Goal: Task Accomplishment & Management: Manage account settings

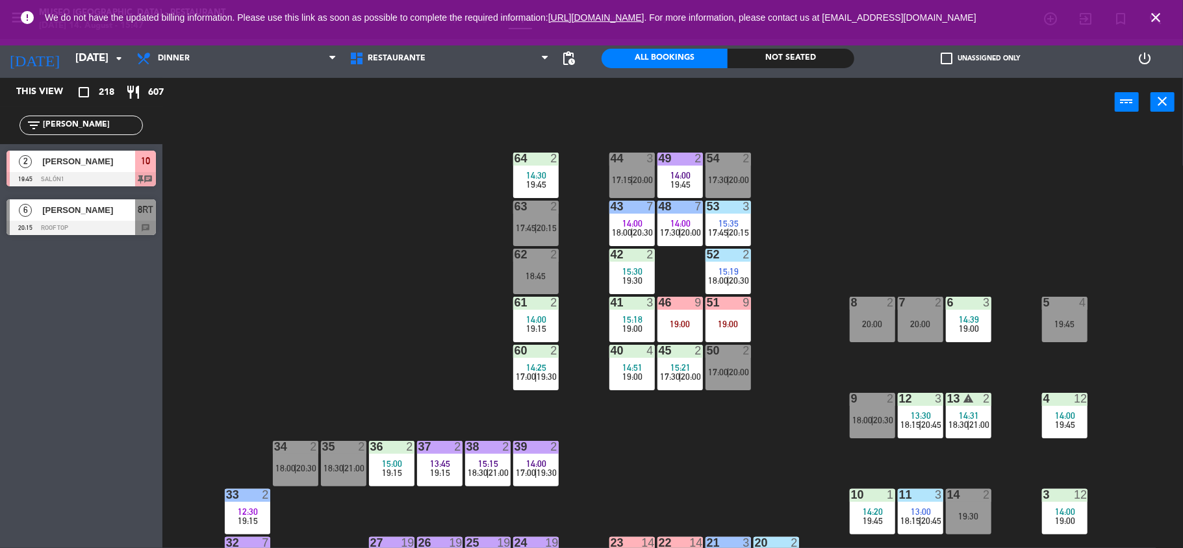
scroll to position [53, 0]
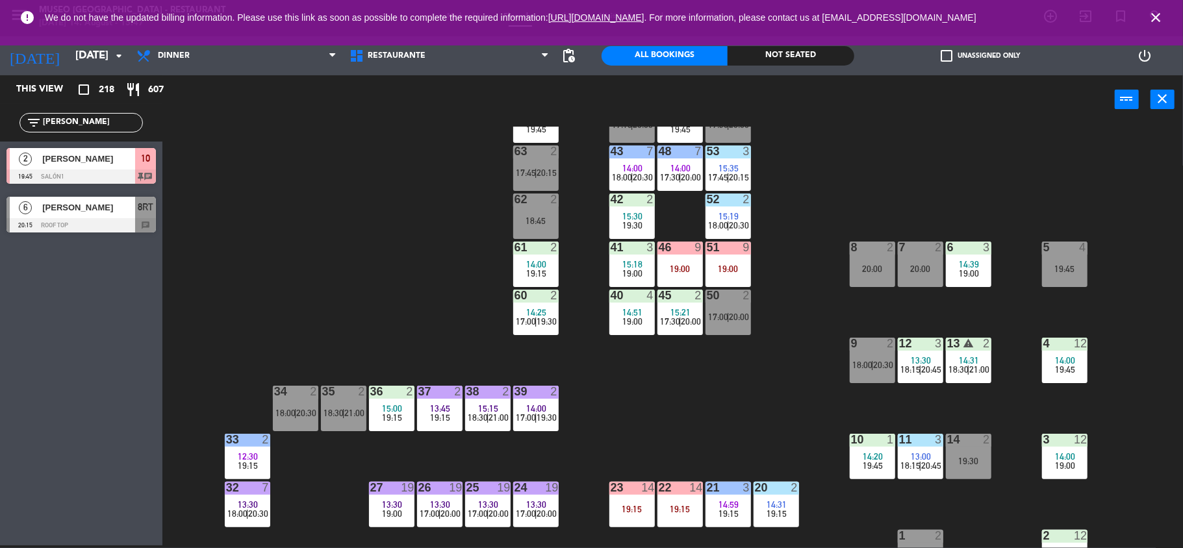
click at [438, 323] on div "44 3 17:15 | 20:00 49 2 14:00 19:45 54 2 17:30 | 20:00 64 2 14:30 19:45 48 7 14…" at bounding box center [678, 337] width 1009 height 421
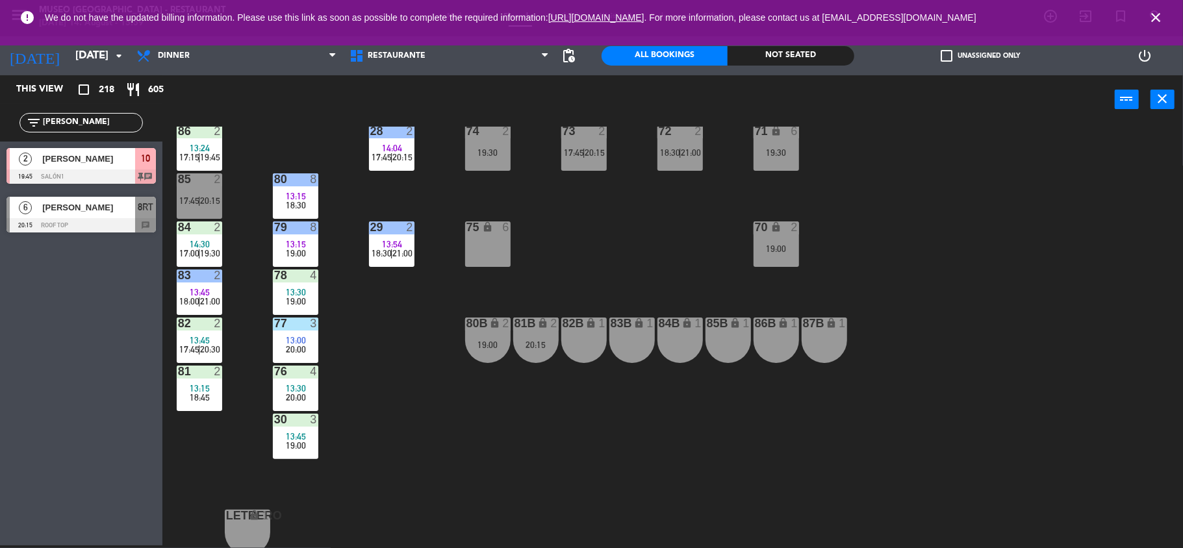
scroll to position [512, 0]
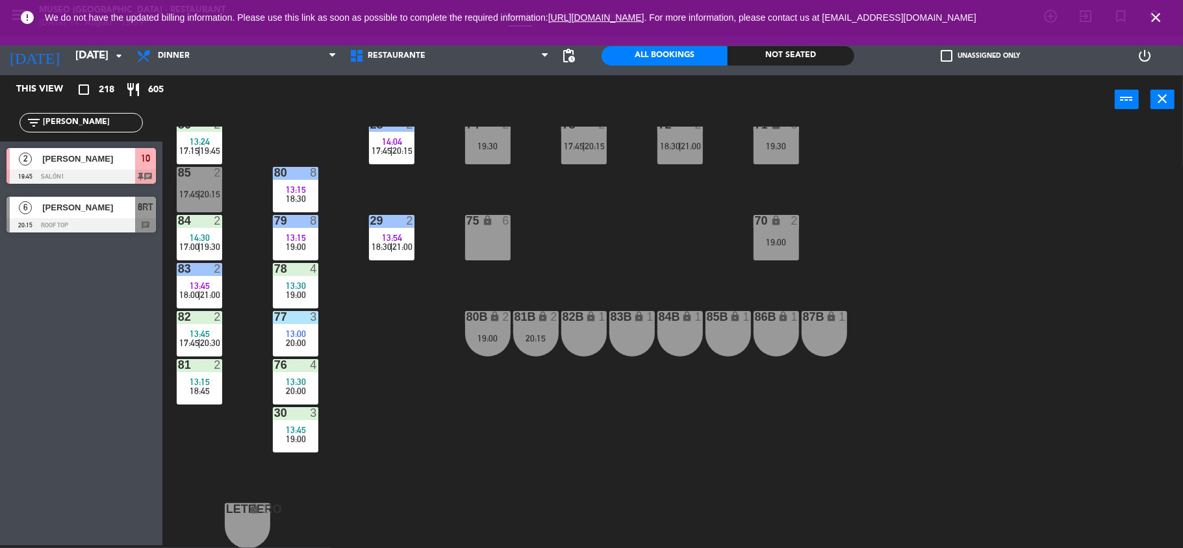
click at [310, 279] on div "78 4 13:30 19:00" at bounding box center [295, 285] width 45 height 45
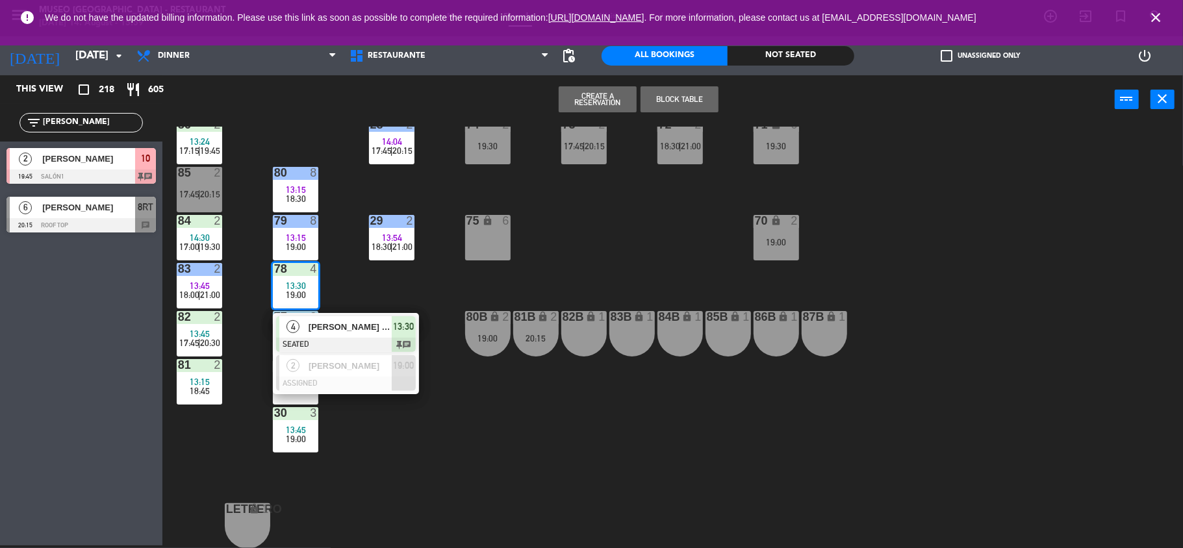
click at [369, 443] on div "44 3 17:15 | 20:00 49 2 14:00 19:45 54 2 17:30 | 20:00 64 2 14:30 19:45 48 7 14…" at bounding box center [678, 337] width 1009 height 421
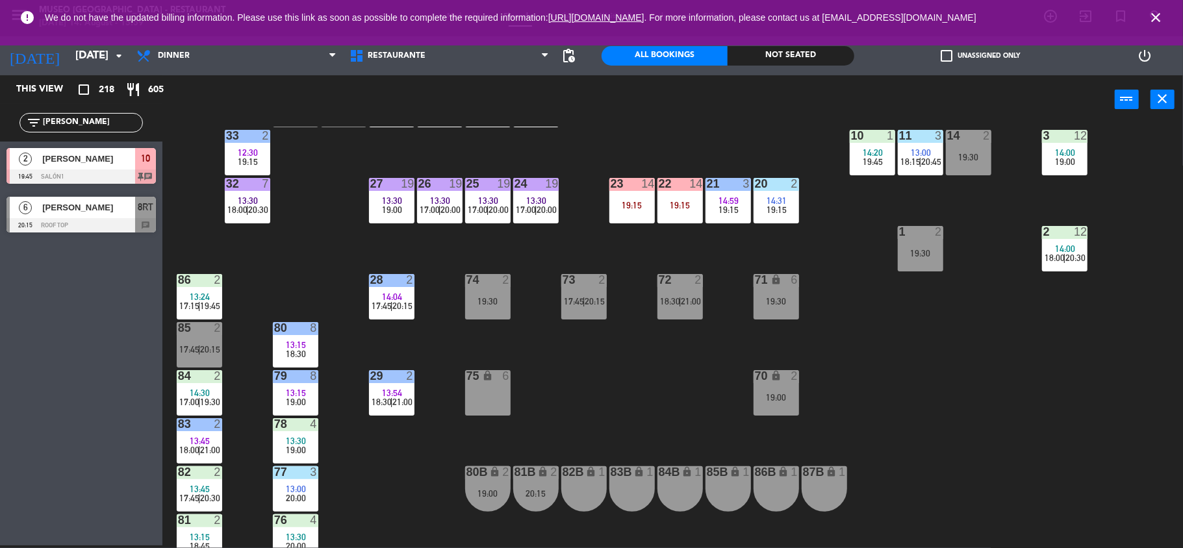
scroll to position [375, 0]
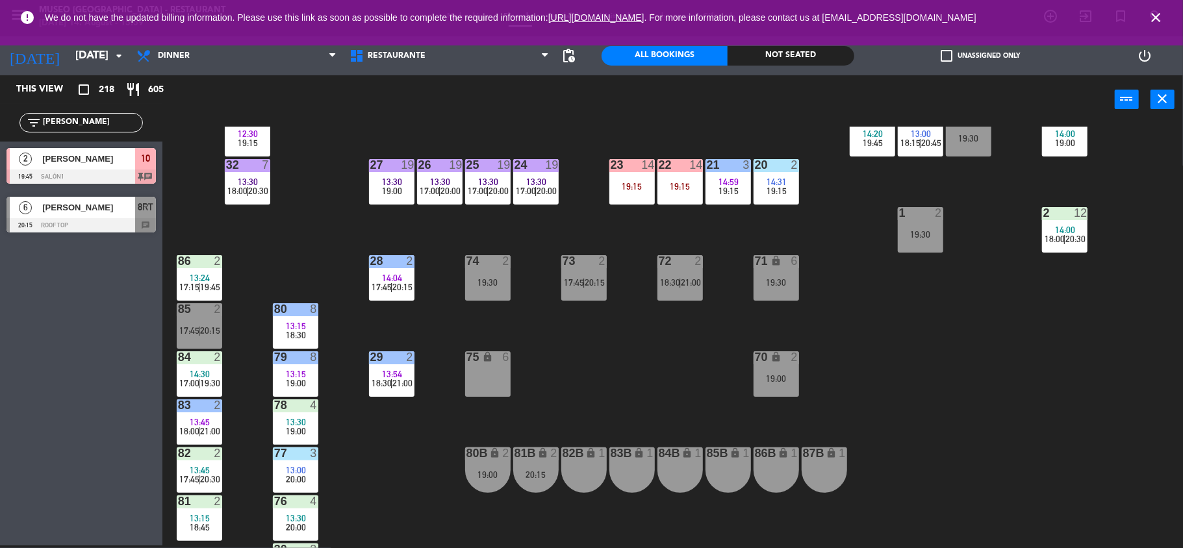
click at [487, 188] on span "|" at bounding box center [487, 191] width 3 height 10
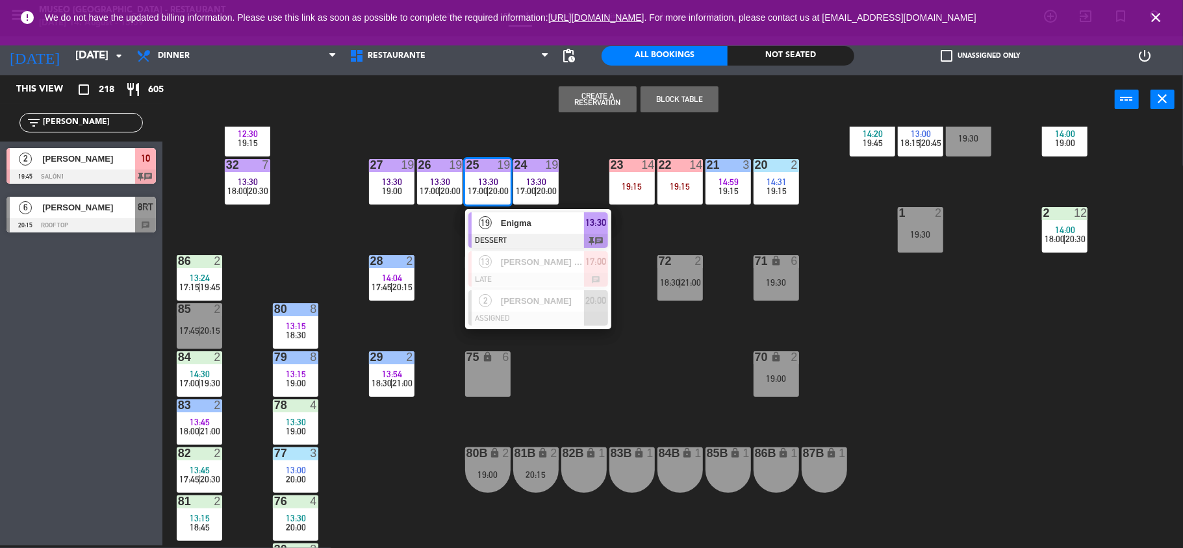
click at [452, 244] on div "44 3 17:15 | 20:00 49 2 14:00 19:45 54 2 17:30 | 20:00 64 2 14:30 19:45 48 7 14…" at bounding box center [678, 337] width 1009 height 421
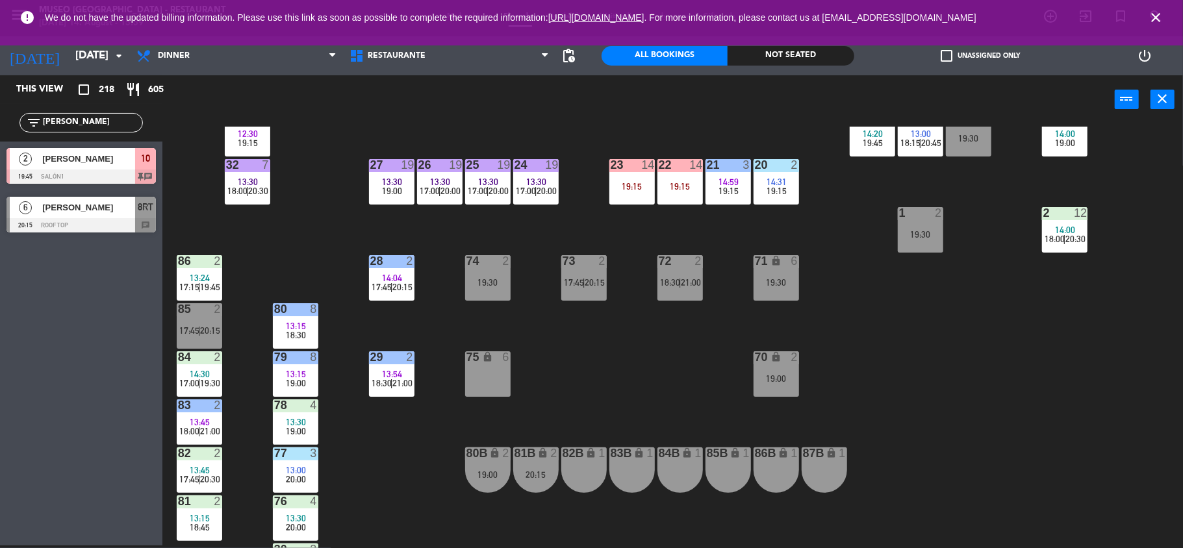
click at [541, 195] on span "20:00" at bounding box center [547, 191] width 20 height 10
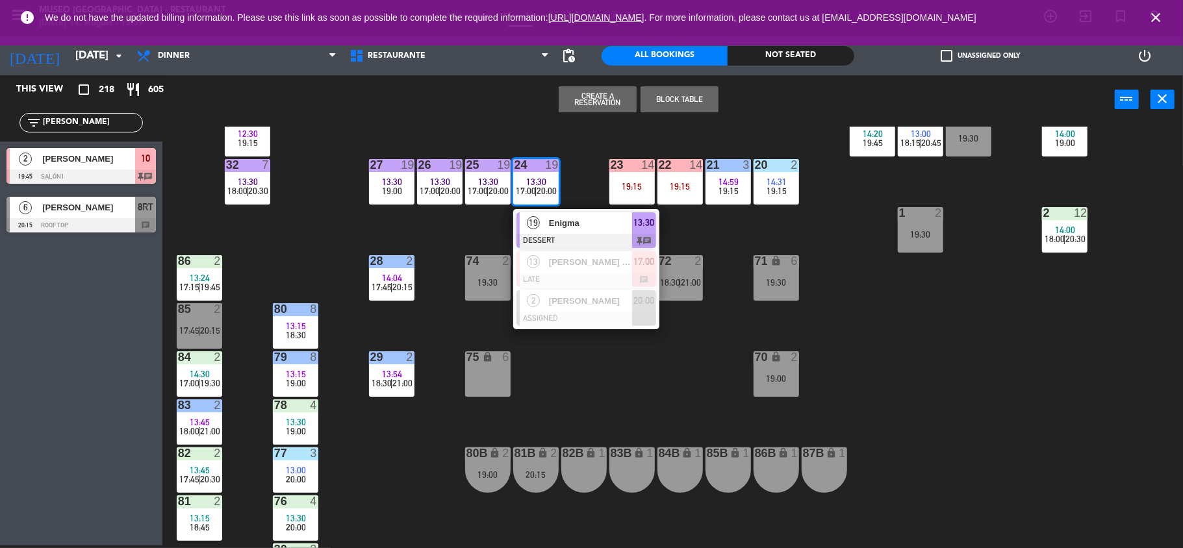
click at [725, 222] on div "44 3 17:15 | 20:00 49 2 14:00 19:45 54 2 17:30 | 20:00 64 2 14:30 19:45 48 7 14…" at bounding box center [678, 337] width 1009 height 421
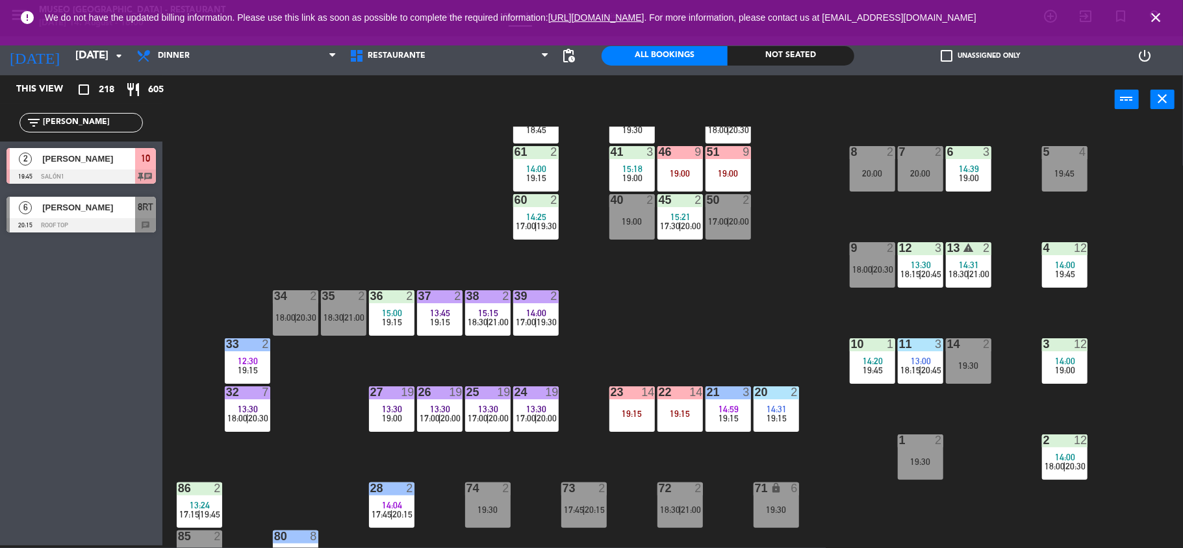
scroll to position [149, 0]
click at [495, 421] on span "20:00" at bounding box center [499, 417] width 20 height 10
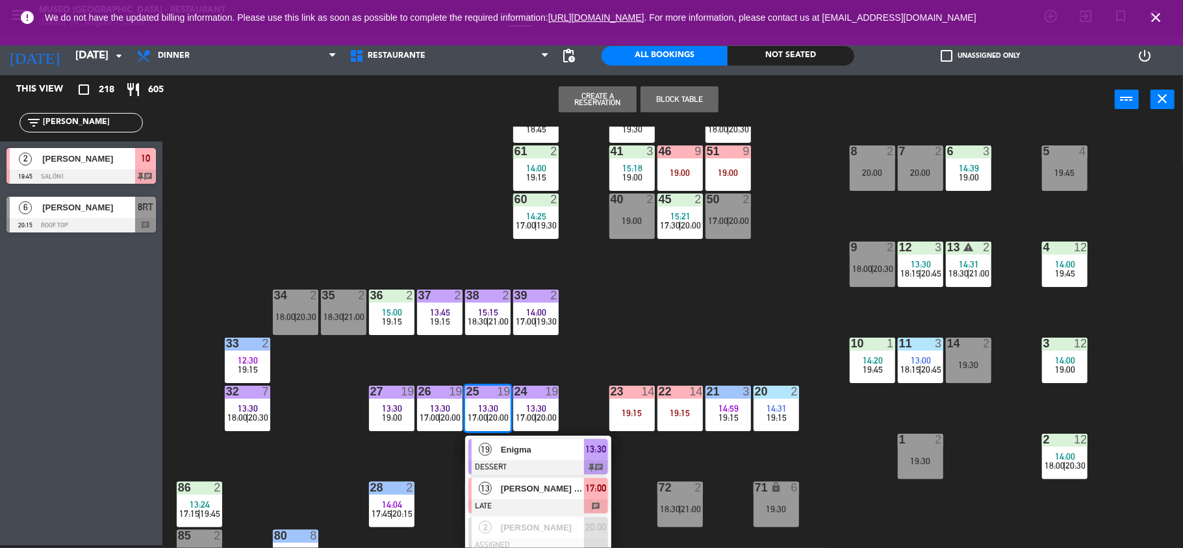
click at [554, 491] on span "[PERSON_NAME] [PERSON_NAME]" at bounding box center [542, 489] width 83 height 14
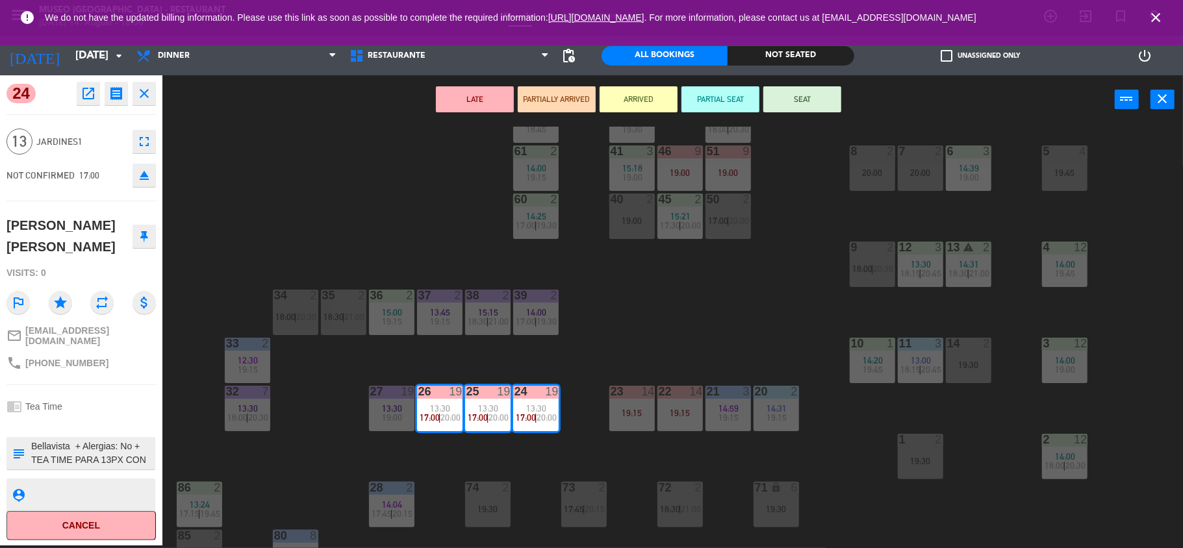
click at [744, 336] on div "44 3 17:15 | 20:00 49 2 14:00 19:45 54 2 17:30 | 20:00 64 2 14:30 19:45 48 7 14…" at bounding box center [678, 337] width 1009 height 421
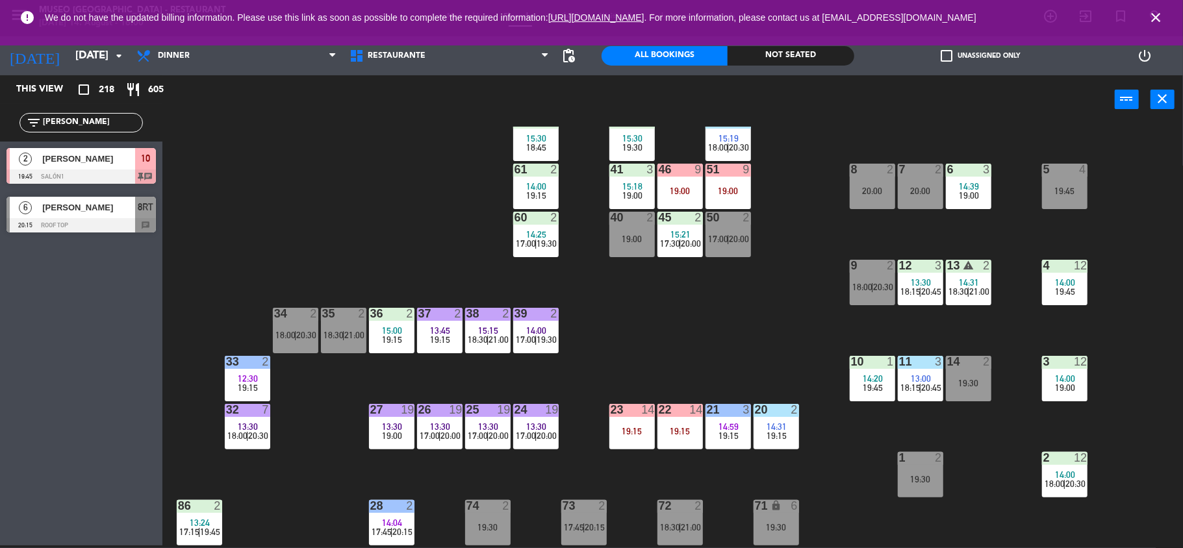
scroll to position [0, 0]
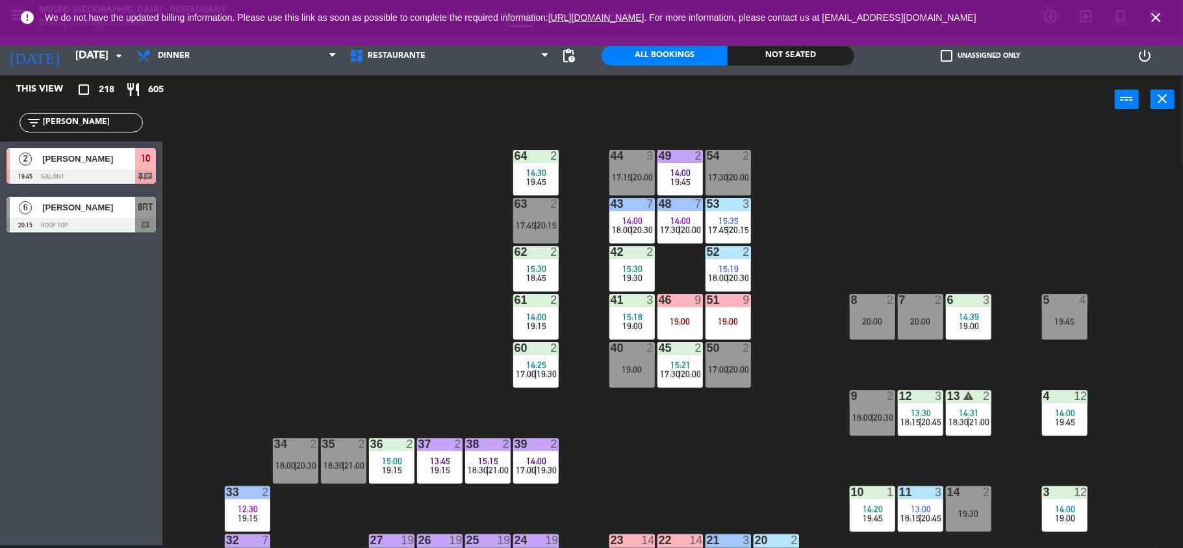
click at [678, 214] on div "48 7 14:00 17:30 | 20:00" at bounding box center [679, 220] width 45 height 45
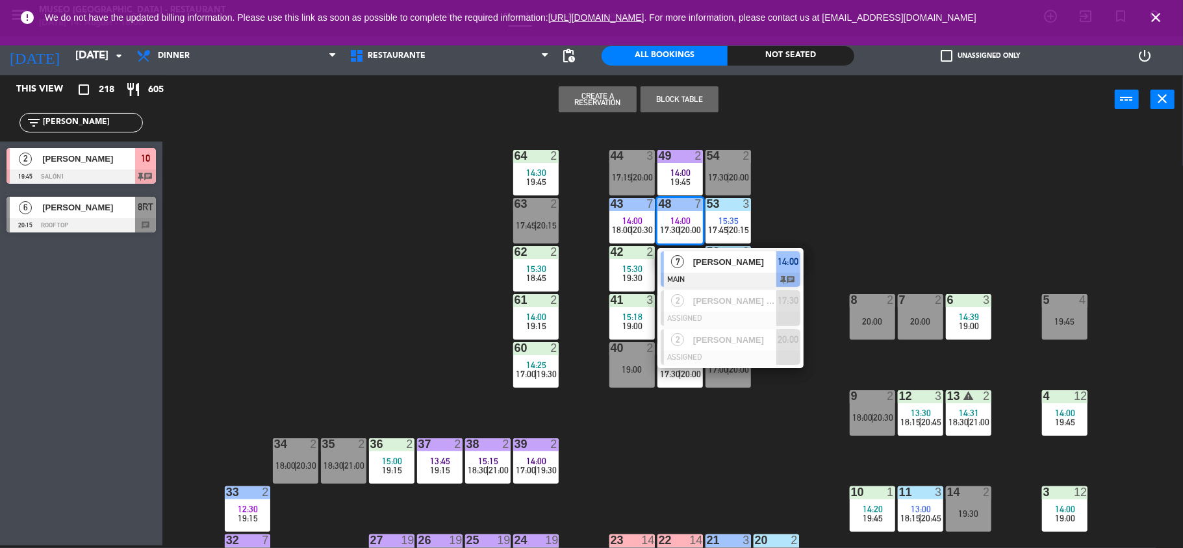
click at [754, 410] on div "44 3 17:15 | 20:00 49 2 14:00 19:45 54 2 17:30 | 20:00 64 2 14:30 19:45 48 7 14…" at bounding box center [678, 337] width 1009 height 421
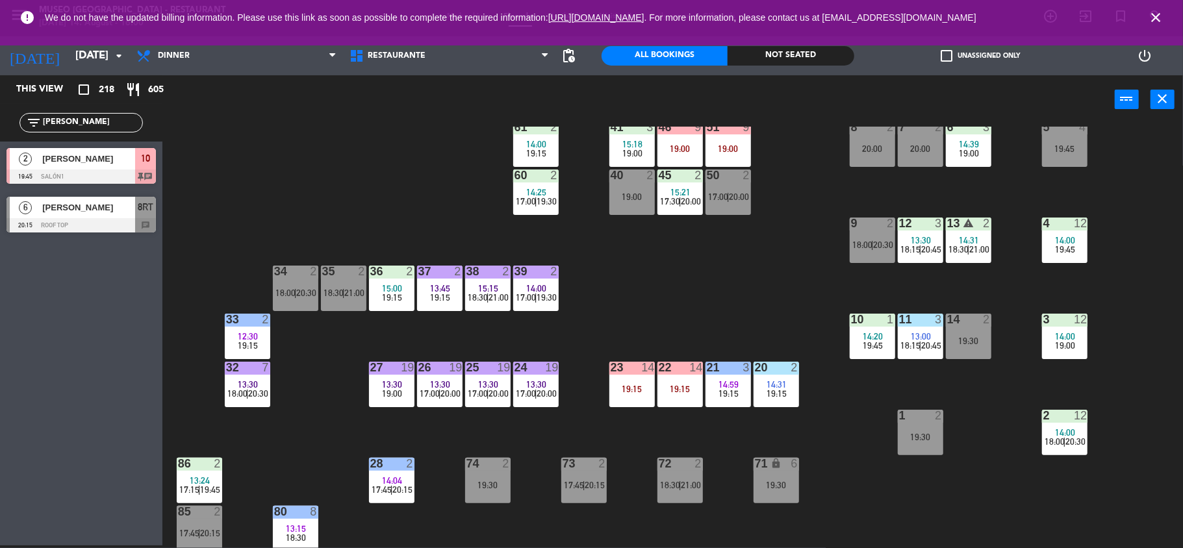
scroll to position [175, 0]
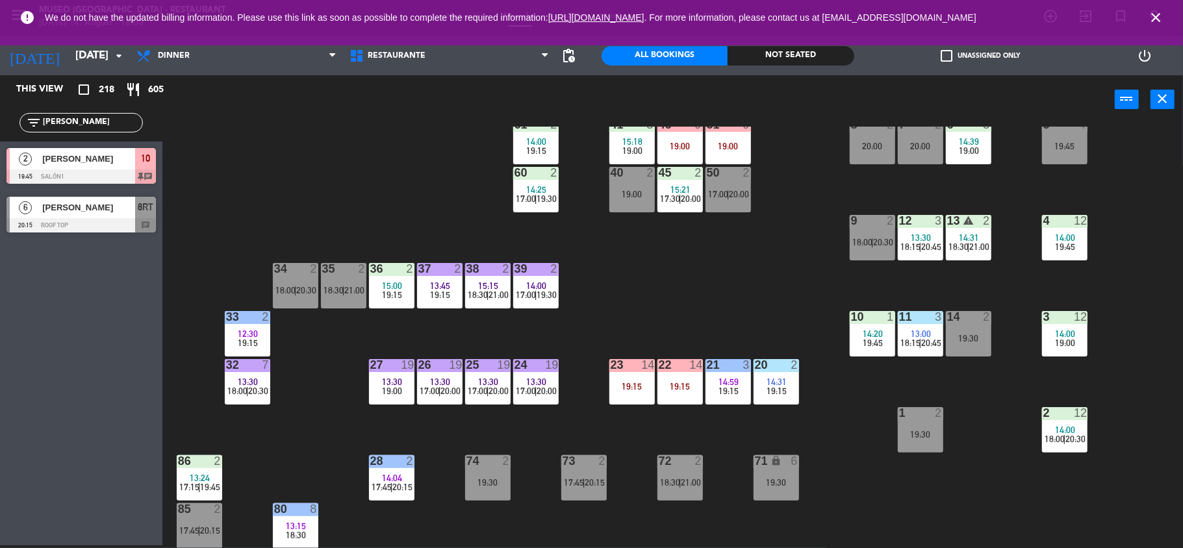
click at [525, 372] on div "24 19 13:30 17:00 | 20:00" at bounding box center [535, 381] width 45 height 45
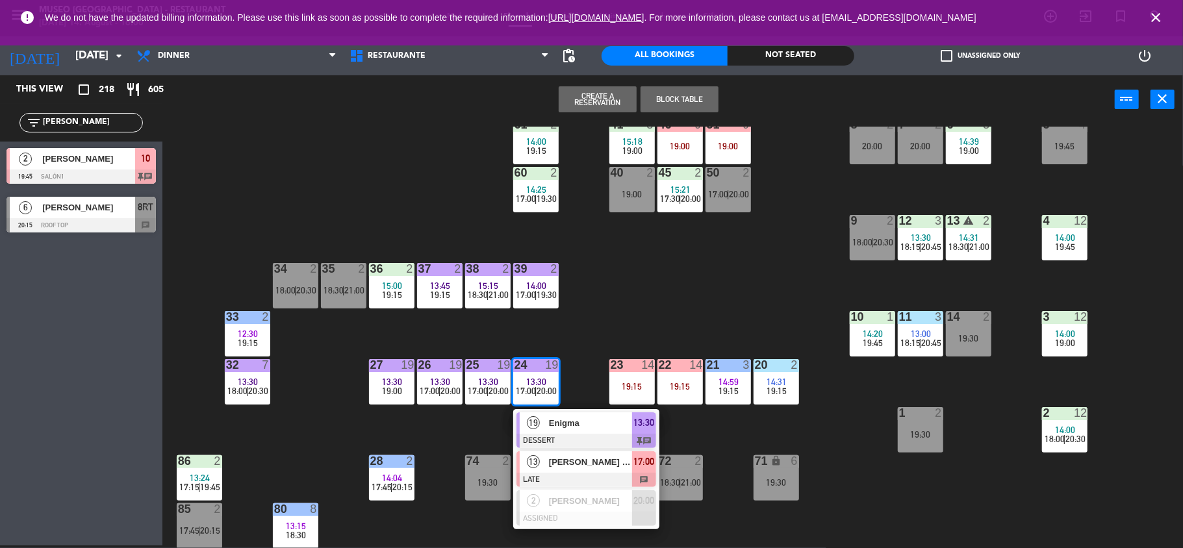
click at [544, 459] on div "13" at bounding box center [534, 461] width 28 height 21
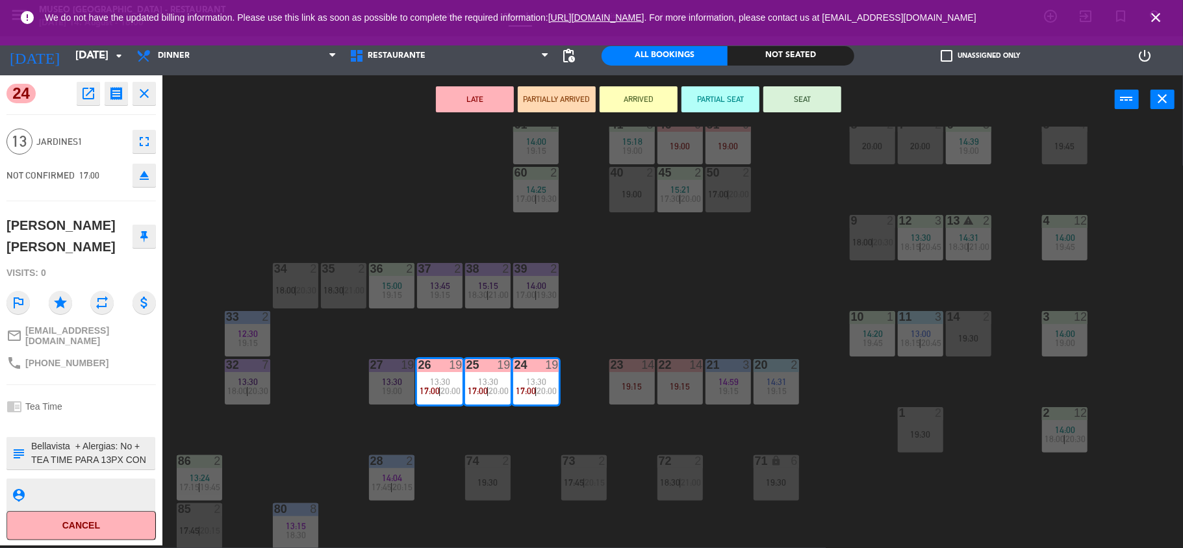
click at [749, 292] on div "44 3 17:15 | 20:00 49 2 14:00 19:45 54 2 17:30 | 20:00 64 2 14:30 19:45 48 7 14…" at bounding box center [678, 337] width 1009 height 421
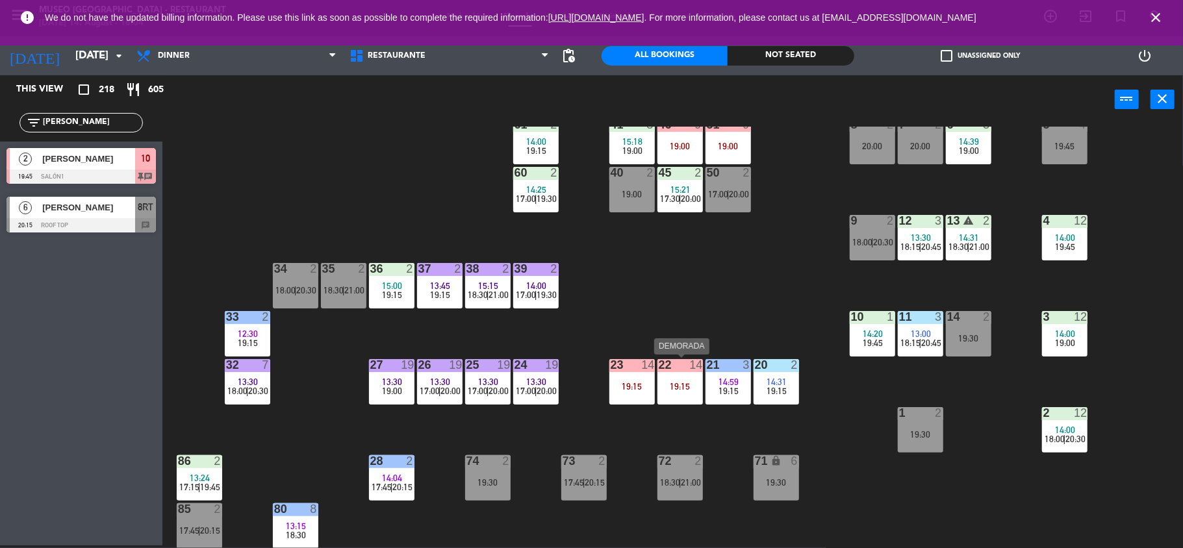
click at [674, 388] on div "19:15" at bounding box center [679, 386] width 45 height 9
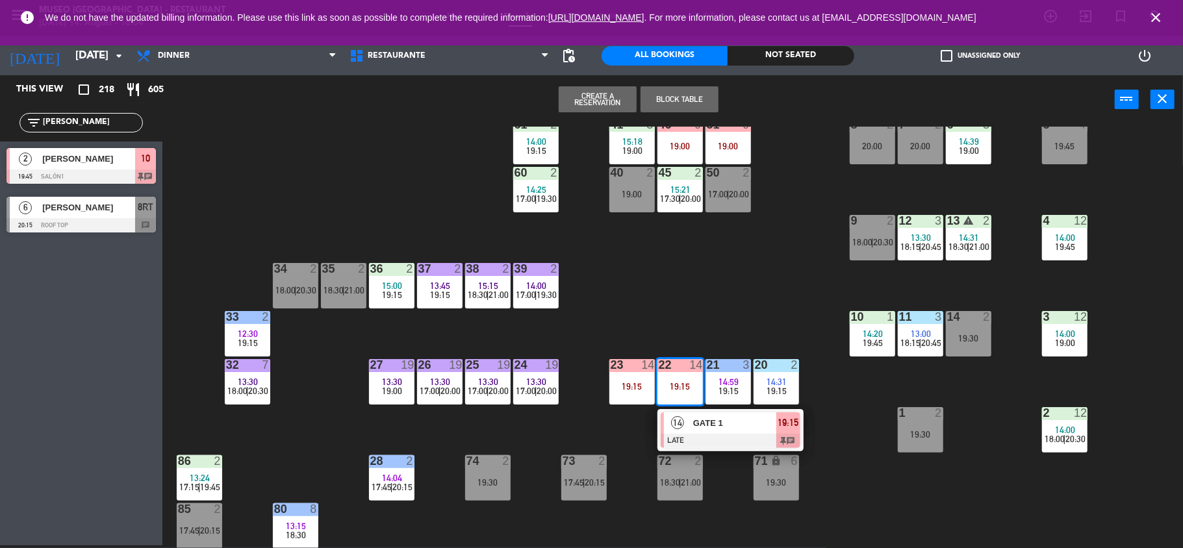
click at [704, 424] on span "GATE 1" at bounding box center [734, 423] width 83 height 14
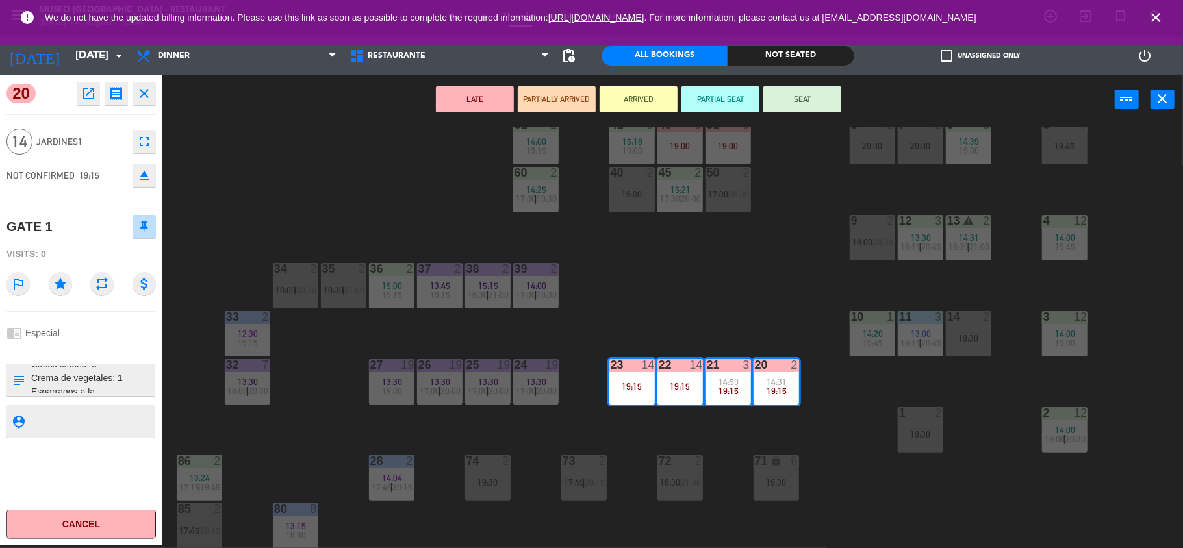
scroll to position [0, 0]
click at [723, 283] on div "44 3 17:15 | 20:00 49 2 14:00 19:45 54 2 17:30 | 20:00 64 2 14:30 19:45 48 7 14…" at bounding box center [678, 337] width 1009 height 421
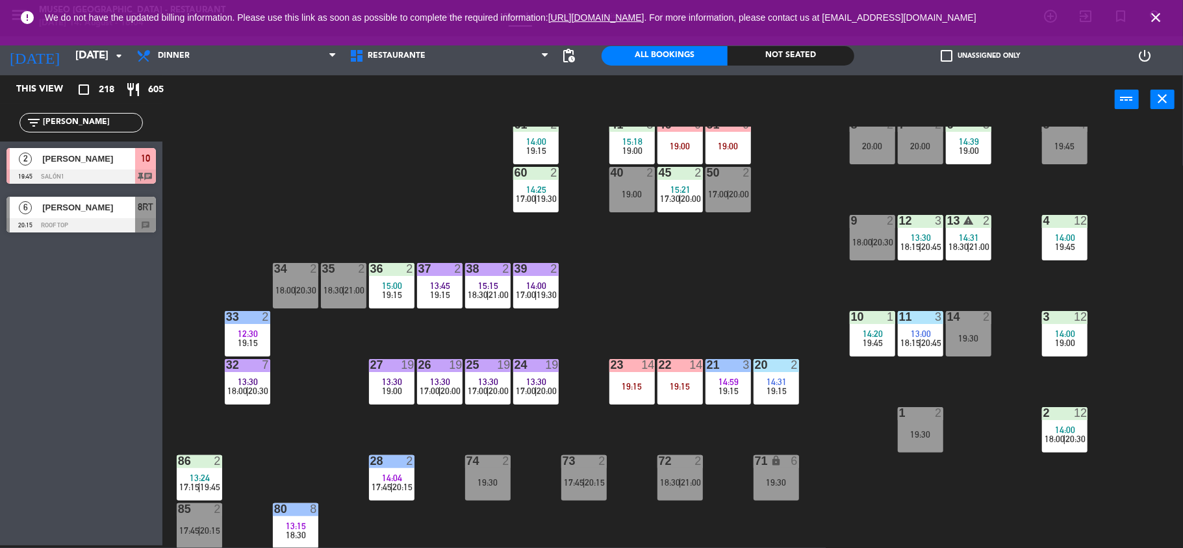
click at [510, 397] on div "44 3 17:15 | 20:00 49 2 14:00 19:45 54 2 17:30 | 20:00 64 2 14:30 19:45 48 7 14…" at bounding box center [678, 337] width 1009 height 421
click at [536, 390] on span "|" at bounding box center [535, 391] width 3 height 10
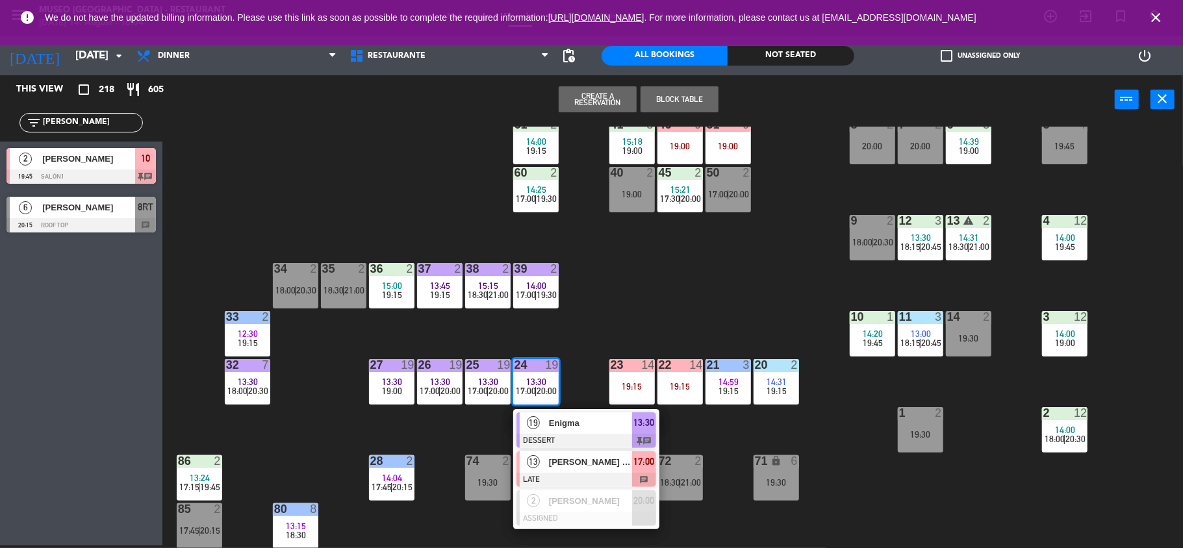
click at [609, 469] on div "[PERSON_NAME] [PERSON_NAME]" at bounding box center [589, 461] width 84 height 21
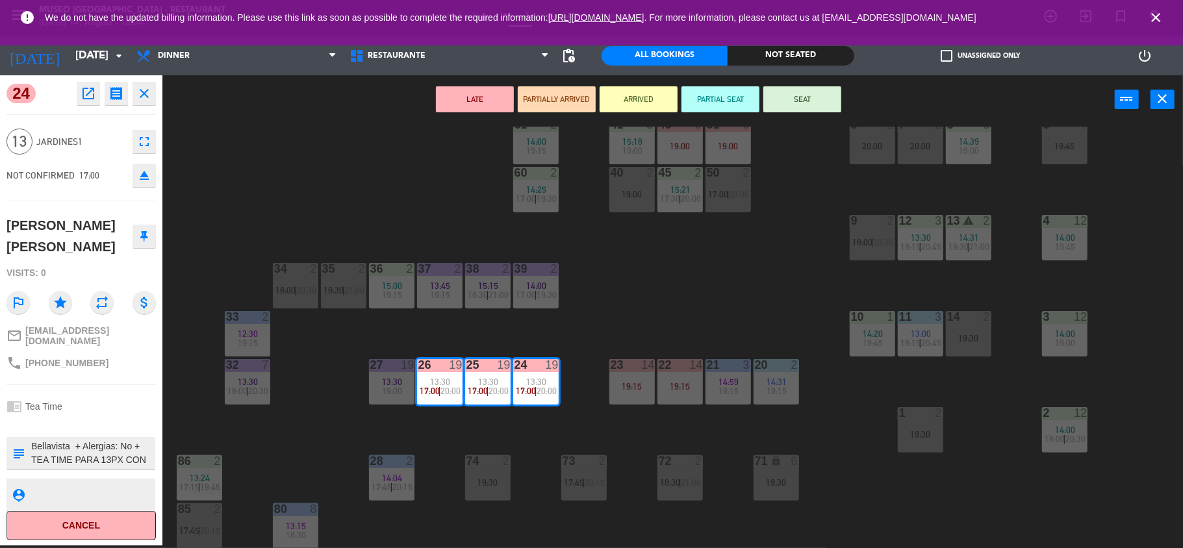
click at [746, 266] on div "44 3 17:15 | 20:00 49 2 14:00 19:45 54 2 17:30 | 20:00 64 2 14:30 19:45 48 7 14…" at bounding box center [678, 337] width 1009 height 421
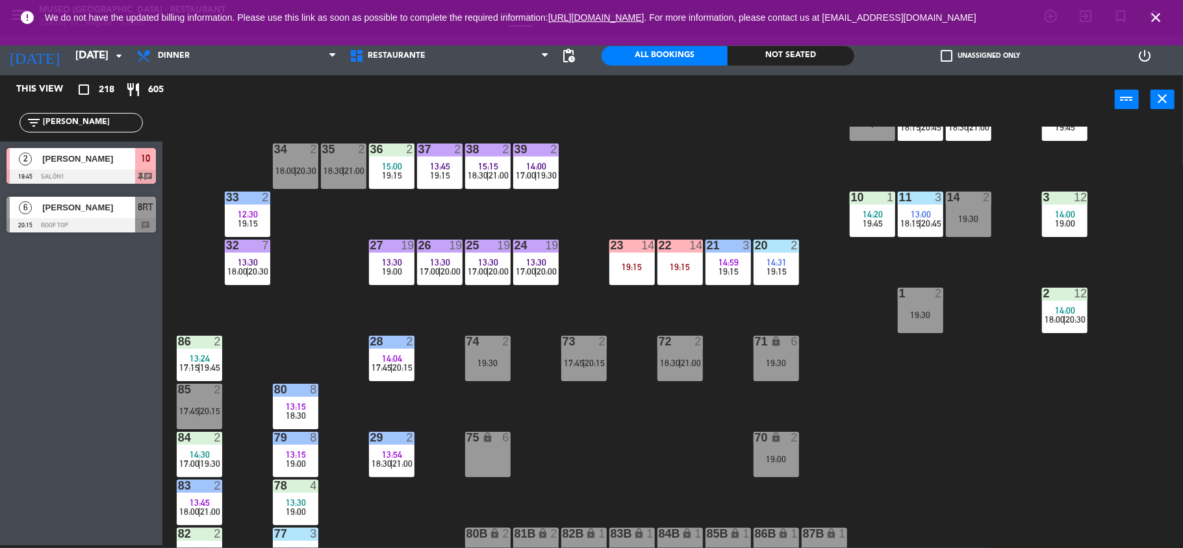
scroll to position [299, 0]
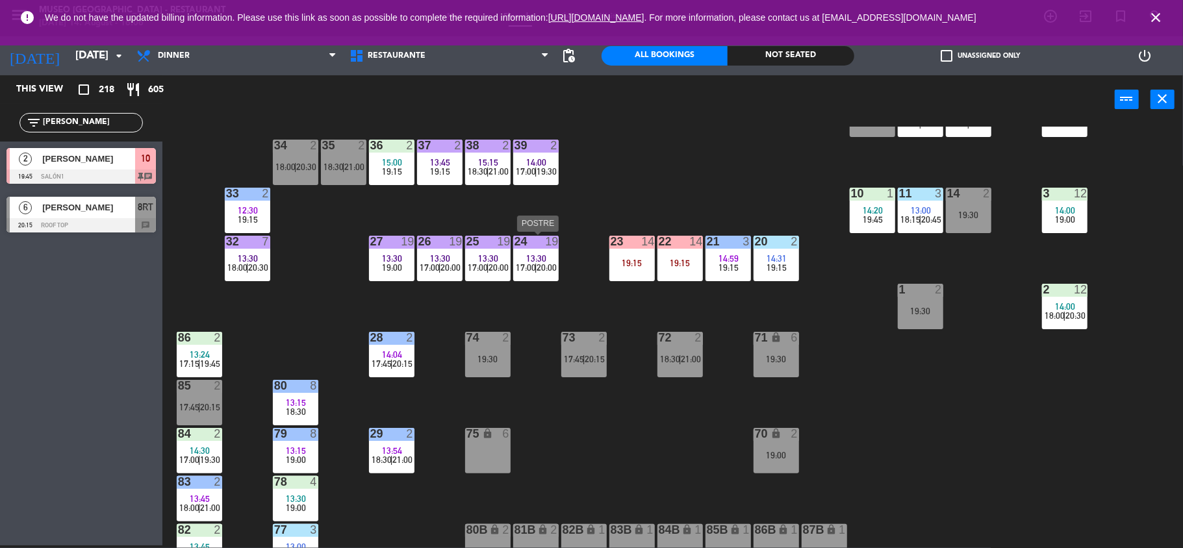
click at [542, 269] on span "20:00" at bounding box center [547, 267] width 20 height 10
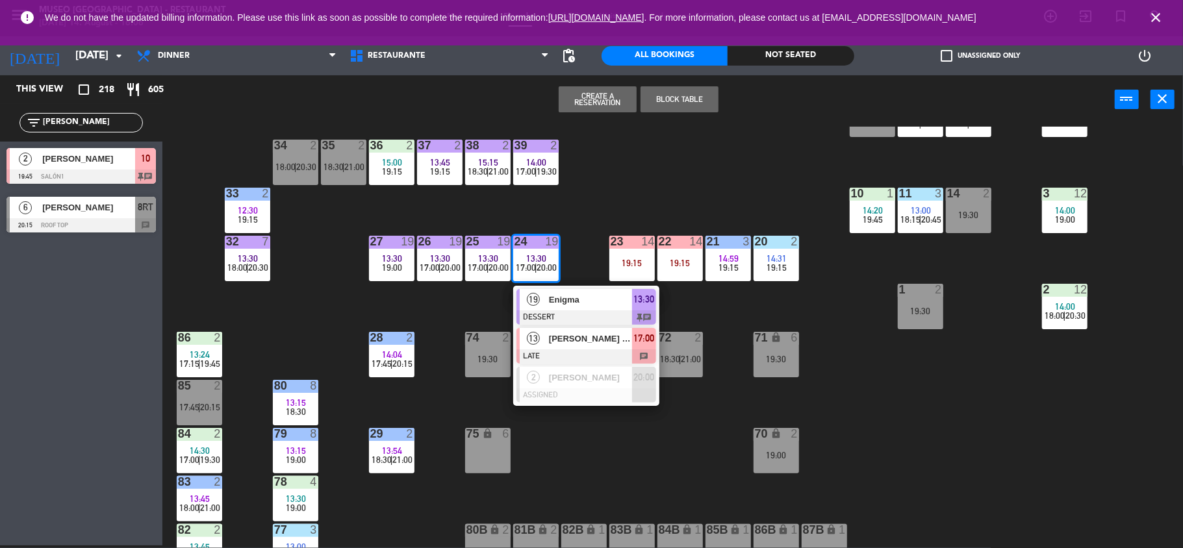
click at [607, 344] on span "[PERSON_NAME] [PERSON_NAME]" at bounding box center [590, 339] width 83 height 14
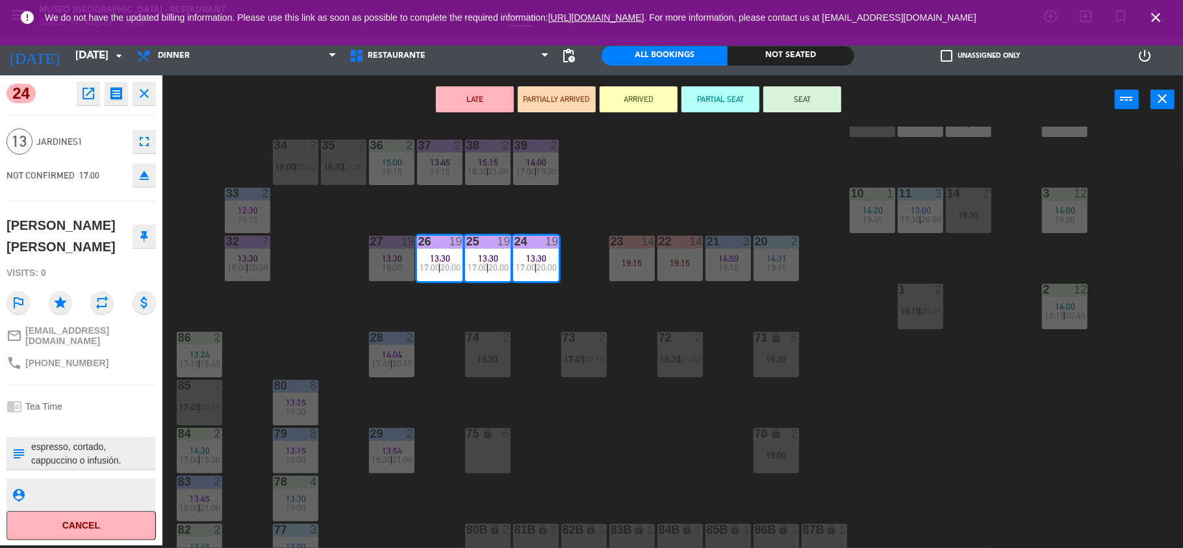
scroll to position [0, 0]
click at [292, 290] on div "44 3 17:15 | 20:00 49 2 14:00 19:45 54 2 17:30 | 20:00 64 2 14:30 19:45 48 7 14…" at bounding box center [678, 337] width 1009 height 421
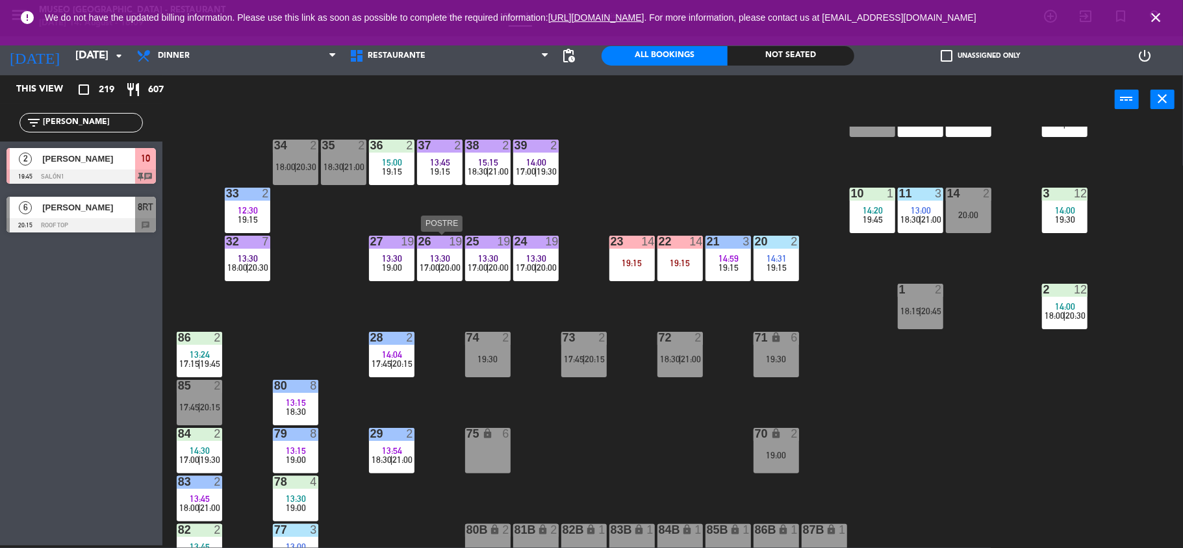
click at [458, 270] on span "20:00" at bounding box center [451, 267] width 20 height 10
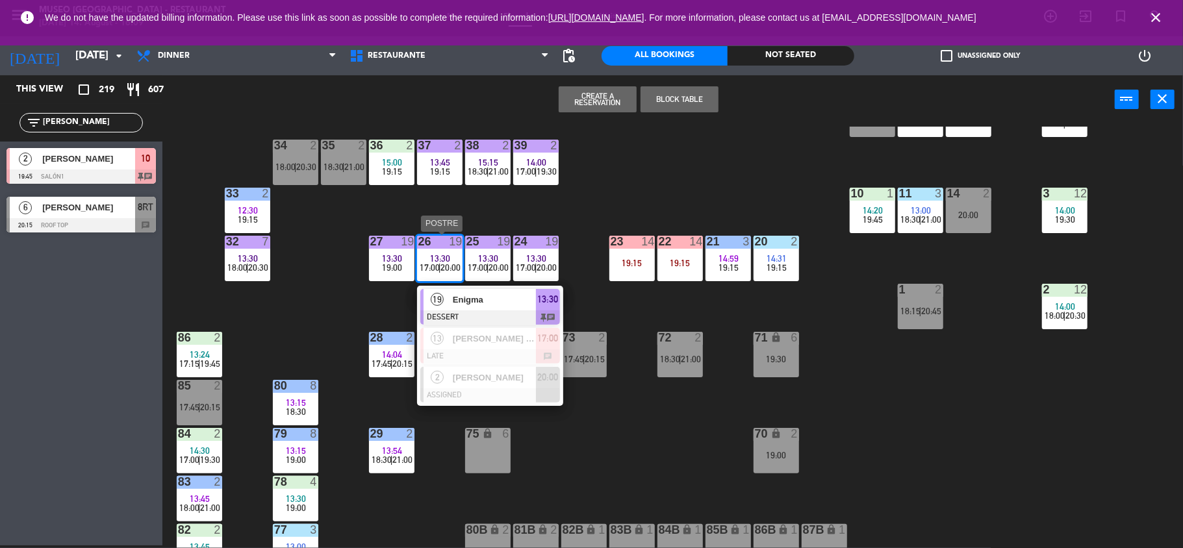
click at [486, 294] on span "Enigma" at bounding box center [494, 300] width 83 height 14
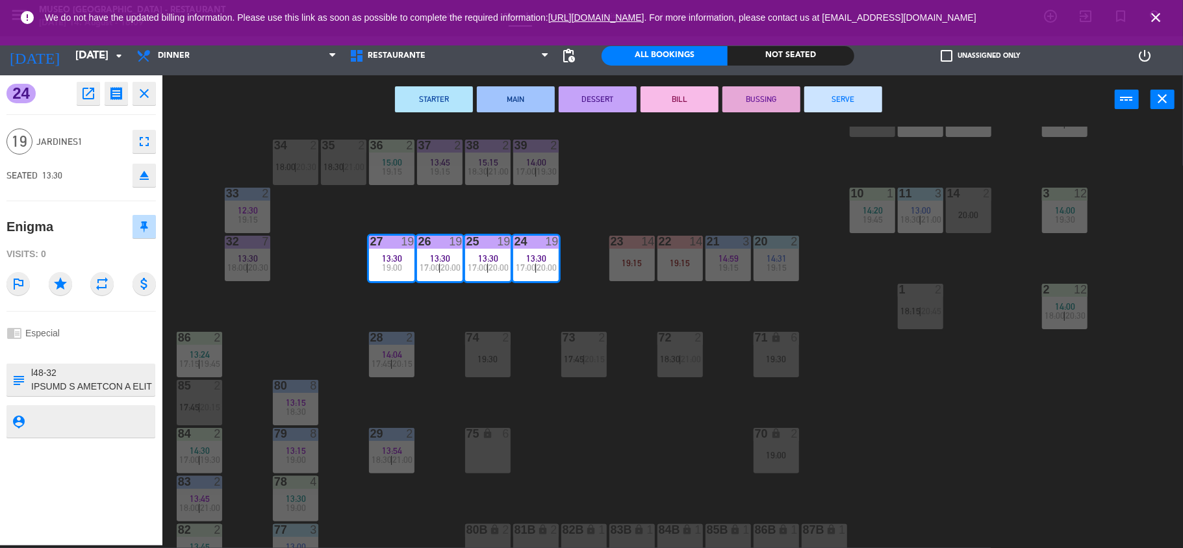
click at [834, 101] on button "SERVE" at bounding box center [843, 99] width 78 height 26
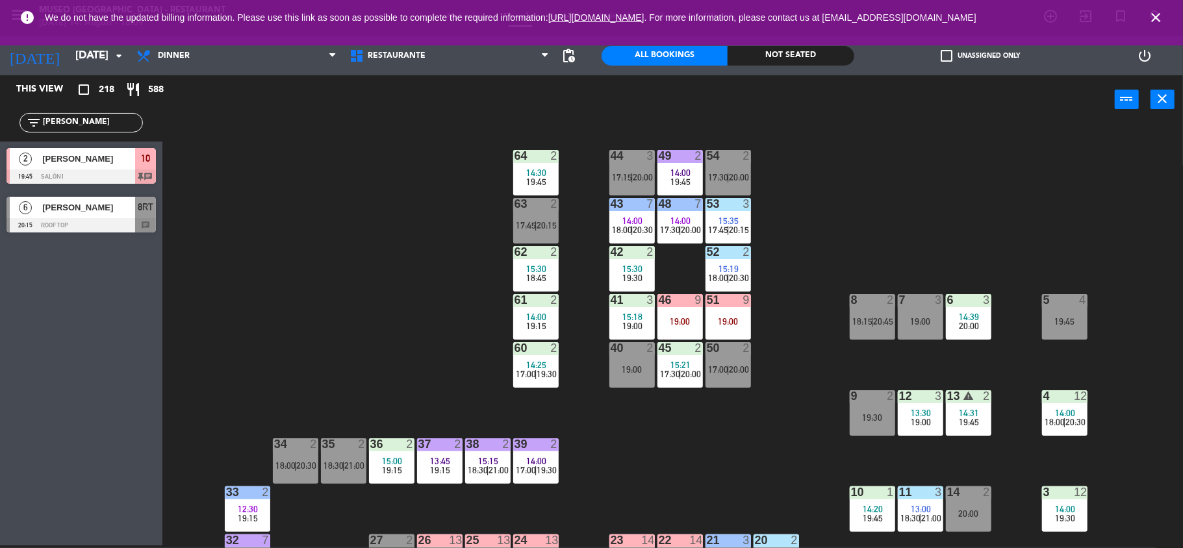
scroll to position [108, 0]
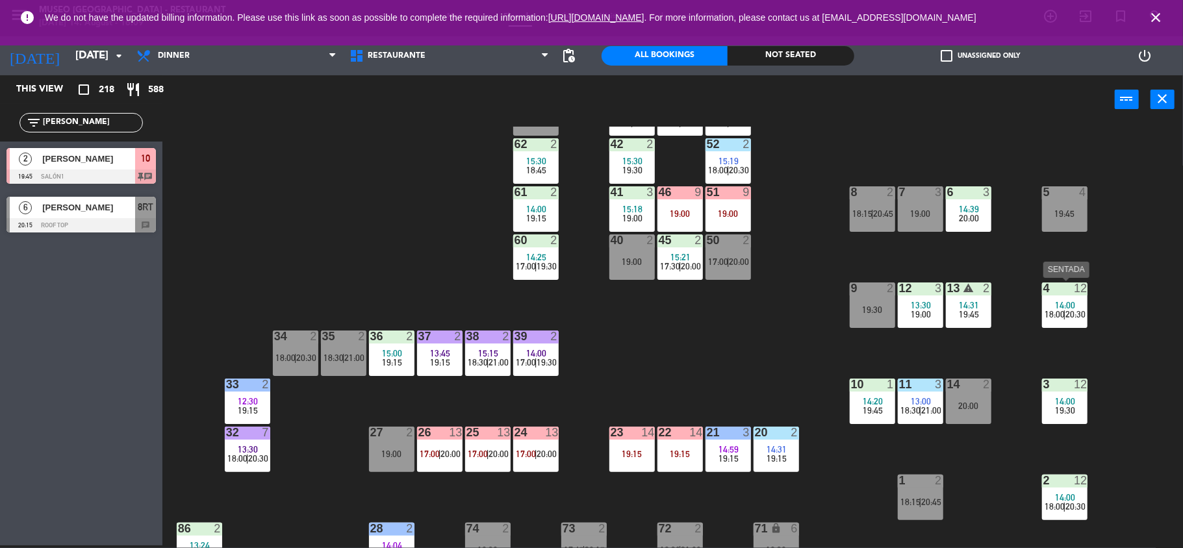
click at [1075, 290] on div "12" at bounding box center [1080, 289] width 13 height 12
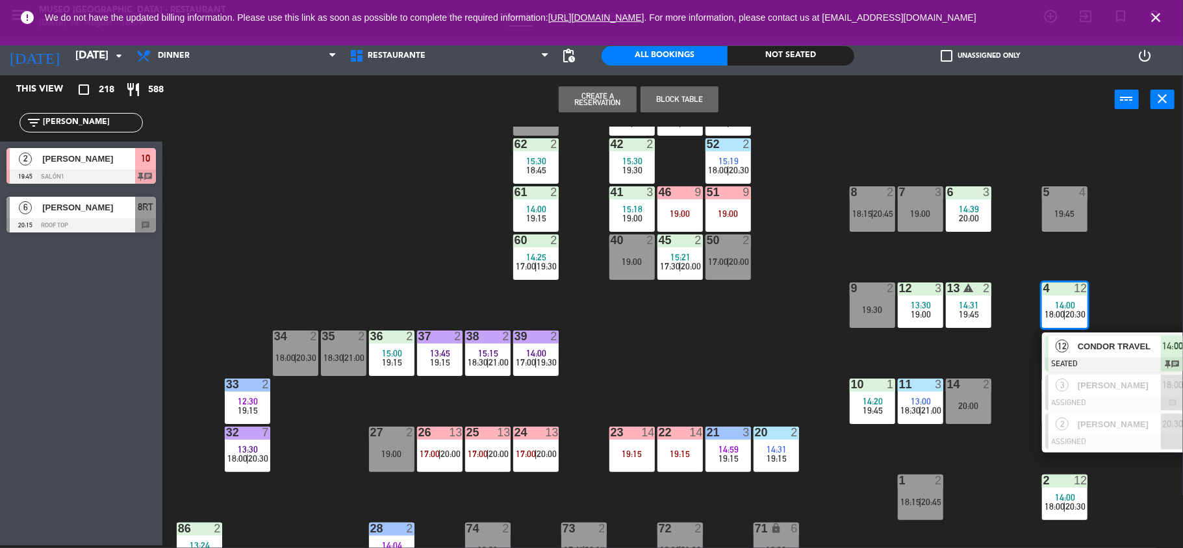
click at [961, 456] on div "44 3 17:15 | 20:00 49 2 14:00 19:45 54 2 17:30 | 20:00 64 2 14:30 19:45 48 7 14…" at bounding box center [678, 337] width 1009 height 421
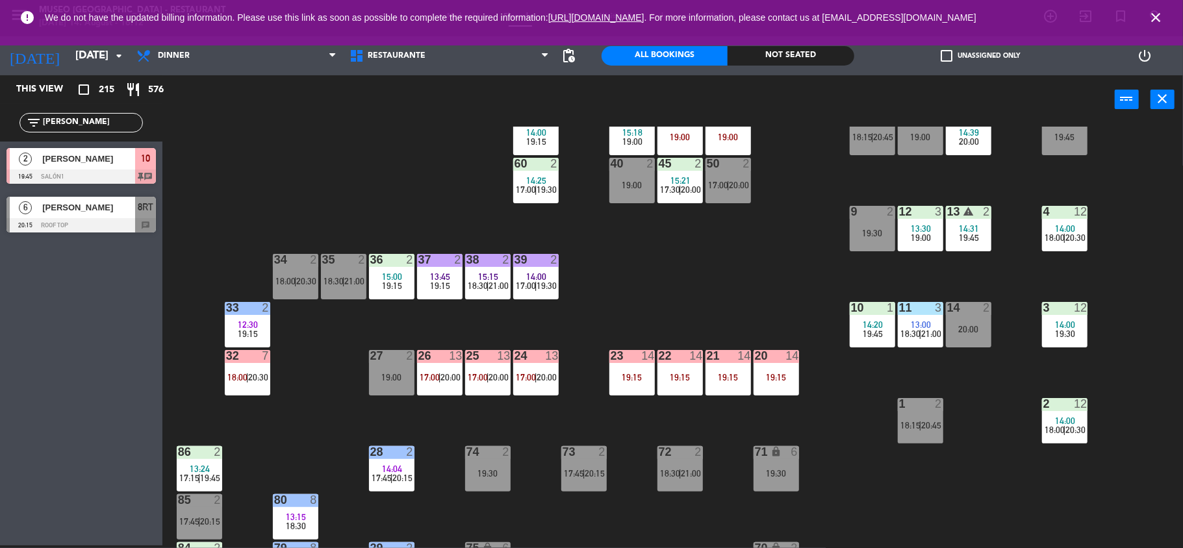
scroll to position [179, 0]
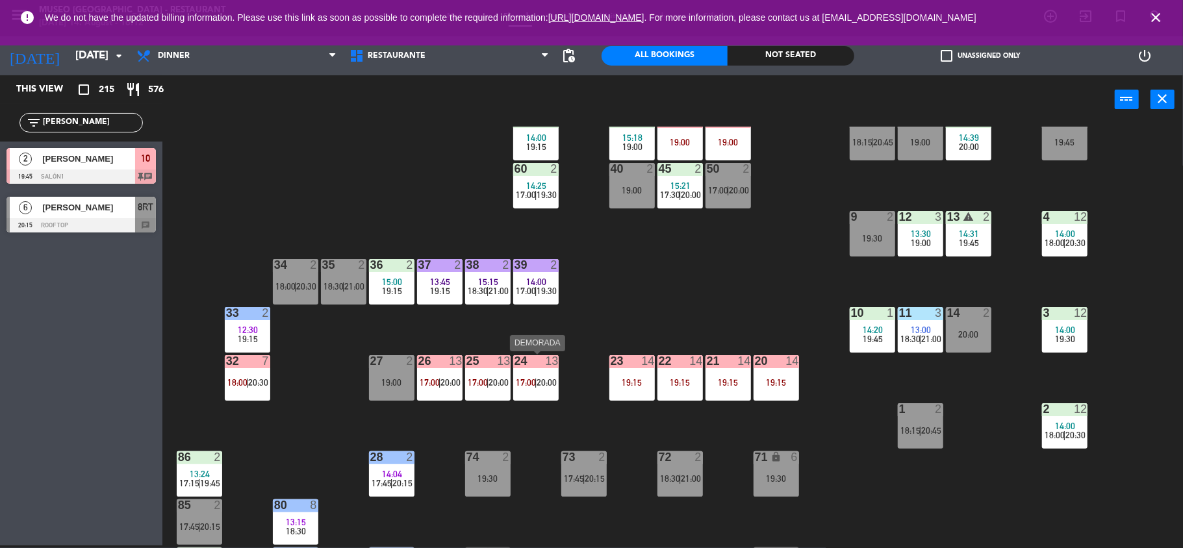
click at [529, 383] on span "17:00" at bounding box center [526, 382] width 20 height 10
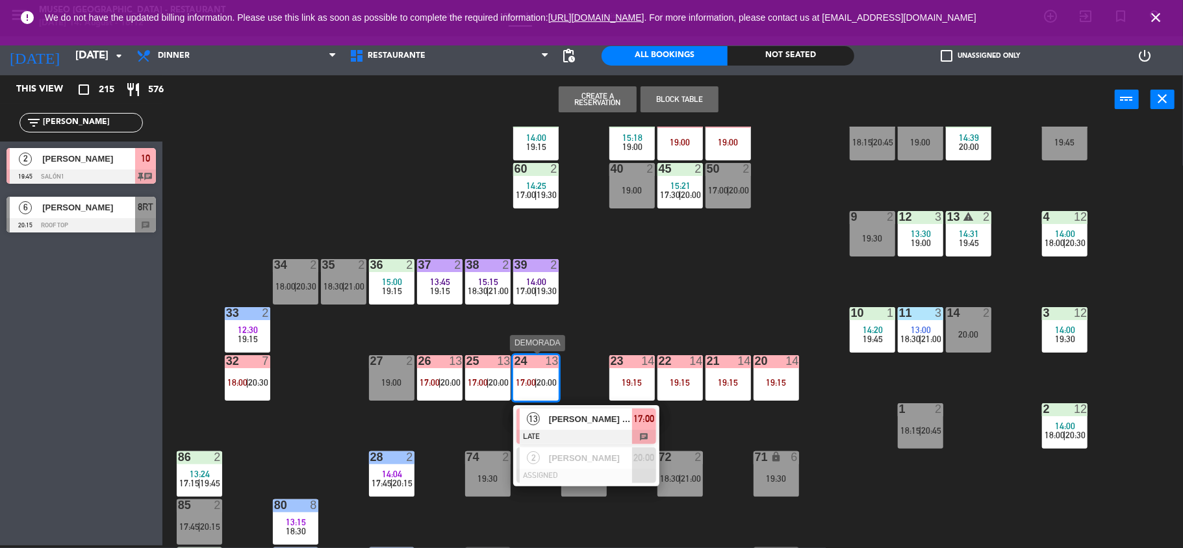
click at [577, 416] on span "[PERSON_NAME] [PERSON_NAME]" at bounding box center [590, 419] width 83 height 14
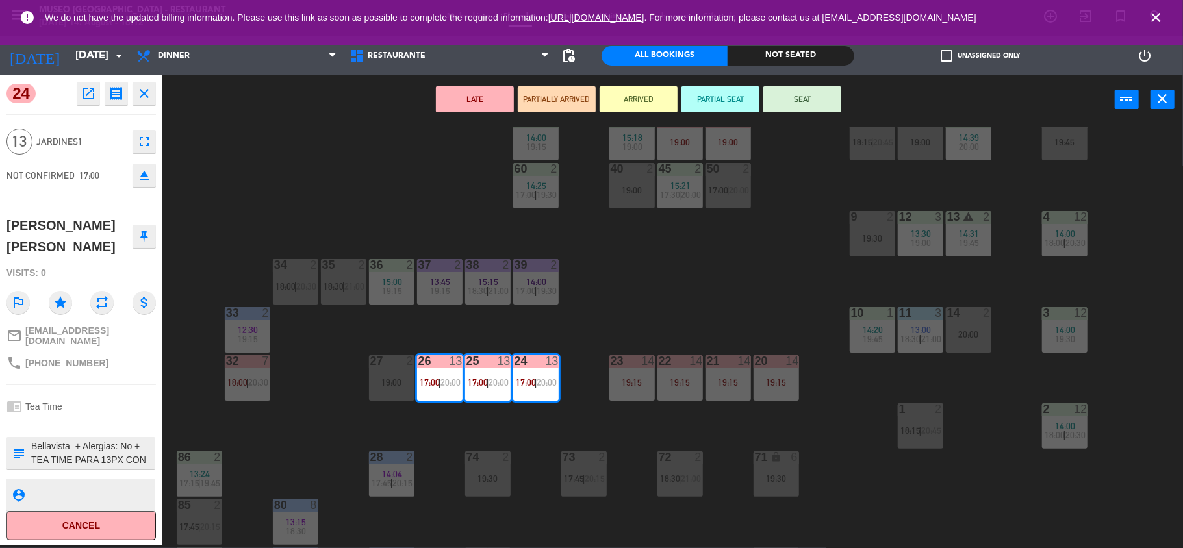
click at [562, 99] on button "PARTIALLY ARRIVED" at bounding box center [557, 99] width 78 height 26
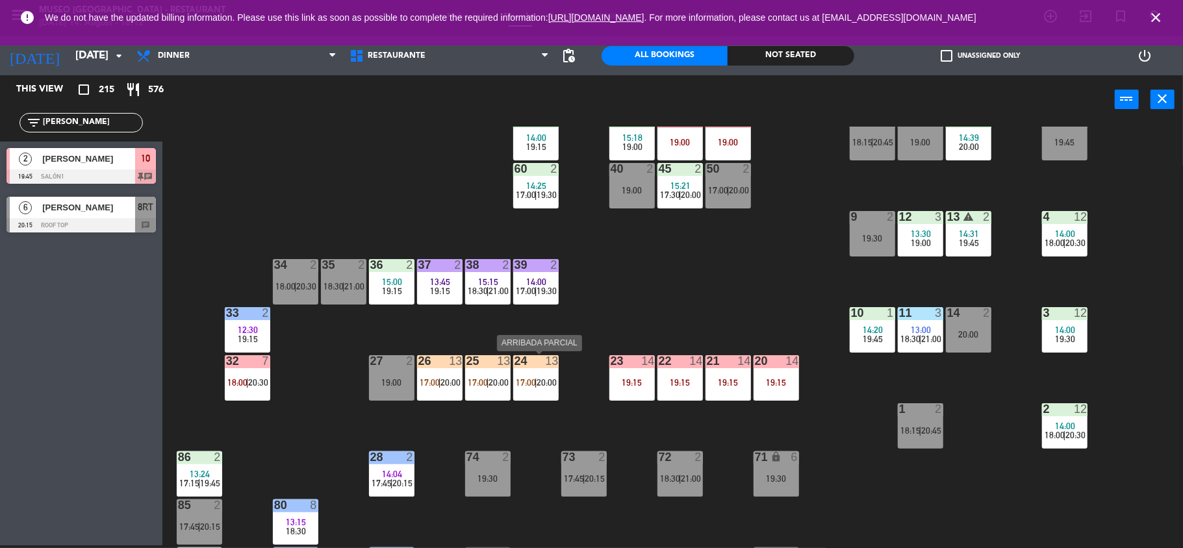
click at [522, 388] on div "24 13 17:00 | 20:00" at bounding box center [535, 377] width 45 height 45
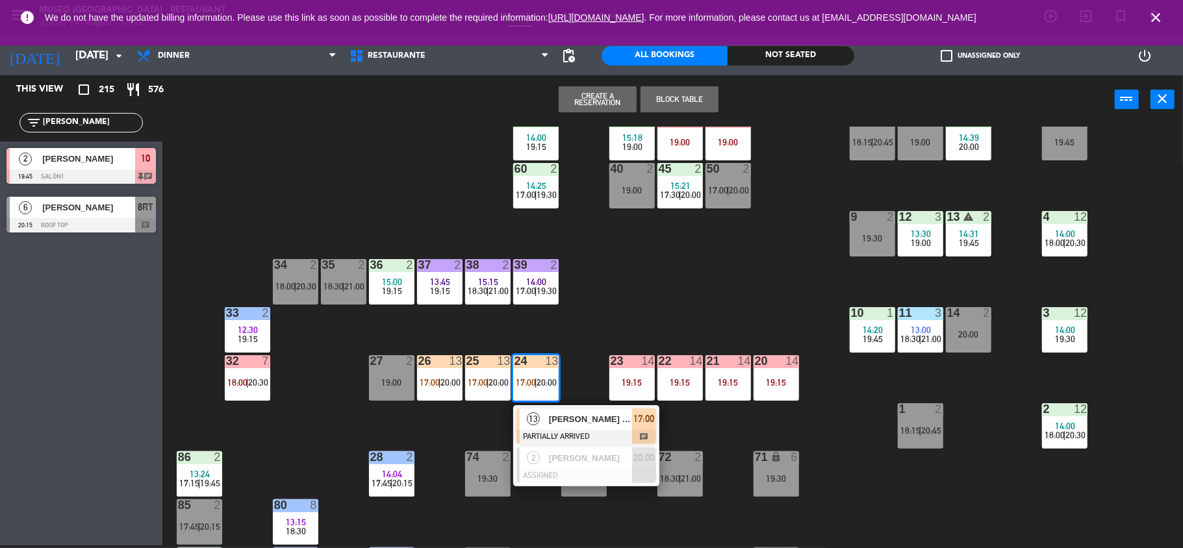
click at [577, 433] on div at bounding box center [586, 437] width 140 height 14
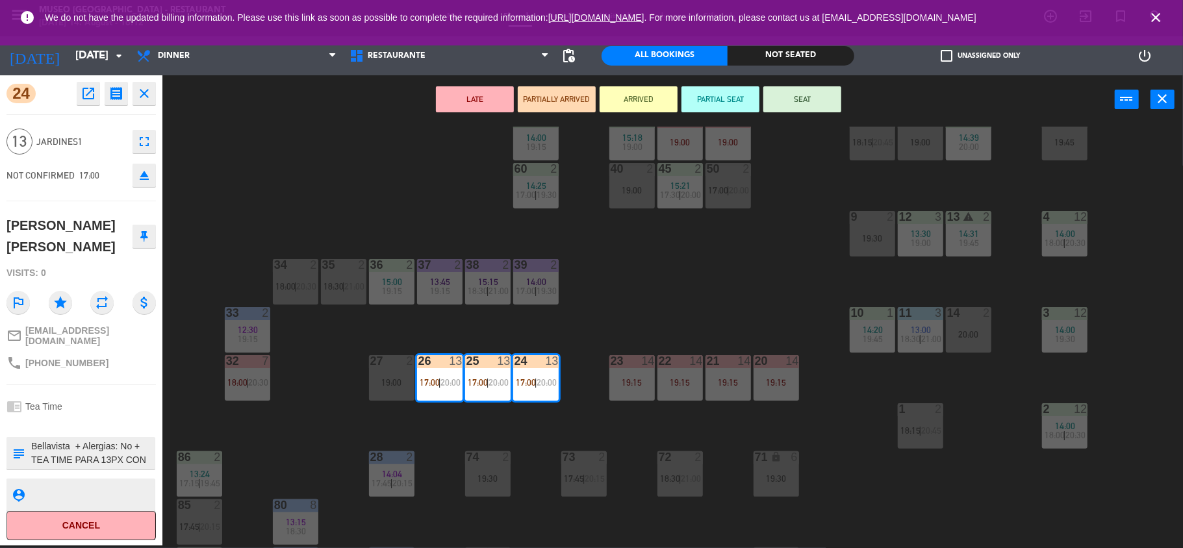
click at [606, 310] on div "44 3 17:15 | 20:00 49 2 14:00 19:45 54 2 17:30 | 20:00 64 2 14:30 19:45 48 7 14…" at bounding box center [678, 337] width 1009 height 421
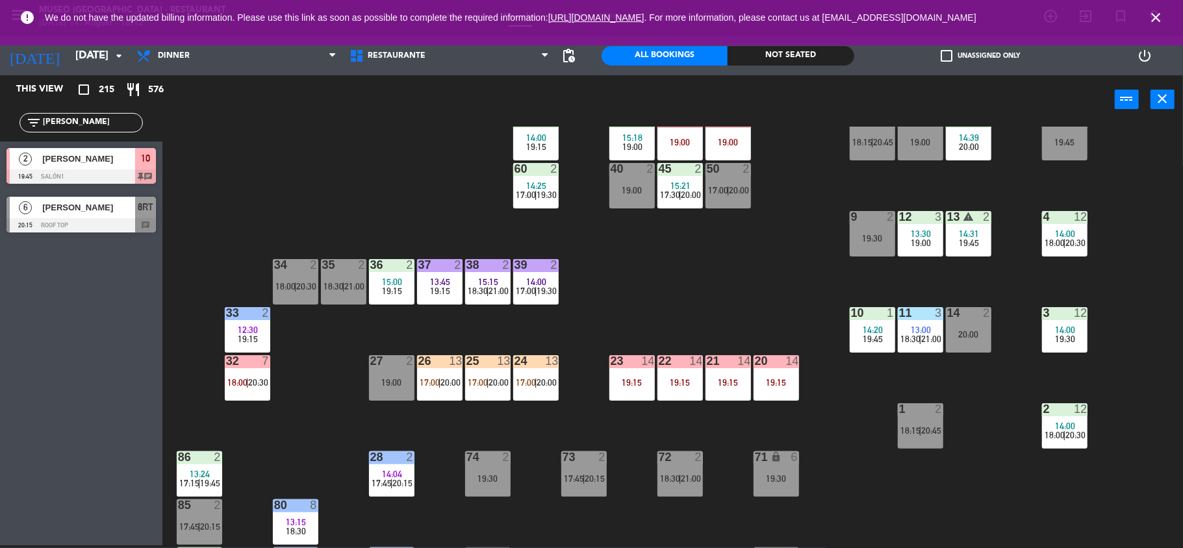
click at [502, 391] on div "25 13 17:00 | 20:00" at bounding box center [487, 377] width 45 height 45
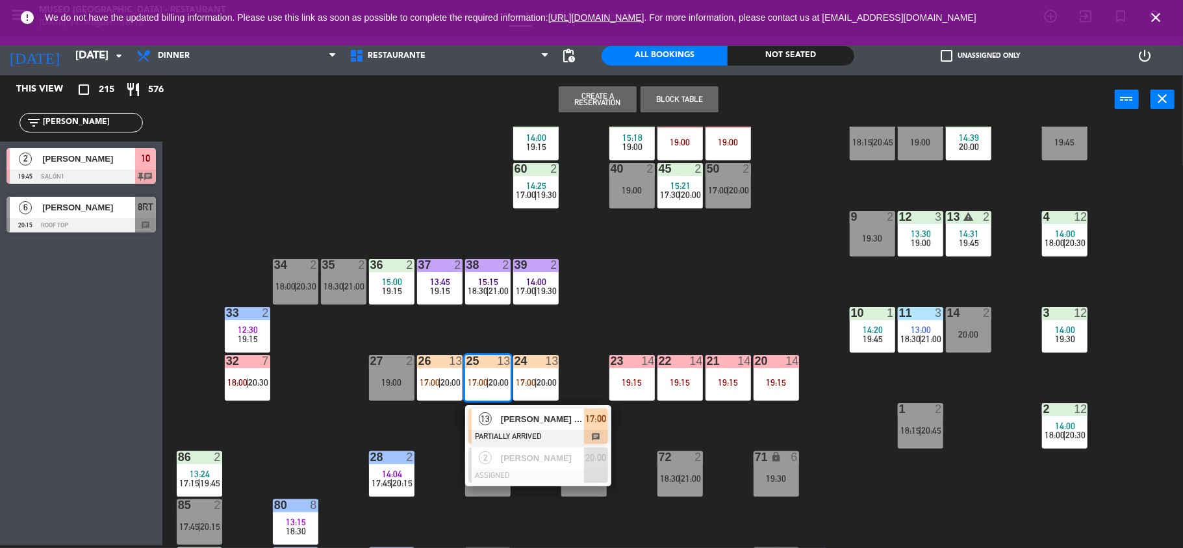
click at [561, 424] on span "[PERSON_NAME] [PERSON_NAME]" at bounding box center [542, 419] width 83 height 14
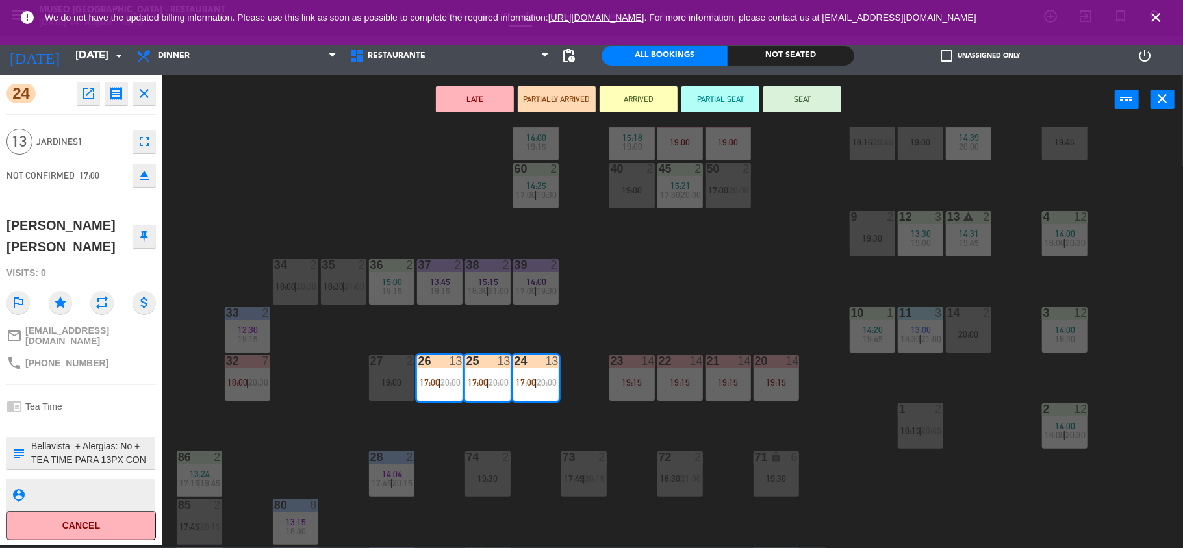
click at [708, 325] on div "44 3 17:15 | 20:00 49 2 14:00 19:45 54 2 17:30 | 20:00 64 2 14:30 19:45 48 7 14…" at bounding box center [678, 337] width 1009 height 421
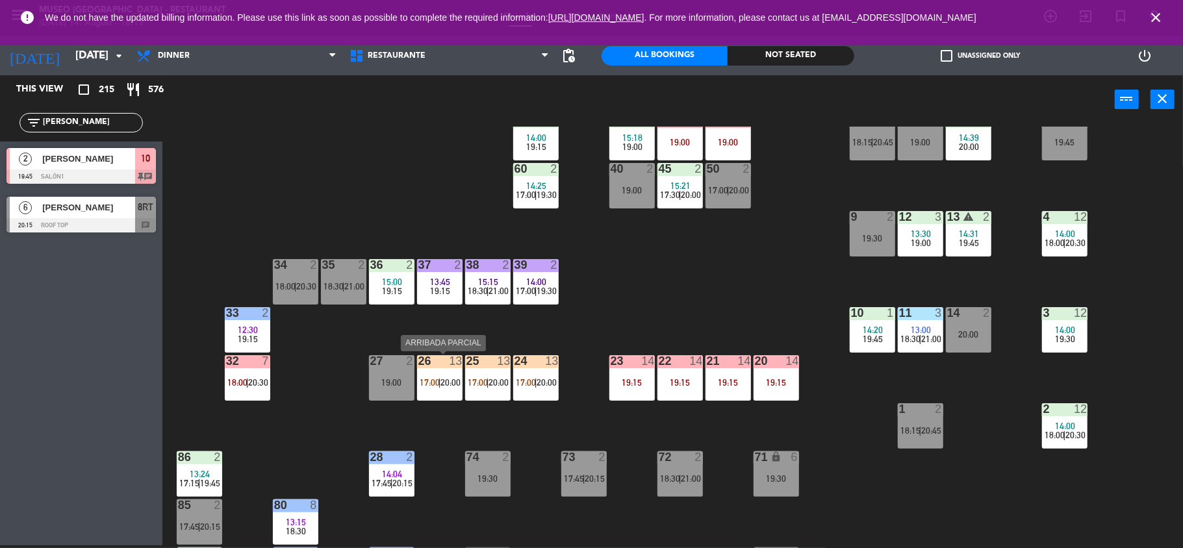
click at [420, 395] on div "26 13 17:00 | 20:00" at bounding box center [439, 377] width 45 height 45
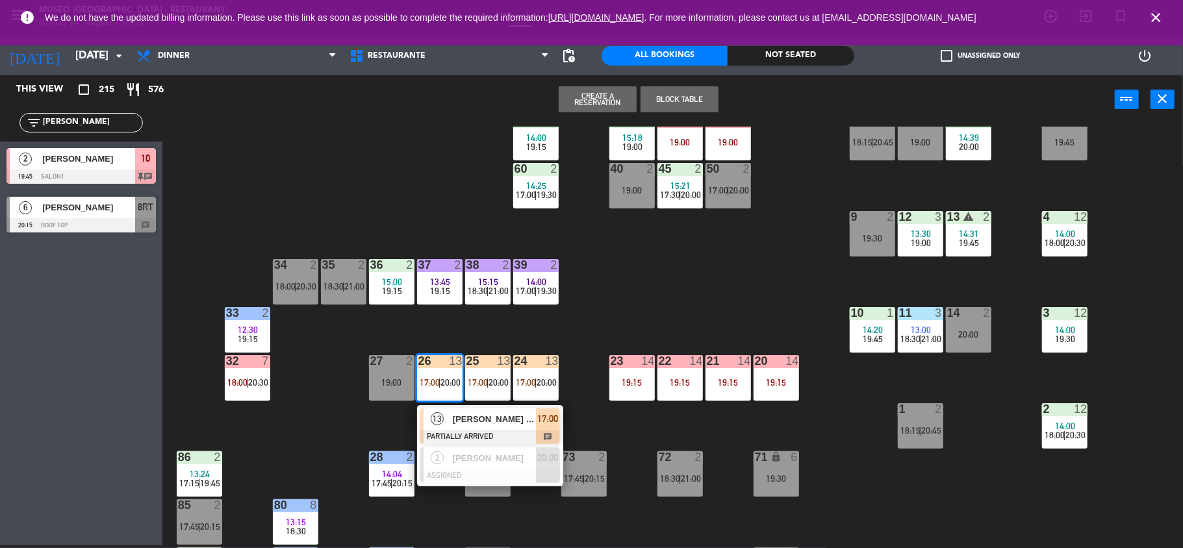
click at [453, 416] on span "[PERSON_NAME] [PERSON_NAME]" at bounding box center [494, 419] width 83 height 14
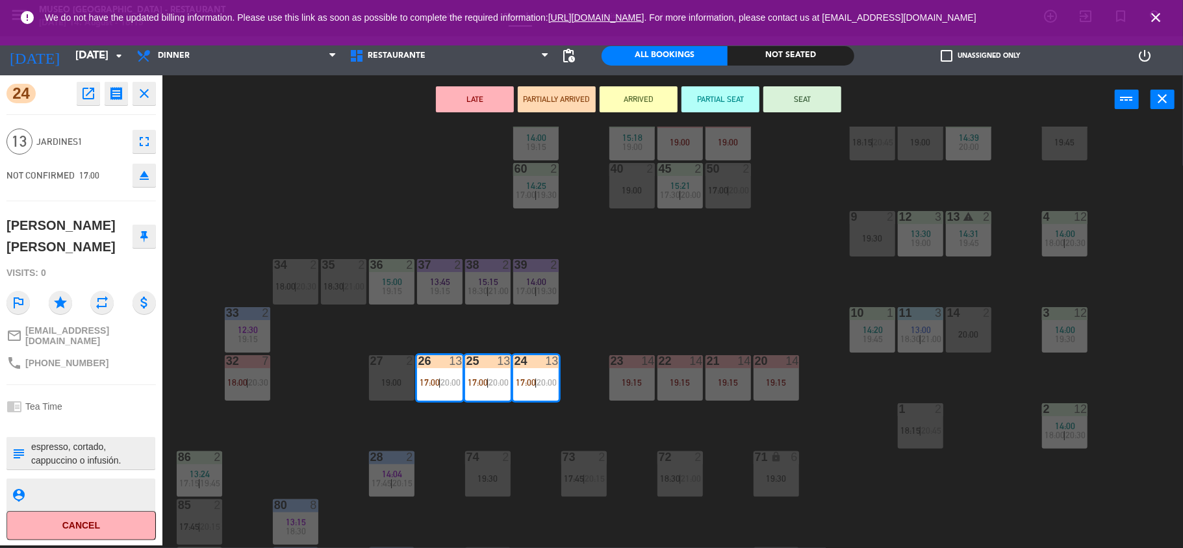
scroll to position [0, 0]
click at [34, 443] on textarea at bounding box center [92, 453] width 124 height 27
type textarea "m25-27 llegó 16:15 Bellavista + Alergias: No + TEA TIME PARA 13PX CON PISCO SOU…"
click at [84, 248] on div "[PERSON_NAME] [PERSON_NAME]" at bounding box center [69, 236] width 126 height 42
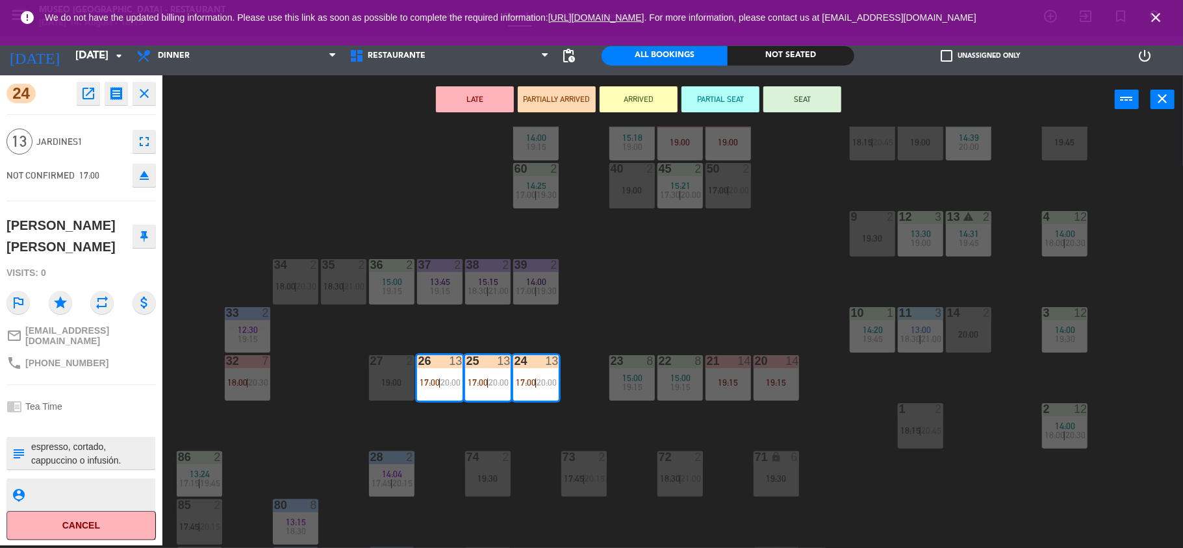
scroll to position [0, 0]
click at [798, 97] on button "SEAT" at bounding box center [802, 99] width 78 height 26
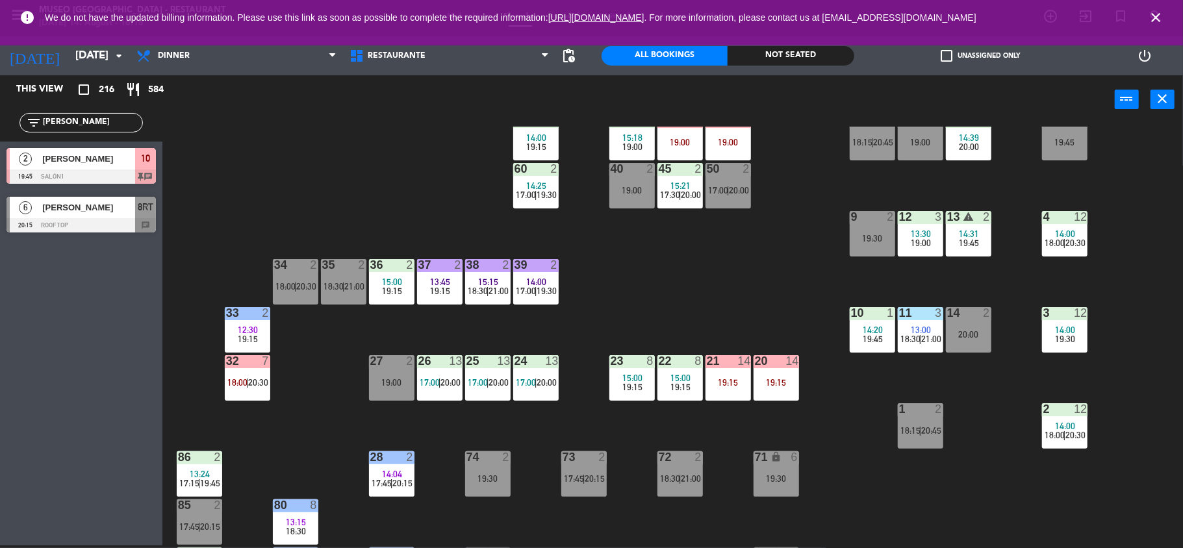
scroll to position [60, 0]
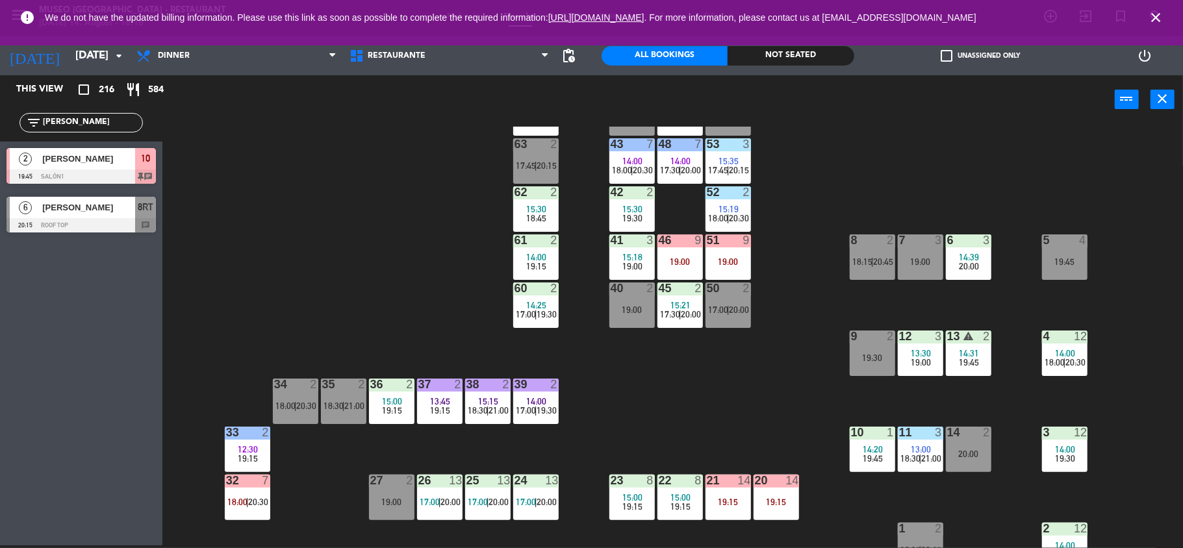
click at [681, 296] on div "45 2 15:21 17:30 | 20:00" at bounding box center [679, 305] width 45 height 45
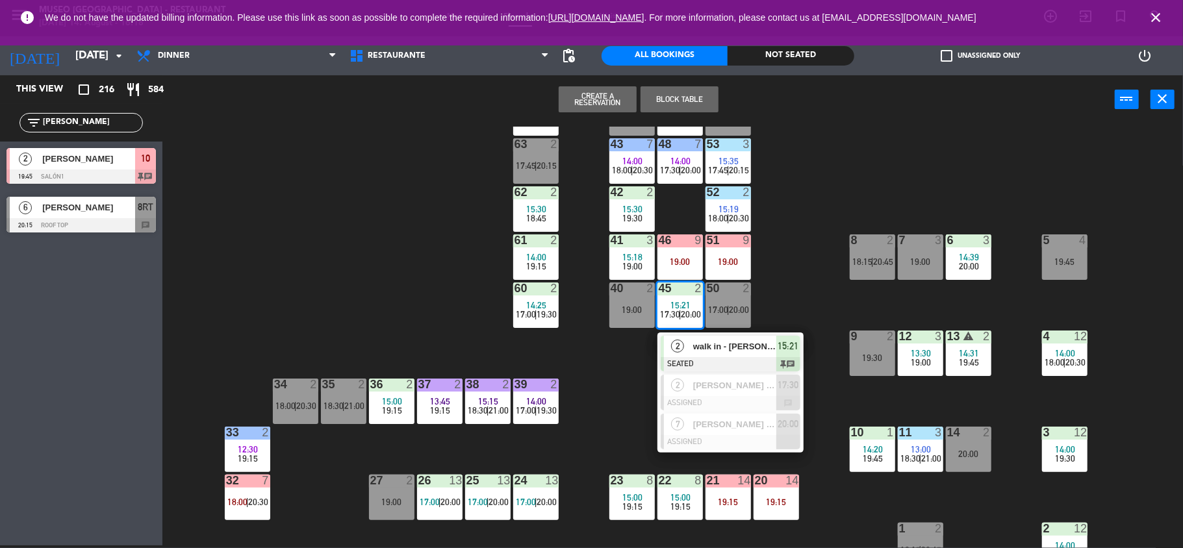
click at [757, 347] on span "walk in - [PERSON_NAME]" at bounding box center [734, 347] width 83 height 14
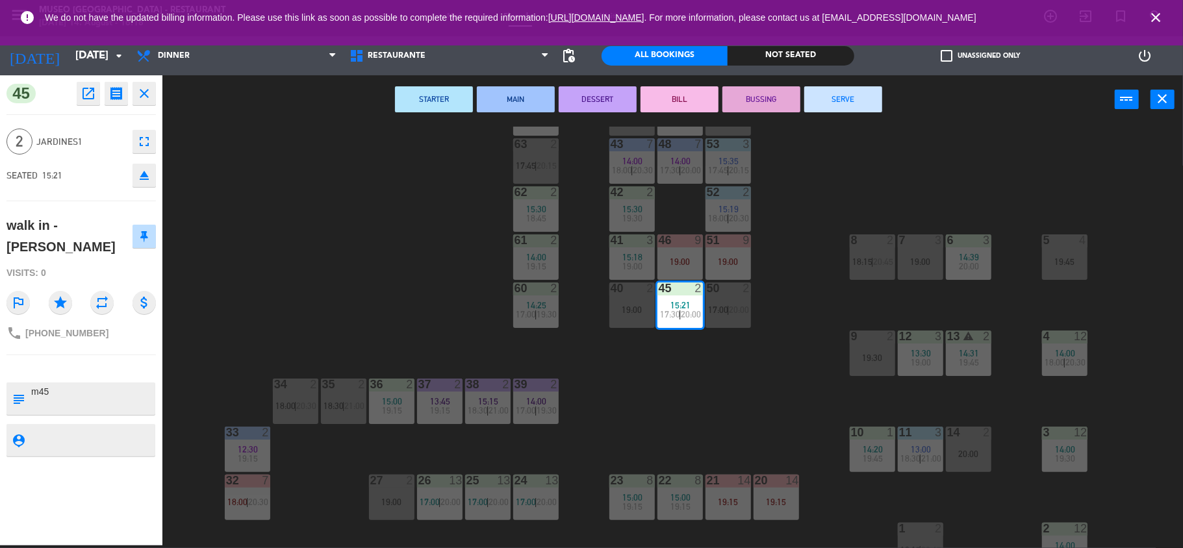
click at [847, 107] on button "SERVE" at bounding box center [843, 99] width 78 height 26
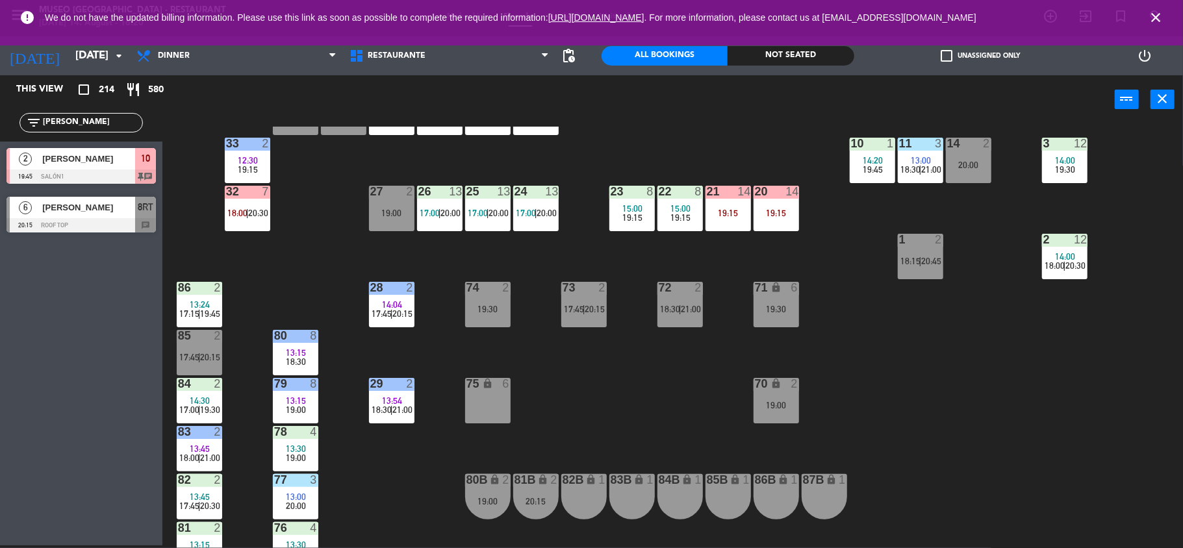
scroll to position [349, 0]
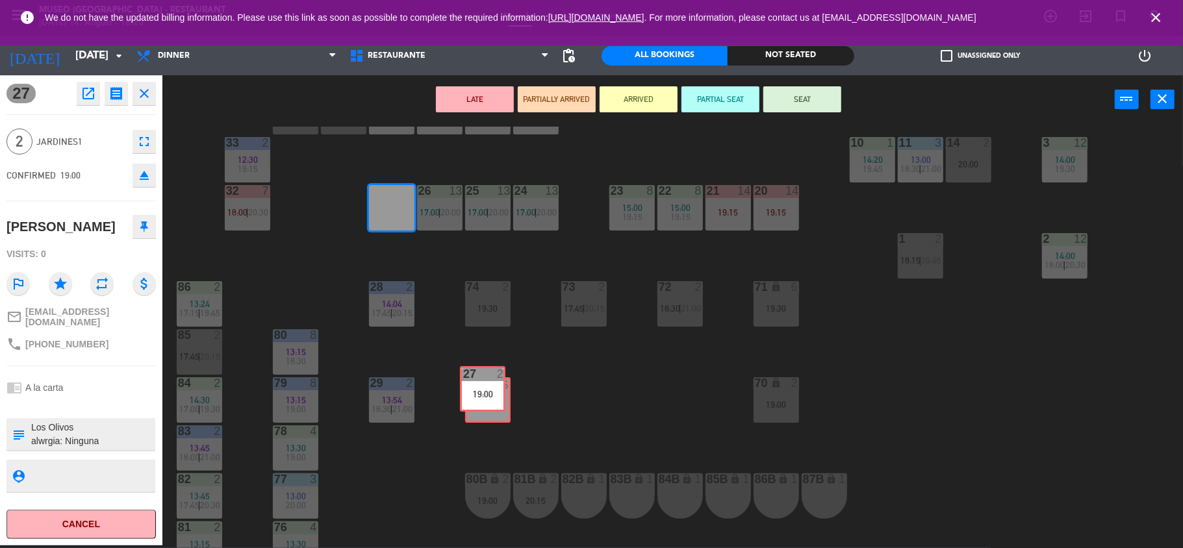
drag, startPoint x: 395, startPoint y: 212, endPoint x: 486, endPoint y: 390, distance: 200.7
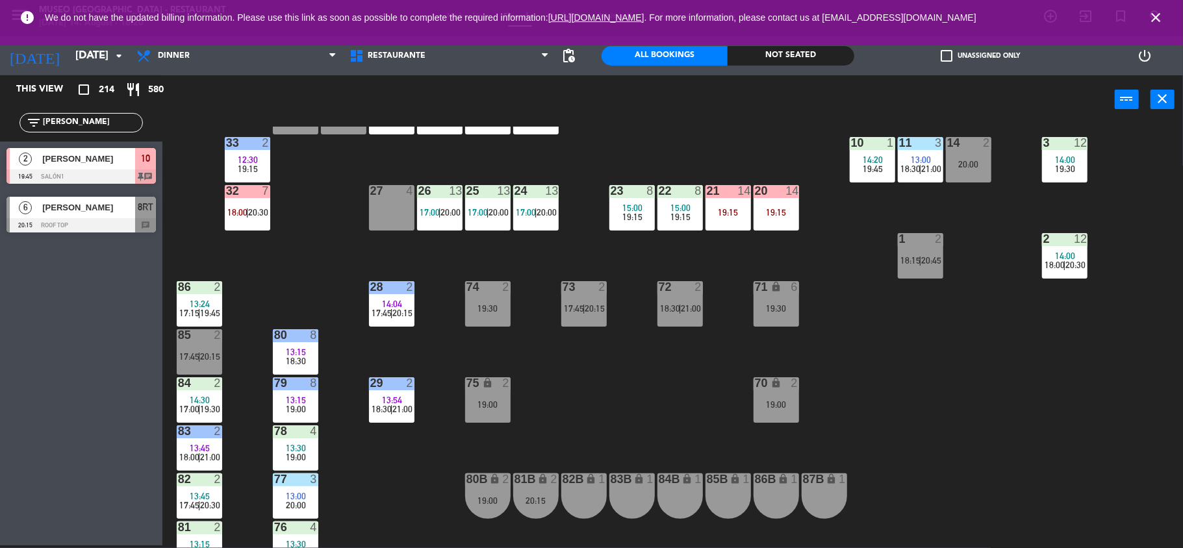
click at [443, 208] on span "20:00" at bounding box center [451, 212] width 20 height 10
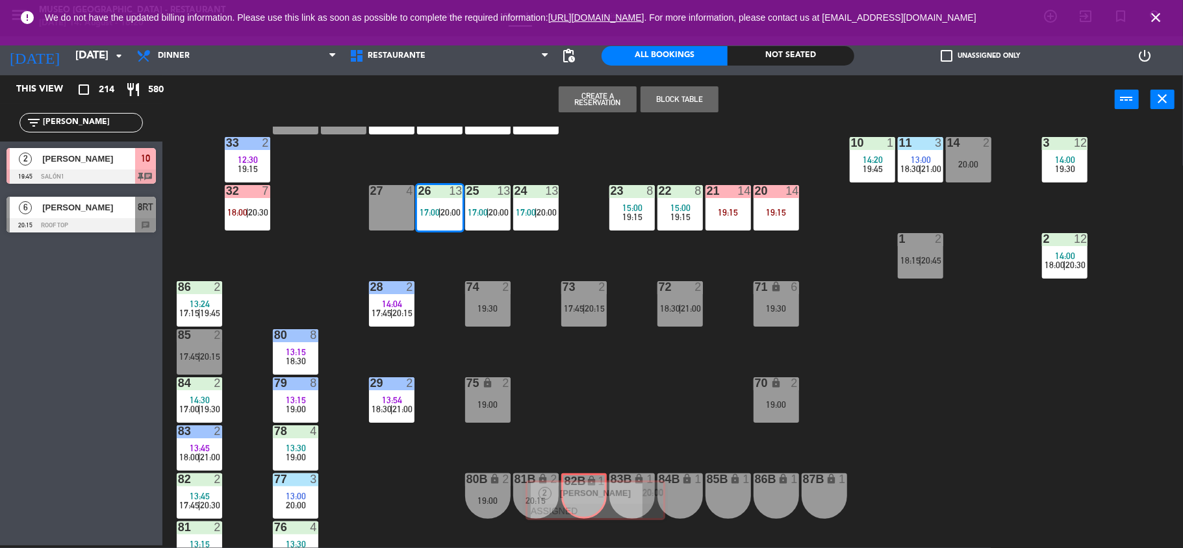
drag, startPoint x: 475, startPoint y: 301, endPoint x: 581, endPoint y: 528, distance: 249.9
click at [581, 528] on div "44 3 17:15 | 20:00 49 2 14:00 19:45 54 2 17:30 | 20:00 64 2 14:30 19:45 48 7 14…" at bounding box center [678, 337] width 1009 height 421
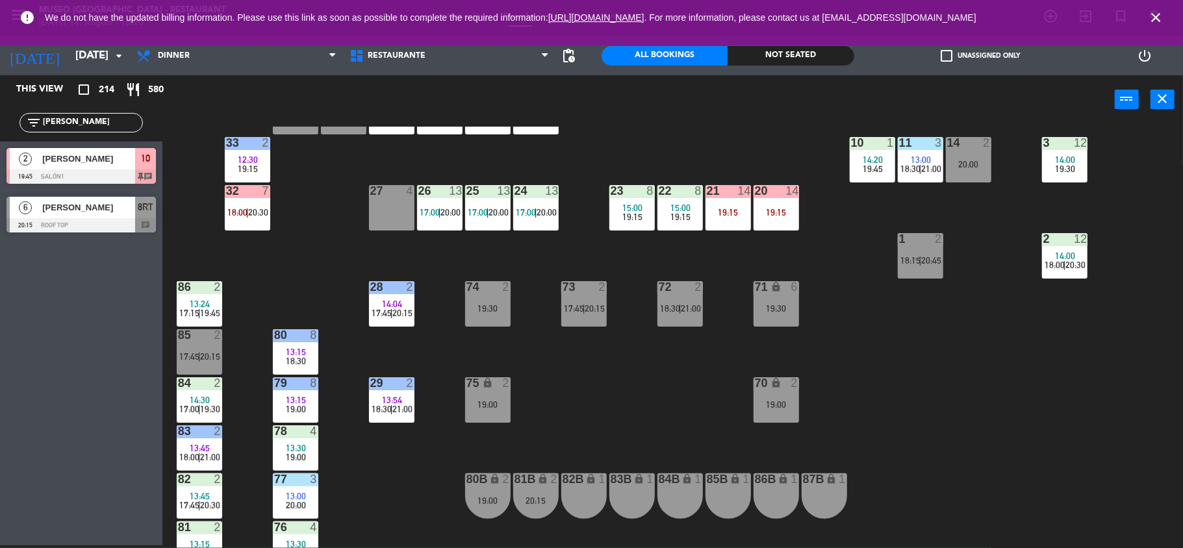
click at [446, 211] on span "20:00" at bounding box center [451, 212] width 20 height 10
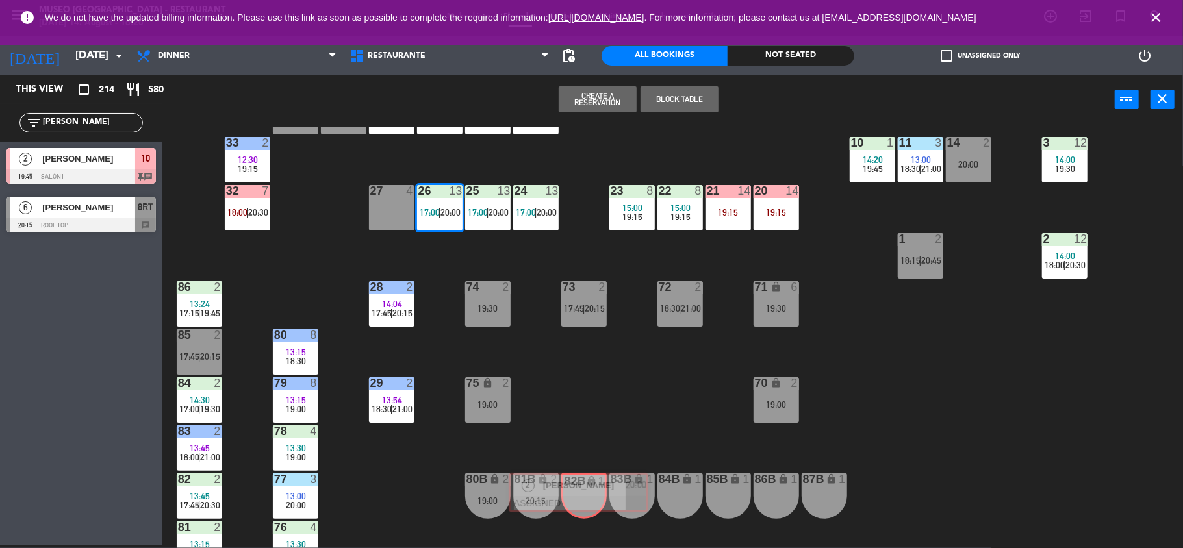
drag, startPoint x: 482, startPoint y: 295, endPoint x: 570, endPoint y: 481, distance: 205.7
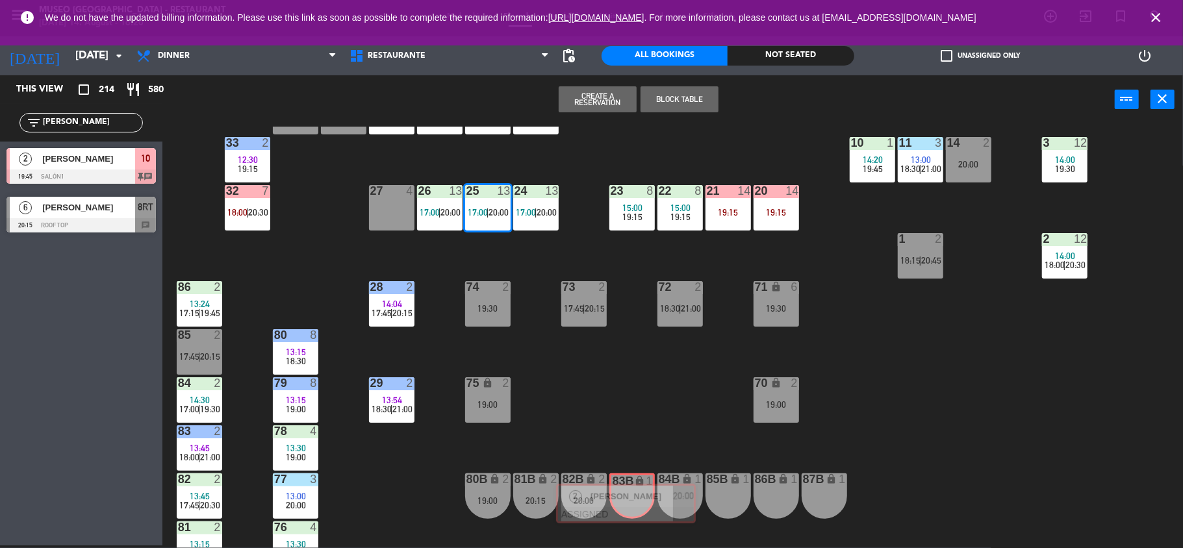
drag, startPoint x: 542, startPoint y: 290, endPoint x: 629, endPoint y: 507, distance: 234.6
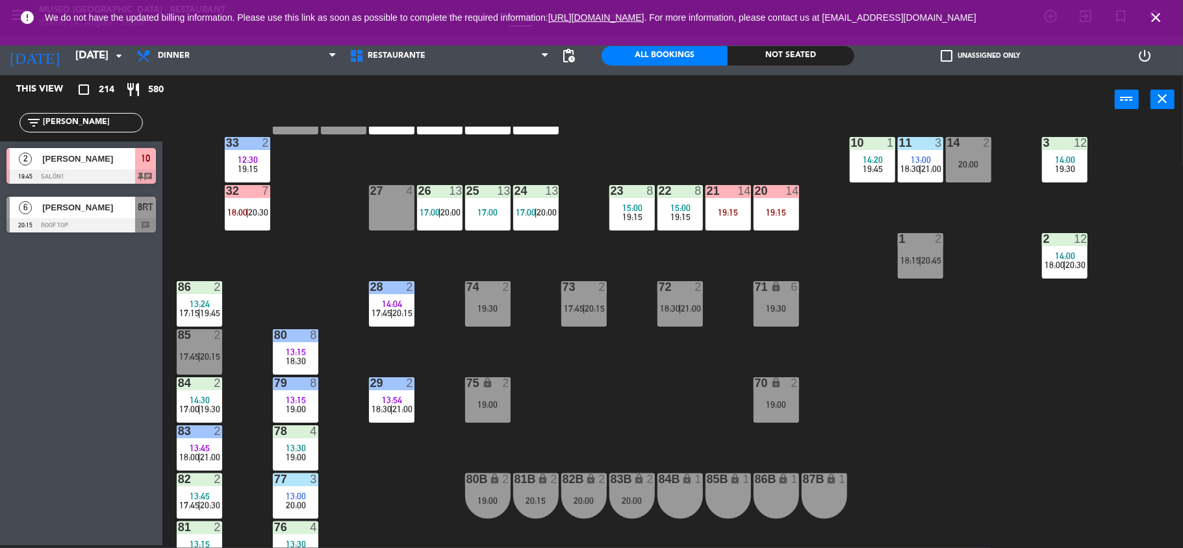
click at [543, 203] on div "24 13 17:00 | 20:00" at bounding box center [535, 207] width 45 height 45
click at [546, 216] on div "17:00" at bounding box center [535, 212] width 45 height 9
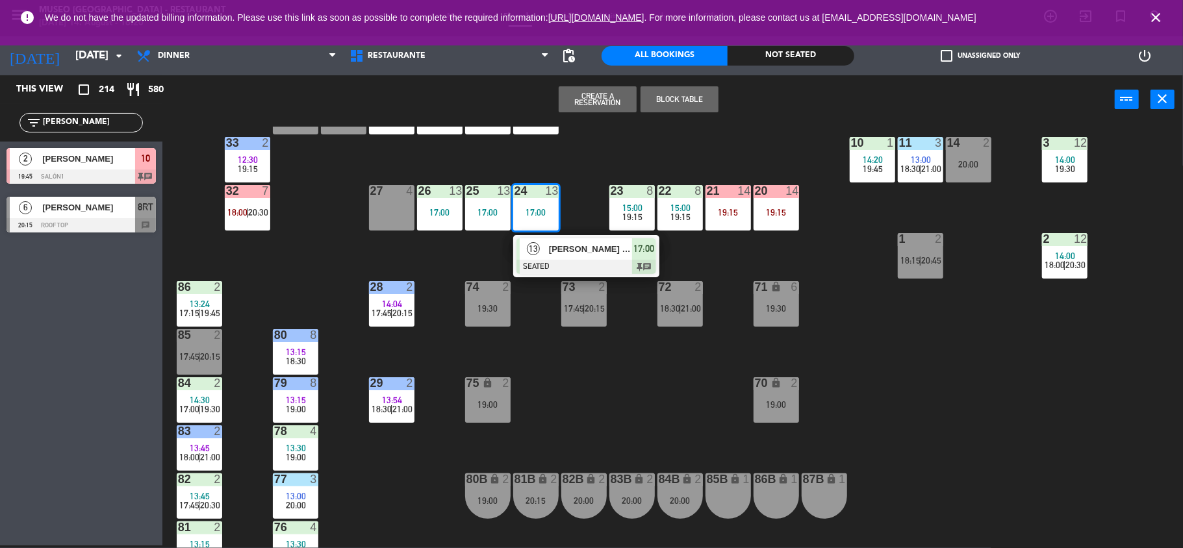
click at [568, 250] on span "[PERSON_NAME] [PERSON_NAME]" at bounding box center [590, 249] width 83 height 14
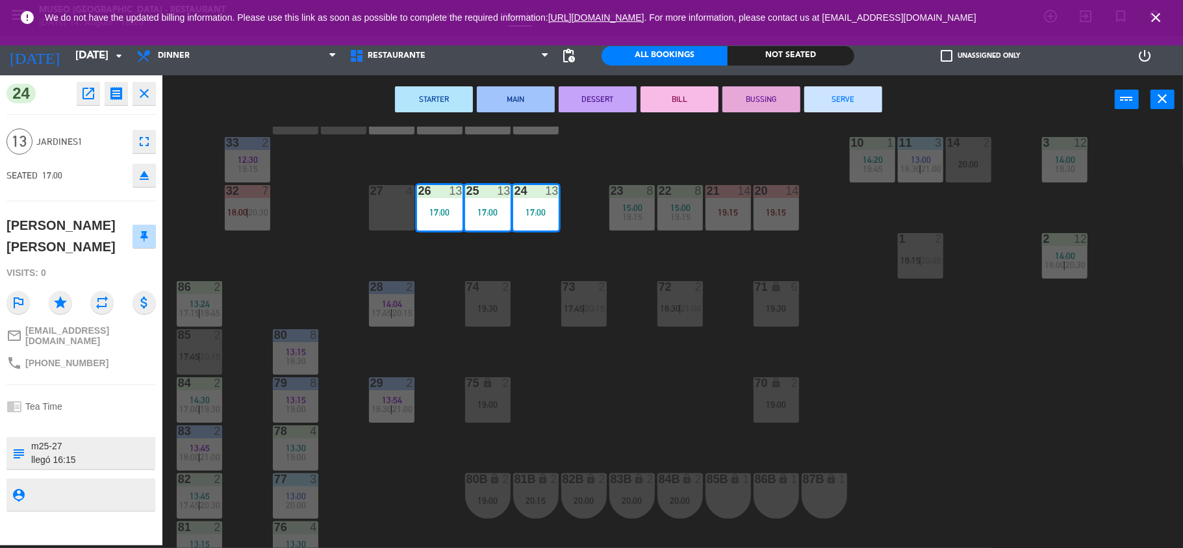
click at [151, 175] on icon "eject" at bounding box center [144, 176] width 16 height 16
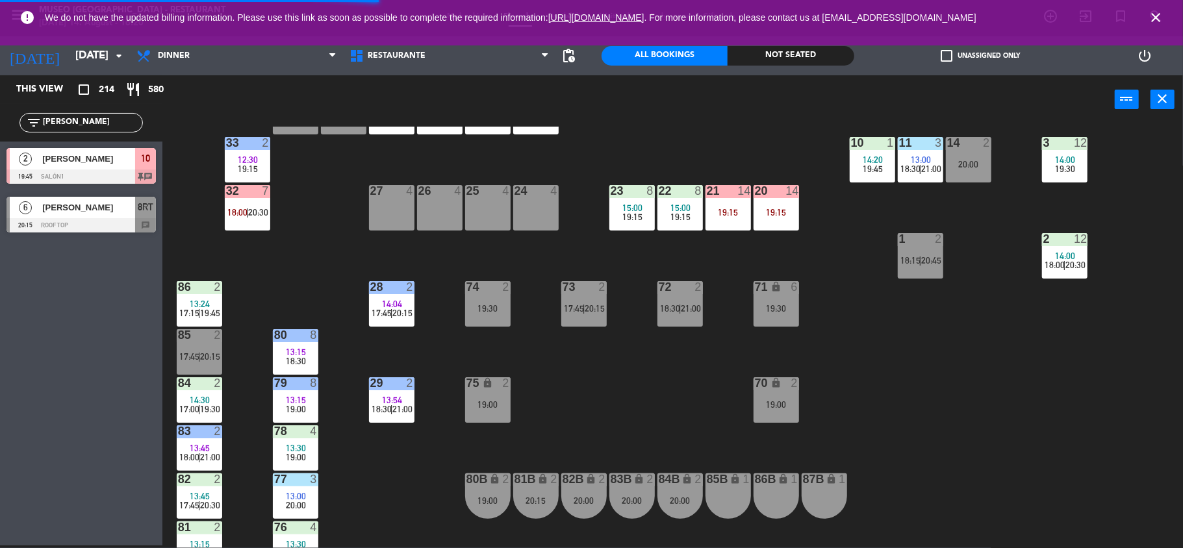
drag, startPoint x: 81, startPoint y: 122, endPoint x: 0, endPoint y: 122, distance: 81.2
click at [0, 122] on div "filter_list [PERSON_NAME]" at bounding box center [81, 123] width 162 height 38
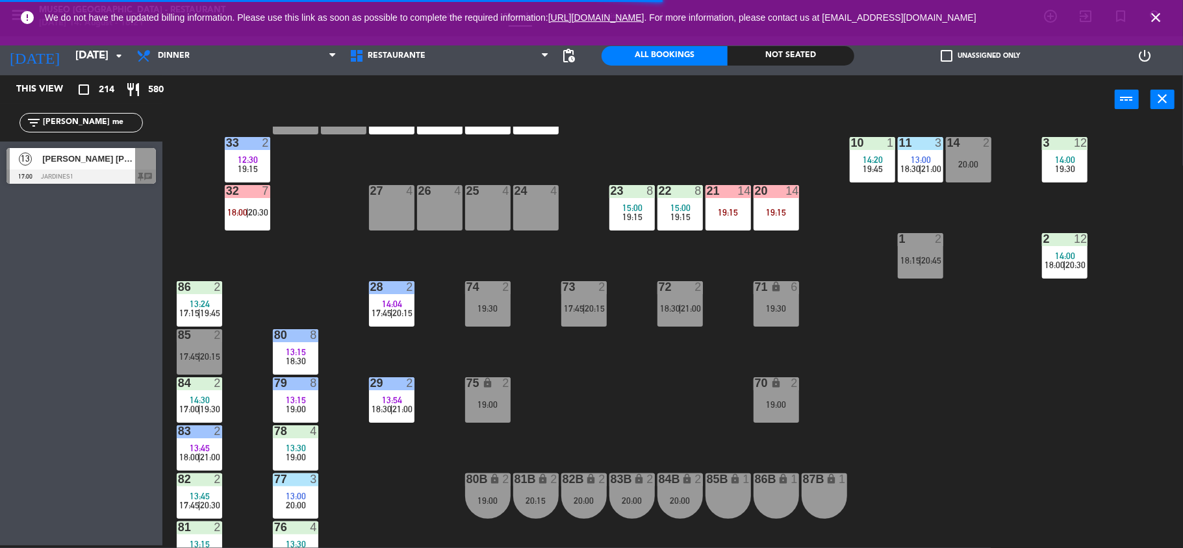
type input "[PERSON_NAME] me"
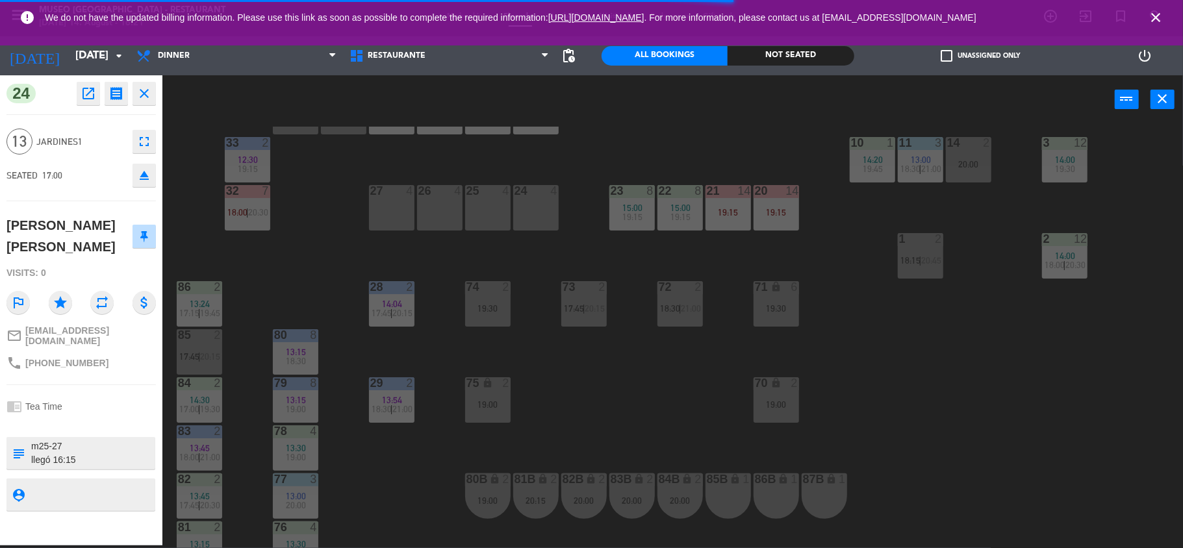
click at [396, 211] on div "27 4" at bounding box center [391, 207] width 45 height 45
click at [434, 211] on div "26 4" at bounding box center [439, 207] width 45 height 45
click at [487, 205] on div "25 4" at bounding box center [487, 207] width 45 height 45
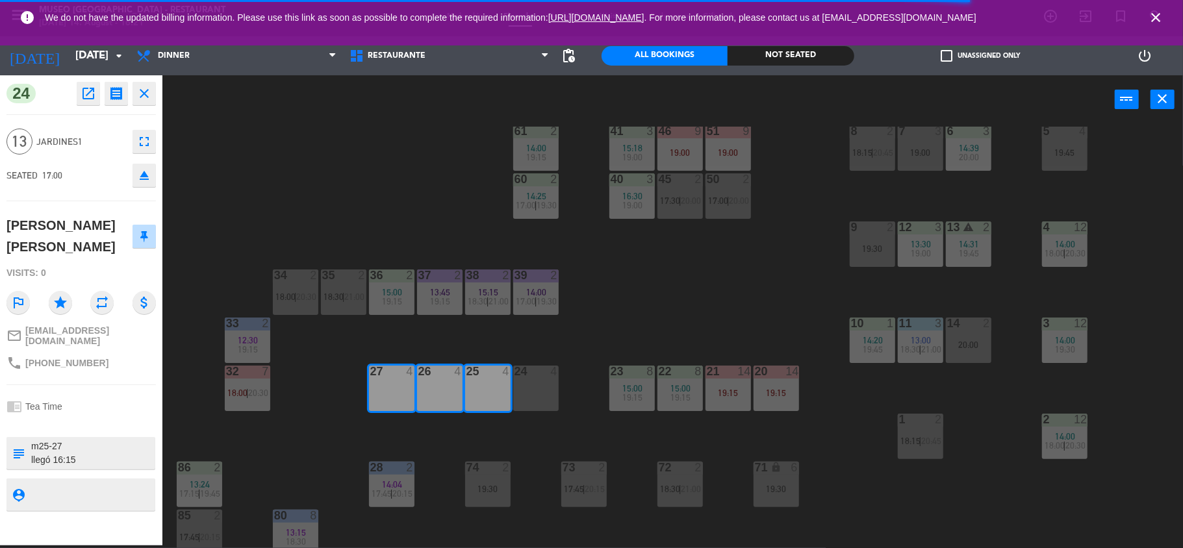
scroll to position [159, 0]
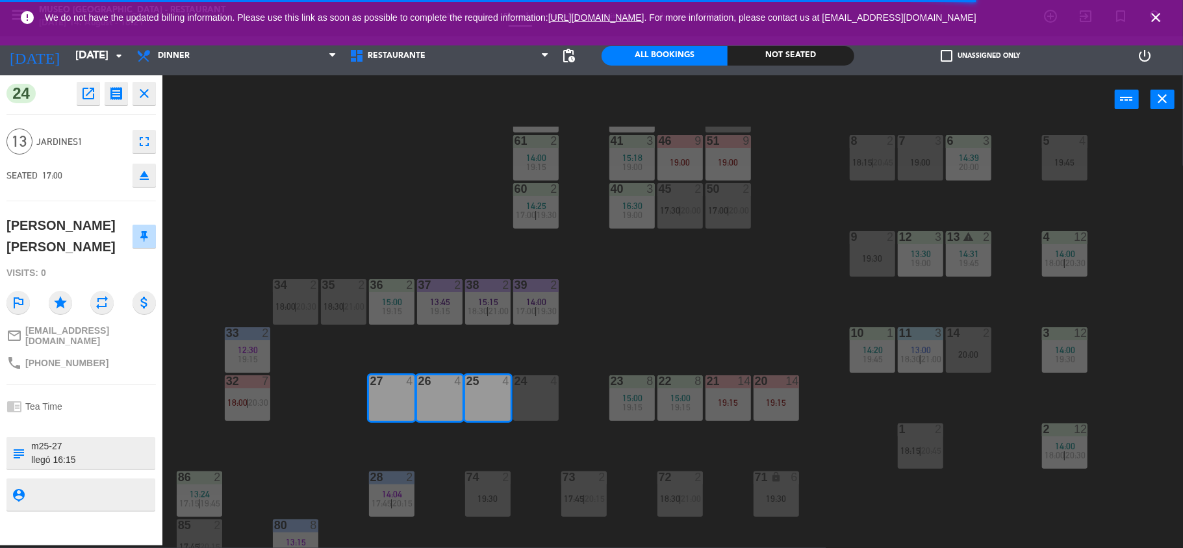
click at [656, 301] on div "44 3 17:15 | 20:00 49 2 14:00 19:45 54 2 17:30 | 20:00 64 2 14:30 19:45 48 7 14…" at bounding box center [678, 337] width 1009 height 421
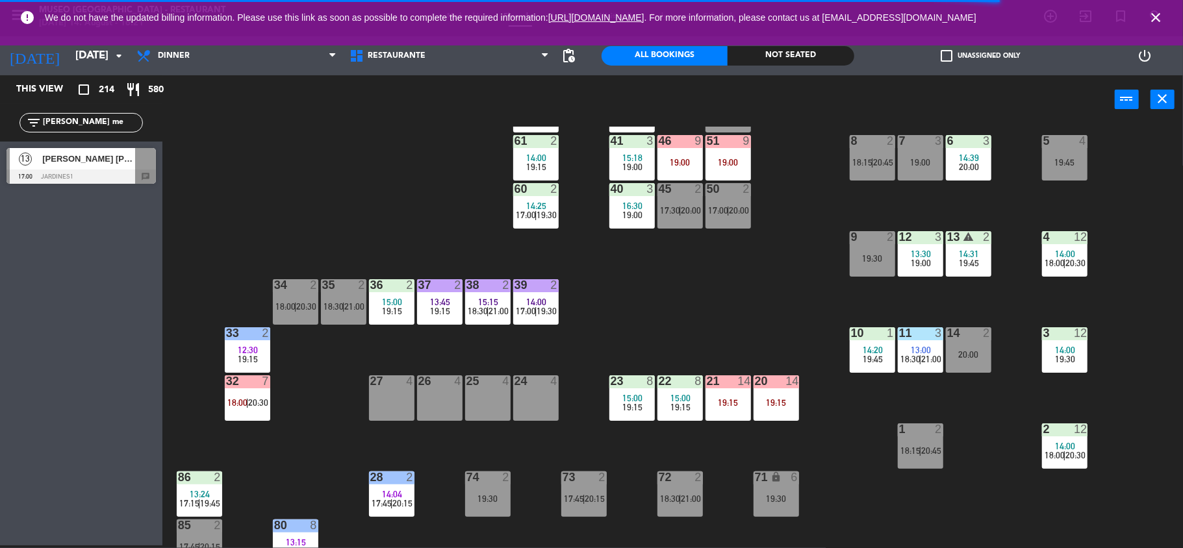
click at [104, 147] on div "13 [PERSON_NAME] [PERSON_NAME] 17:00 Jardines1 chat" at bounding box center [81, 166] width 162 height 49
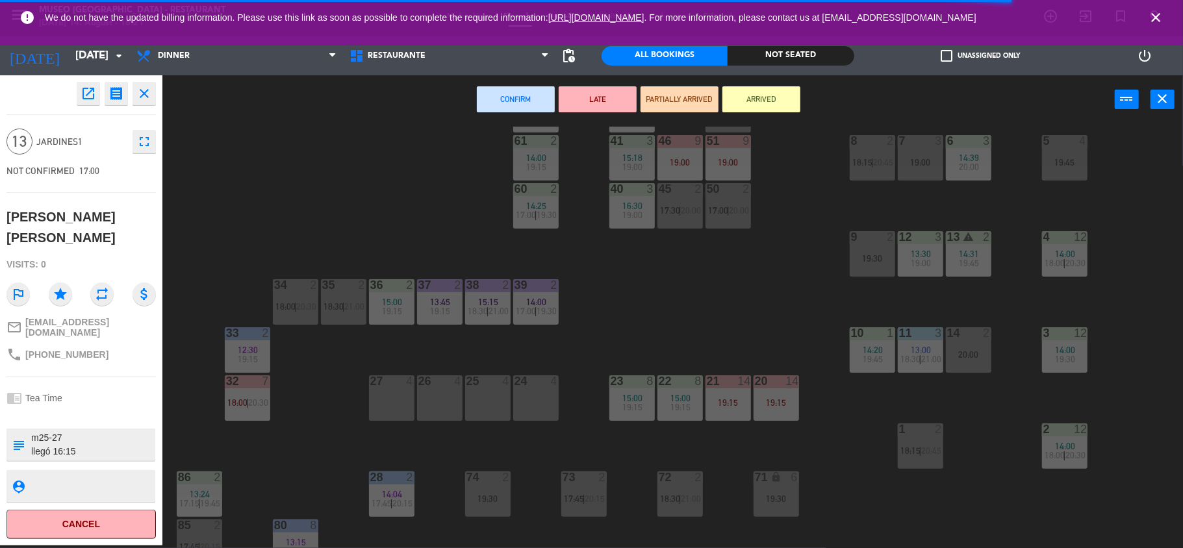
click at [388, 381] on div at bounding box center [391, 381] width 21 height 12
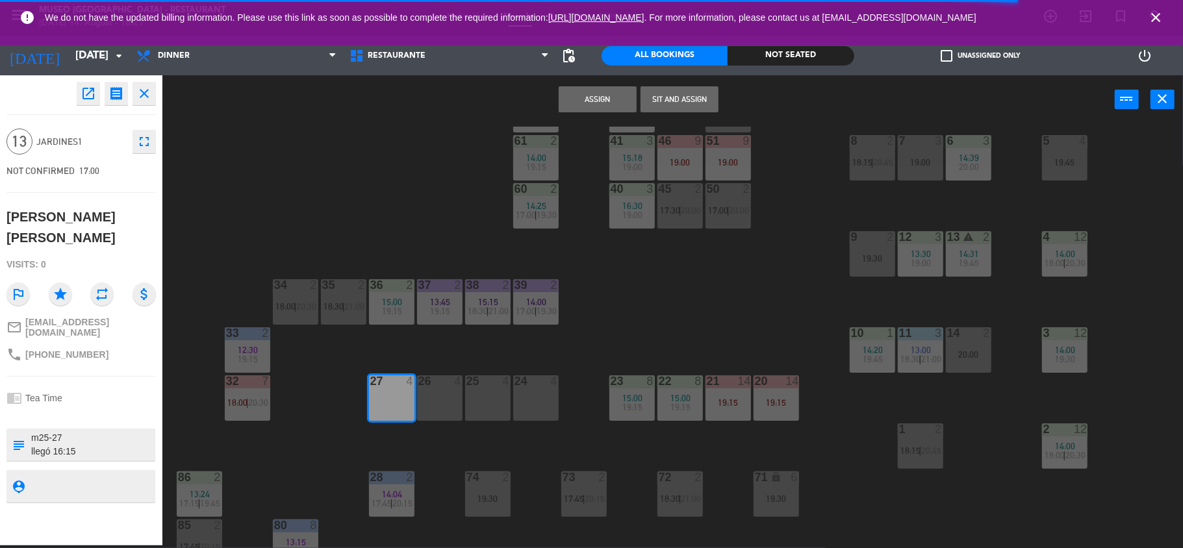
click at [425, 394] on div "26 4" at bounding box center [439, 397] width 45 height 45
click at [466, 394] on div "25 4" at bounding box center [487, 397] width 45 height 45
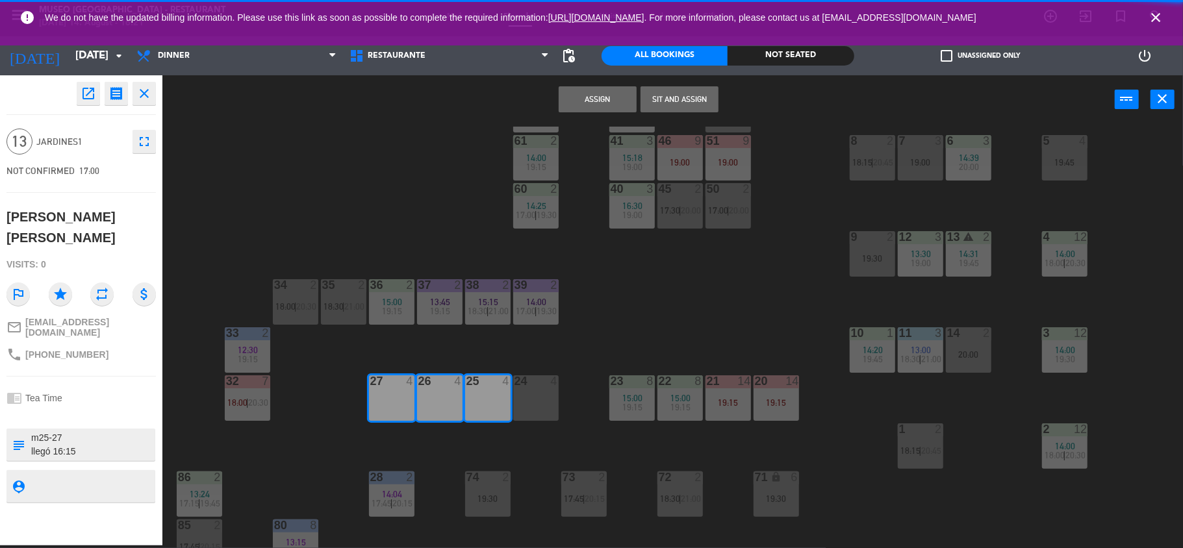
click at [597, 95] on button "Assign" at bounding box center [598, 99] width 78 height 26
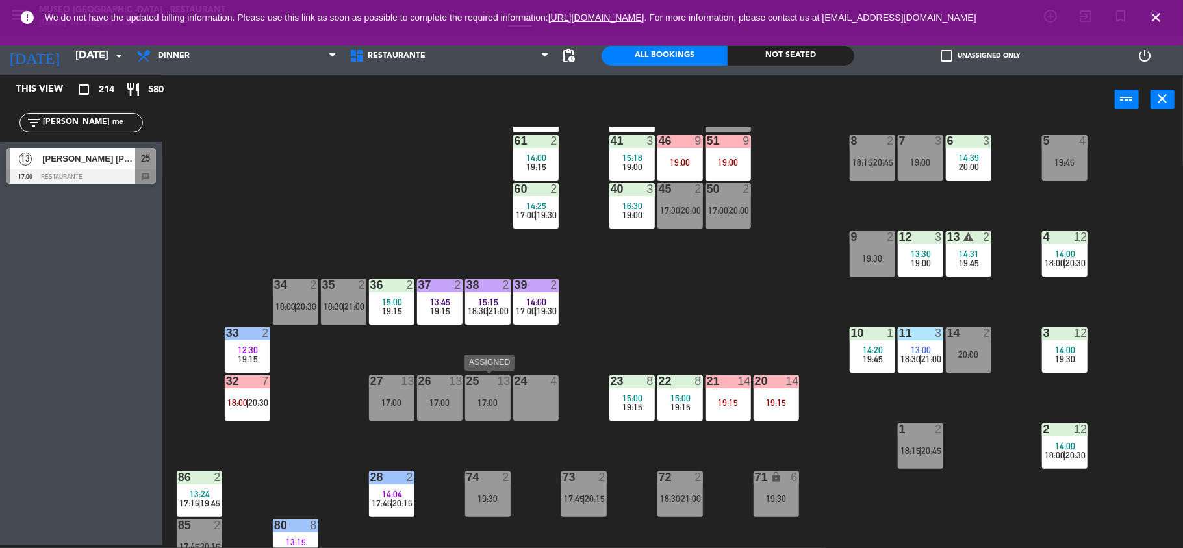
click at [466, 407] on div "17:00" at bounding box center [487, 402] width 45 height 9
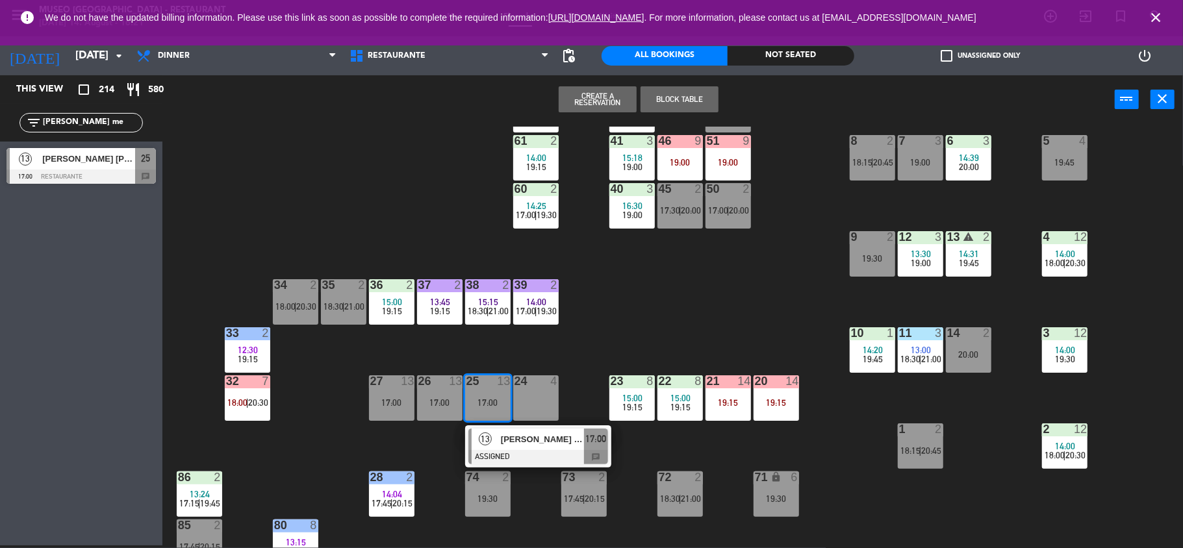
click at [514, 447] on div "[PERSON_NAME] [PERSON_NAME]" at bounding box center [541, 439] width 84 height 21
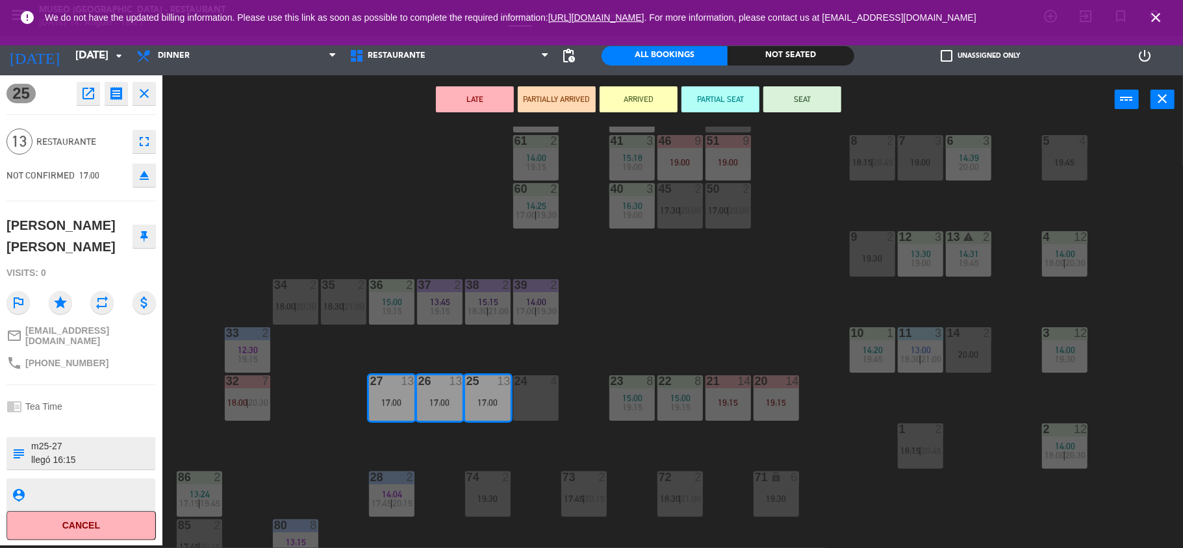
click at [783, 100] on button "SEAT" at bounding box center [802, 99] width 78 height 26
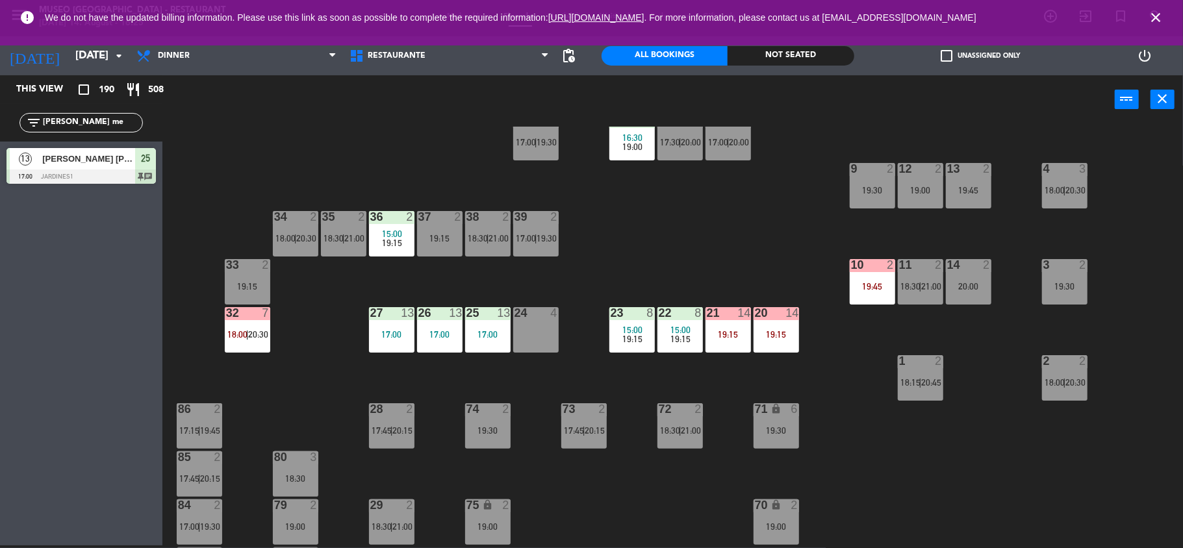
scroll to position [0, 0]
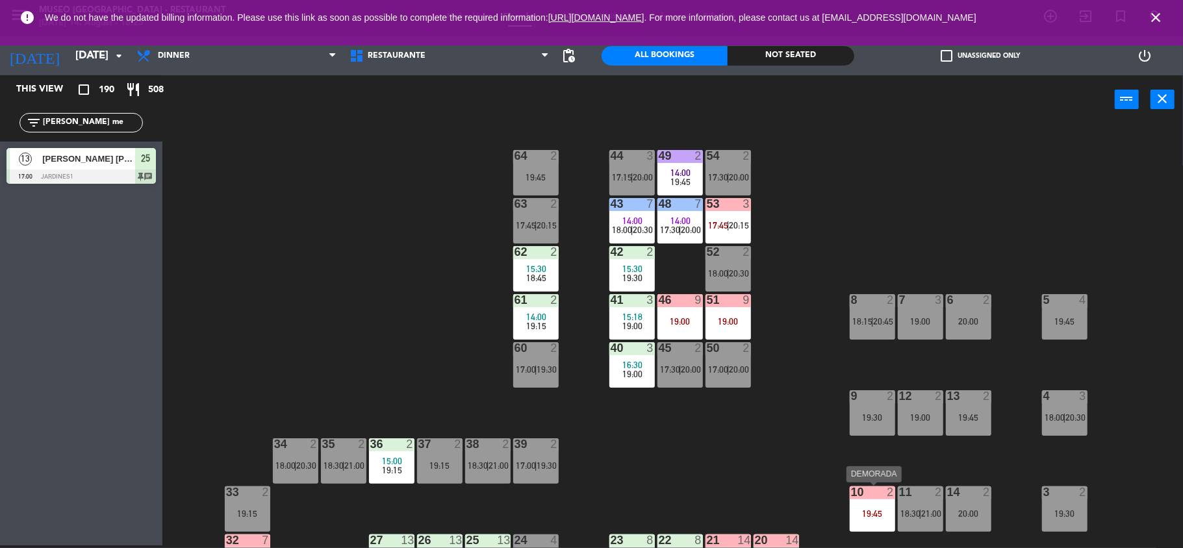
click at [868, 500] on div "10 2 19:45" at bounding box center [871, 508] width 45 height 45
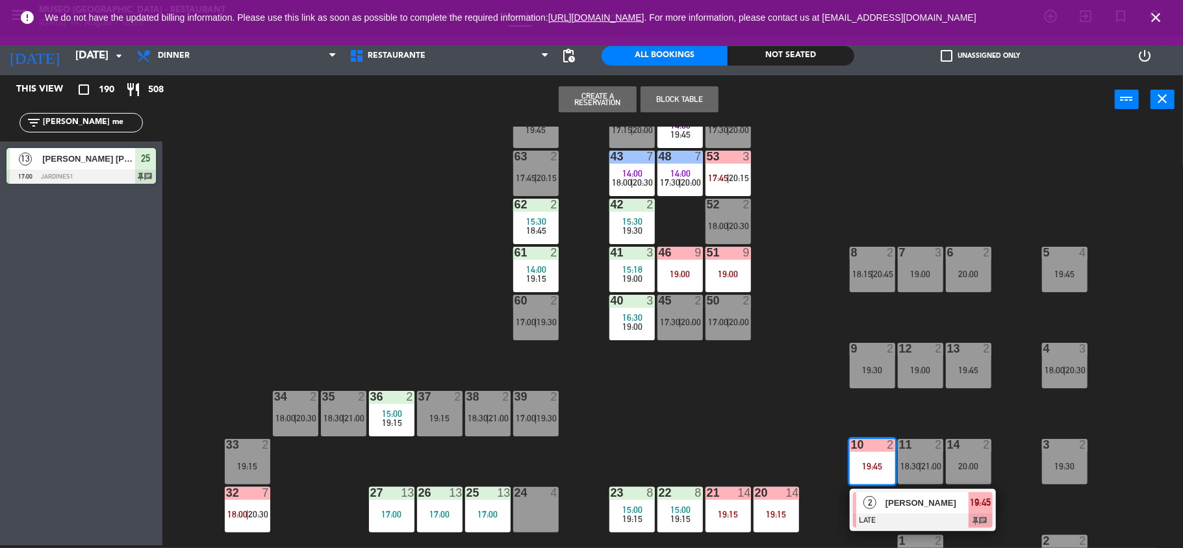
scroll to position [50, 0]
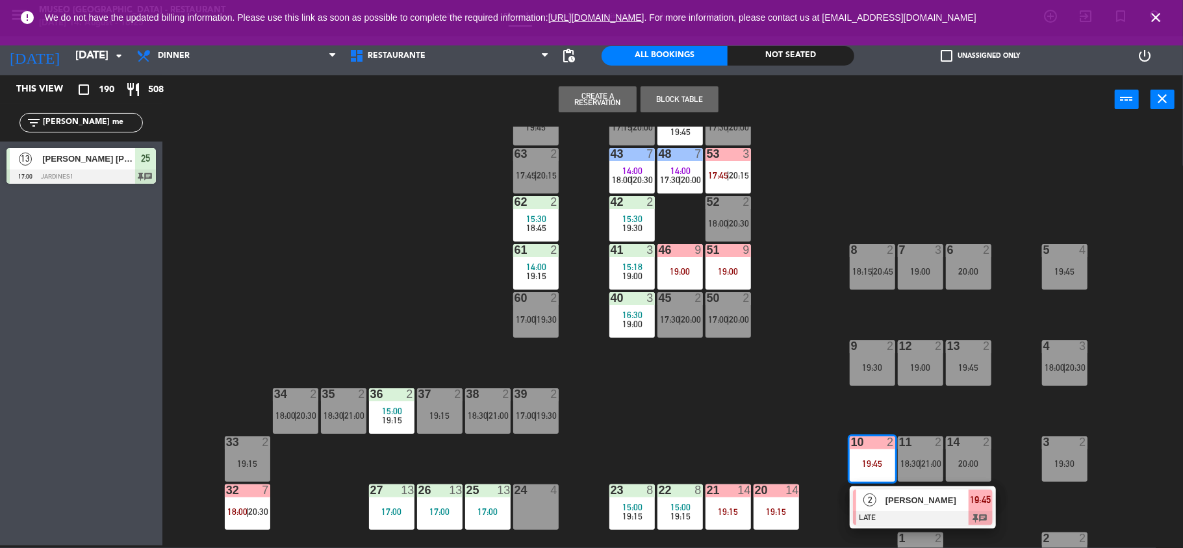
click at [913, 507] on span "[PERSON_NAME]" at bounding box center [926, 501] width 83 height 14
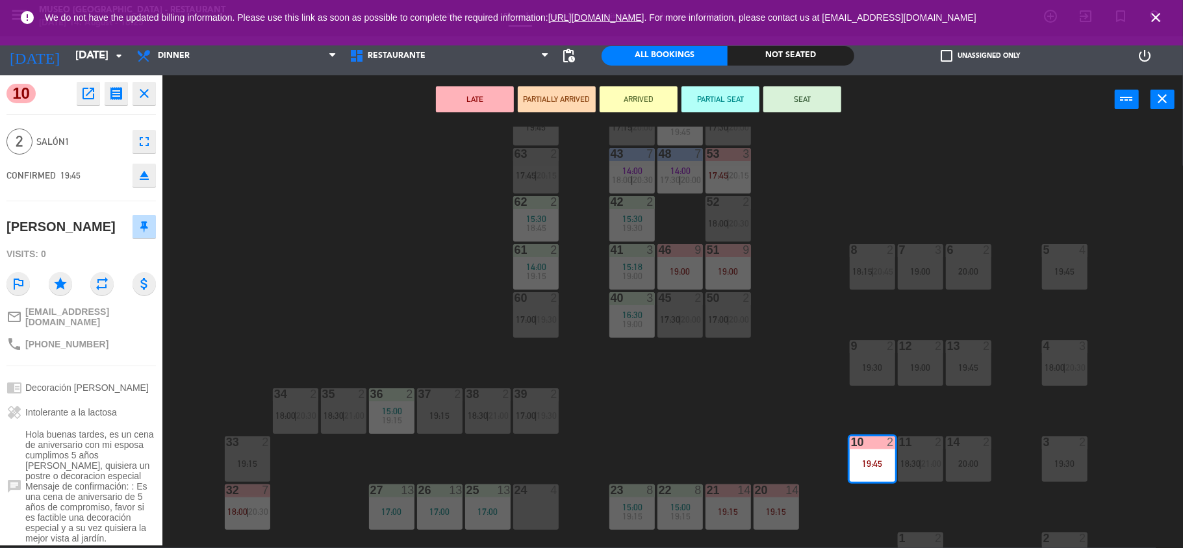
click at [736, 421] on div "44 3 17:15 | 20:00 49 2 14:00 19:45 54 2 17:30 | 20:00 64 2 19:45 48 7 14:00 17…" at bounding box center [678, 337] width 1009 height 421
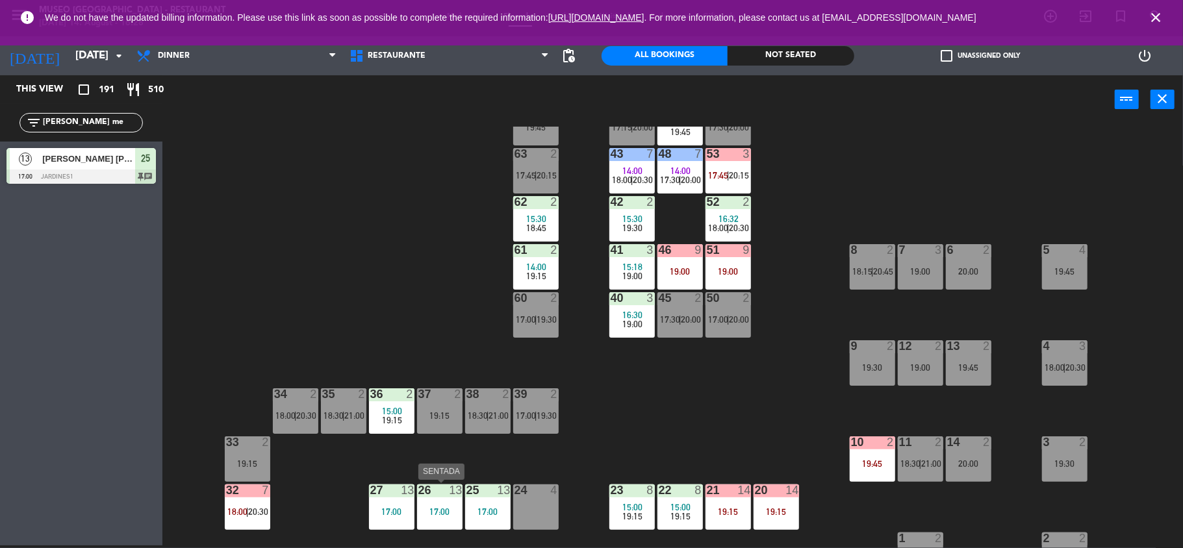
click at [447, 504] on div "26 13 17:00" at bounding box center [439, 506] width 45 height 45
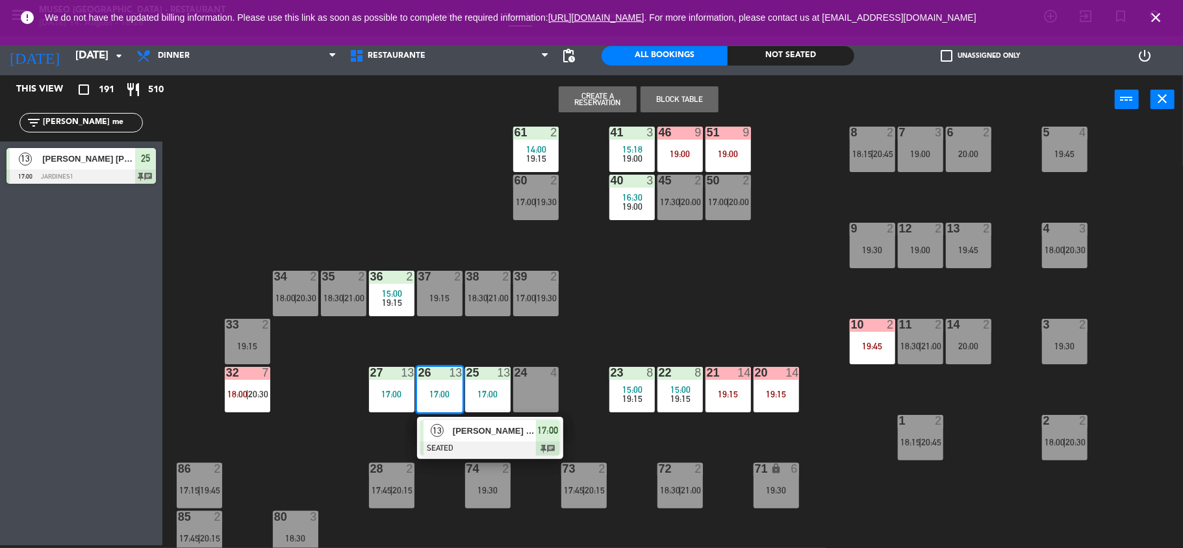
scroll to position [169, 0]
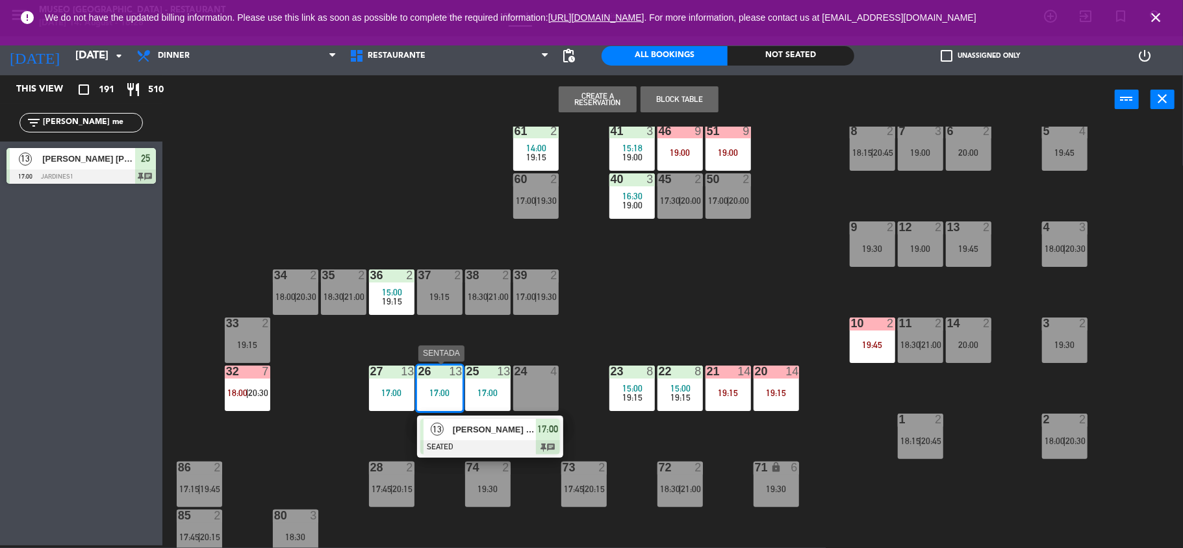
click at [489, 434] on span "[PERSON_NAME] [PERSON_NAME]" at bounding box center [494, 430] width 83 height 14
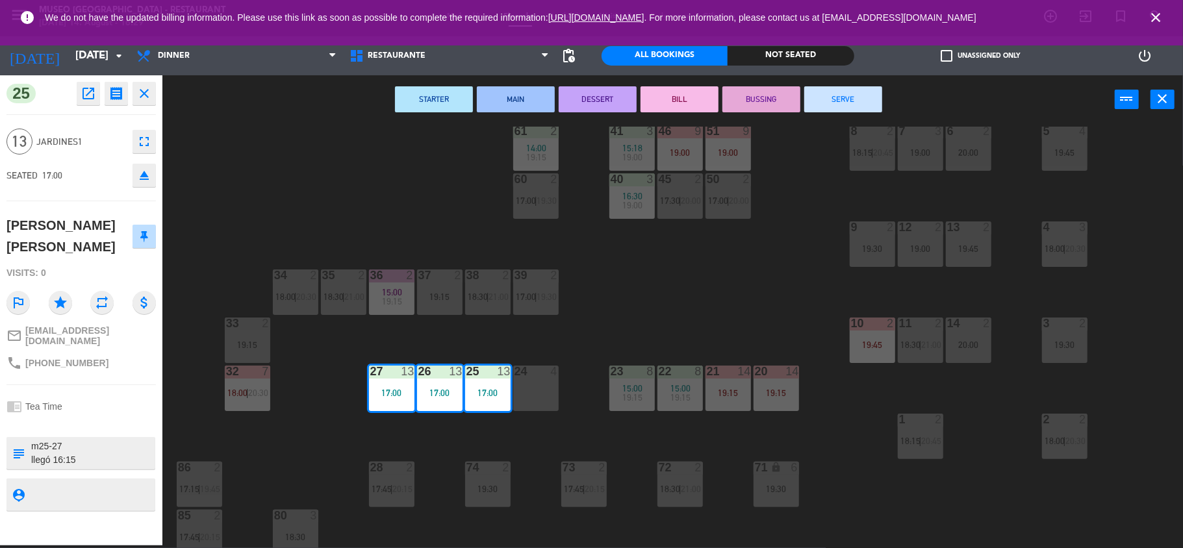
scroll to position [0, 0]
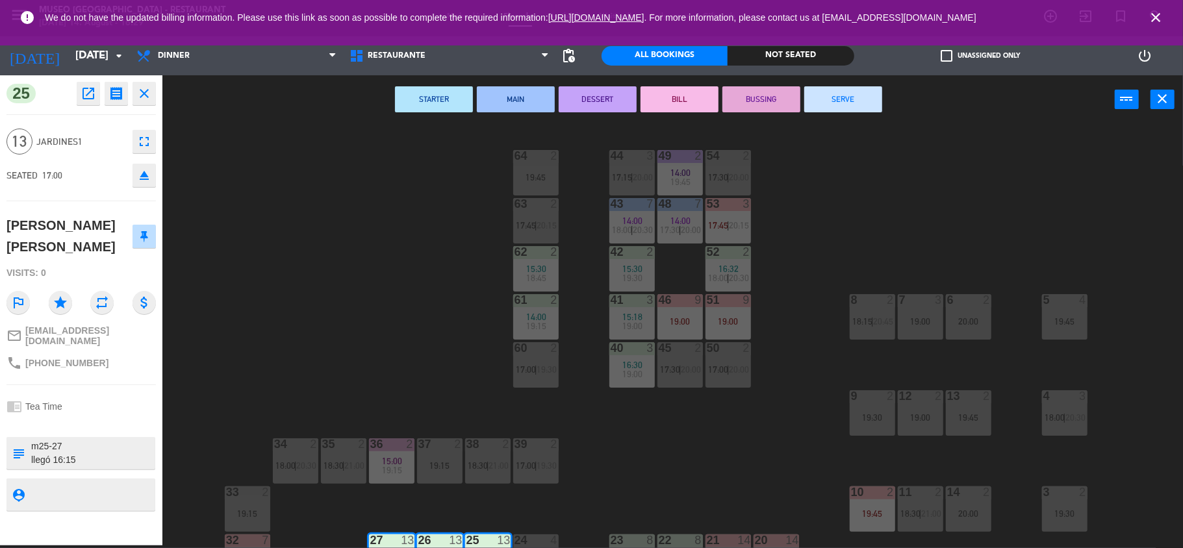
drag, startPoint x: 107, startPoint y: 158, endPoint x: 813, endPoint y: 227, distance: 709.3
click at [825, 230] on div "44 3 17:15 | 20:00 49 2 14:00 19:45 54 2 17:30 | 20:00 64 2 19:45 48 7 14:00 17…" at bounding box center [678, 337] width 1009 height 421
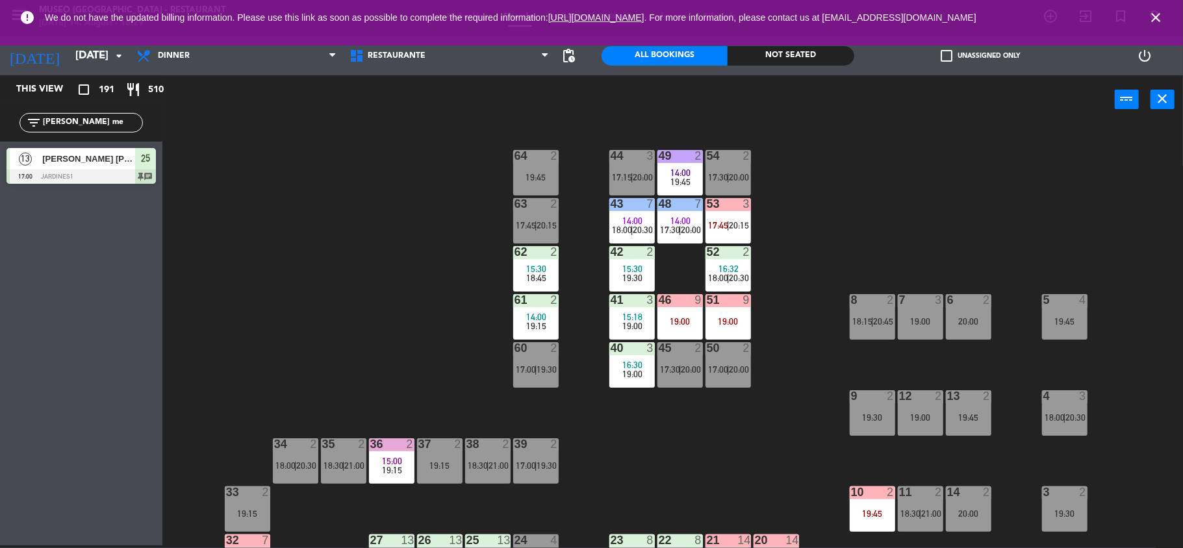
click at [673, 208] on div at bounding box center [679, 204] width 21 height 12
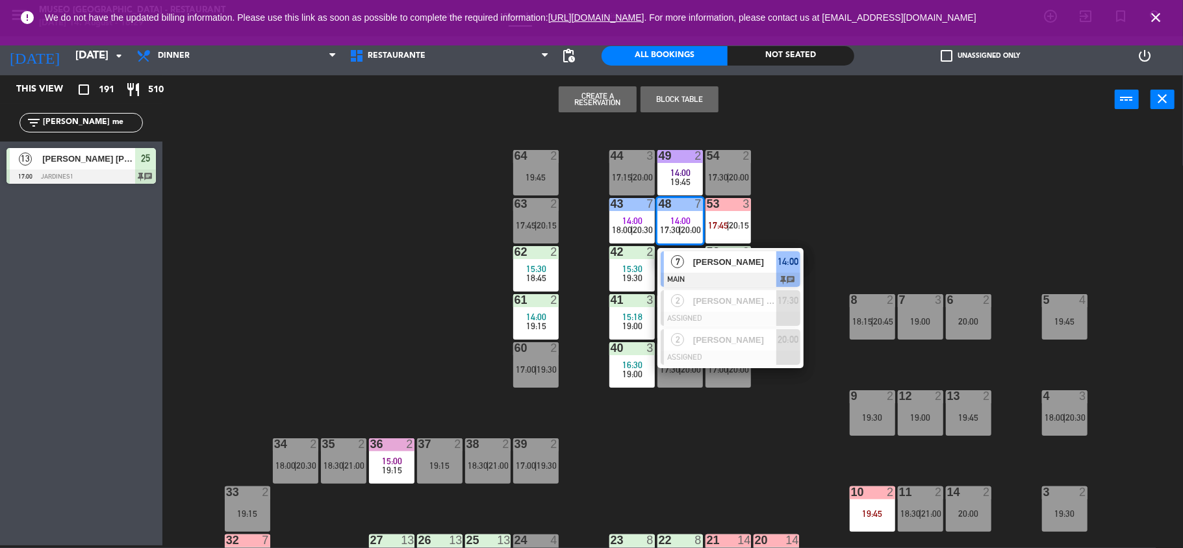
click at [716, 269] on div "[PERSON_NAME]" at bounding box center [734, 261] width 84 height 21
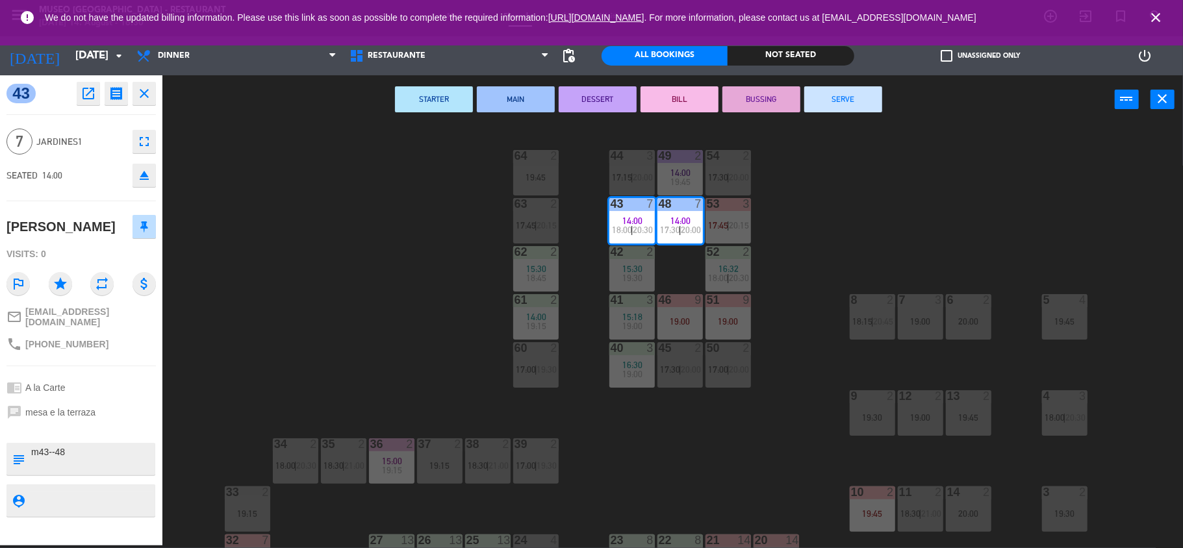
click at [368, 286] on div "44 3 17:15 | 20:00 49 2 14:00 19:45 54 2 17:30 | 20:00 64 2 19:45 48 7 14:00 17…" at bounding box center [678, 337] width 1009 height 421
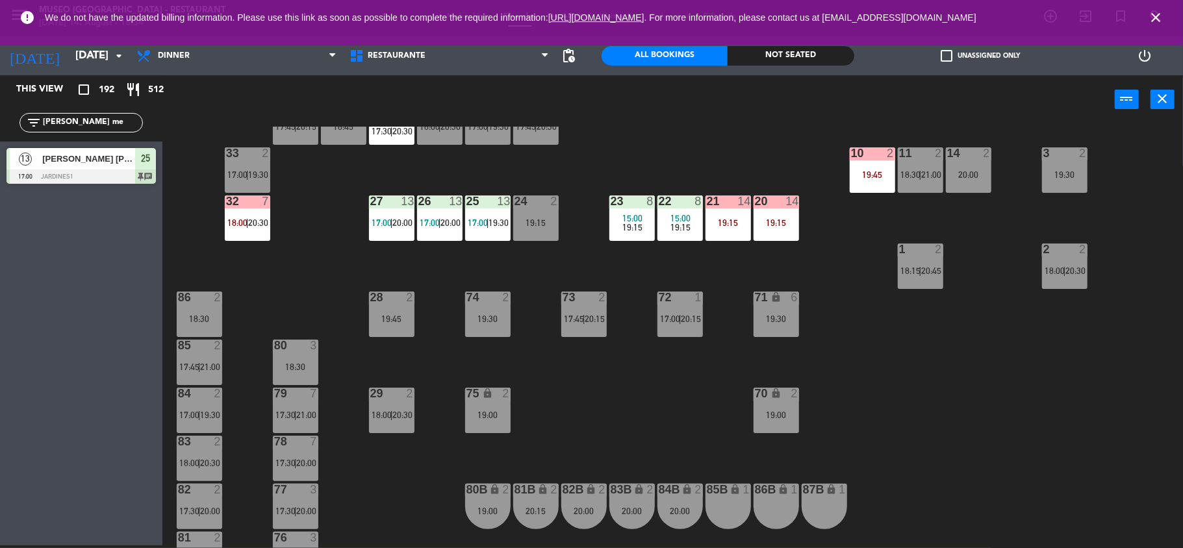
scroll to position [347, 0]
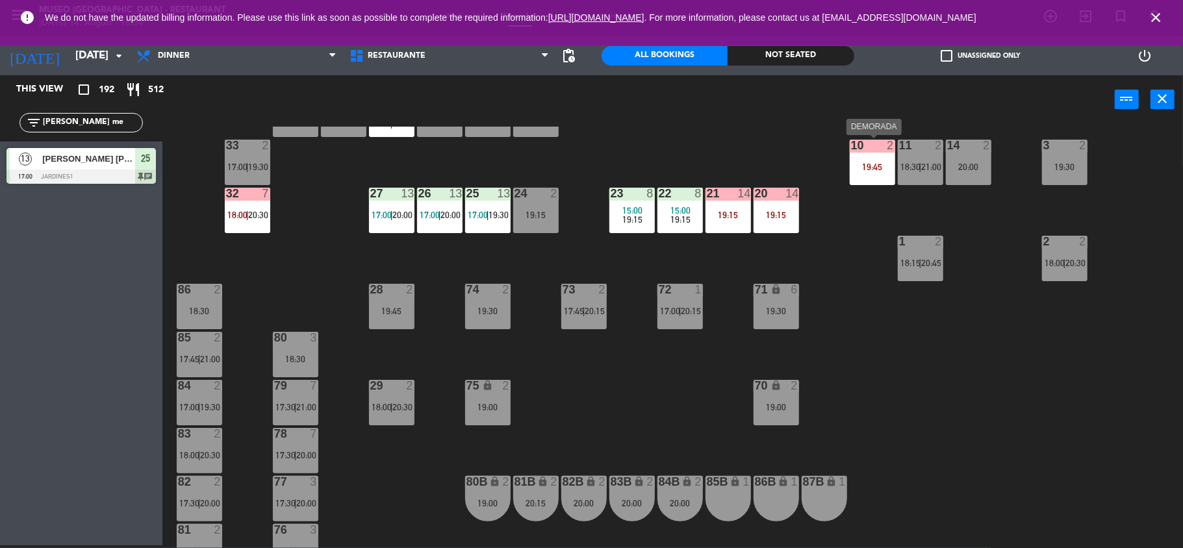
click at [852, 171] on div "10 2 19:45" at bounding box center [871, 162] width 45 height 45
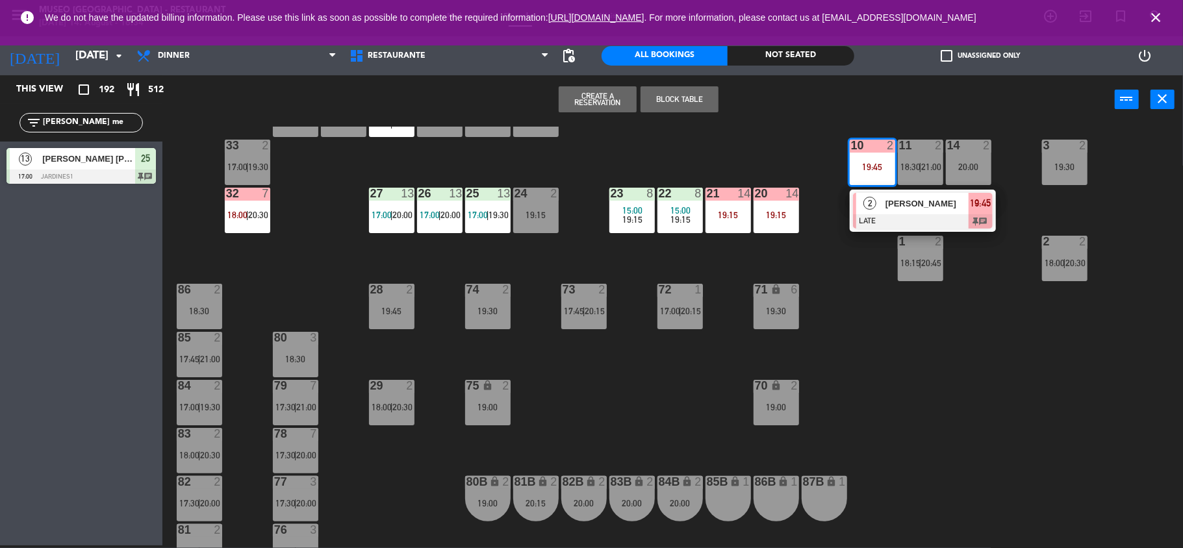
click at [889, 207] on span "[PERSON_NAME]" at bounding box center [926, 204] width 83 height 14
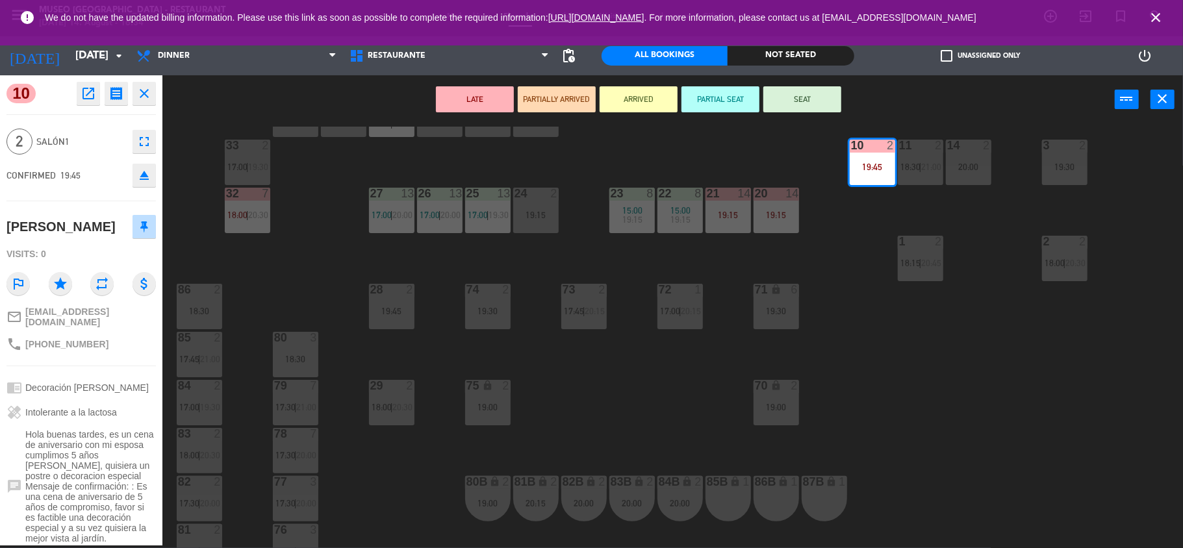
scroll to position [125, 0]
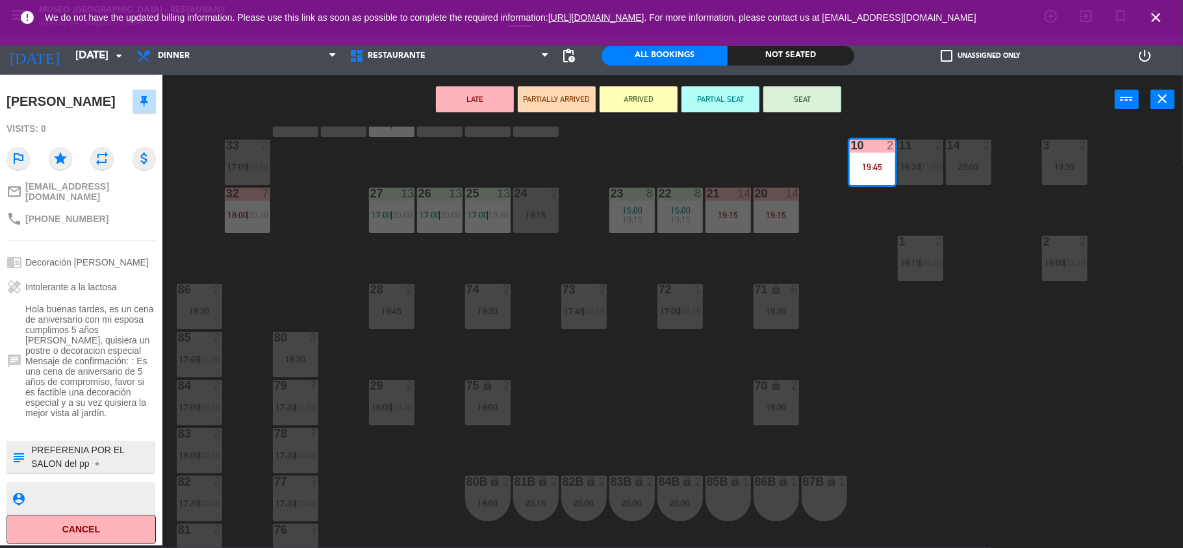
click at [673, 416] on div "44 2 19:00 49 2 14:00 17:00 | 19:45 54 3 17:15 | 20:00 64 2 19:15 48 7 14:00 18…" at bounding box center [678, 337] width 1009 height 421
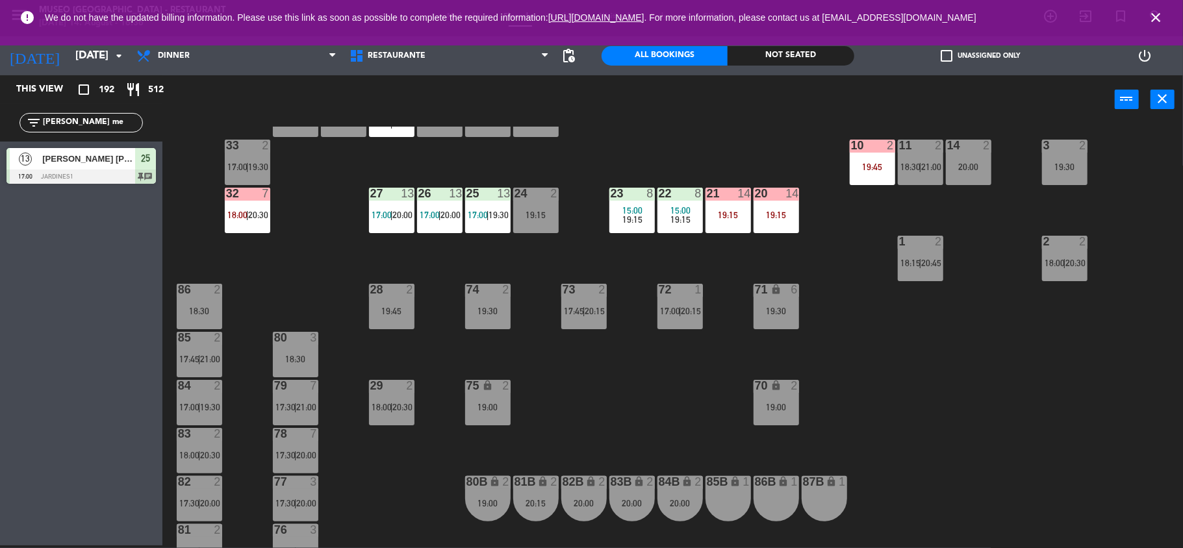
click at [103, 123] on input "[PERSON_NAME] me" at bounding box center [92, 123] width 101 height 14
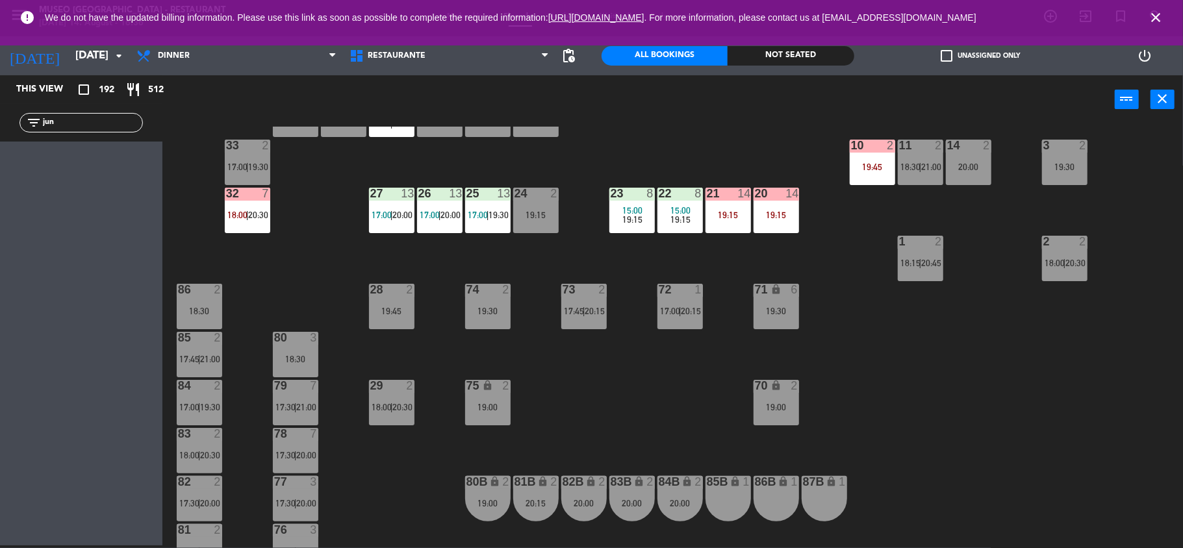
scroll to position [0, 0]
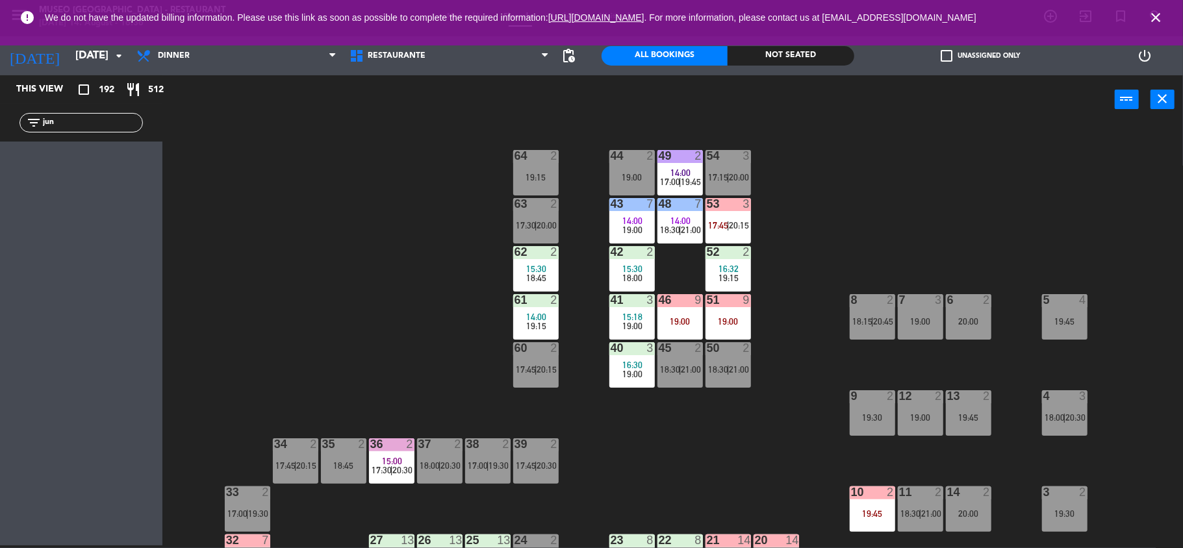
type input "jun"
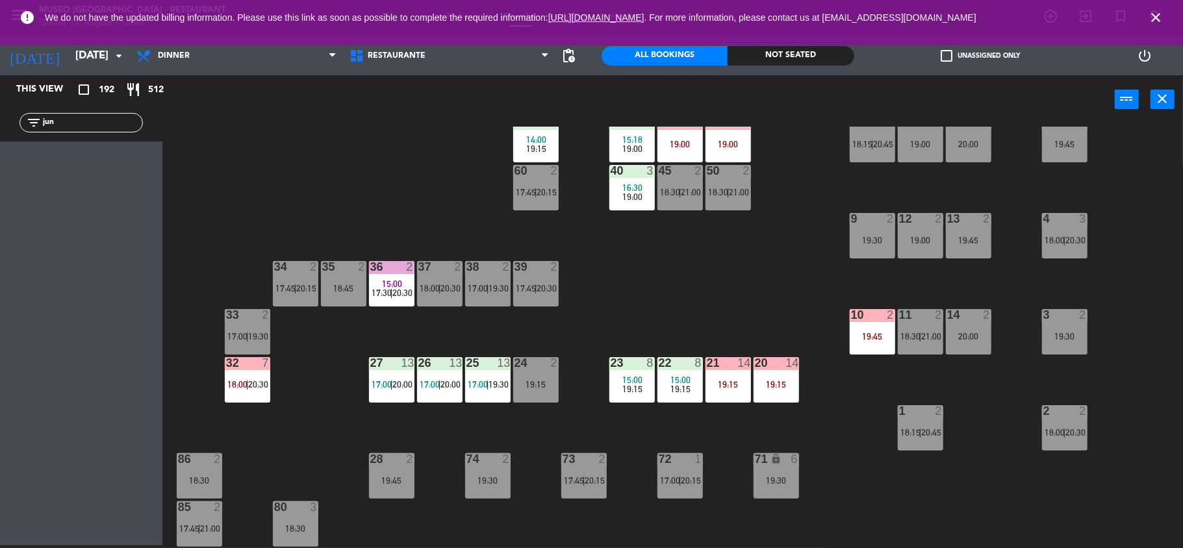
scroll to position [191, 0]
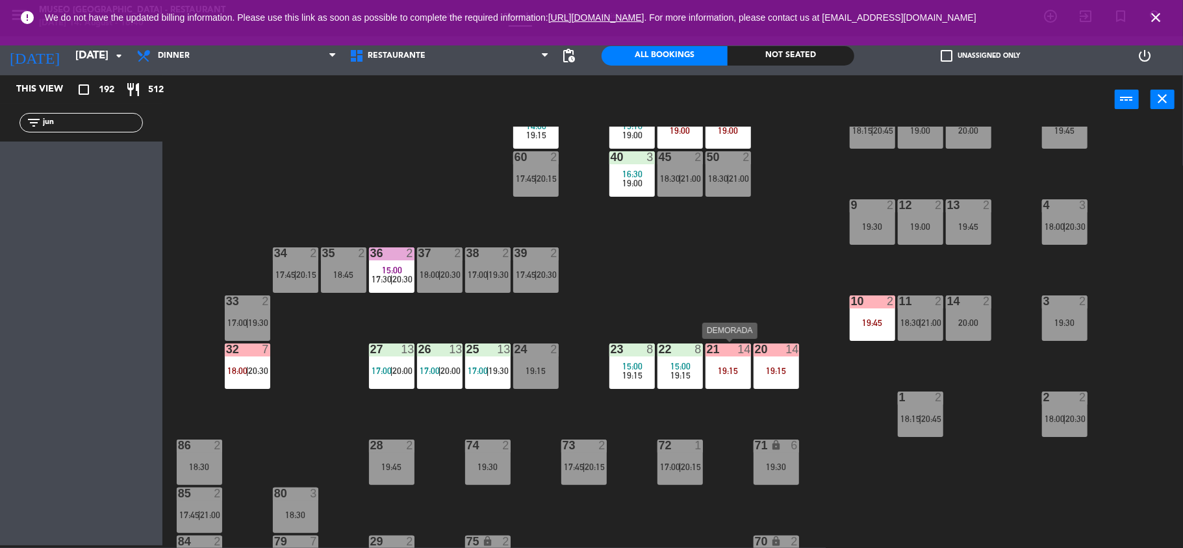
click at [730, 366] on div "19:15" at bounding box center [727, 370] width 45 height 9
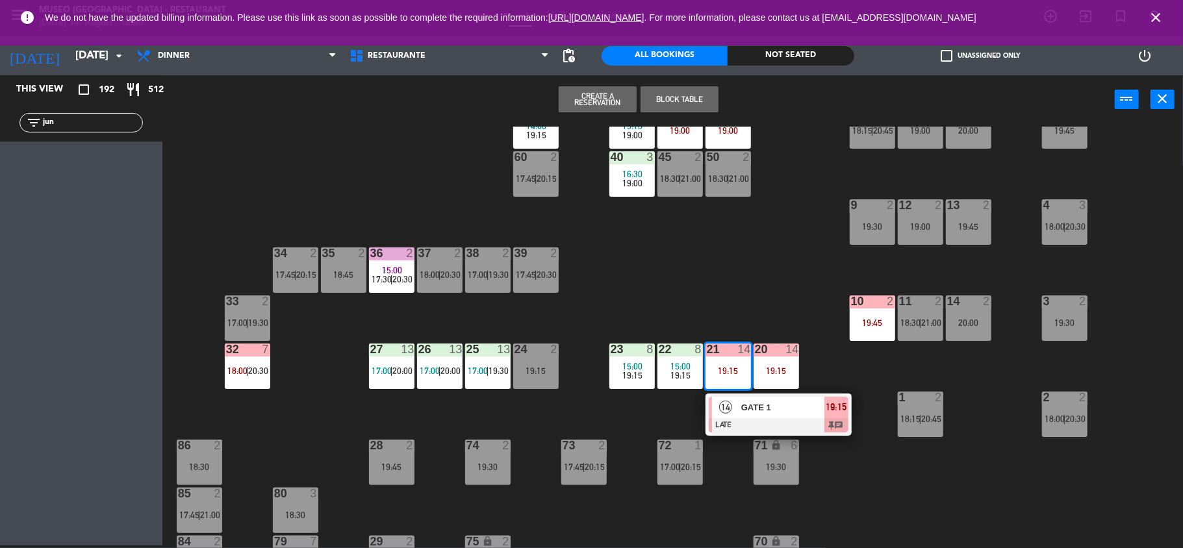
click at [756, 408] on span "GATE 1" at bounding box center [782, 408] width 83 height 14
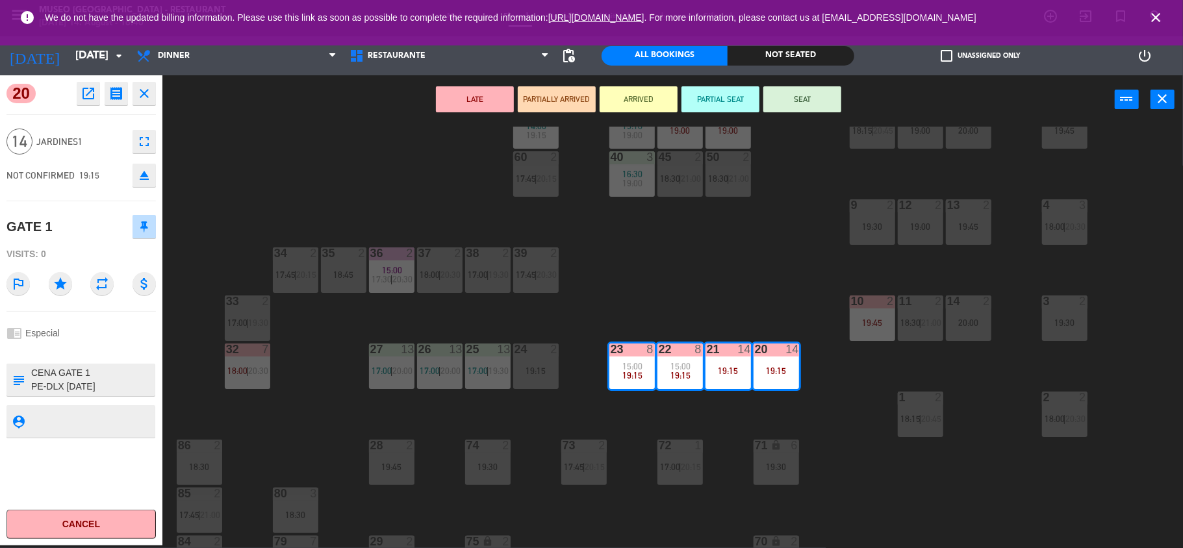
click at [739, 271] on div "44 2 19:00 49 2 14:00 17:00 | 19:45 54 3 17:15 | 20:00 64 2 19:15 48 7 14:00 18…" at bounding box center [678, 337] width 1009 height 421
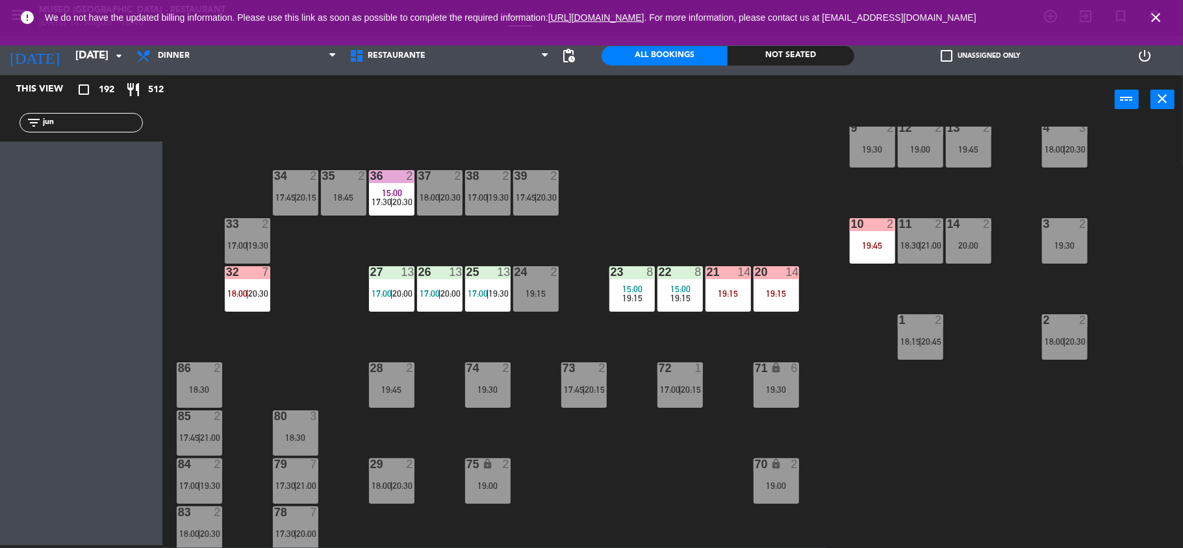
scroll to position [269, 0]
click at [739, 288] on div "19:15" at bounding box center [727, 292] width 45 height 9
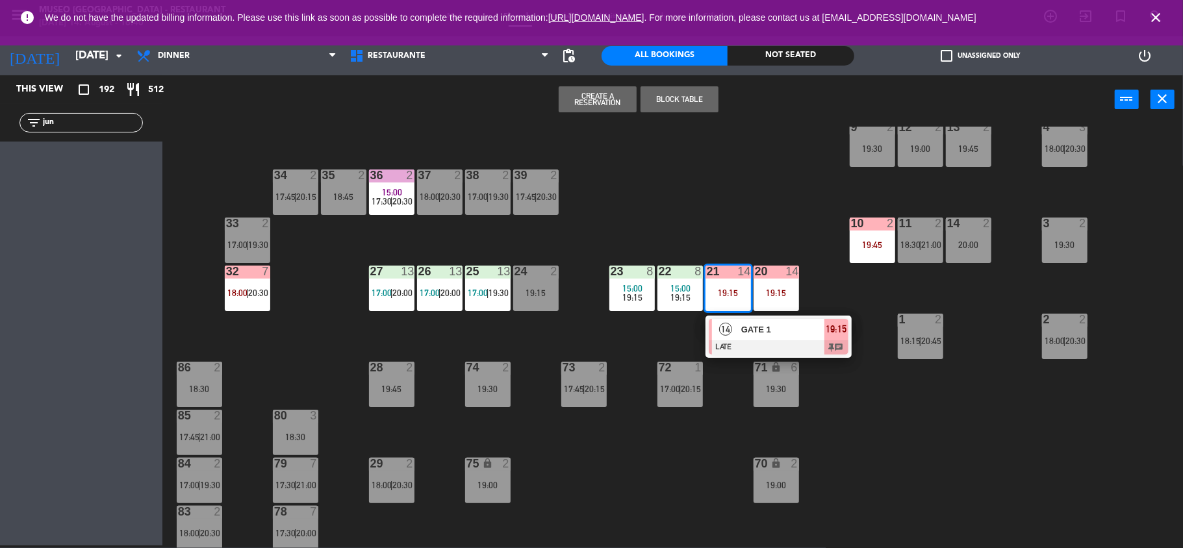
click at [759, 334] on span "GATE 1" at bounding box center [782, 330] width 83 height 14
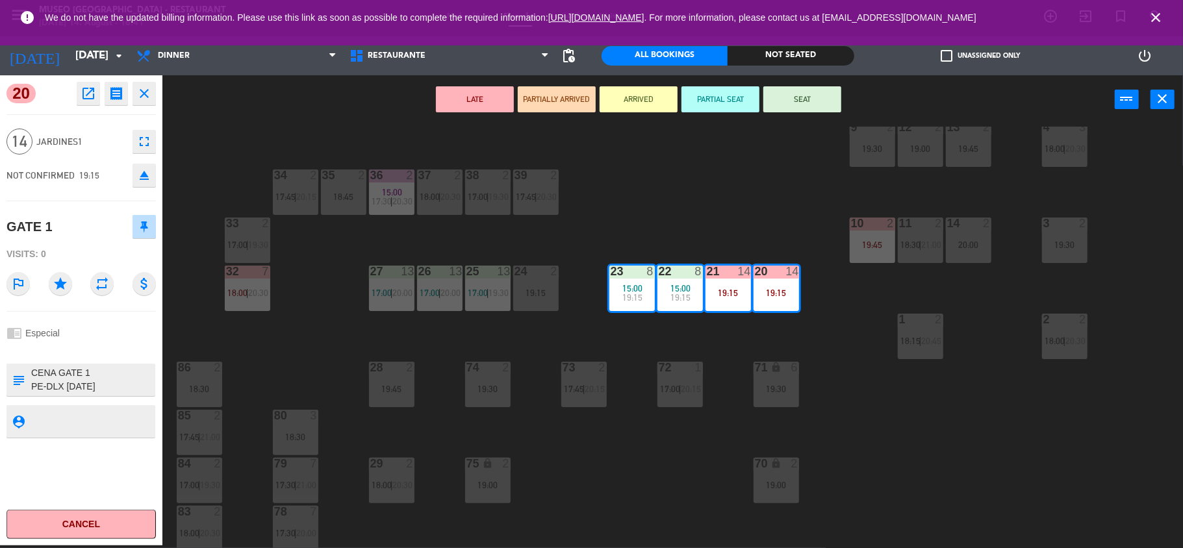
click at [699, 198] on div "44 2 19:00 49 2 14:00 17:00 | 19:45 54 3 17:15 | 20:00 64 2 19:15 48 7 14:00 18…" at bounding box center [678, 337] width 1009 height 421
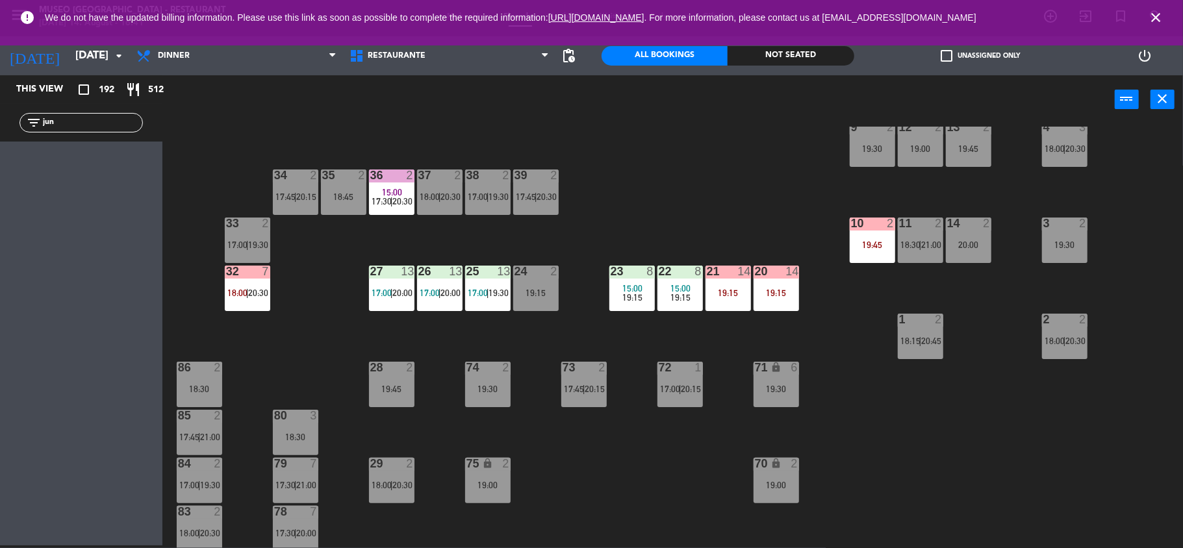
click at [227, 297] on div "32 7 18:00 | 20:30" at bounding box center [247, 288] width 45 height 45
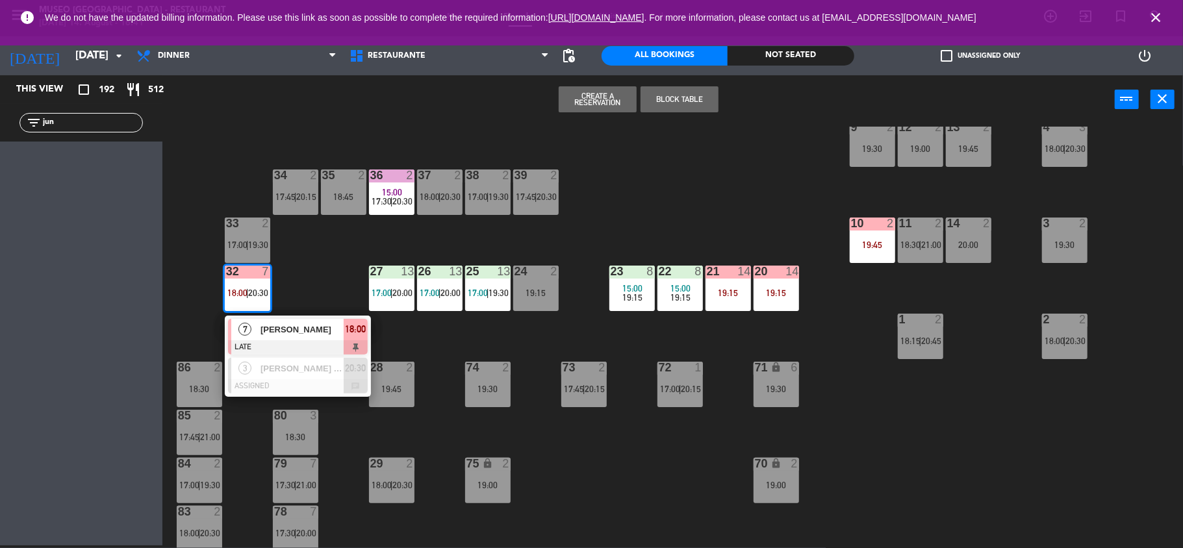
click at [273, 338] on div "[PERSON_NAME]" at bounding box center [301, 329] width 84 height 21
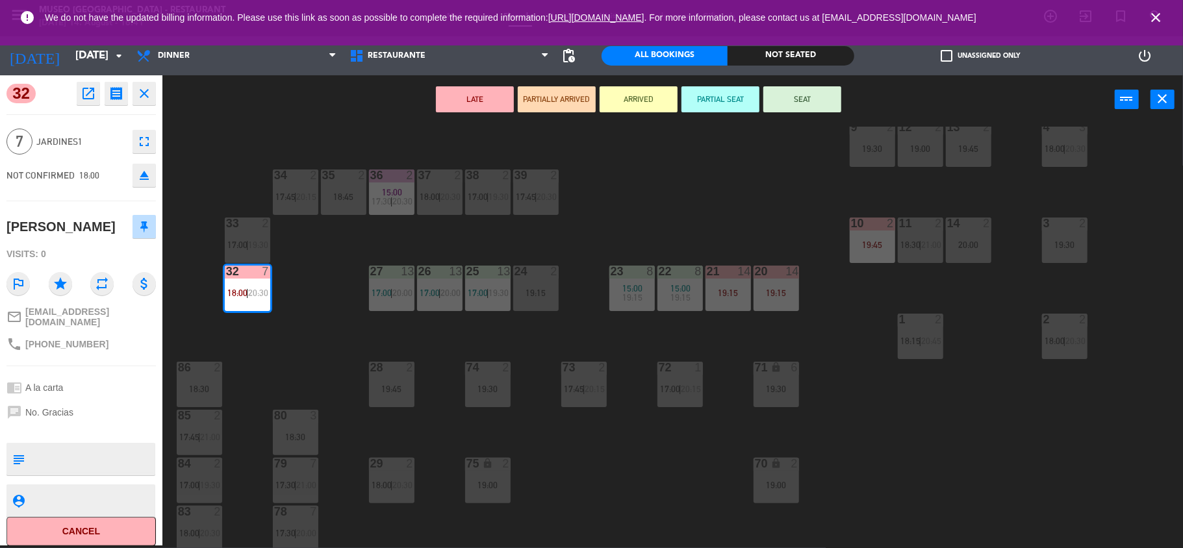
click at [795, 221] on div "44 2 19:00 49 2 14:00 17:00 | 19:45 54 3 17:15 | 20:00 64 2 19:15 48 7 14:00 18…" at bounding box center [678, 337] width 1009 height 421
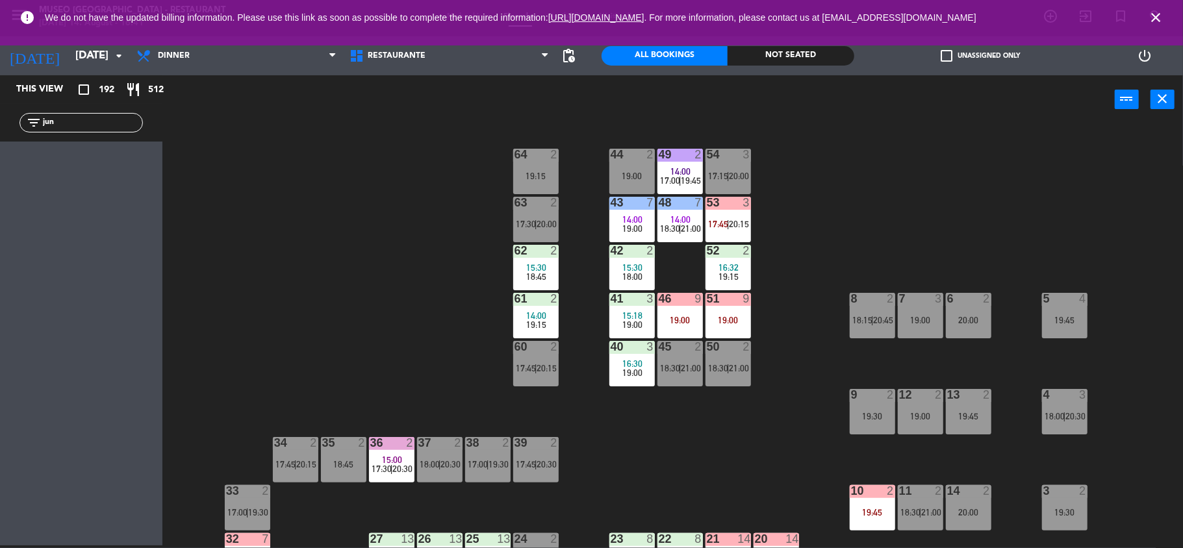
scroll to position [0, 0]
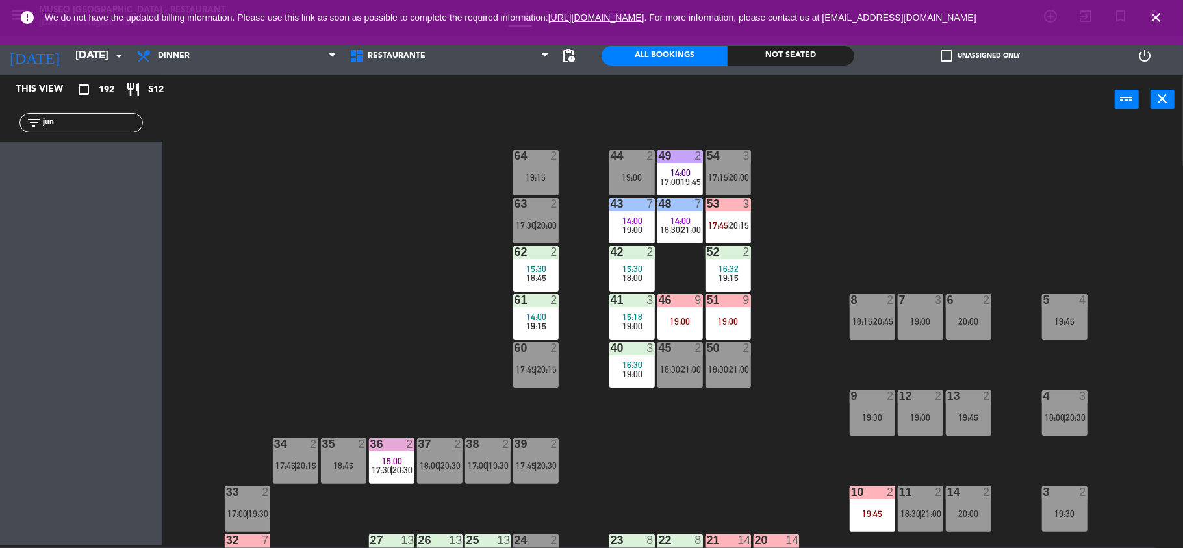
click at [725, 321] on div "19:00" at bounding box center [727, 321] width 45 height 9
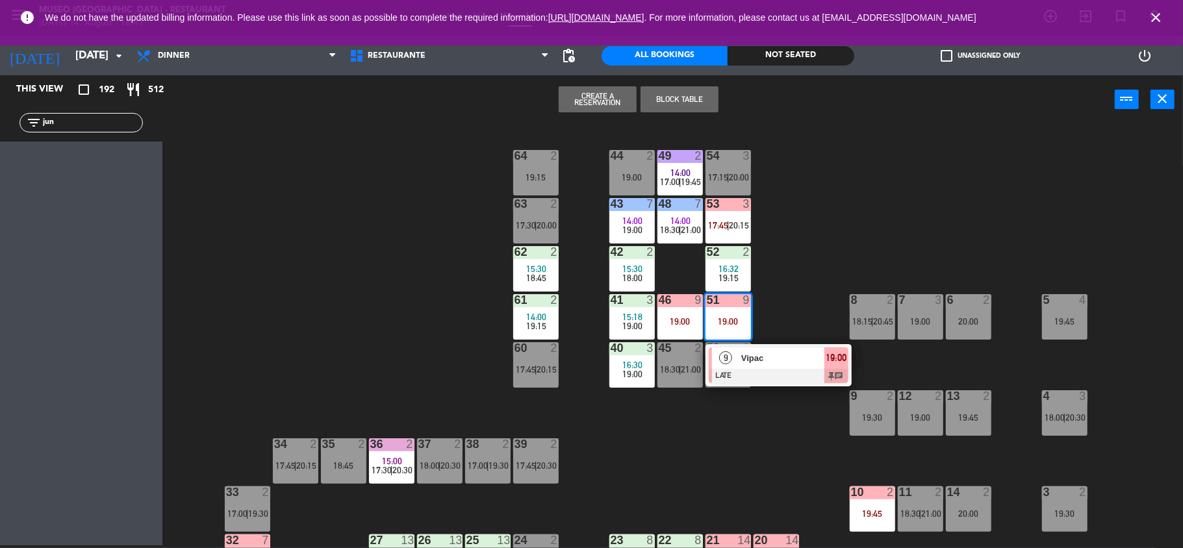
click at [746, 370] on div at bounding box center [779, 376] width 140 height 14
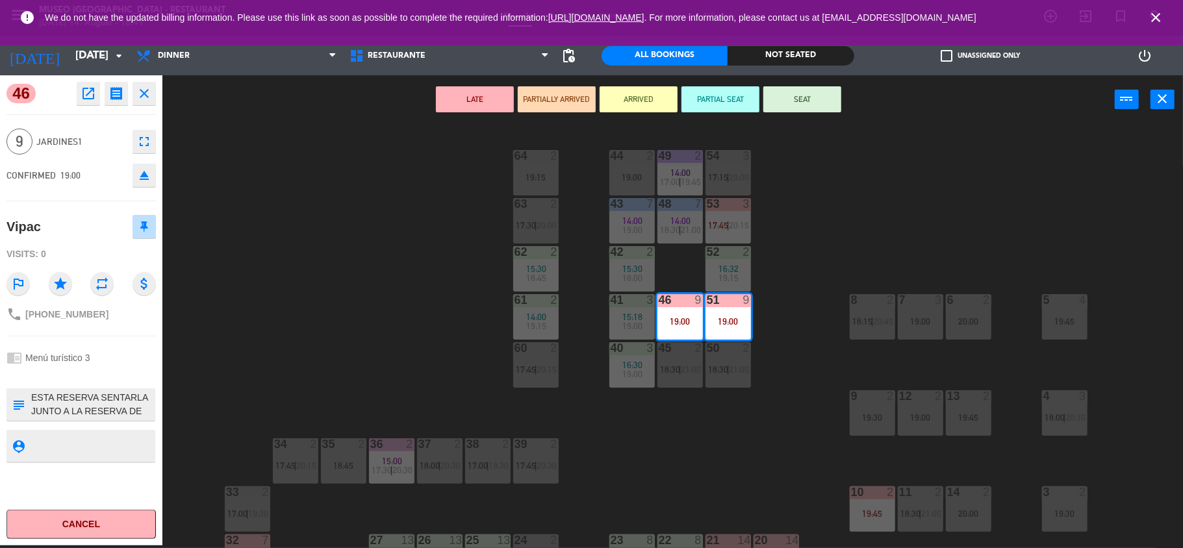
click at [84, 103] on button "open_in_new" at bounding box center [88, 93] width 23 height 23
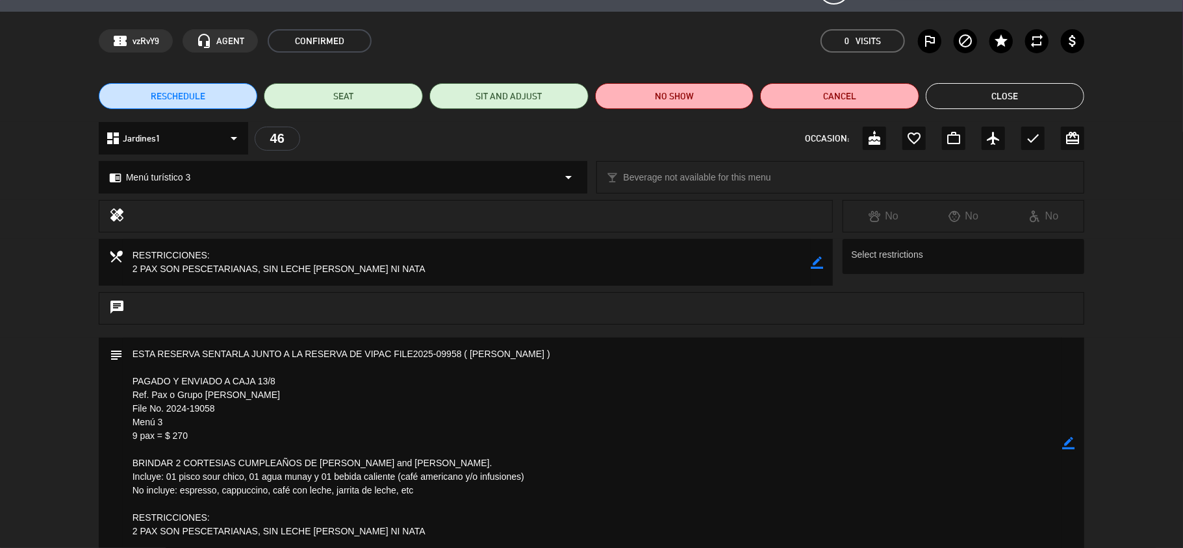
scroll to position [34, 0]
click at [1024, 102] on button "Close" at bounding box center [1004, 95] width 159 height 26
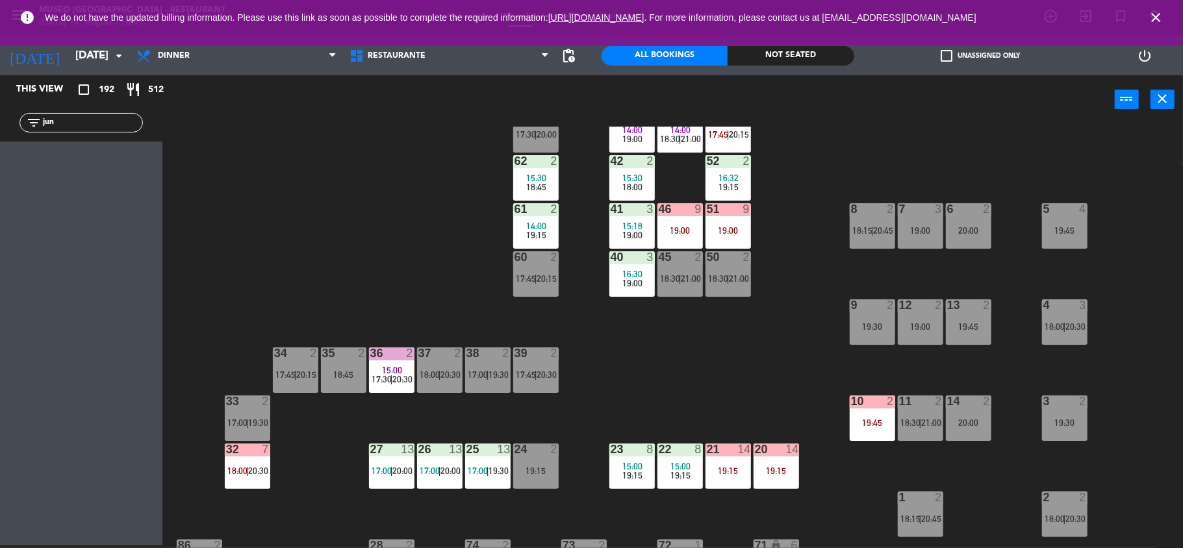
scroll to position [92, 0]
click at [865, 416] on div "10 2 19:45" at bounding box center [871, 417] width 45 height 45
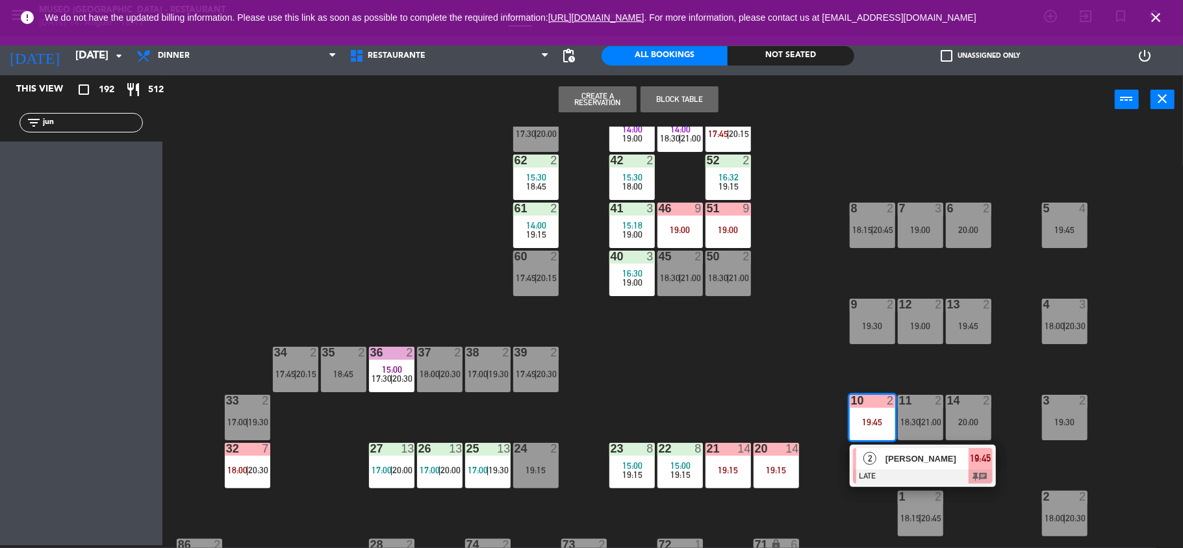
click at [814, 384] on div "44 2 19:00 49 2 14:00 17:00 | 19:45 54 3 17:15 | 20:00 64 2 19:15 48 7 14:00 18…" at bounding box center [678, 337] width 1009 height 421
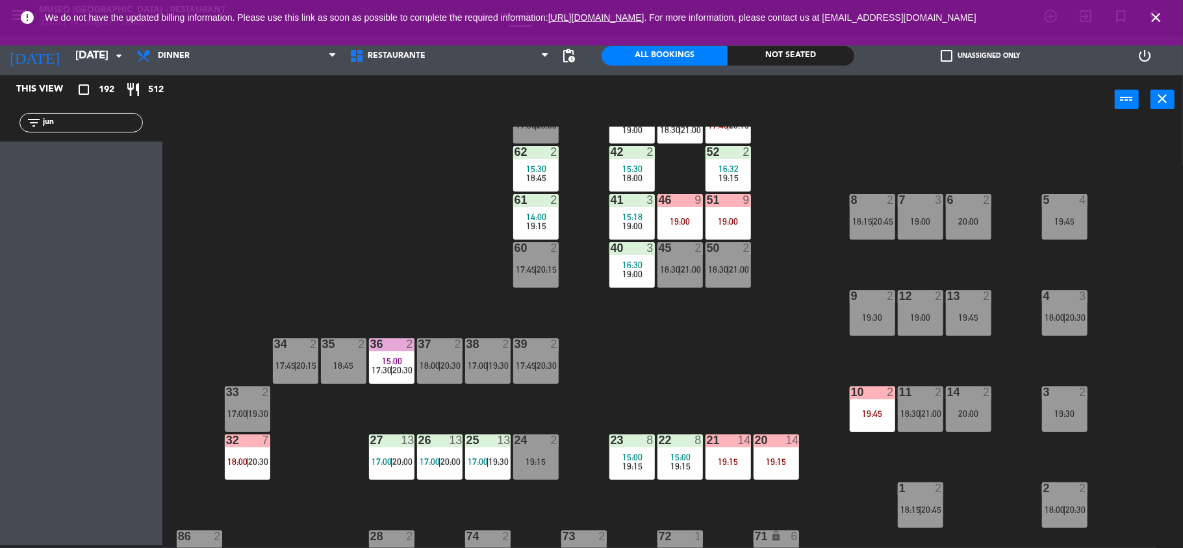
scroll to position [95, 0]
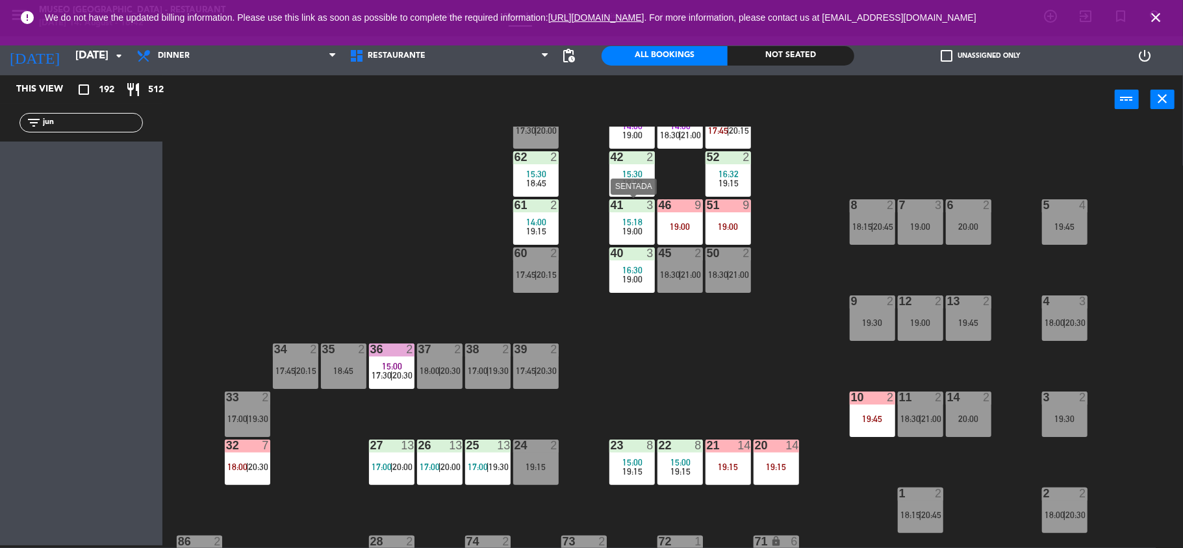
click at [638, 210] on div at bounding box center [631, 205] width 21 height 12
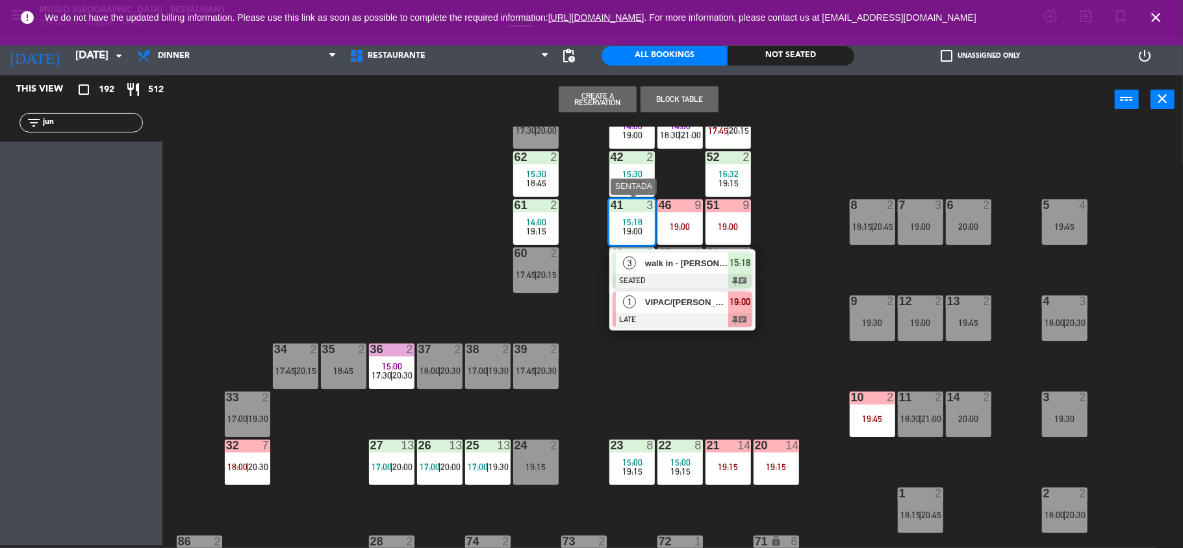
click at [668, 304] on span "VIPAC/[PERSON_NAME]" at bounding box center [686, 302] width 83 height 14
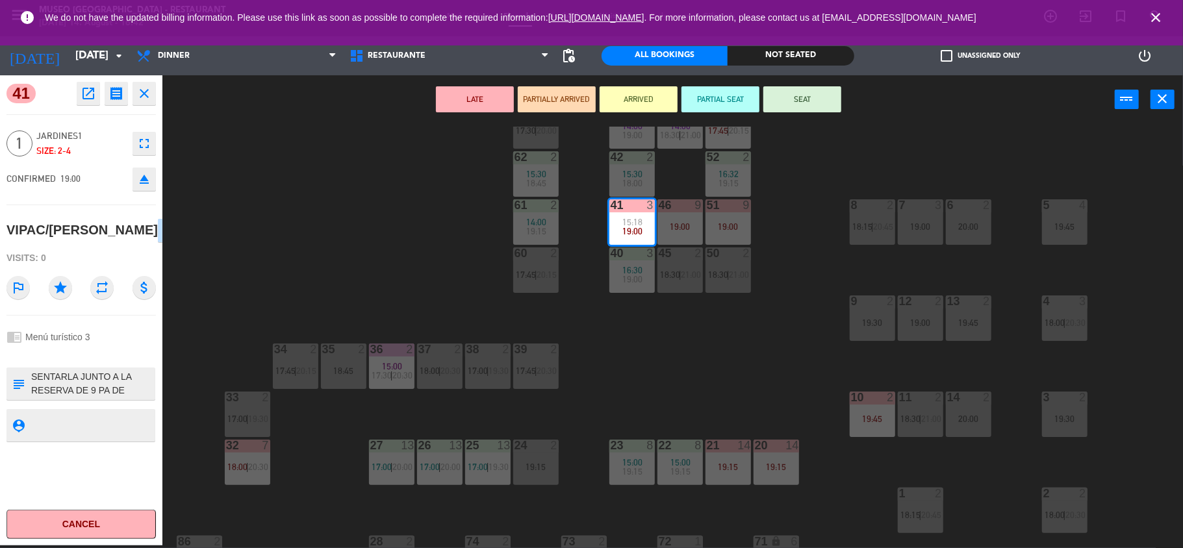
click at [94, 95] on icon "open_in_new" at bounding box center [89, 94] width 16 height 16
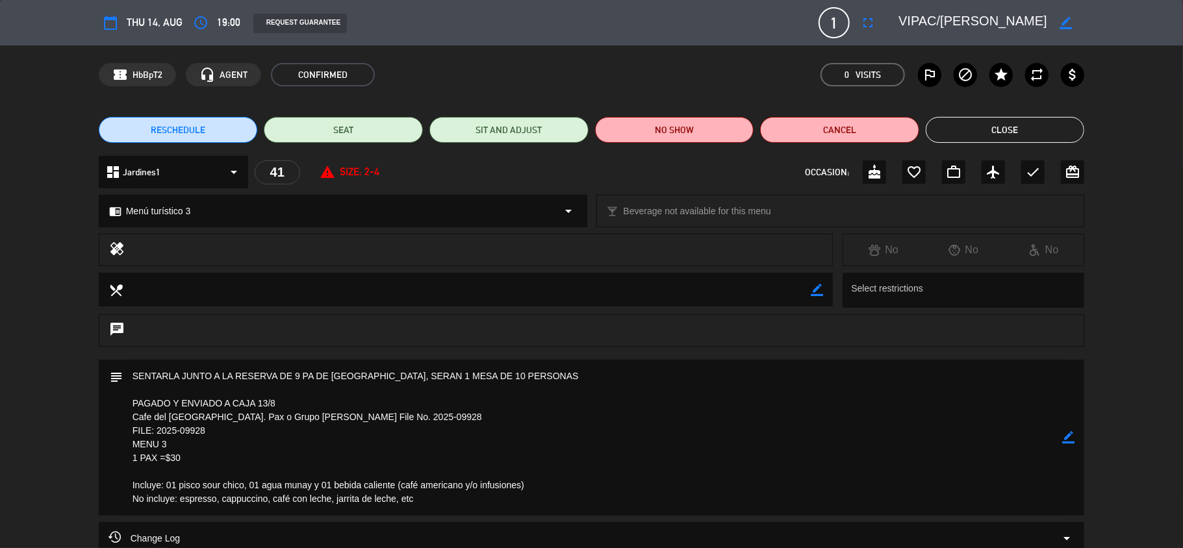
click at [961, 123] on button "Close" at bounding box center [1004, 130] width 159 height 26
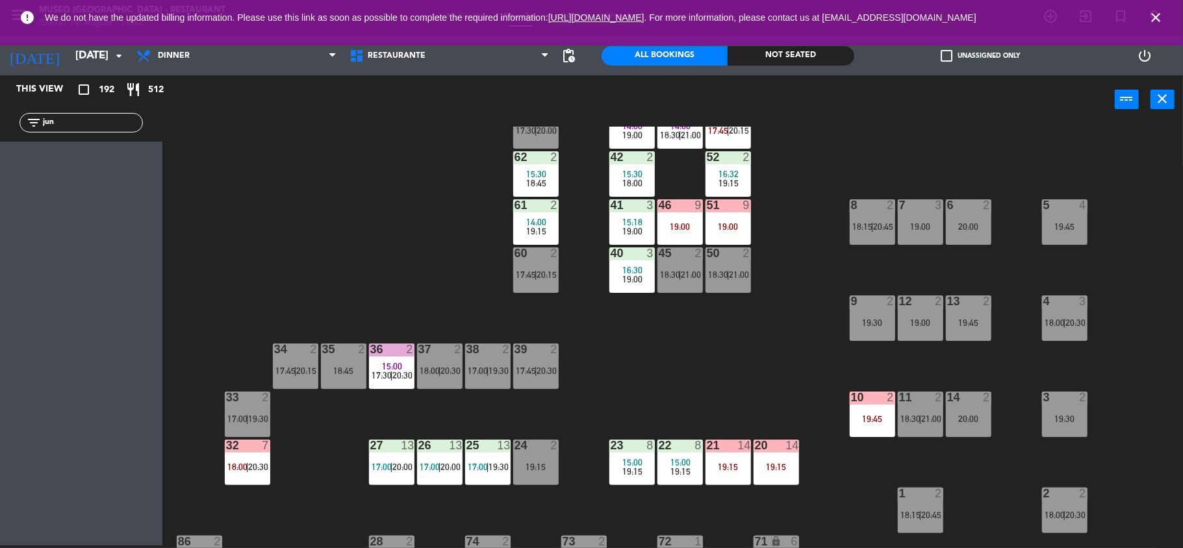
scroll to position [0, 0]
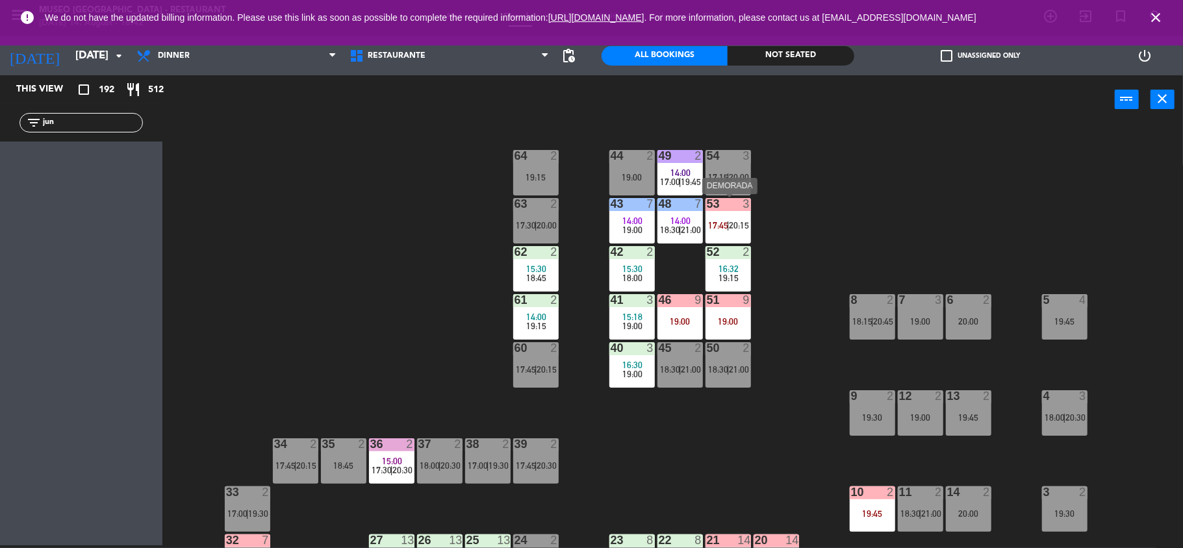
click at [717, 212] on div "53 3 17:45 | 20:15" at bounding box center [727, 220] width 45 height 45
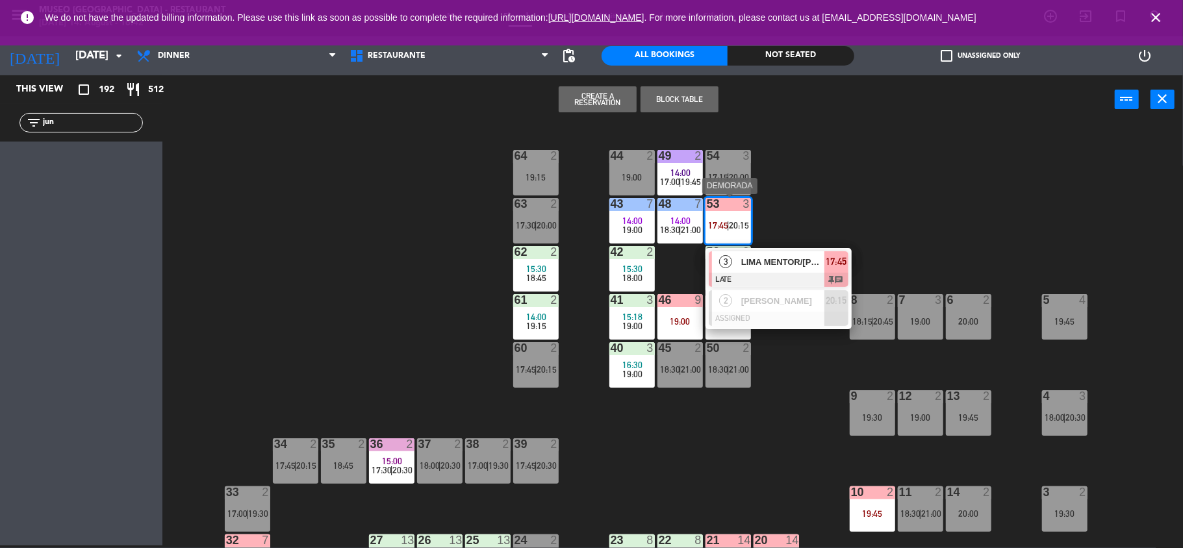
click at [772, 273] on div at bounding box center [779, 280] width 140 height 14
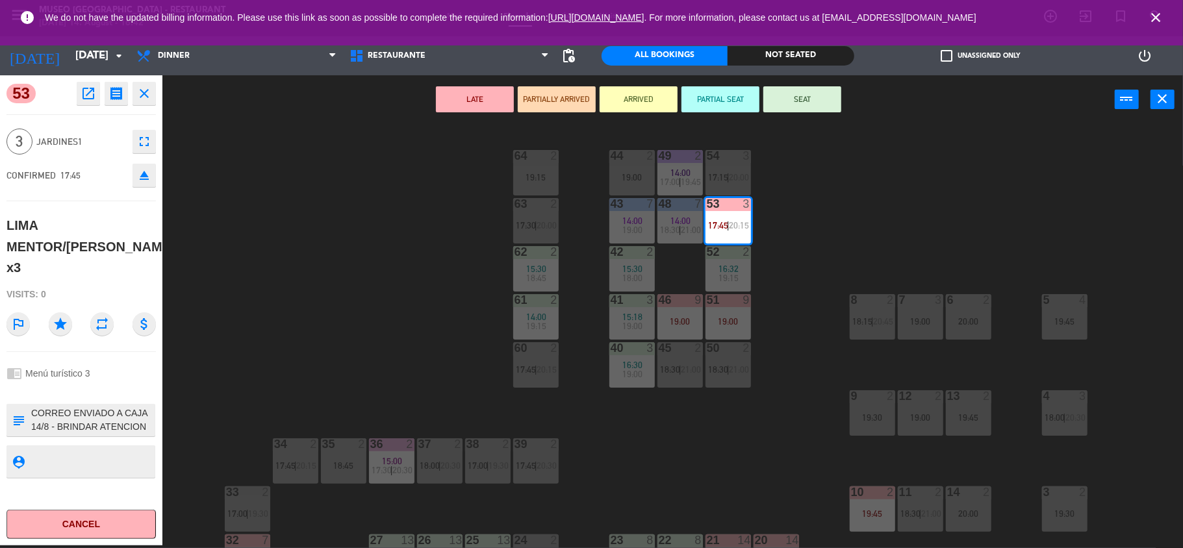
click at [349, 329] on div "44 2 19:00 49 2 14:00 17:00 | 19:45 54 3 17:15 | 20:00 64 2 19:15 48 7 14:00 18…" at bounding box center [678, 337] width 1009 height 421
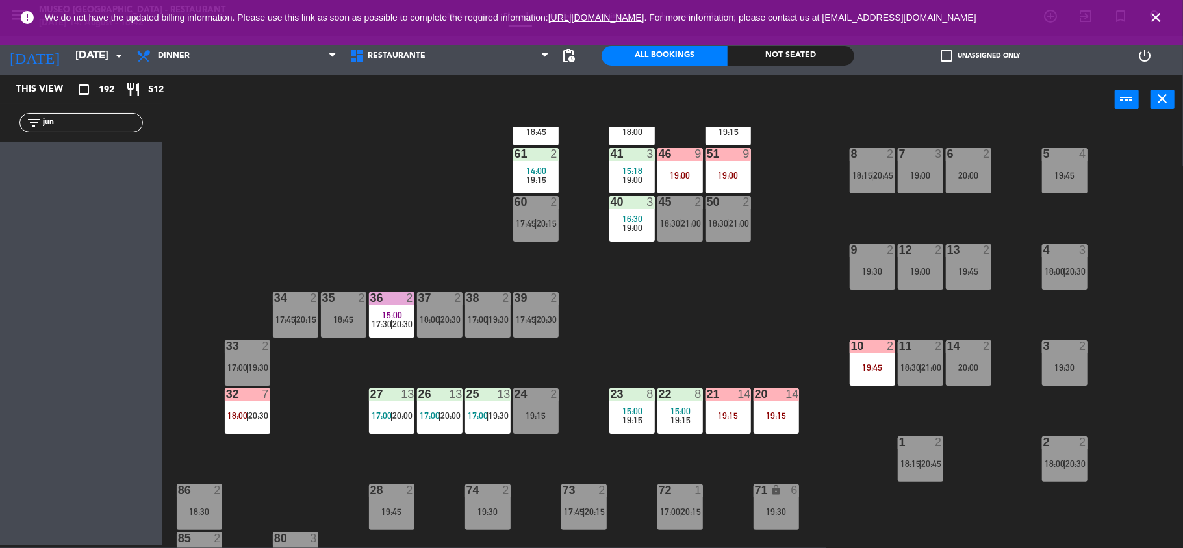
scroll to position [148, 0]
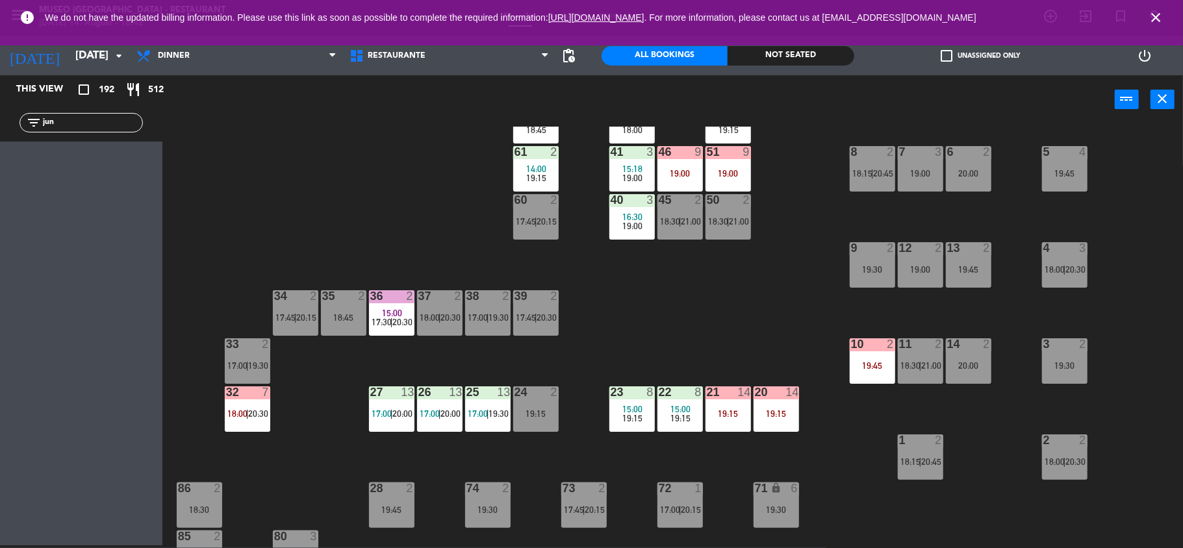
click at [762, 409] on div "19:15" at bounding box center [775, 413] width 45 height 9
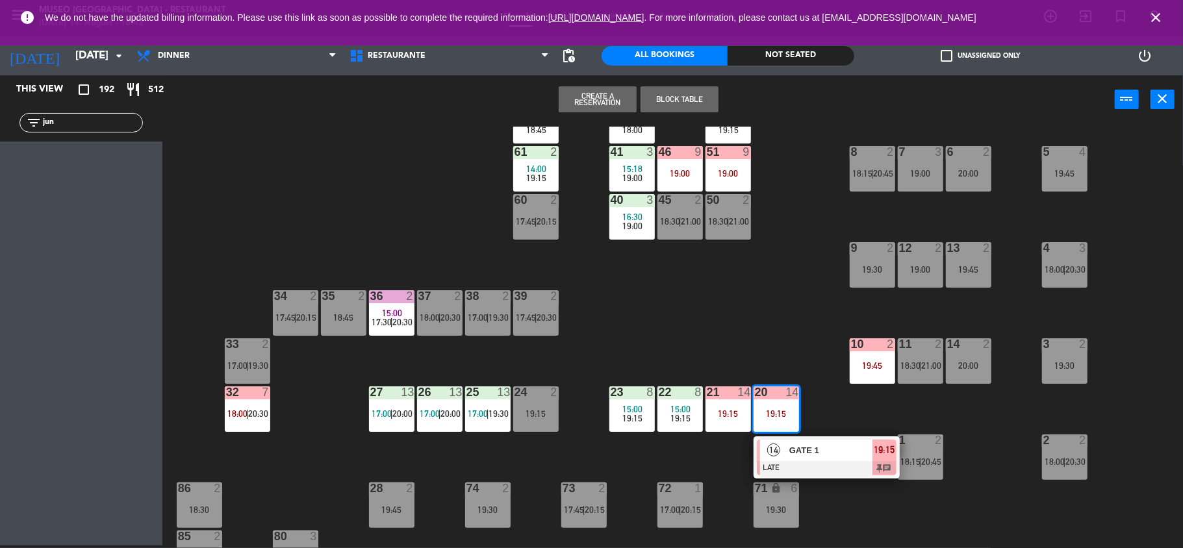
click at [788, 453] on div "GATE 1" at bounding box center [830, 450] width 84 height 21
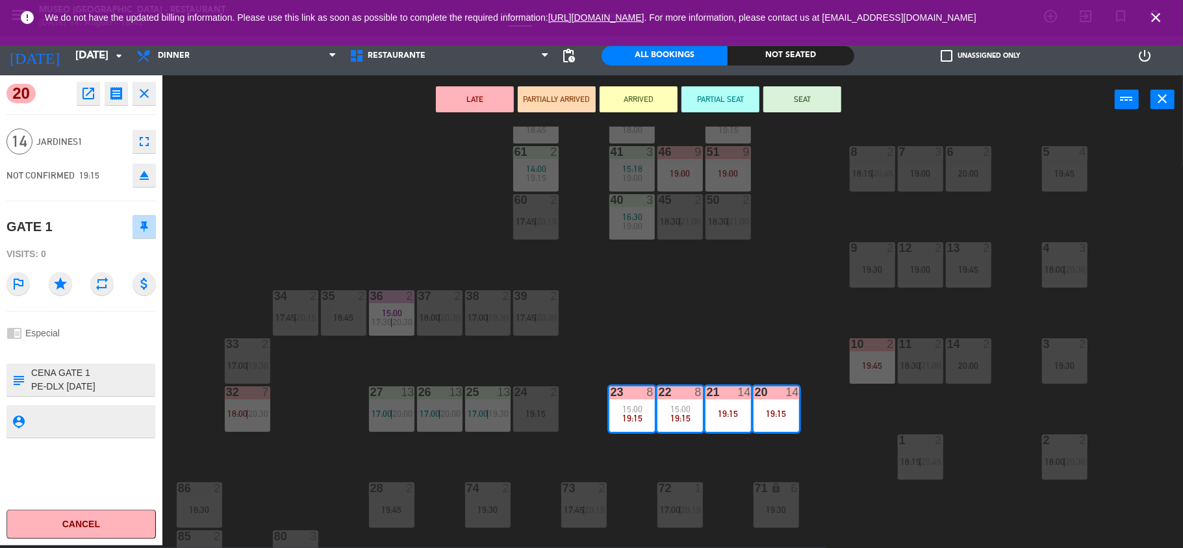
click at [84, 99] on icon "open_in_new" at bounding box center [89, 94] width 16 height 16
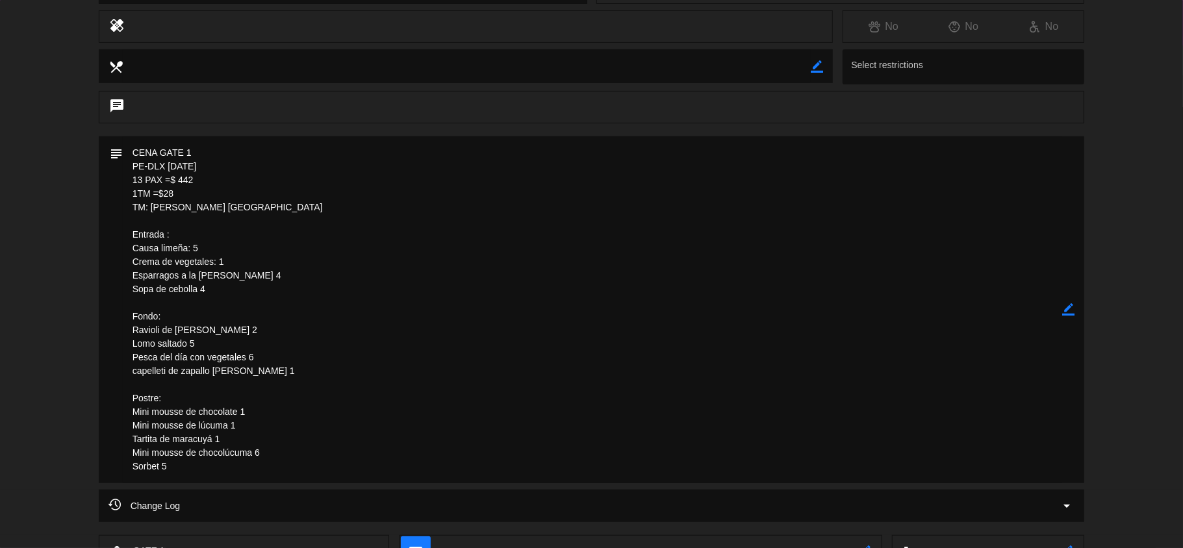
scroll to position [0, 0]
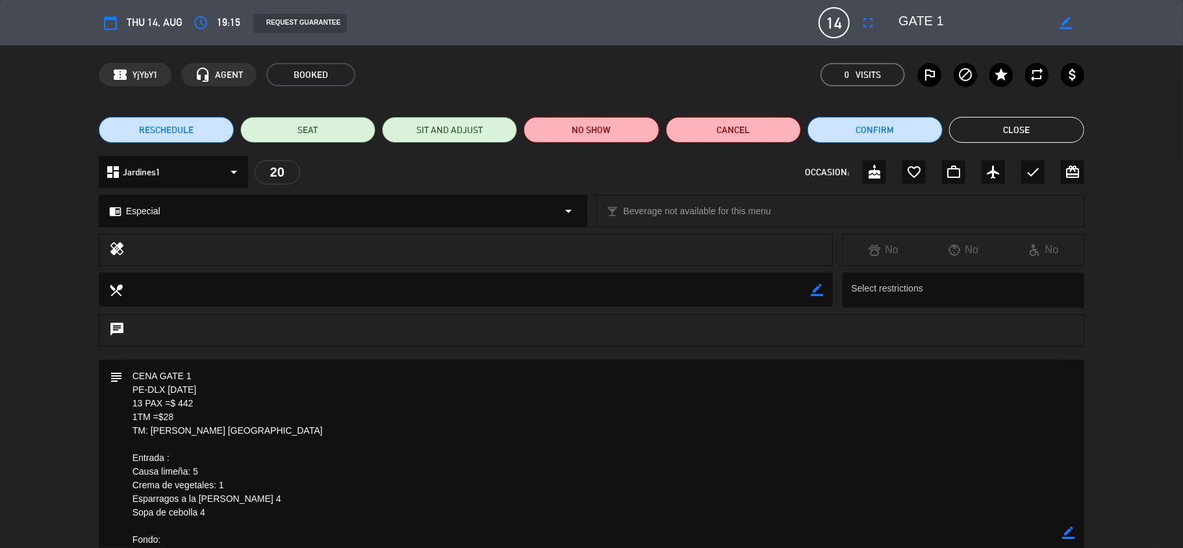
click at [1060, 129] on button "Close" at bounding box center [1016, 130] width 135 height 26
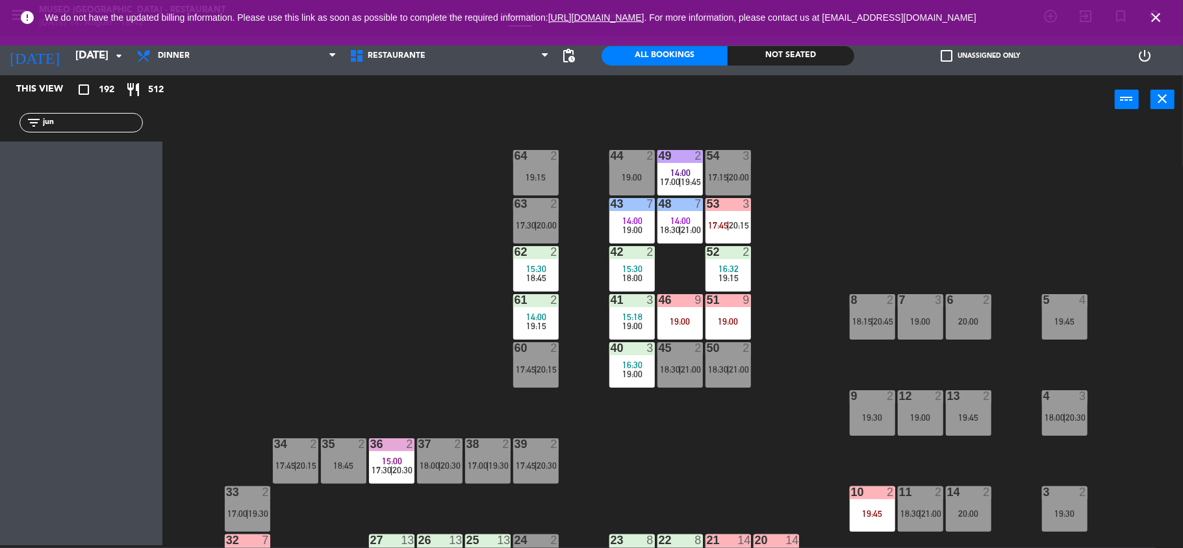
click at [736, 211] on div "53 3 17:45 | 20:15" at bounding box center [727, 220] width 45 height 45
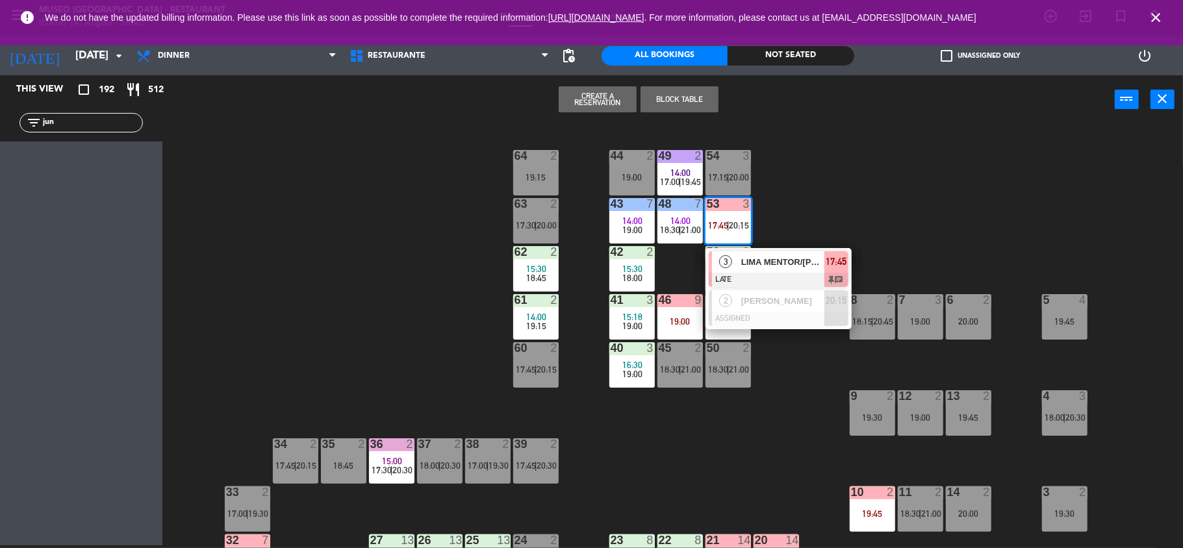
click at [764, 204] on div "44 2 19:00 49 2 14:00 17:00 | 19:45 54 3 17:15 | 20:00 64 2 19:15 48 7 14:00 18…" at bounding box center [678, 337] width 1009 height 421
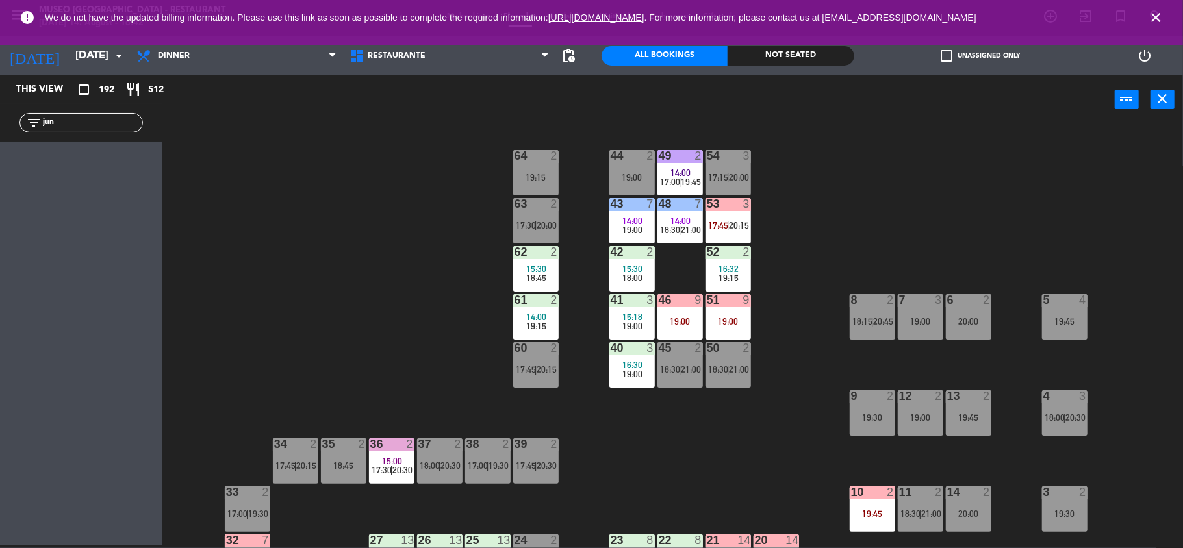
click at [734, 313] on div "51 9 19:00" at bounding box center [727, 316] width 45 height 45
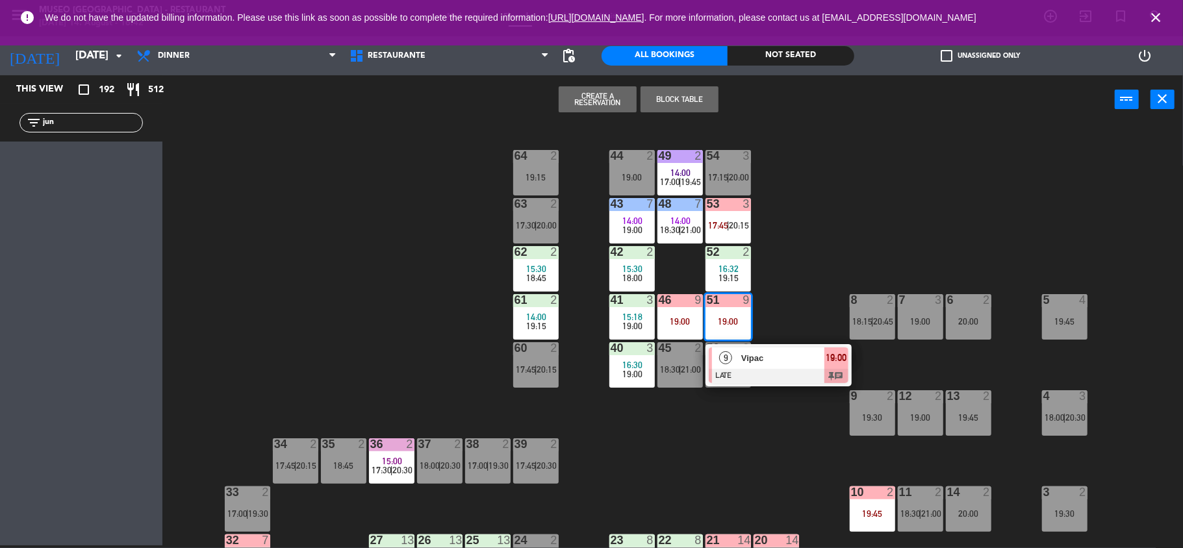
click at [764, 370] on div at bounding box center [779, 376] width 140 height 14
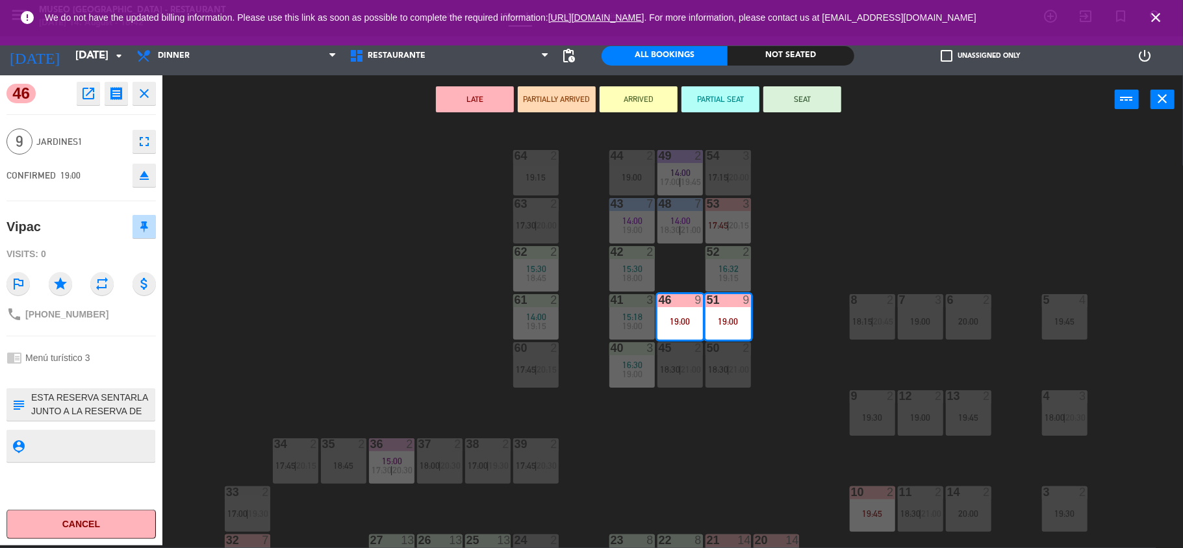
click at [84, 86] on icon "open_in_new" at bounding box center [89, 94] width 16 height 16
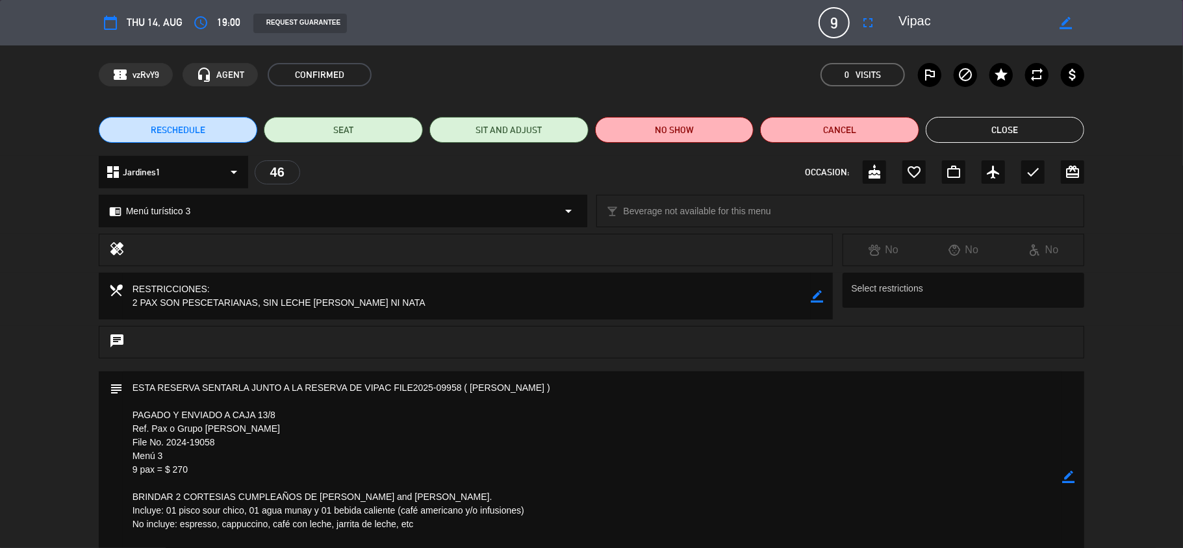
click at [1011, 133] on button "Close" at bounding box center [1004, 130] width 159 height 26
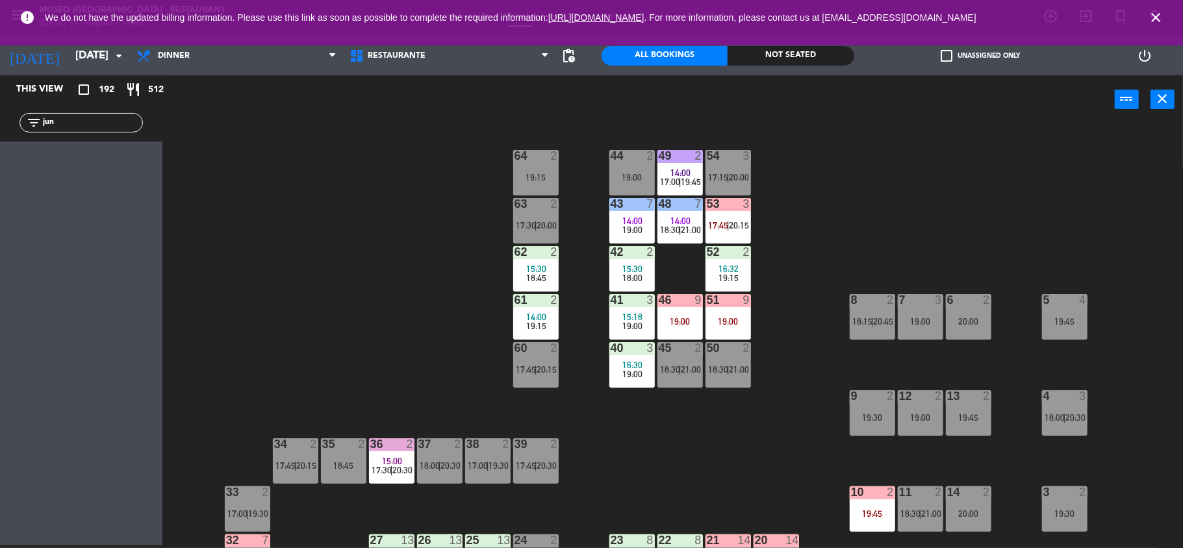
click at [736, 221] on span "20:15" at bounding box center [739, 225] width 20 height 10
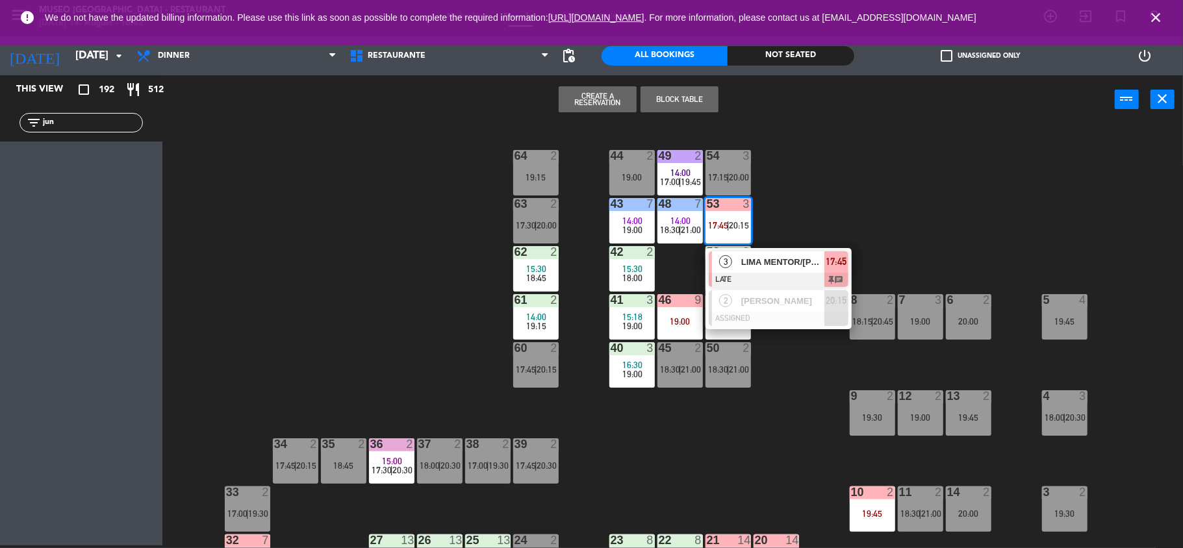
click at [767, 270] on div "LIMA MENTOR/[PERSON_NAME] x3" at bounding box center [782, 261] width 84 height 21
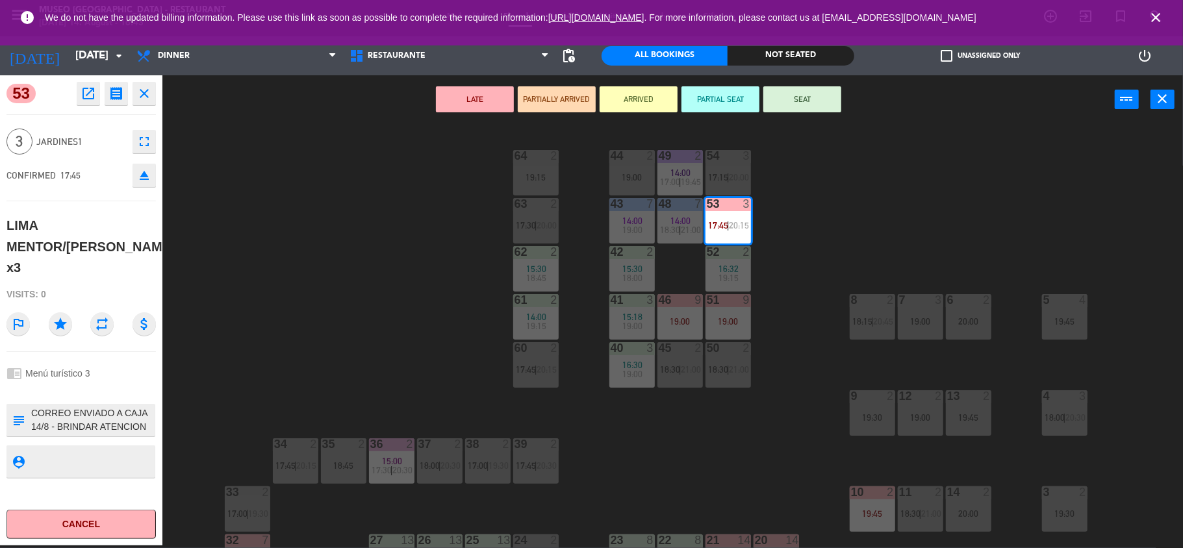
click at [783, 208] on div "44 2 19:00 49 2 14:00 17:00 | 19:45 54 3 17:15 | 20:00 64 2 19:15 48 7 14:00 18…" at bounding box center [678, 337] width 1009 height 421
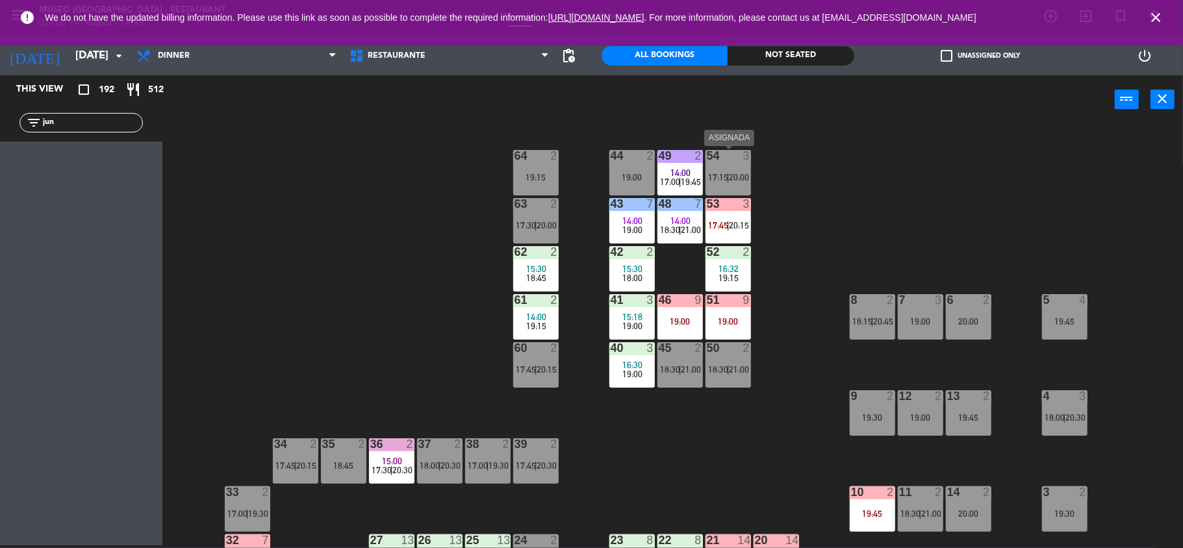
click at [733, 183] on div "54 3 17:15 | 20:00" at bounding box center [727, 172] width 45 height 45
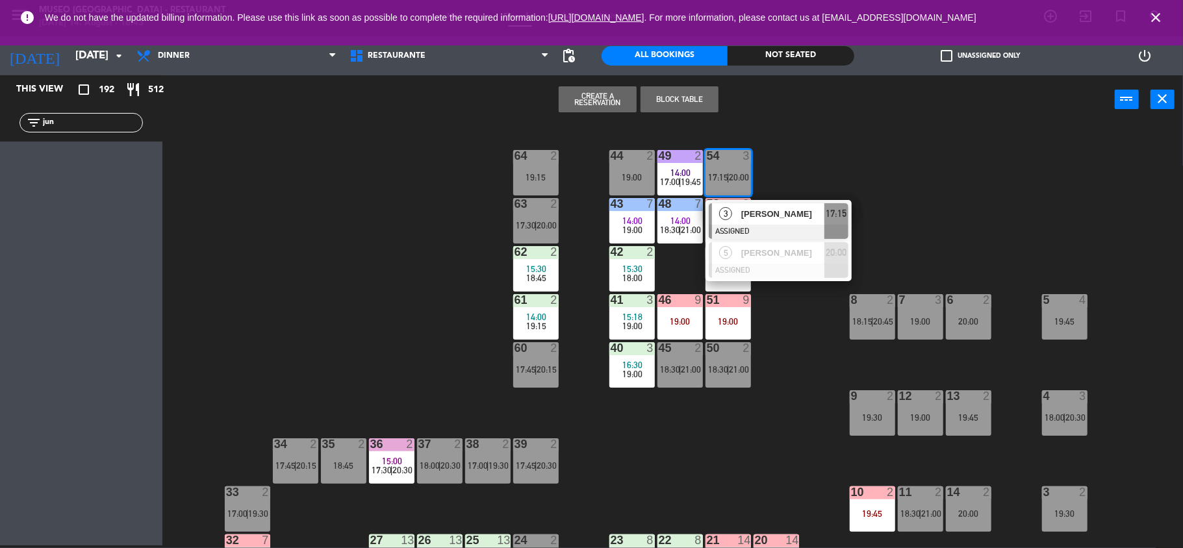
click at [761, 221] on div "[PERSON_NAME]" at bounding box center [782, 213] width 84 height 21
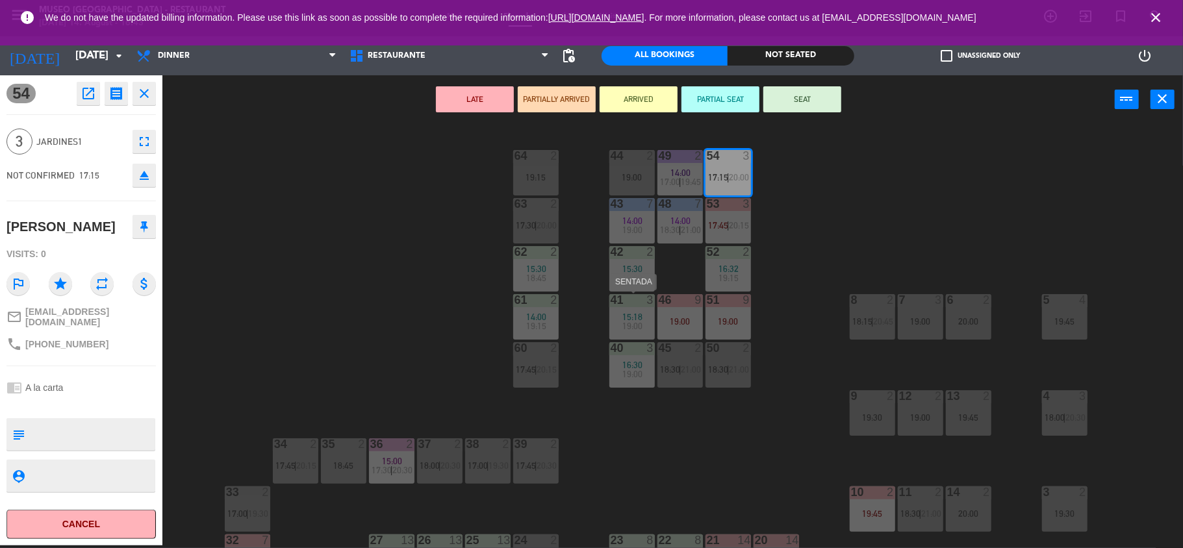
click at [639, 321] on span "19:00" at bounding box center [632, 326] width 20 height 10
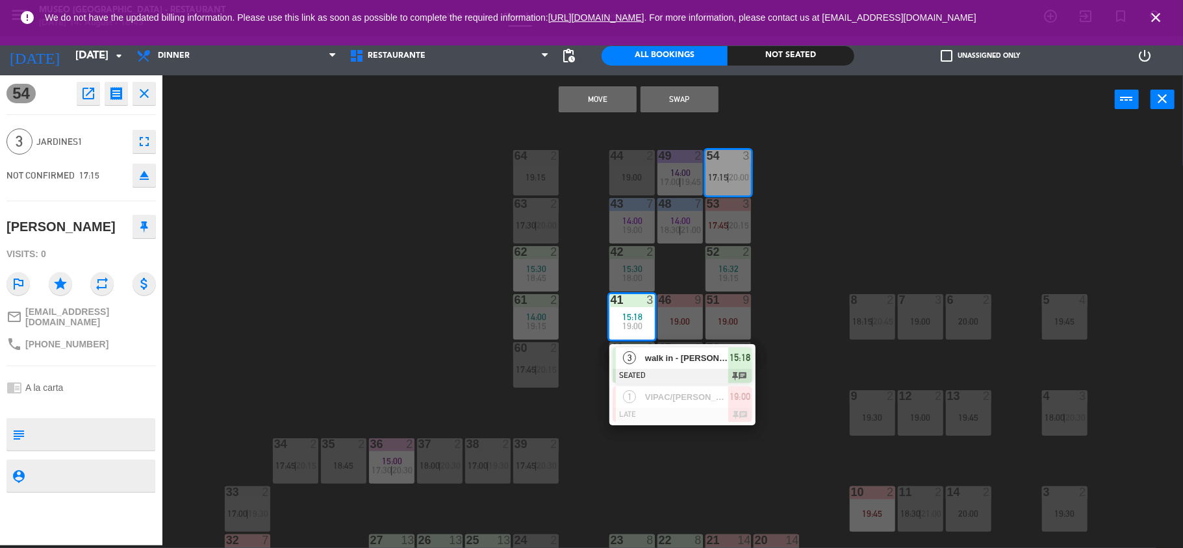
click at [618, 94] on button "Move" at bounding box center [598, 99] width 78 height 26
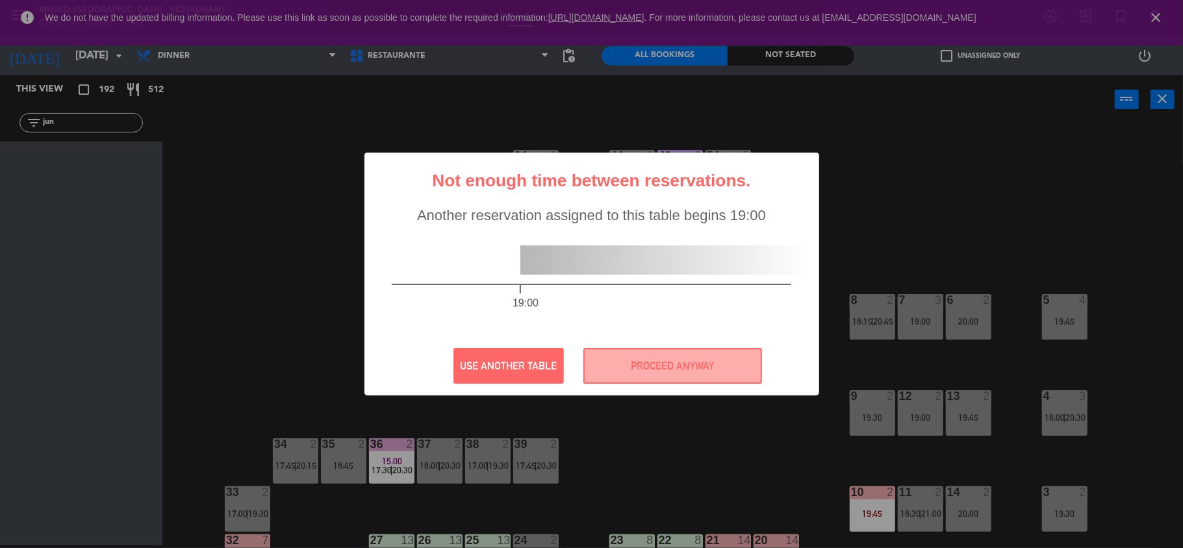
click at [729, 343] on div "? ! i Not enough time between reservations. × Another reservation assigned to t…" at bounding box center [591, 274] width 455 height 243
click at [733, 368] on button "PROCEED ANYWAY" at bounding box center [672, 366] width 179 height 36
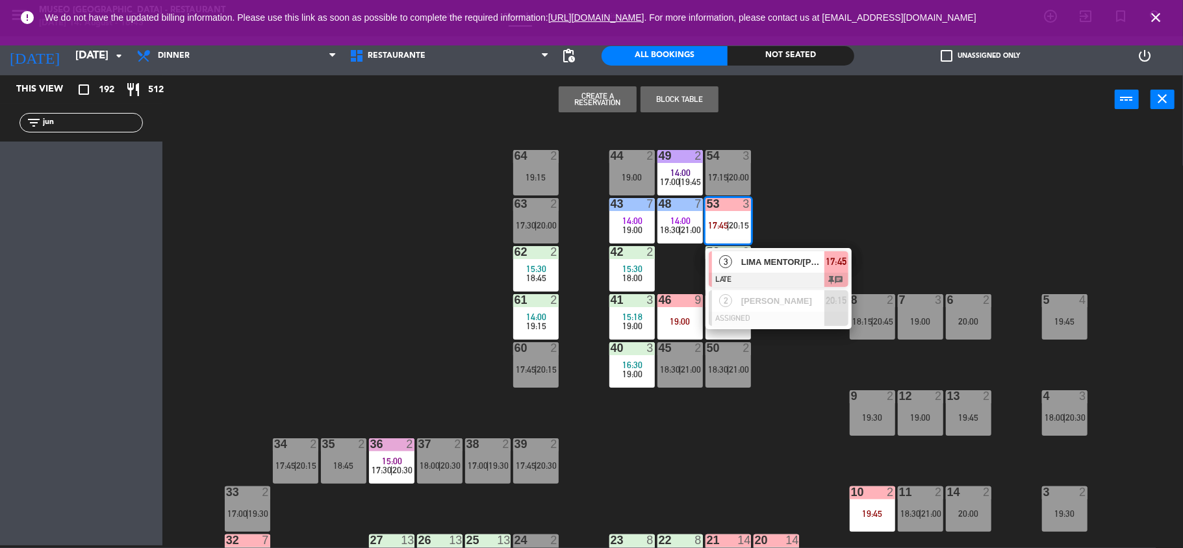
click at [751, 265] on span "LIMA MENTOR/[PERSON_NAME] x3" at bounding box center [782, 262] width 83 height 14
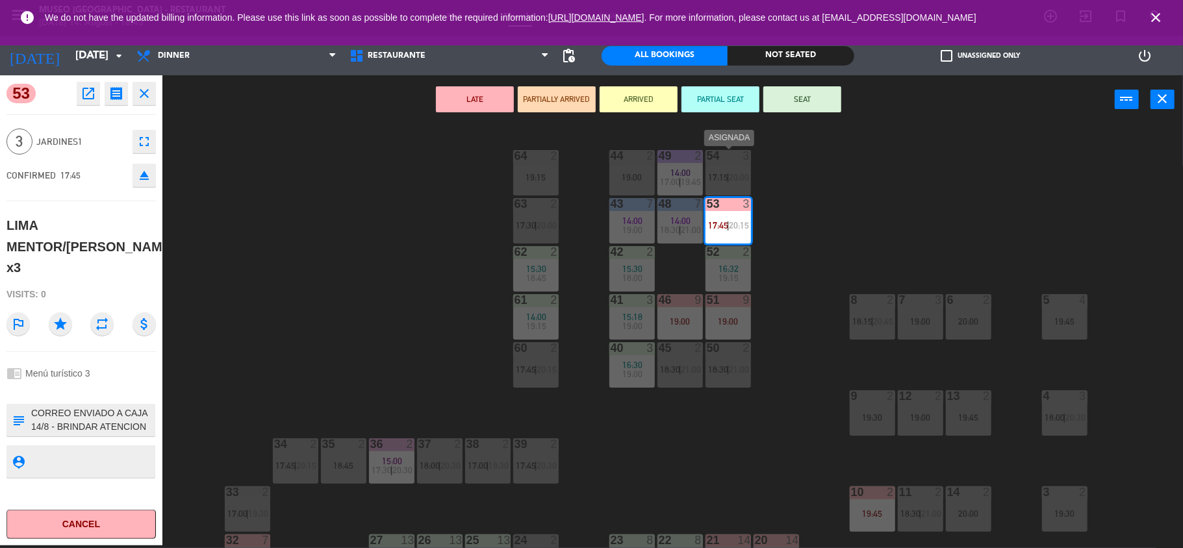
click at [728, 182] on span "|" at bounding box center [728, 177] width 3 height 10
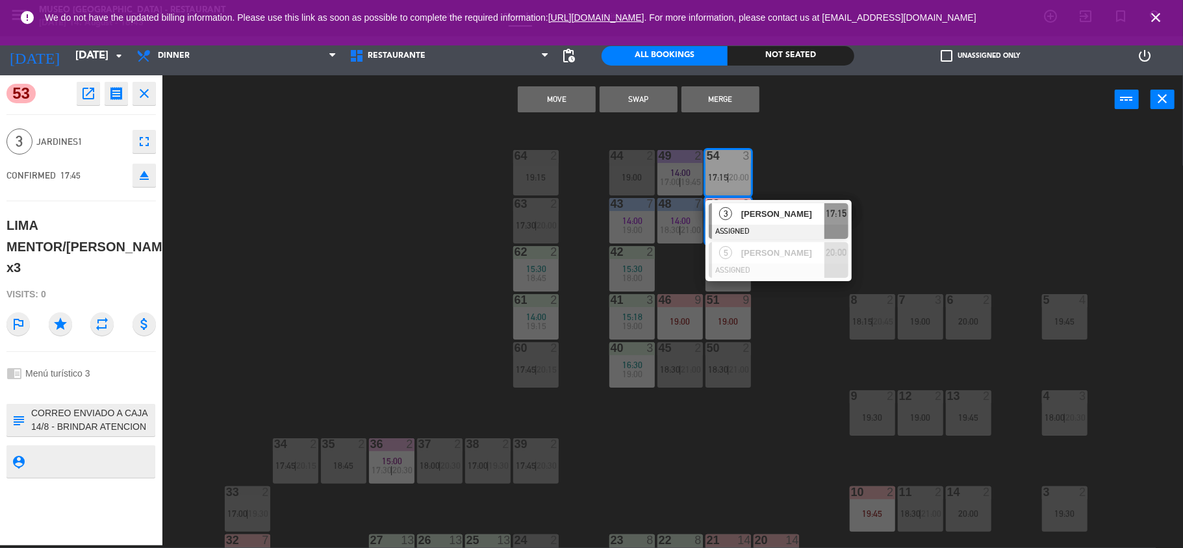
click at [575, 99] on button "Move" at bounding box center [557, 99] width 78 height 26
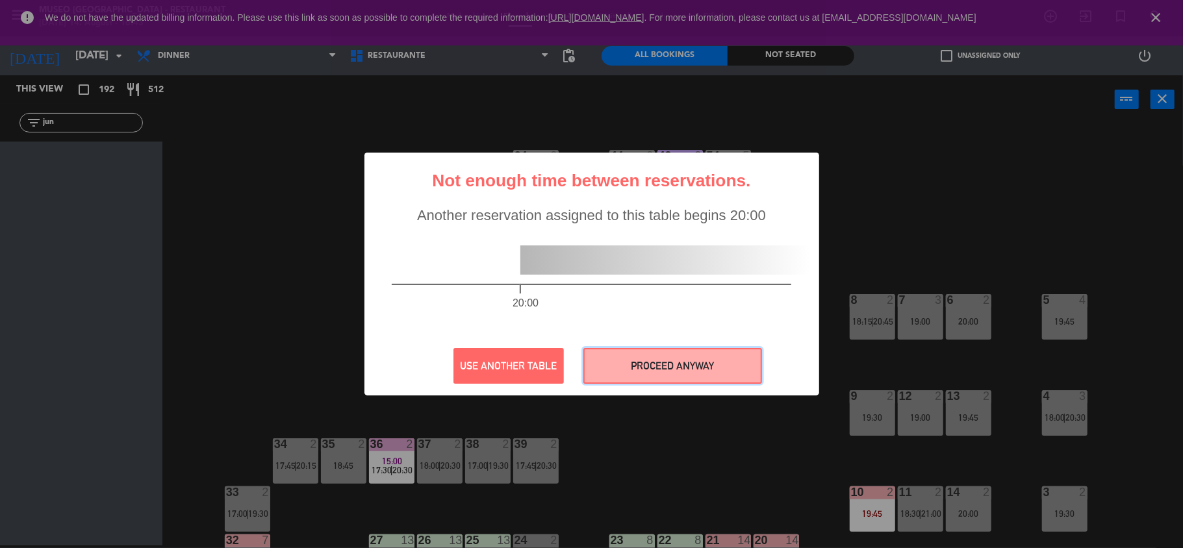
click at [738, 369] on button "PROCEED ANYWAY" at bounding box center [672, 366] width 179 height 36
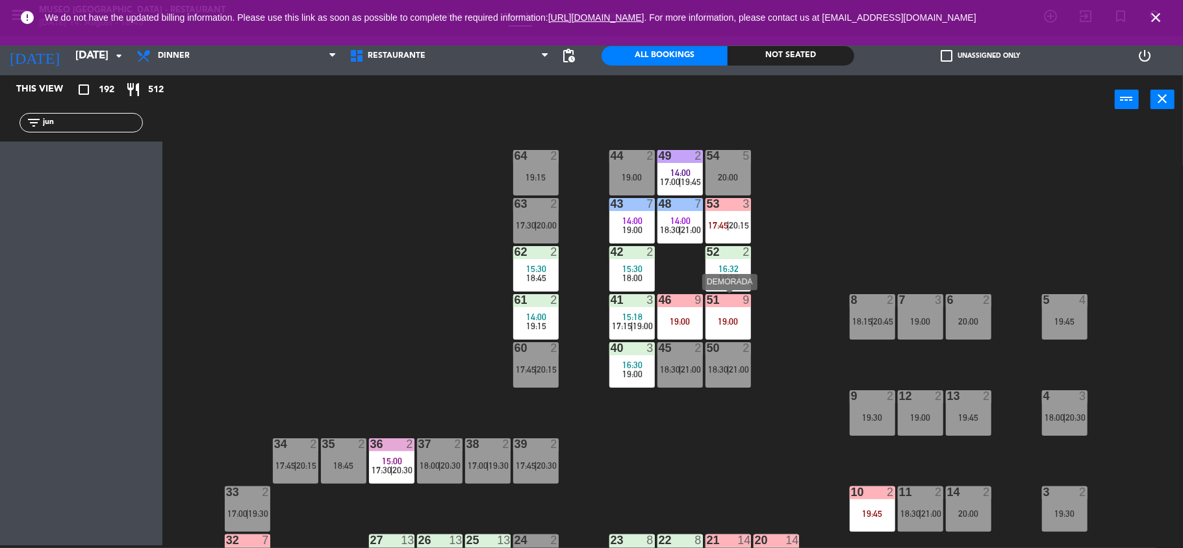
click at [735, 327] on div "51 9 19:00" at bounding box center [727, 316] width 45 height 45
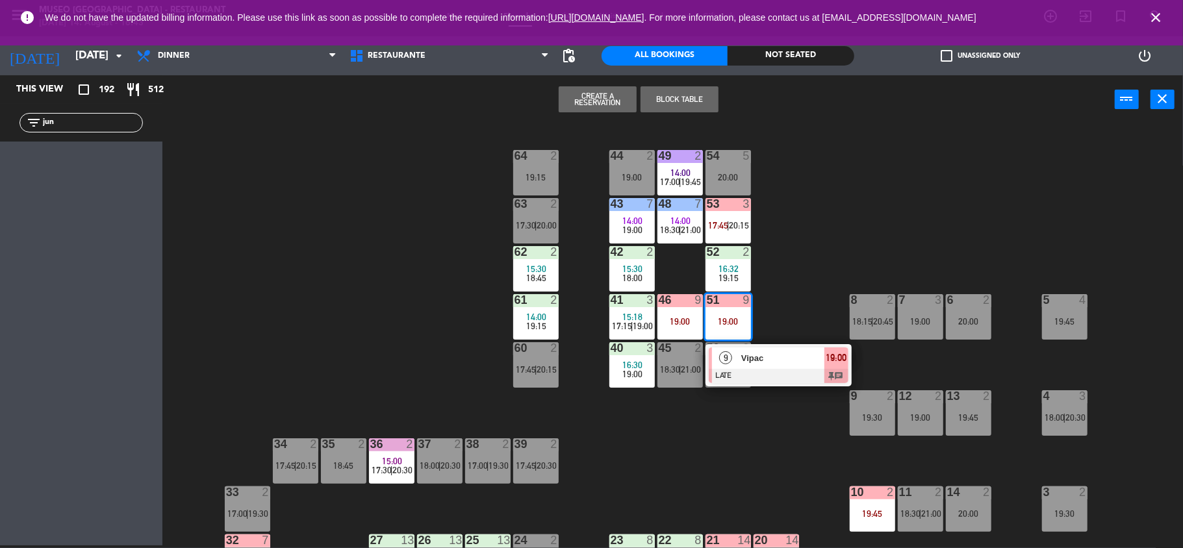
click at [764, 374] on div at bounding box center [779, 376] width 140 height 14
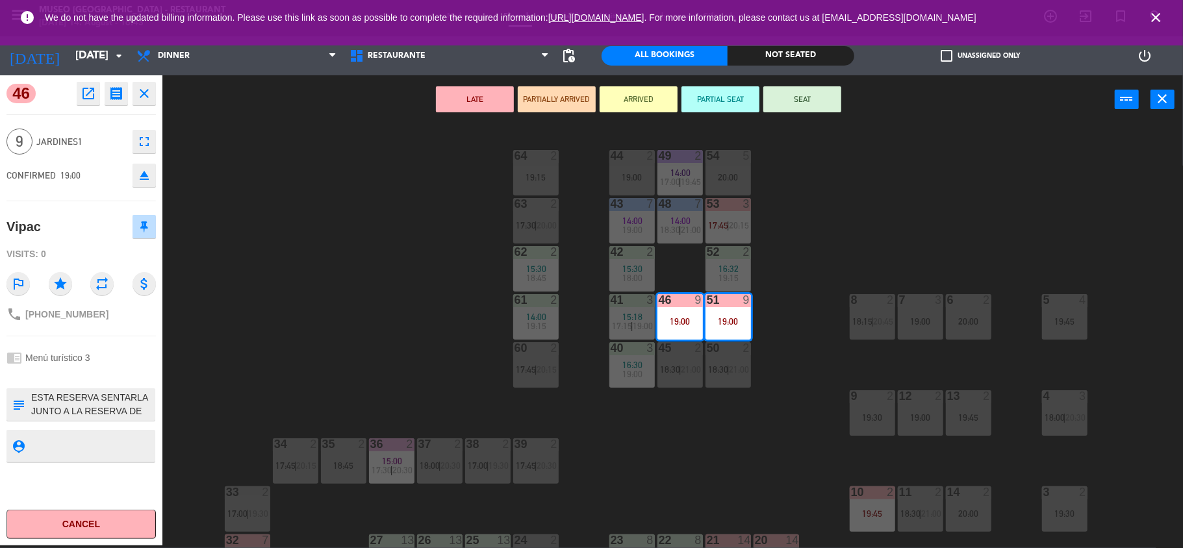
click at [835, 305] on div "44 2 19:00 49 2 14:00 17:00 | 19:45 54 5 20:00 64 2 19:15 48 7 14:00 18:30 | 21…" at bounding box center [678, 337] width 1009 height 421
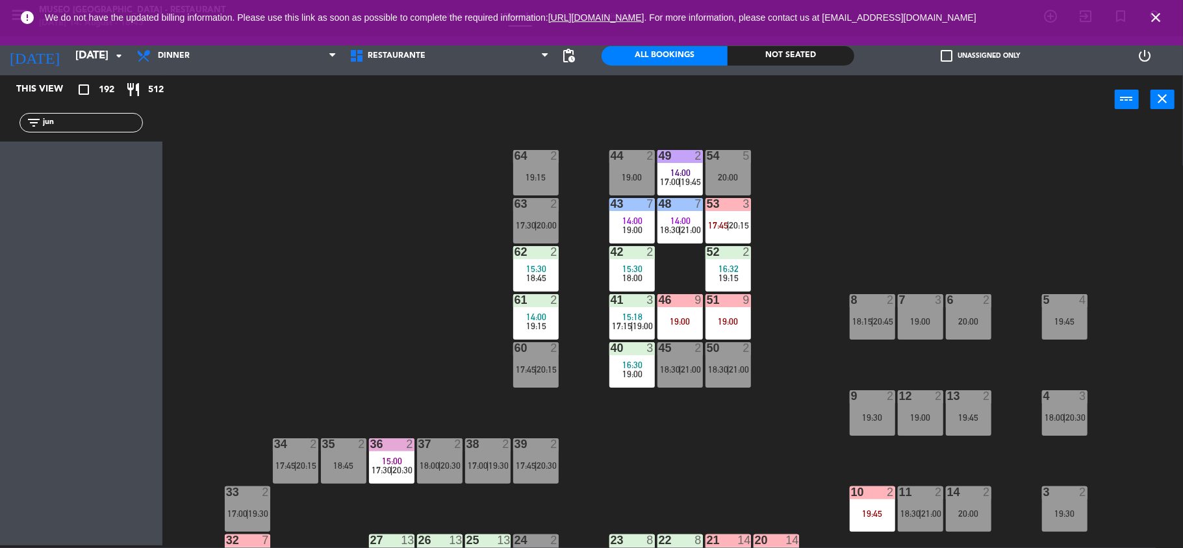
click at [627, 218] on span "14:00" at bounding box center [632, 221] width 20 height 10
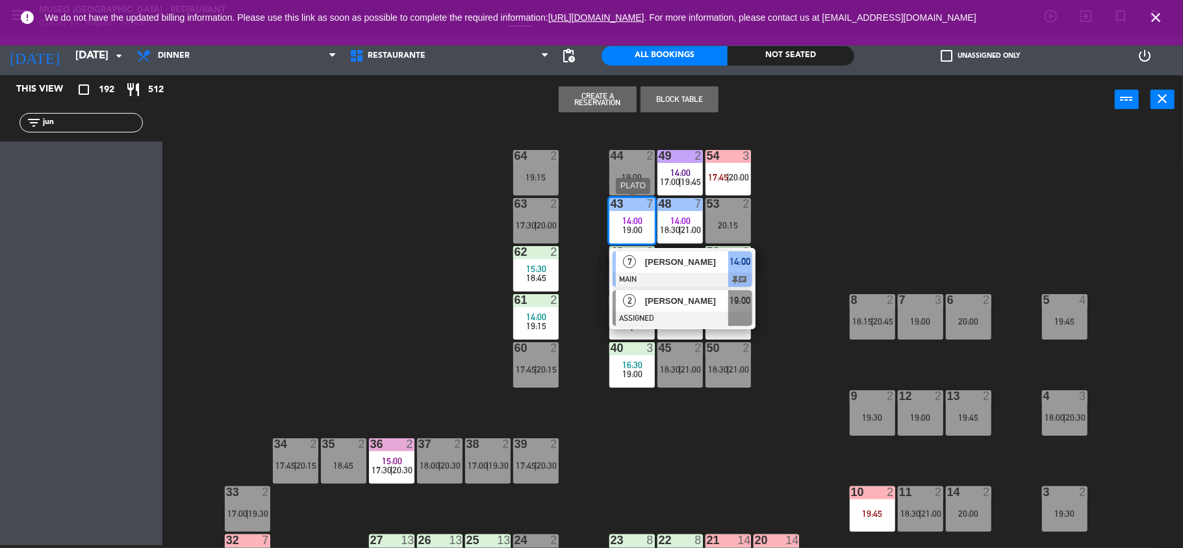
click at [665, 302] on span "[PERSON_NAME]" at bounding box center [686, 301] width 83 height 14
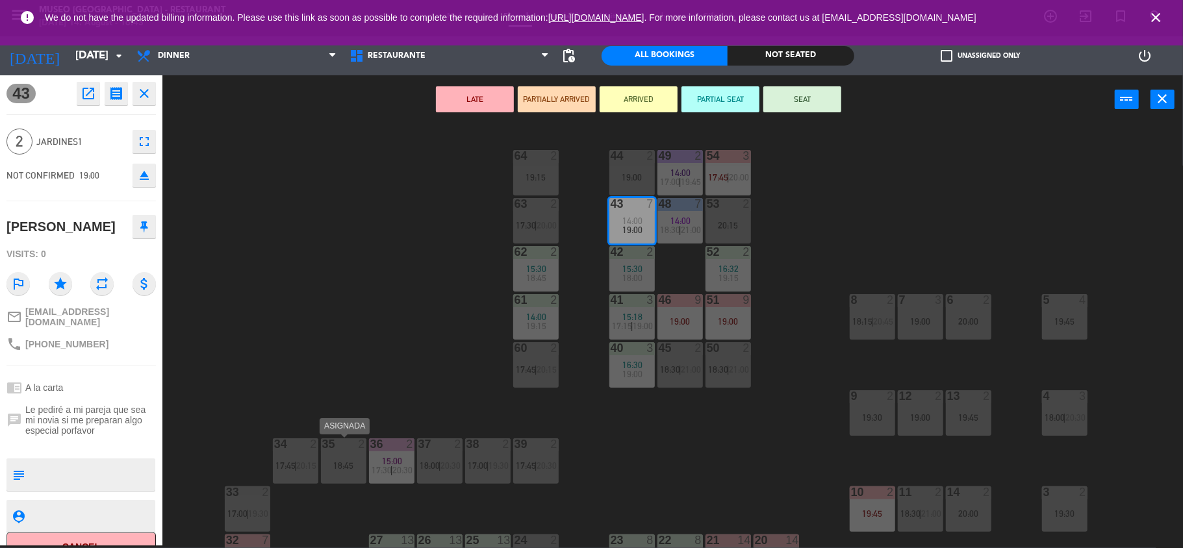
click at [344, 456] on div "35 2 18:45" at bounding box center [343, 460] width 45 height 45
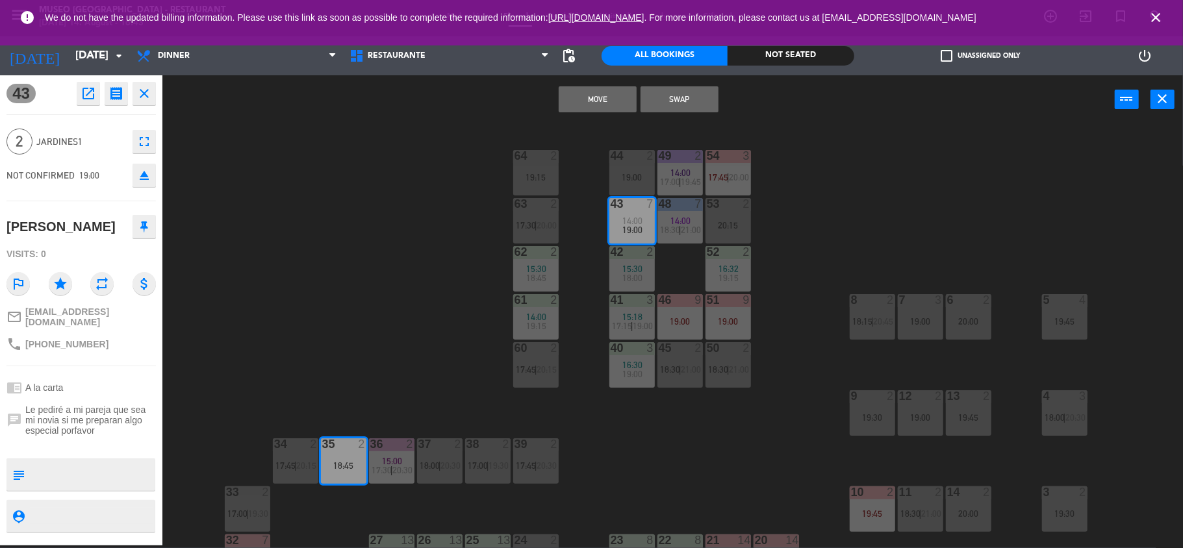
click at [344, 456] on div "35 2 18:45" at bounding box center [343, 460] width 45 height 45
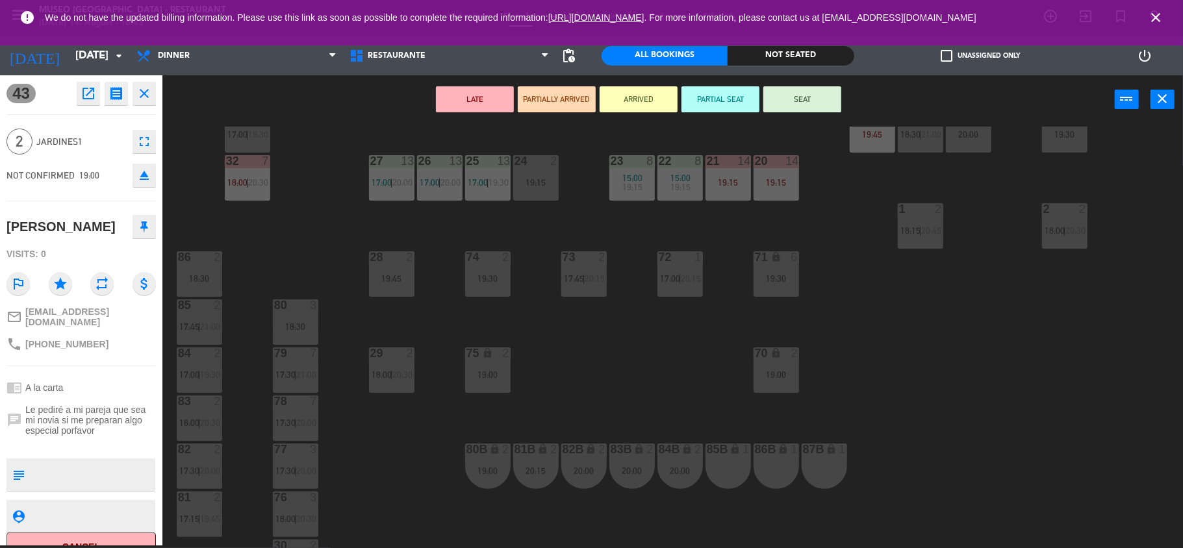
scroll to position [382, 0]
click at [736, 472] on div "85B lock 1" at bounding box center [727, 463] width 45 height 45
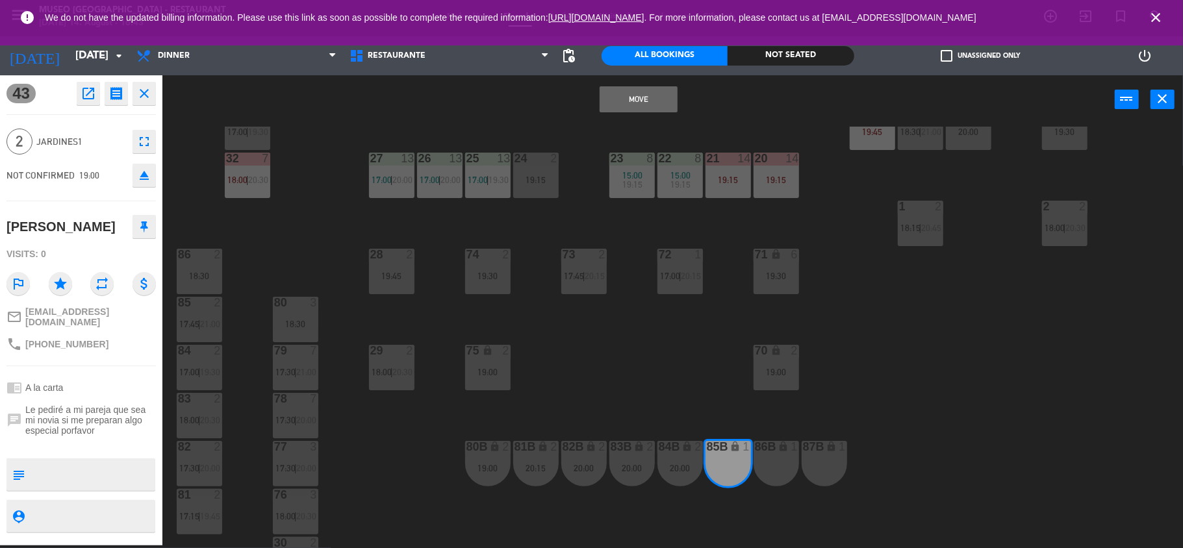
click at [660, 96] on button "Move" at bounding box center [638, 99] width 78 height 26
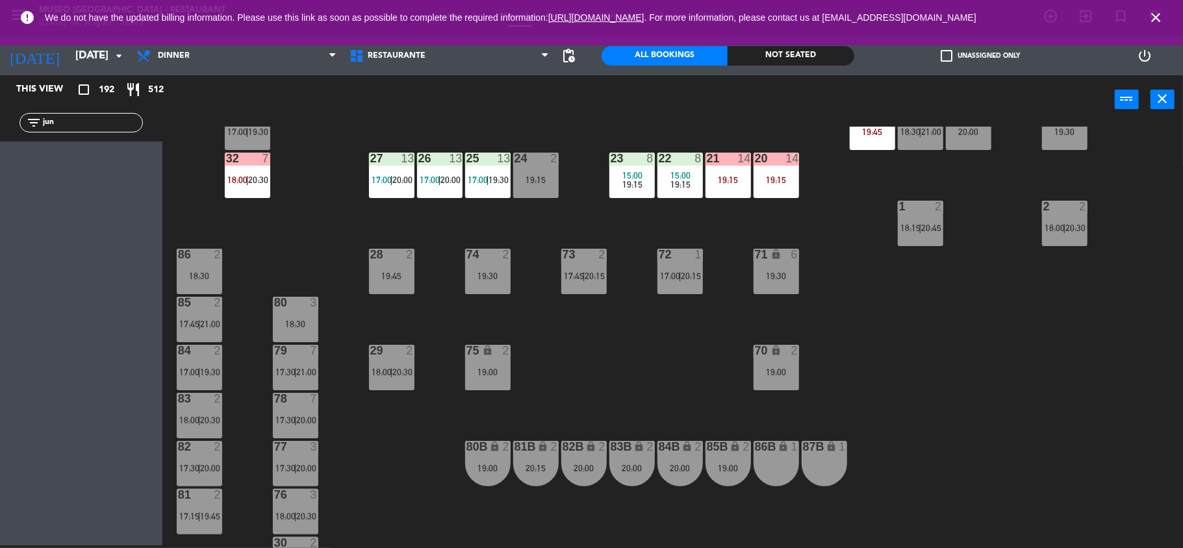
scroll to position [0, 0]
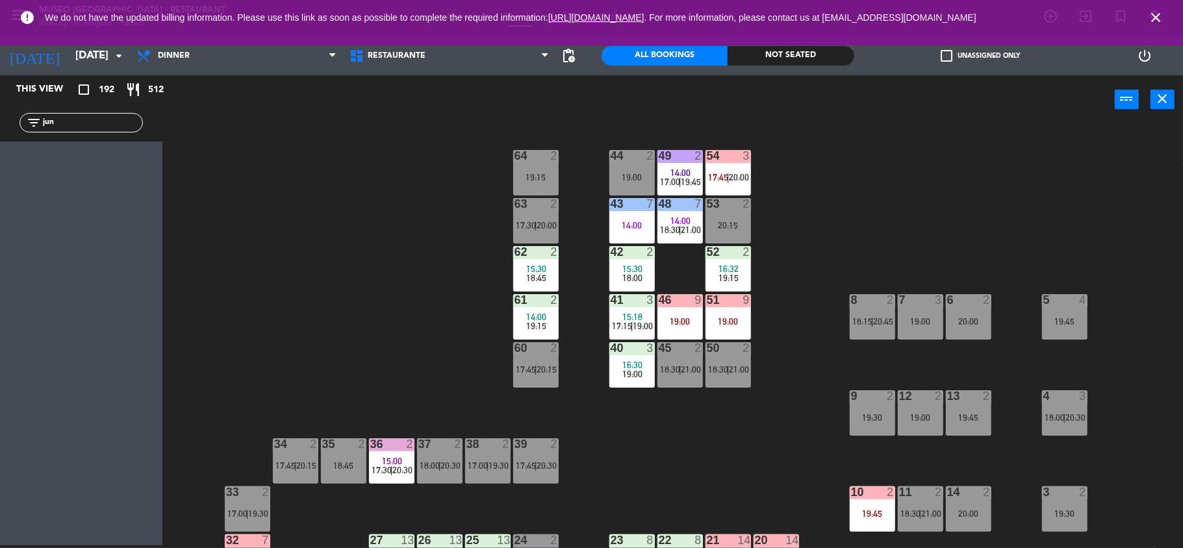
click at [676, 227] on span "18:30" at bounding box center [670, 230] width 20 height 10
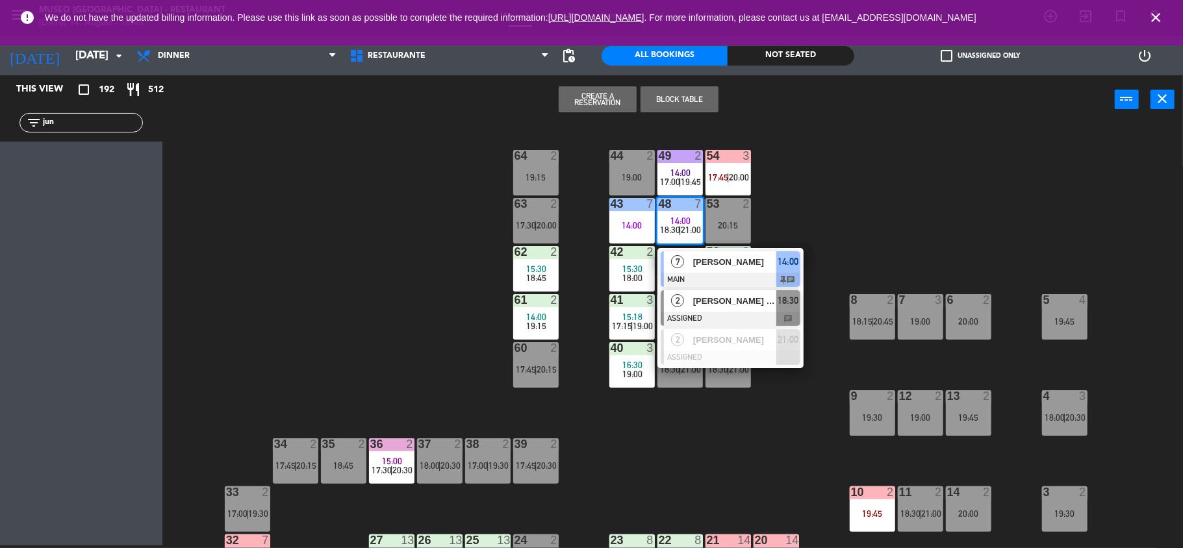
click at [704, 305] on span "[PERSON_NAME] [PERSON_NAME] [PERSON_NAME]" at bounding box center [734, 301] width 83 height 14
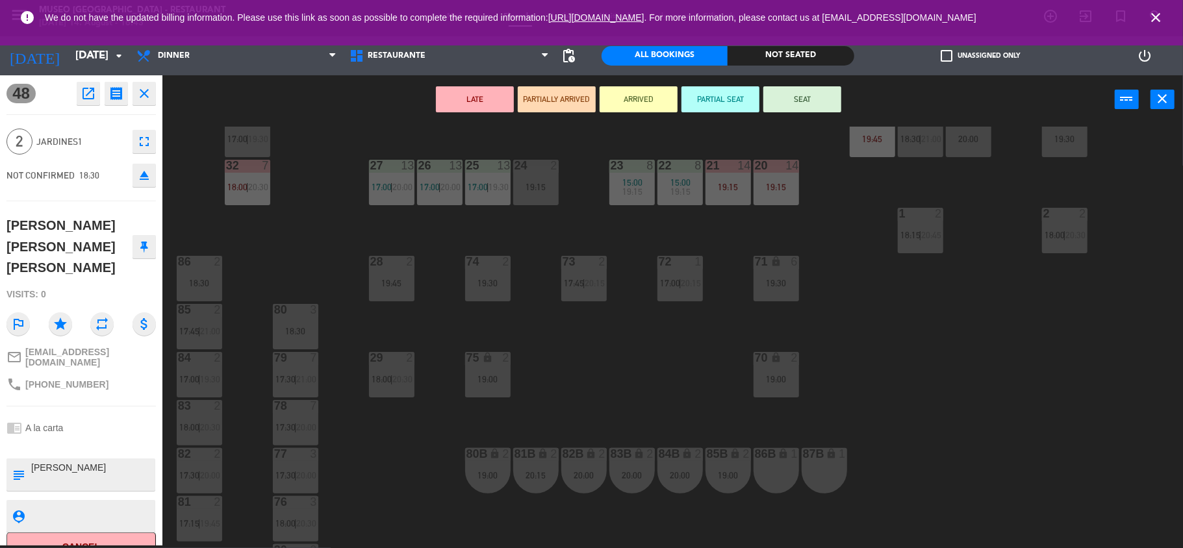
scroll to position [375, 0]
click at [793, 461] on div "86B lock 1" at bounding box center [775, 469] width 45 height 45
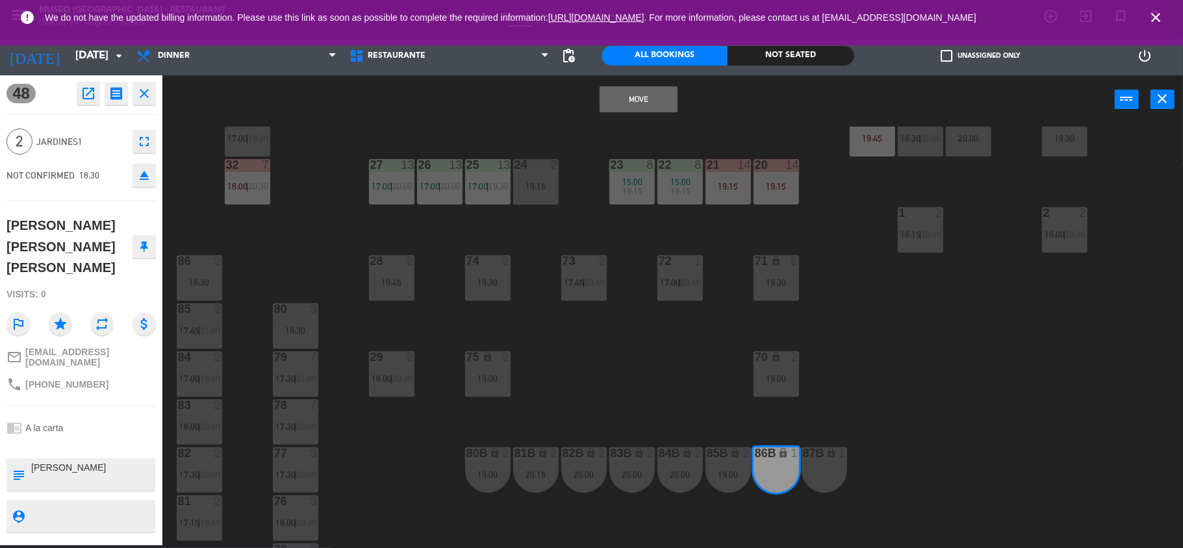
click at [645, 104] on button "Move" at bounding box center [638, 99] width 78 height 26
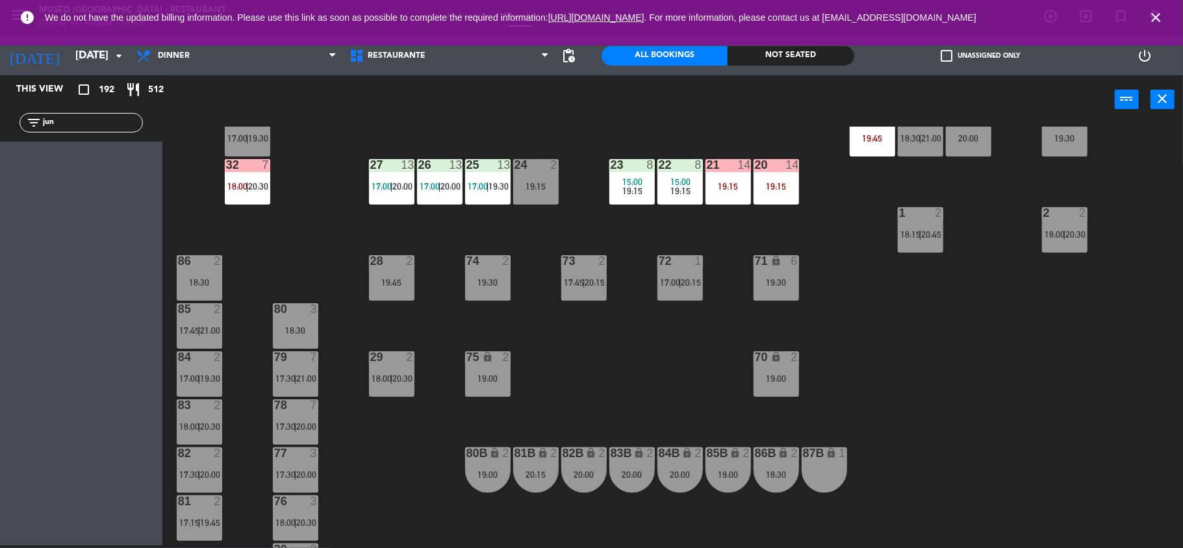
scroll to position [0, 0]
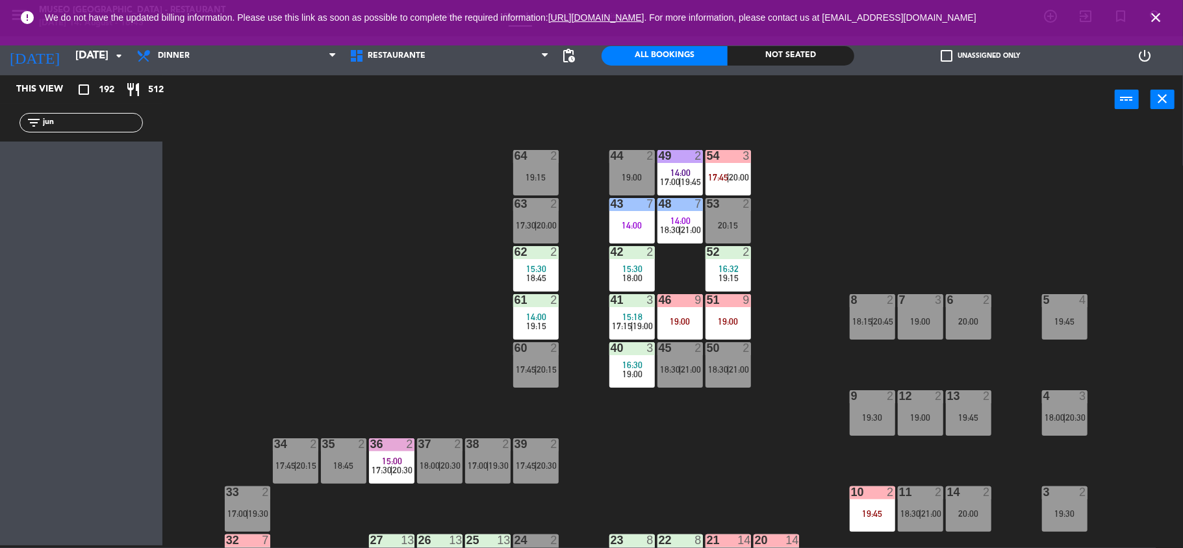
click at [734, 325] on div "19:00" at bounding box center [727, 321] width 45 height 9
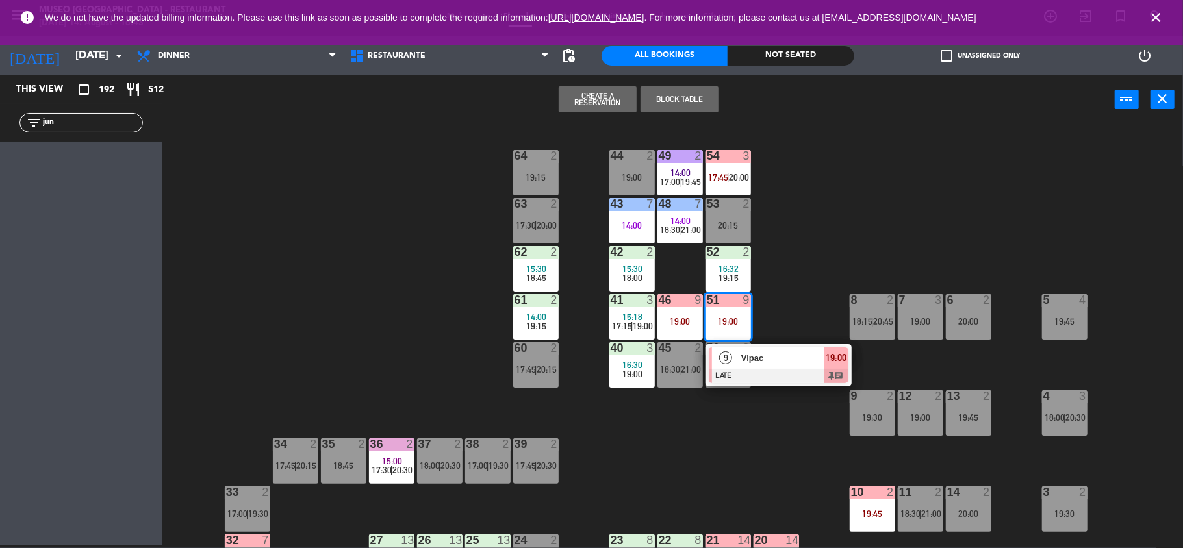
click at [749, 360] on span "Vipac" at bounding box center [782, 358] width 83 height 14
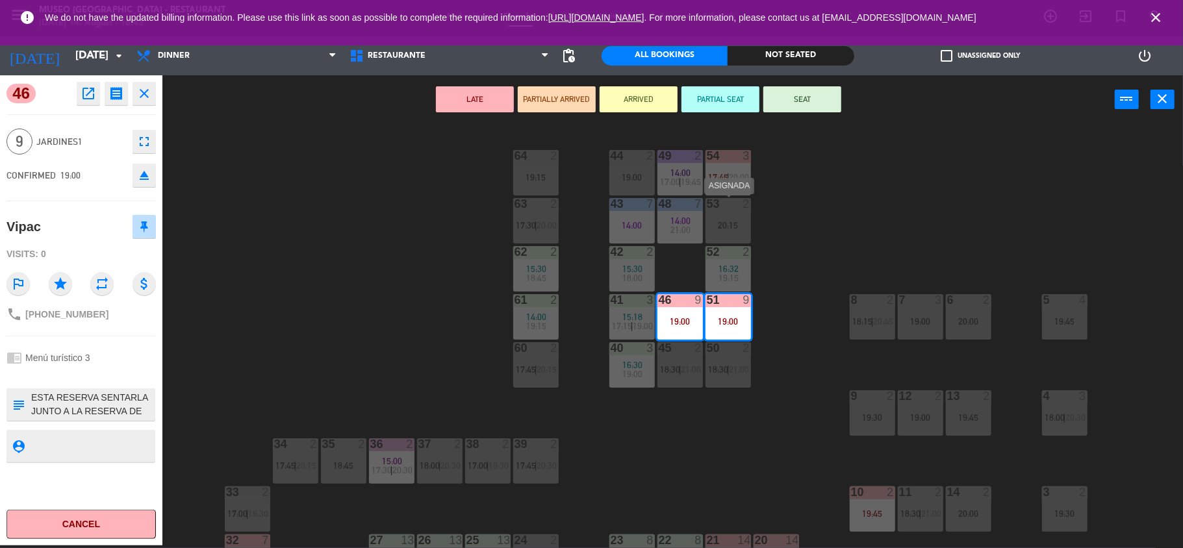
click at [731, 221] on div "20:15" at bounding box center [727, 225] width 45 height 9
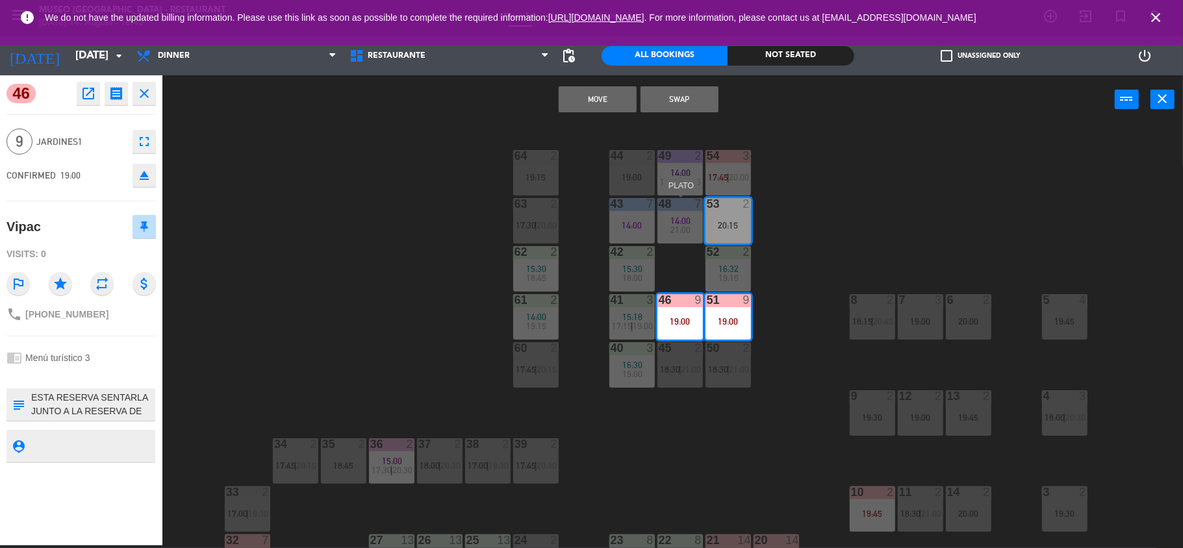
click at [659, 224] on div "14:00" at bounding box center [679, 220] width 45 height 9
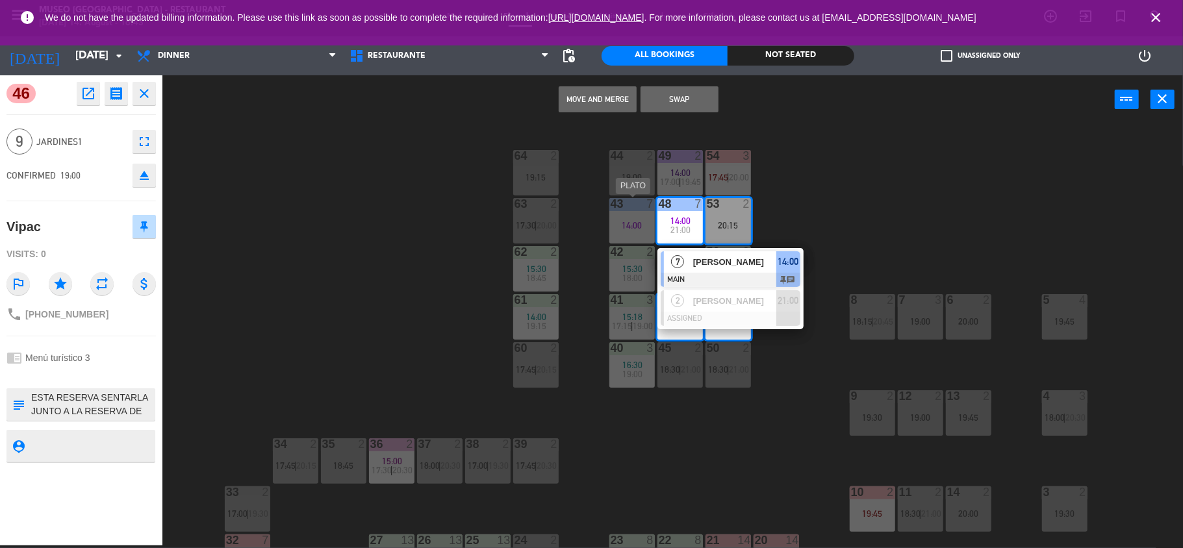
click at [635, 222] on div "14:00" at bounding box center [631, 225] width 45 height 9
click at [609, 94] on button "Move and Merge" at bounding box center [598, 99] width 78 height 26
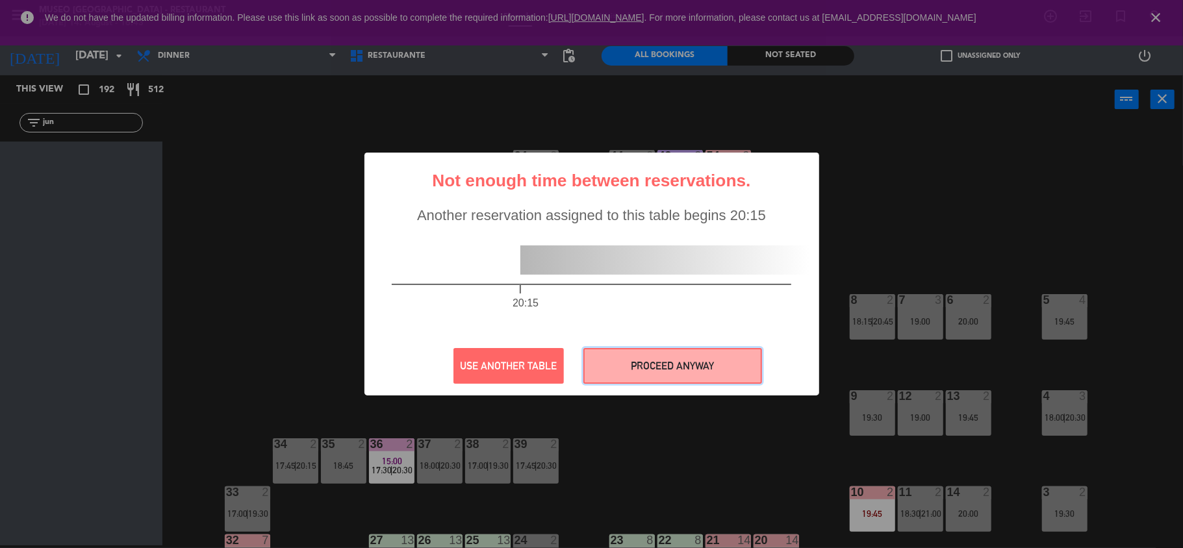
click at [746, 360] on button "PROCEED ANYWAY" at bounding box center [672, 366] width 179 height 36
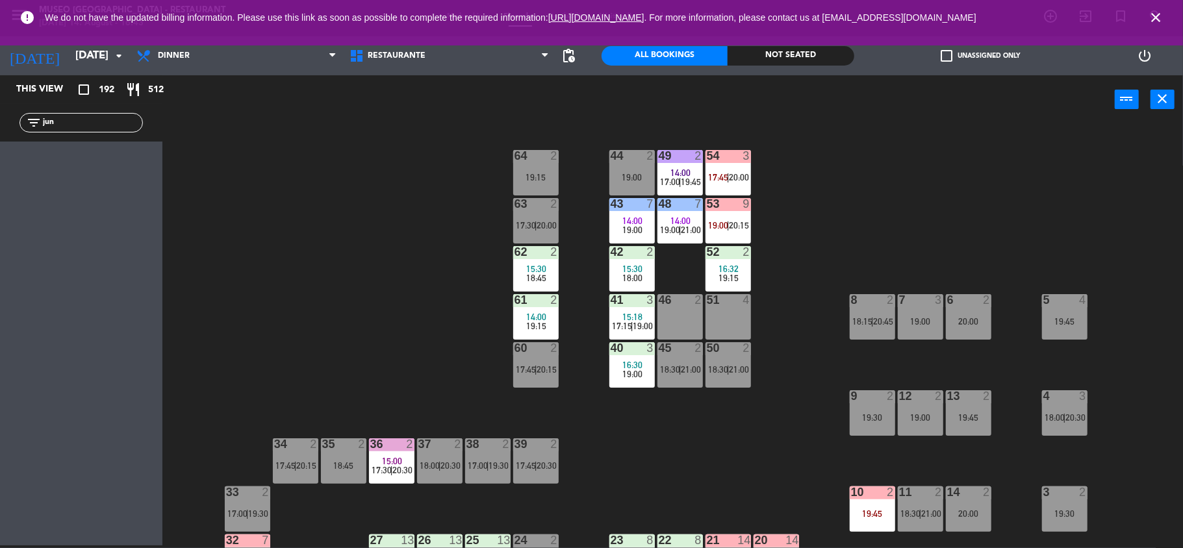
click at [729, 146] on div "44 2 19:00 49 2 14:00 17:00 | 19:45 54 3 17:45 | 20:00 64 2 19:15 48 7 14:00 19…" at bounding box center [678, 337] width 1009 height 421
click at [731, 166] on div "54 3 17:45 | 20:00" at bounding box center [727, 172] width 45 height 45
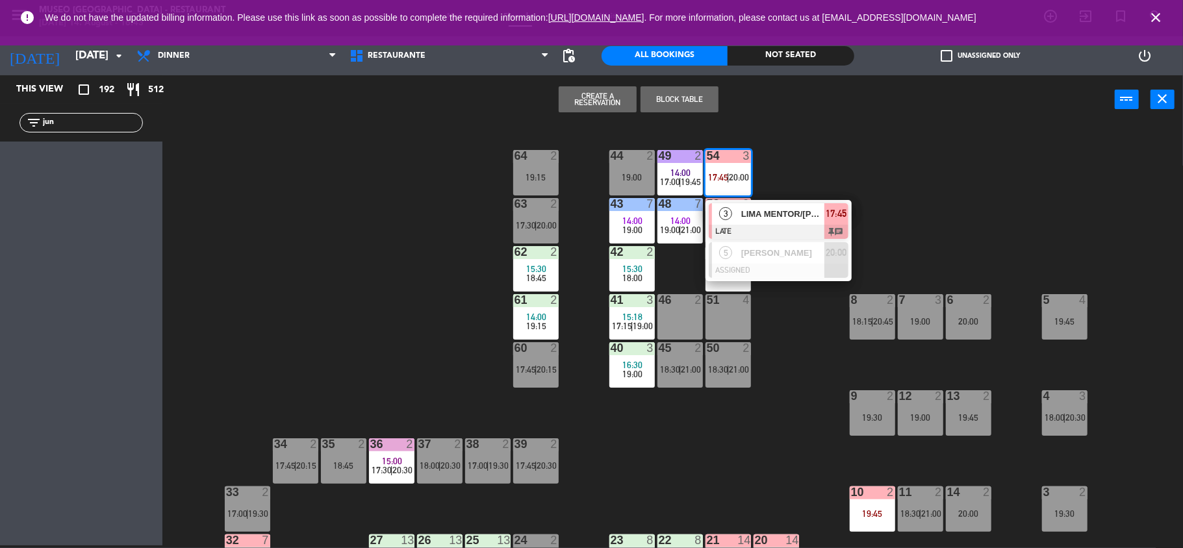
click at [755, 217] on span "LIMA MENTOR/[PERSON_NAME] x3" at bounding box center [782, 214] width 83 height 14
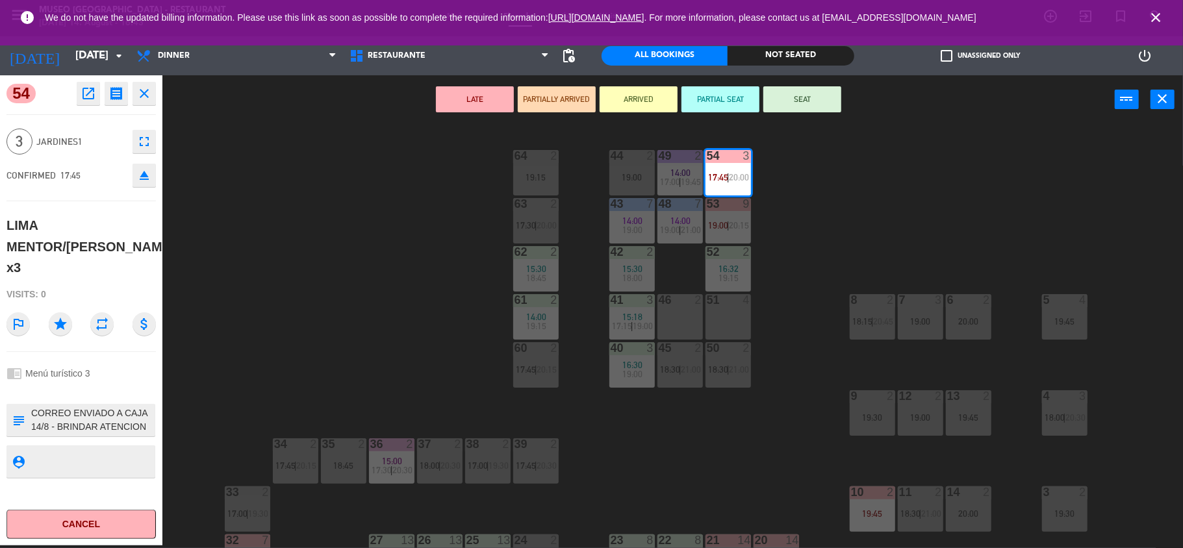
click at [738, 320] on div "51 4" at bounding box center [727, 316] width 45 height 45
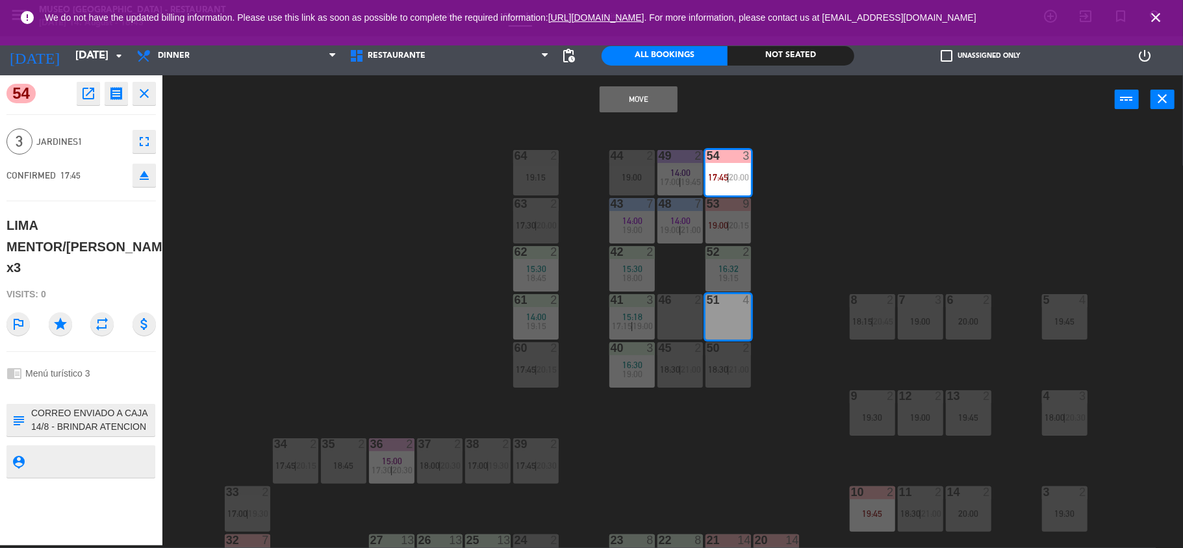
click at [636, 101] on button "Move" at bounding box center [638, 99] width 78 height 26
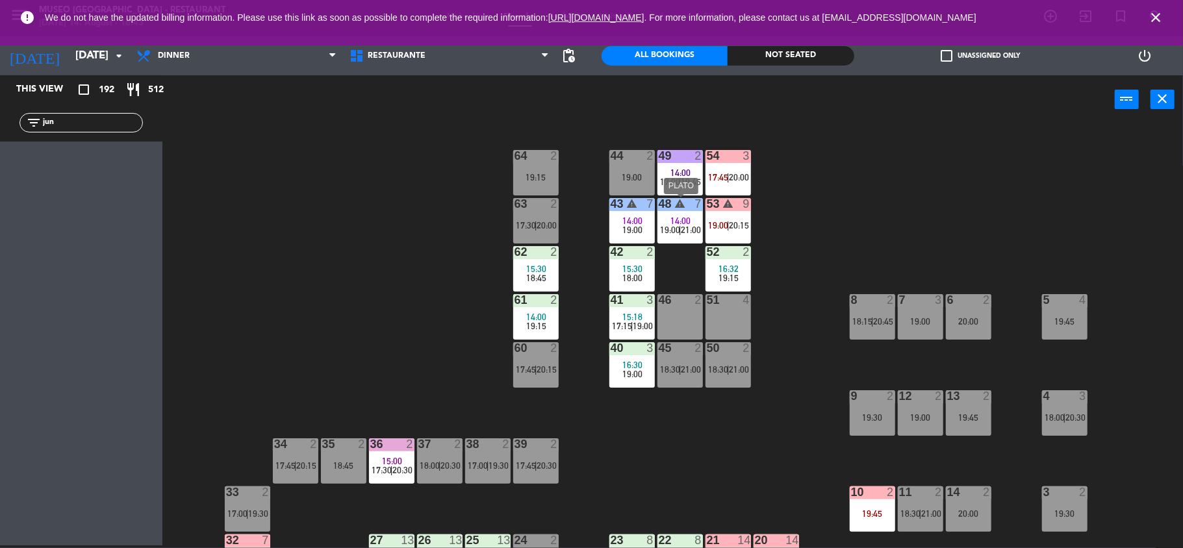
click at [664, 226] on span "19:00" at bounding box center [670, 230] width 20 height 10
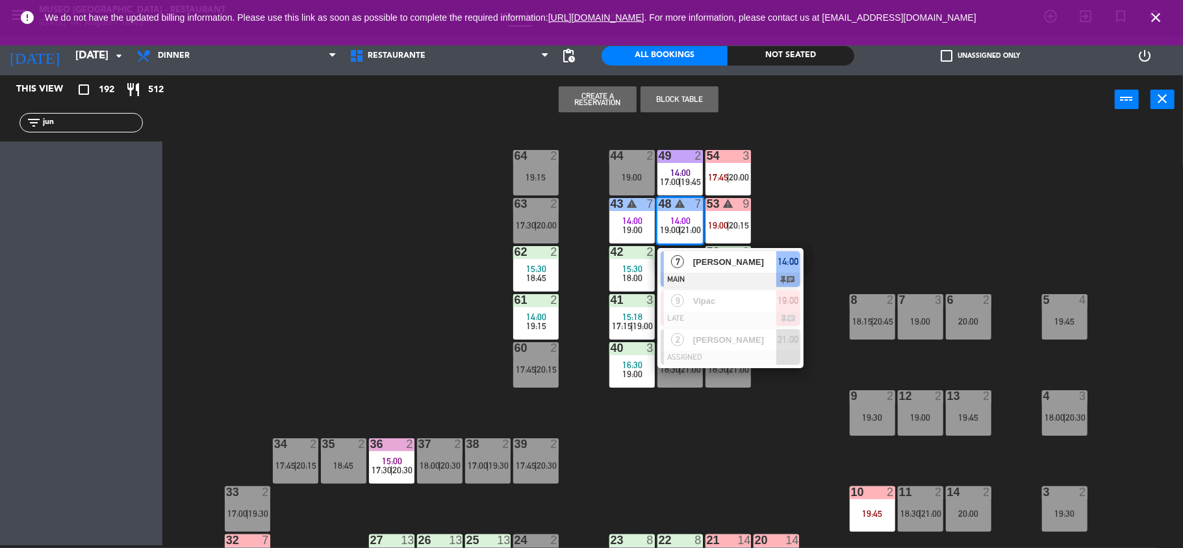
click at [700, 278] on div at bounding box center [730, 280] width 140 height 14
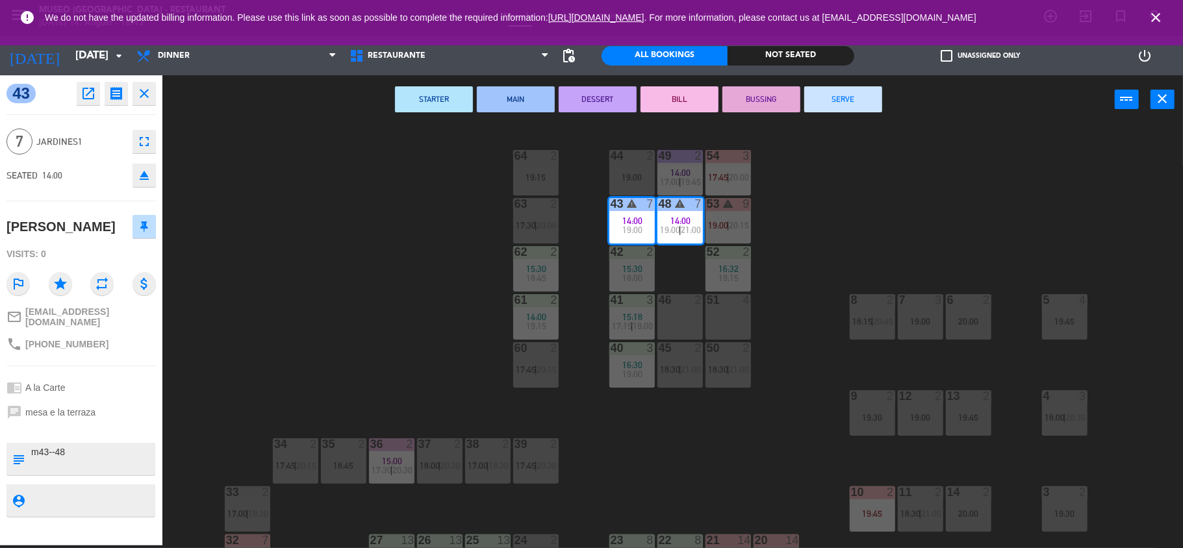
click at [829, 103] on button "SERVE" at bounding box center [843, 99] width 78 height 26
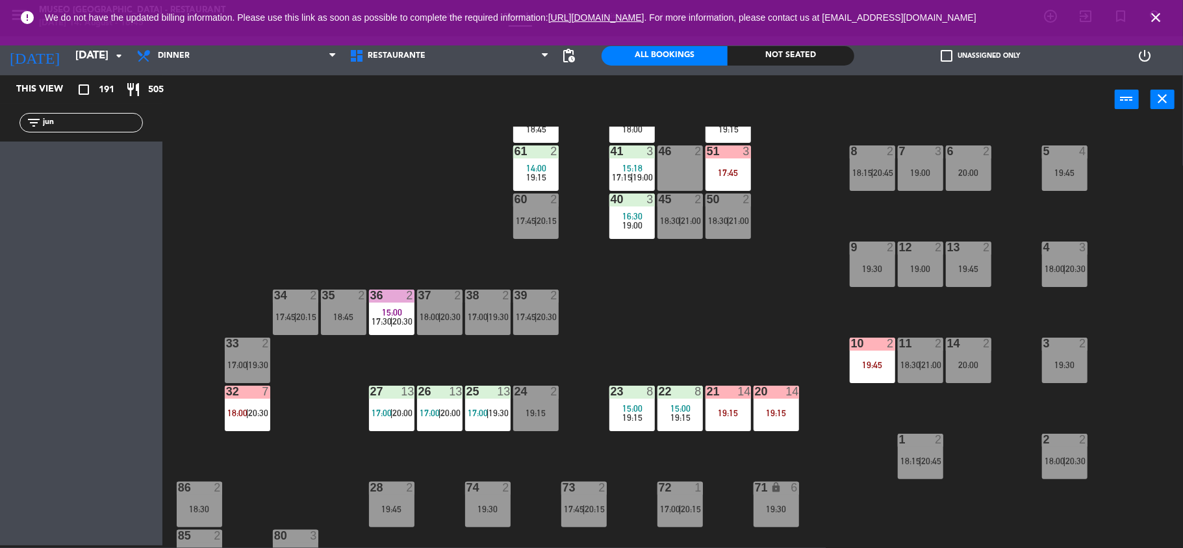
scroll to position [151, 0]
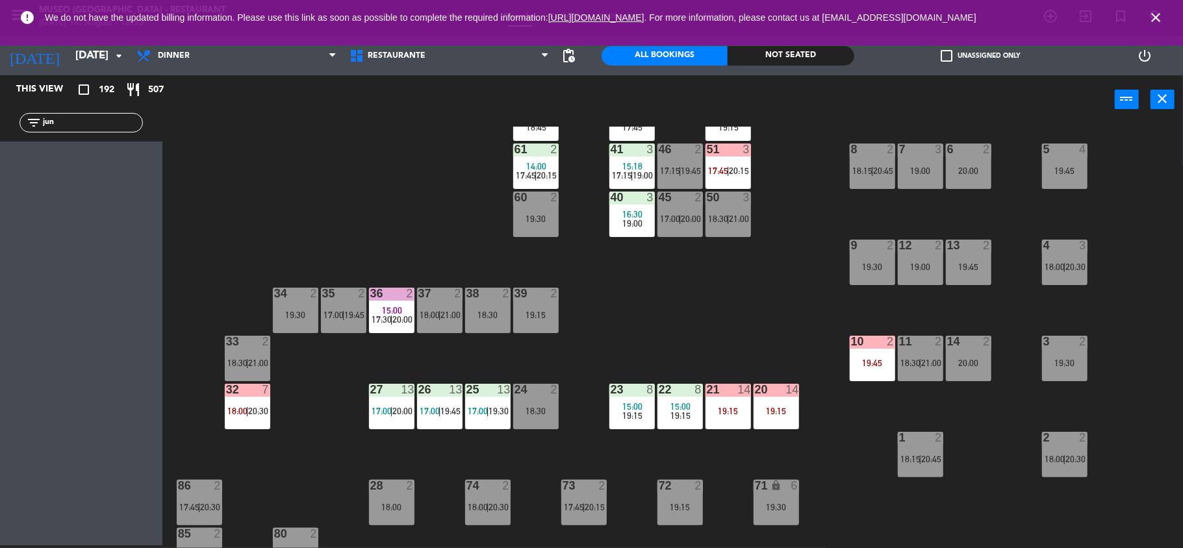
click at [788, 289] on div "44 3 18:00 | 20:30 49 2 14:00 17:30 54 2 17:00 | 20:00 64 1 17:00 | 19:30 48 wa…" at bounding box center [678, 337] width 1009 height 421
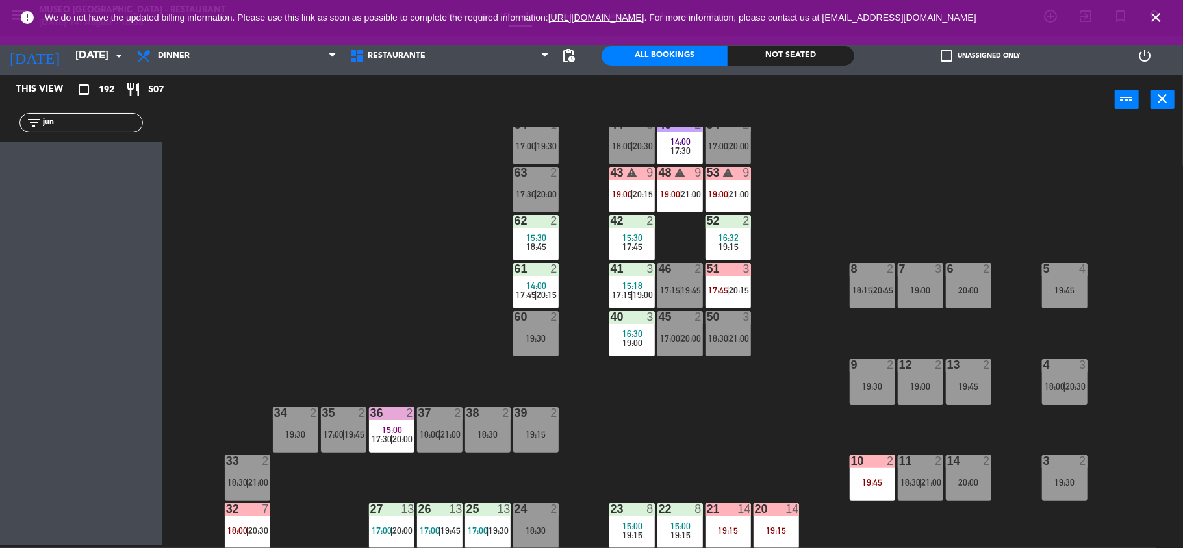
scroll to position [0, 0]
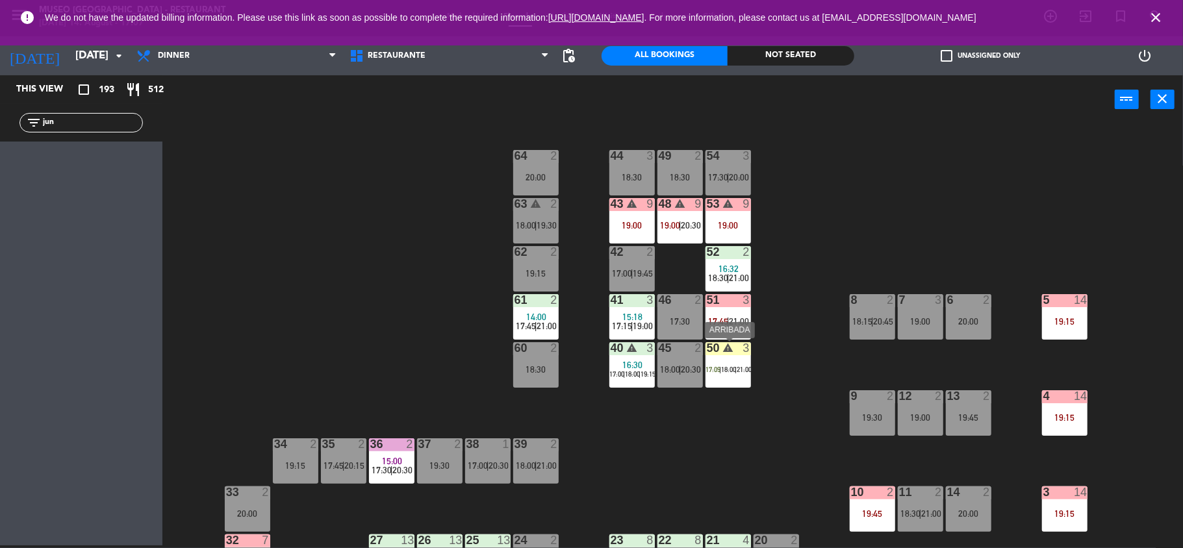
click at [734, 362] on div "50 warning 3 17:09 | 18:00 | 21:00" at bounding box center [727, 364] width 45 height 45
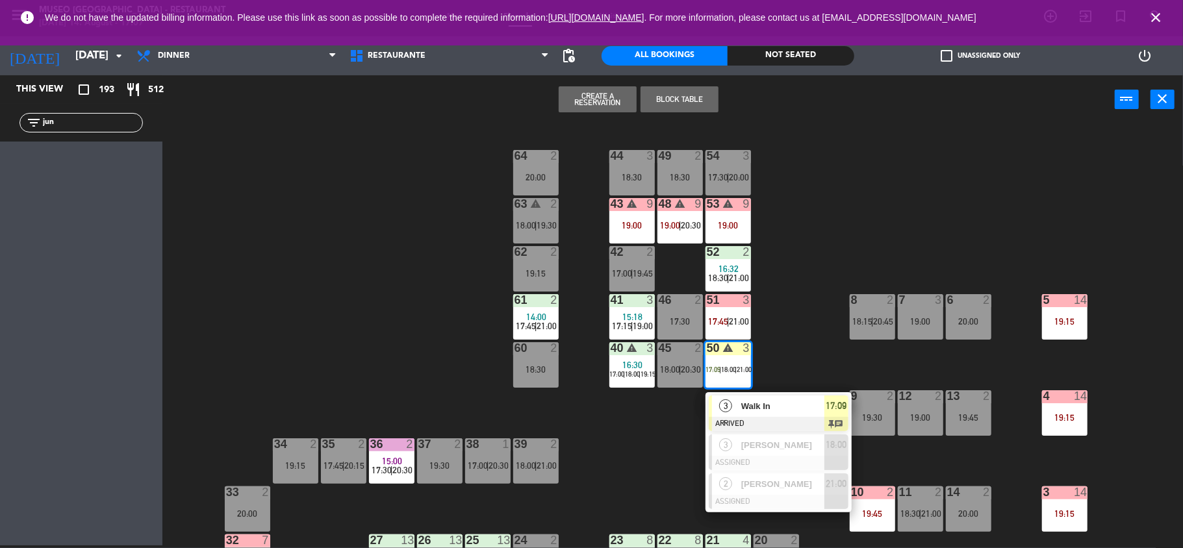
click at [787, 429] on div at bounding box center [779, 424] width 140 height 14
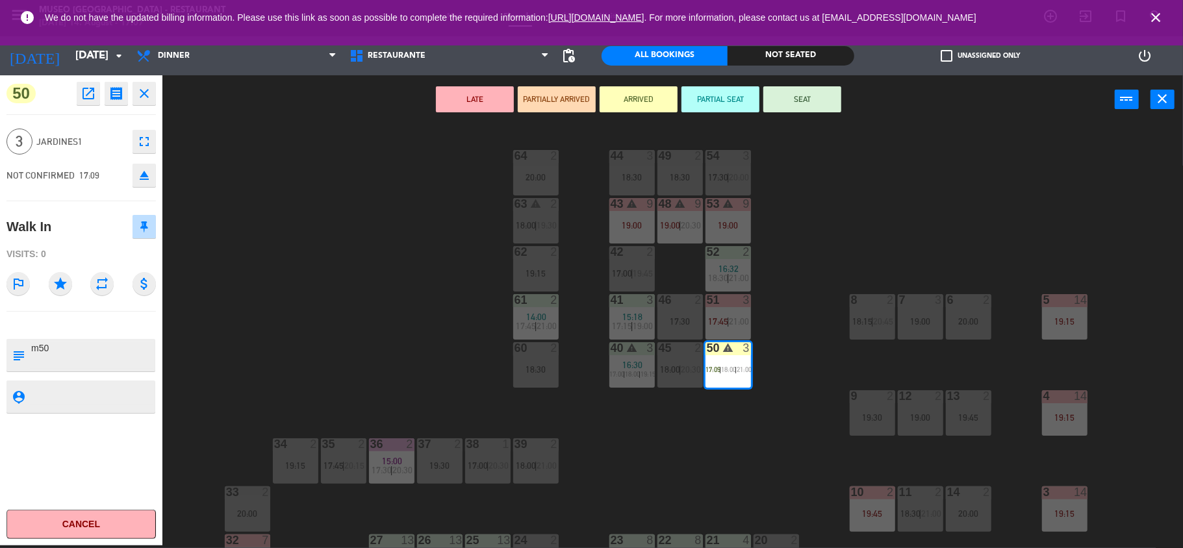
click at [792, 105] on button "SEAT" at bounding box center [802, 99] width 78 height 26
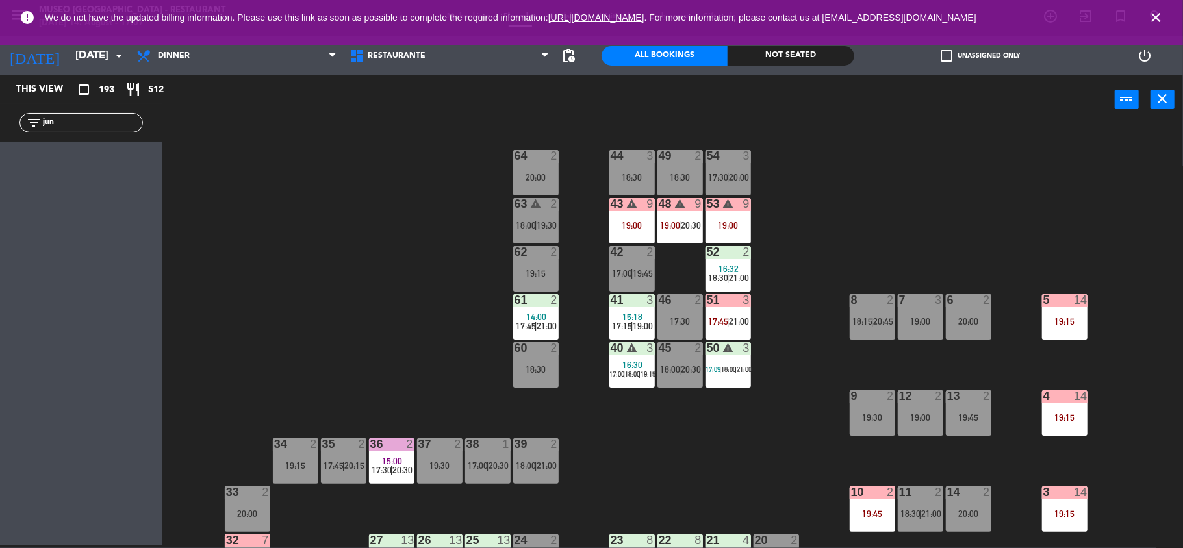
click at [92, 118] on input "jun" at bounding box center [92, 123] width 101 height 14
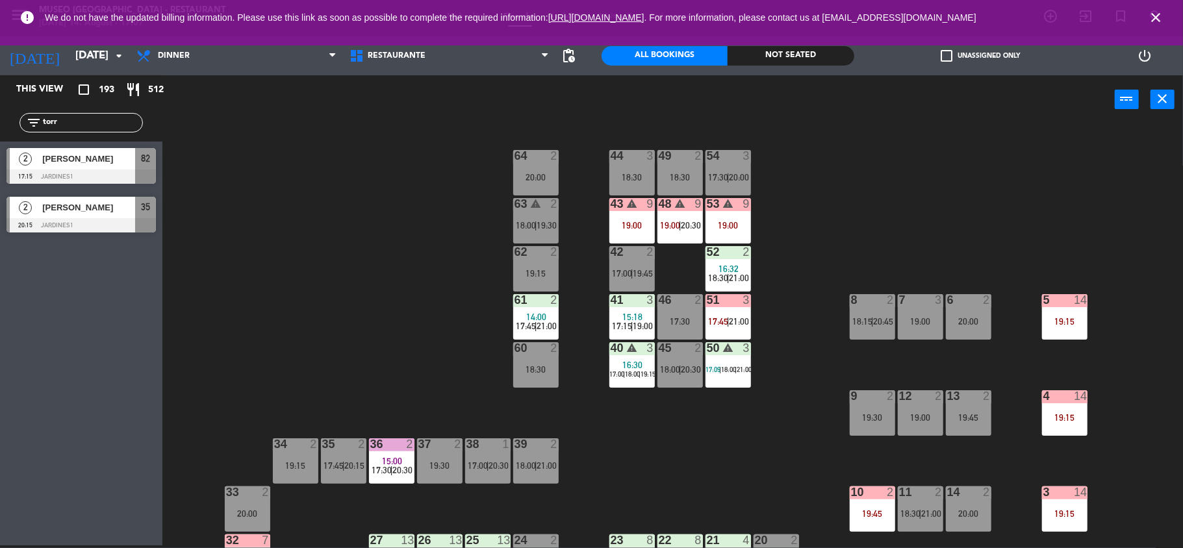
type input "torr"
click at [423, 299] on div "44 3 18:30 49 2 18:30 54 3 17:30 | 20:00 64 2 20:00 48 warning 9 19:00 | 20:30 …" at bounding box center [678, 337] width 1009 height 421
click at [118, 165] on span "[PERSON_NAME]" at bounding box center [88, 159] width 93 height 14
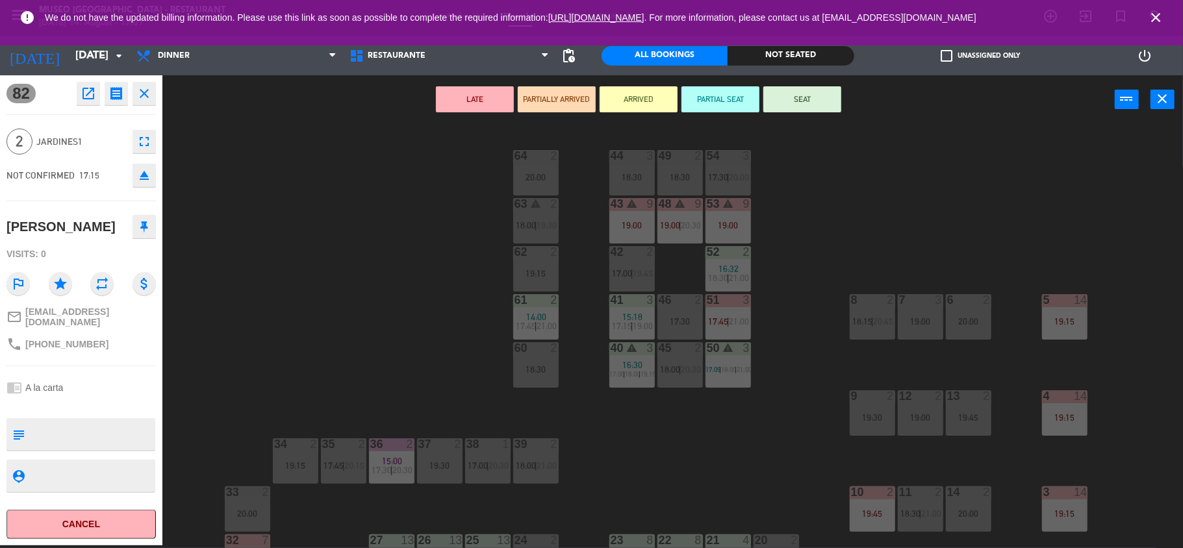
click at [97, 429] on textarea at bounding box center [92, 434] width 124 height 27
click at [546, 225] on span "19:30" at bounding box center [547, 225] width 20 height 10
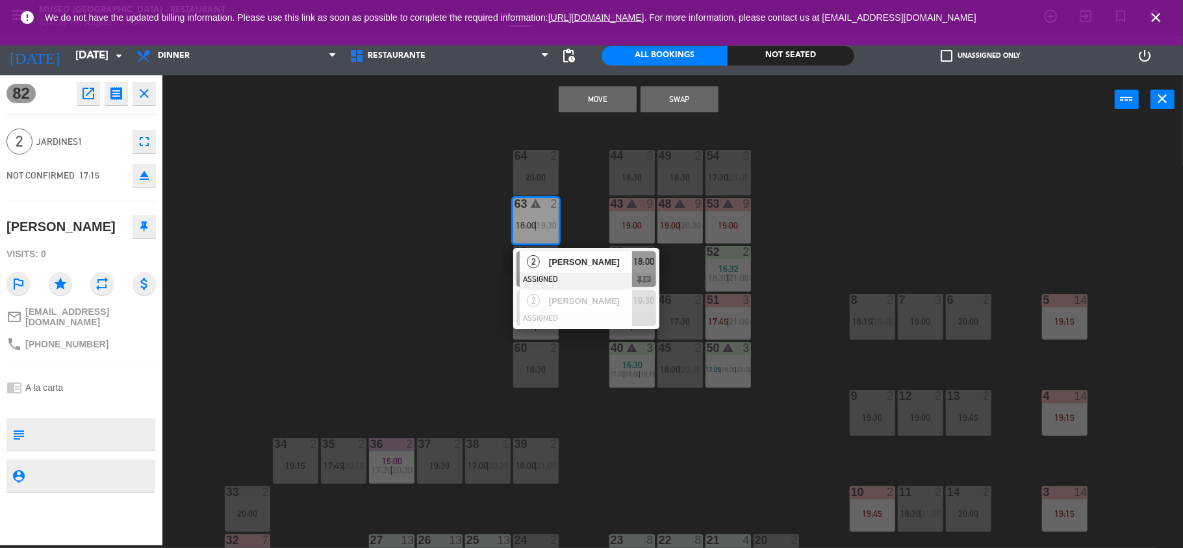
click at [543, 208] on div "warning" at bounding box center [535, 204] width 21 height 12
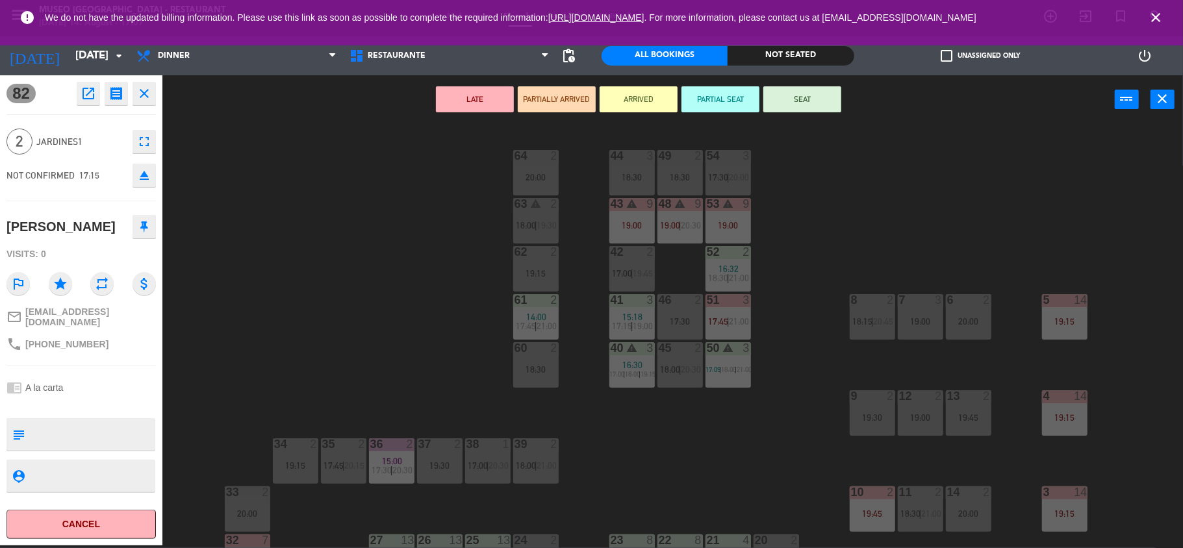
click at [583, 204] on div "44 3 18:30 49 2 18:30 54 3 17:30 | 20:00 64 2 20:00 48 warning 9 19:00 | 20:30 …" at bounding box center [678, 337] width 1009 height 421
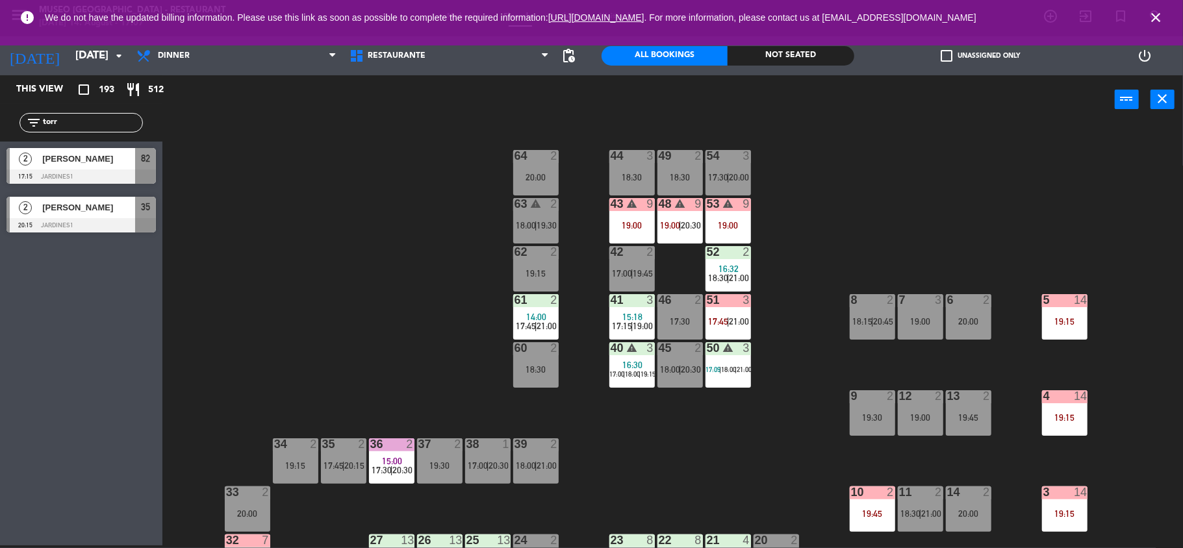
click at [531, 216] on div "63 warning 2 18:00 | 19:30" at bounding box center [535, 220] width 45 height 45
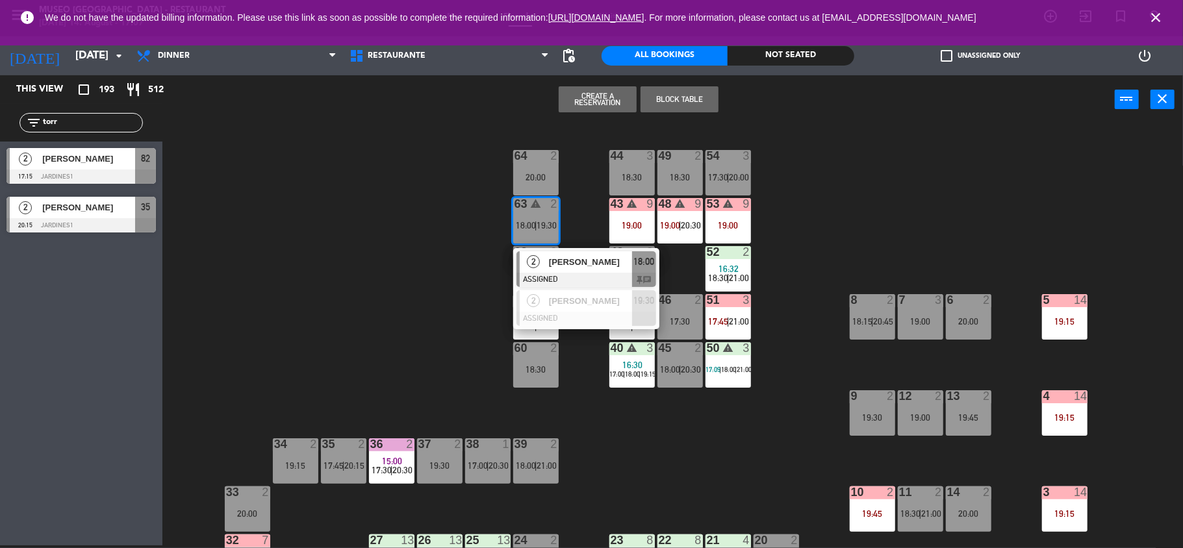
click at [572, 268] on span "[PERSON_NAME]" at bounding box center [590, 262] width 83 height 14
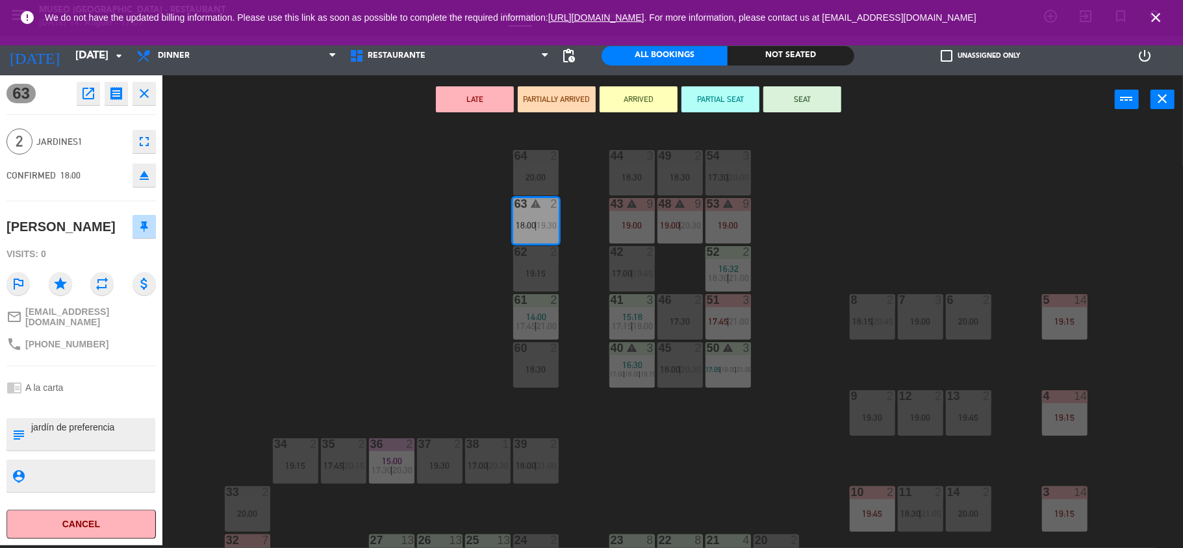
click at [527, 159] on div at bounding box center [535, 156] width 21 height 12
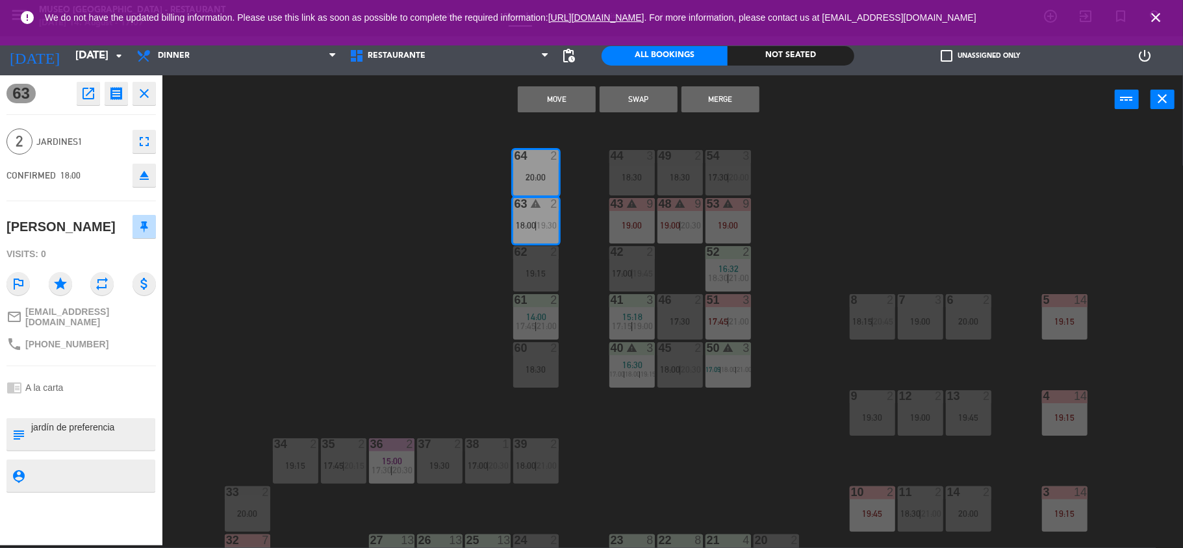
click at [562, 100] on button "Move" at bounding box center [557, 99] width 78 height 26
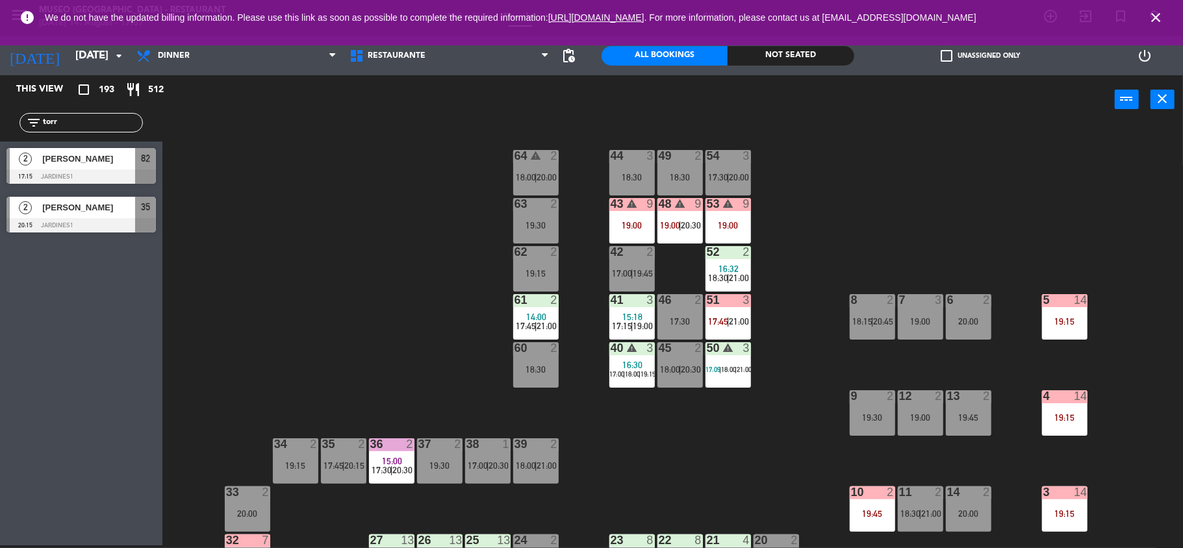
click at [125, 170] on div at bounding box center [80, 177] width 149 height 14
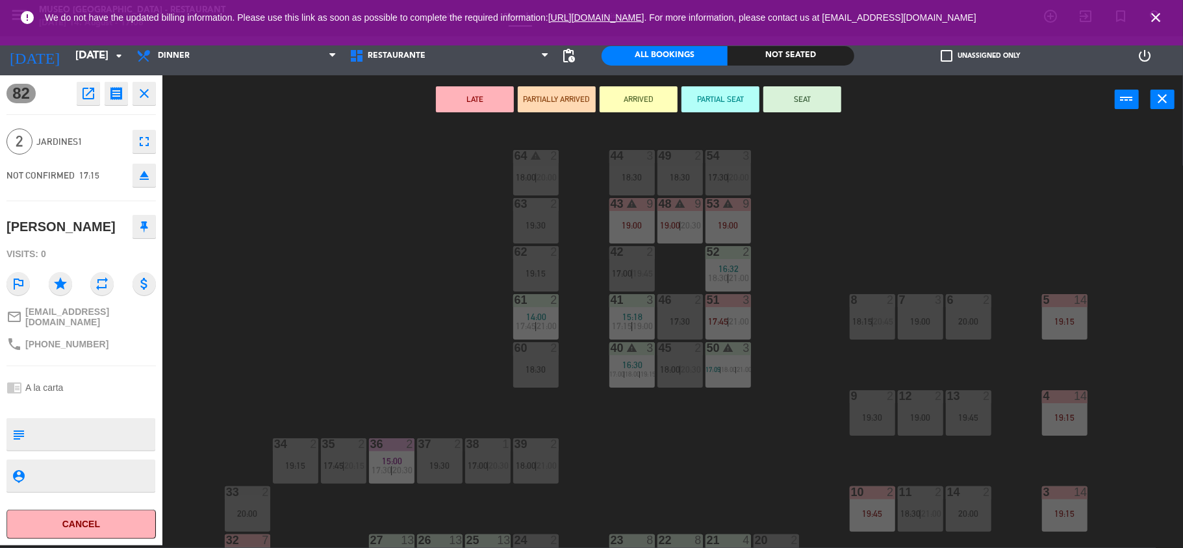
click at [546, 227] on div "19:30" at bounding box center [535, 225] width 45 height 9
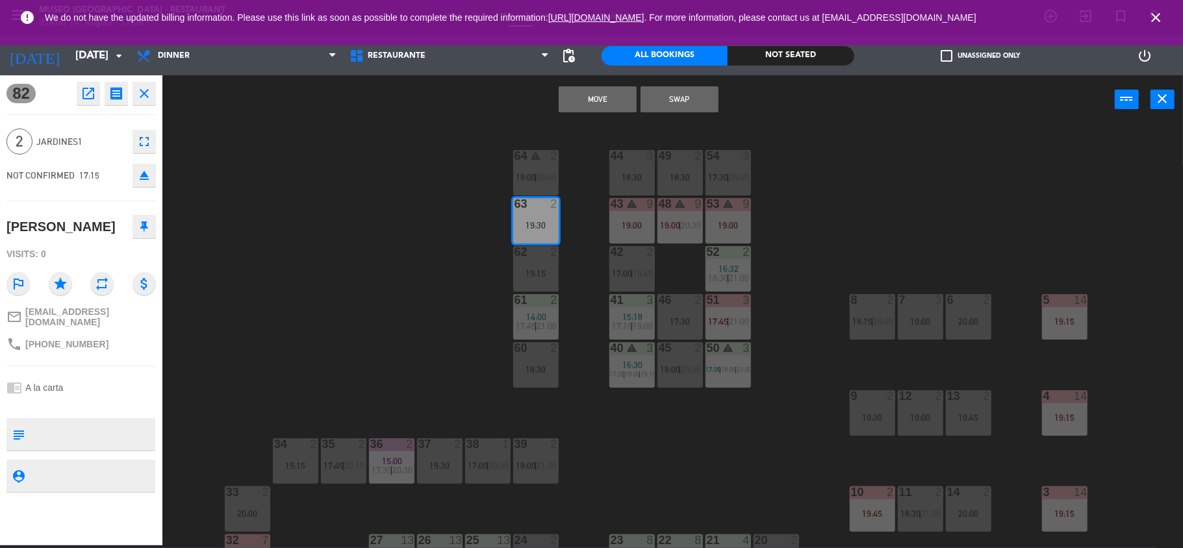
click at [590, 94] on button "Move" at bounding box center [598, 99] width 78 height 26
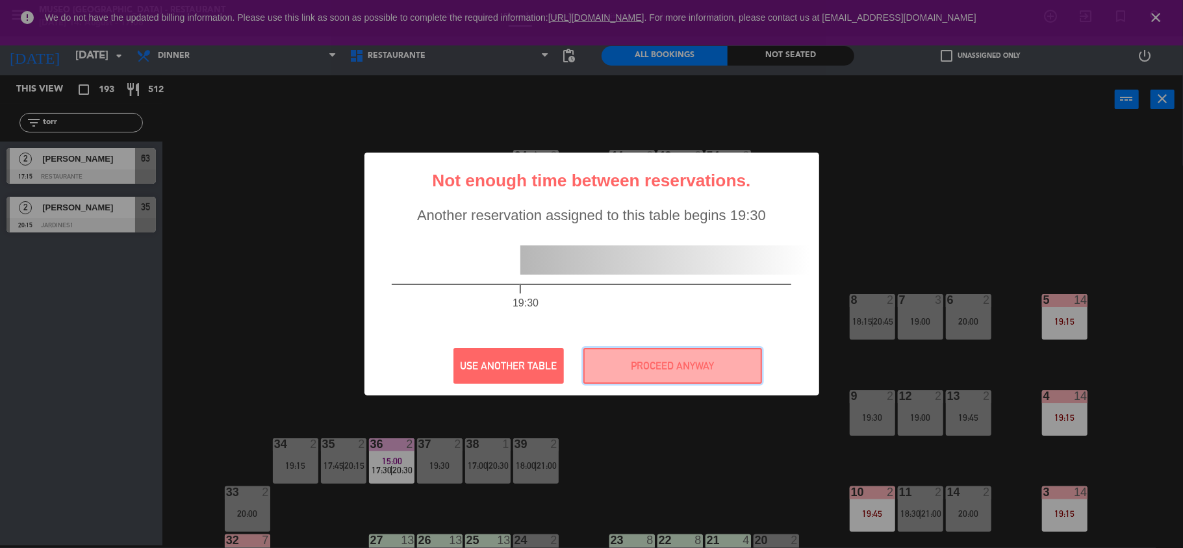
click at [609, 375] on button "PROCEED ANYWAY" at bounding box center [672, 366] width 179 height 36
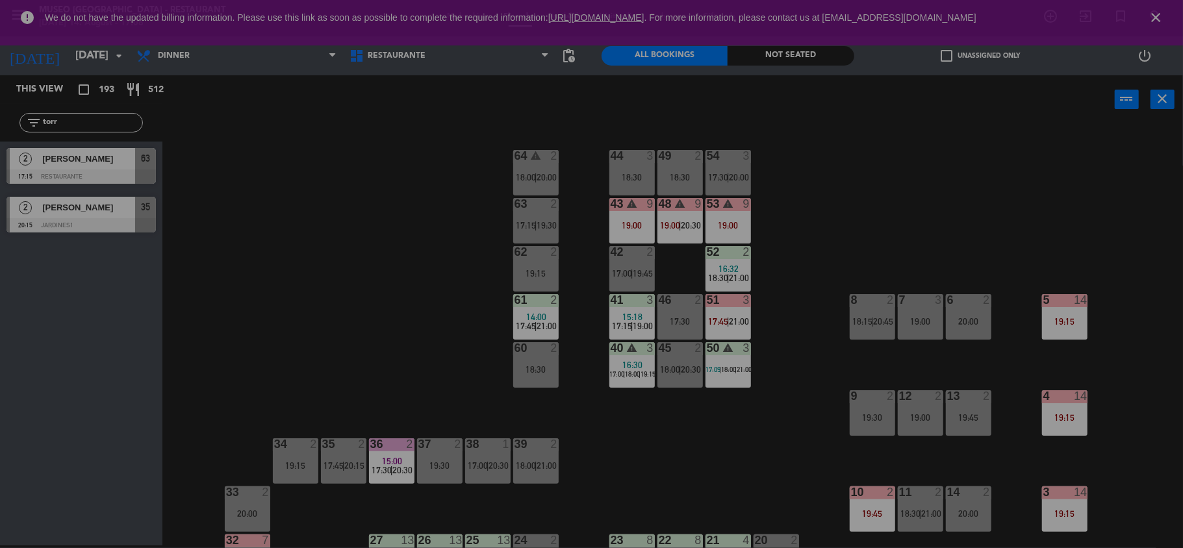
click at [609, 375] on div "? ! i Not enough time between reservations. × Another reservation assigned to t…" at bounding box center [591, 274] width 1183 height 548
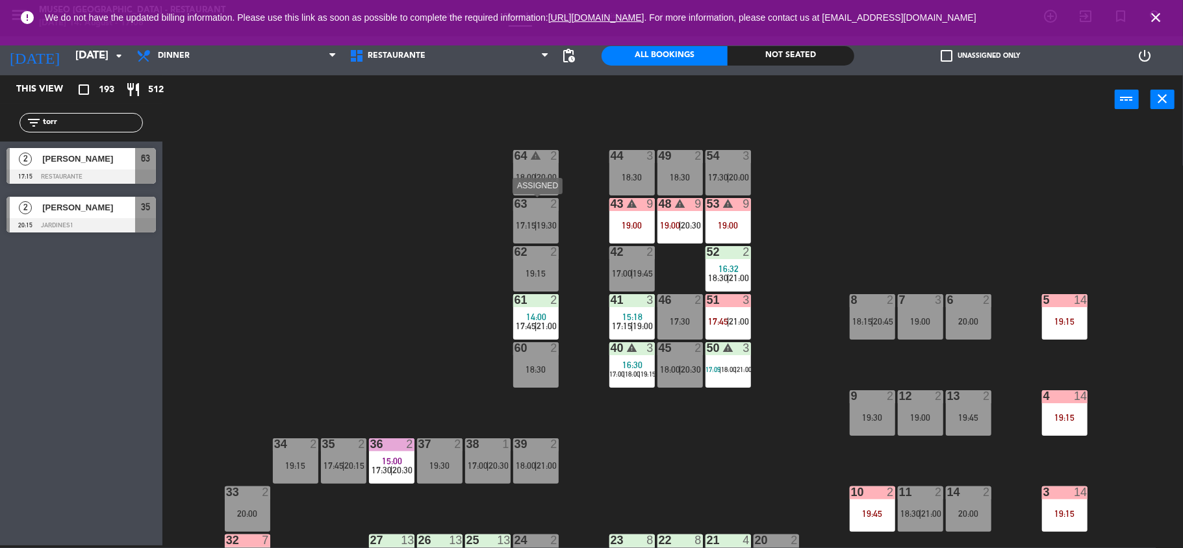
click at [547, 221] on span "19:30" at bounding box center [547, 225] width 20 height 10
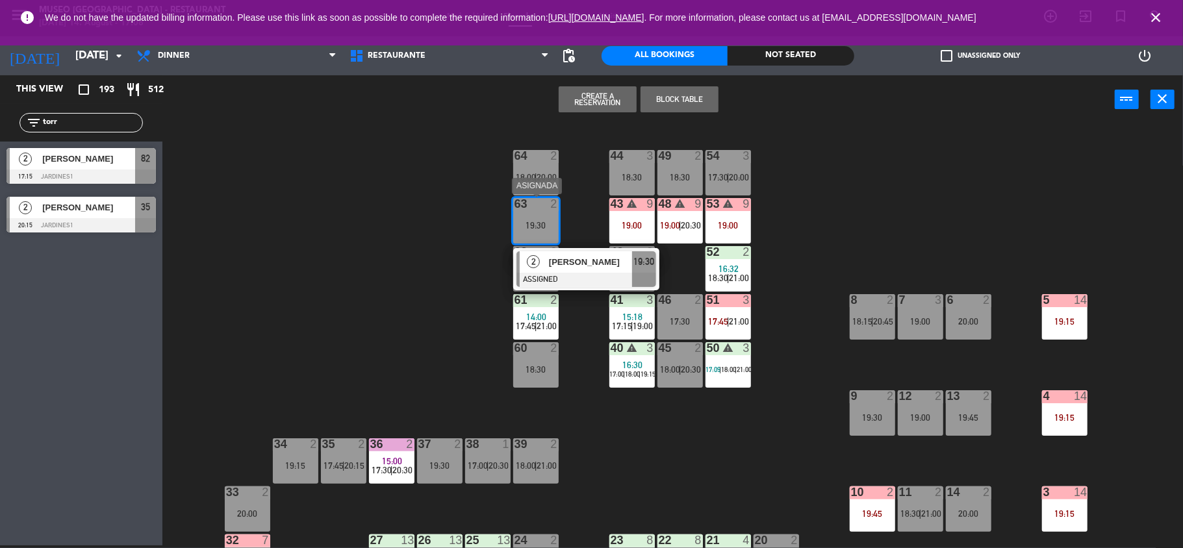
click at [572, 255] on span "[PERSON_NAME]" at bounding box center [590, 262] width 83 height 14
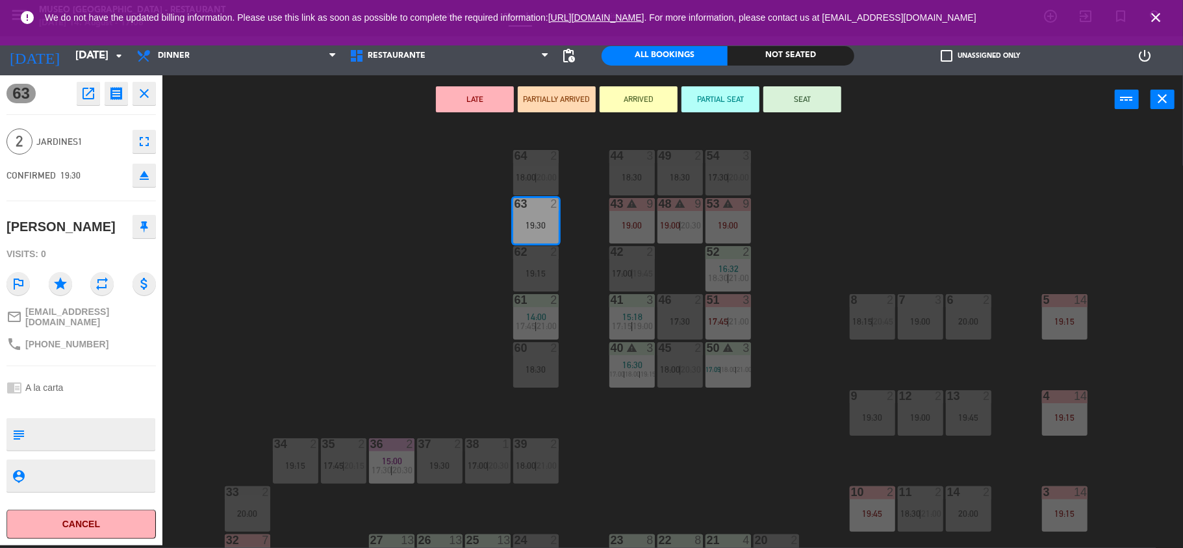
click at [60, 421] on textarea at bounding box center [92, 434] width 124 height 27
type textarea "m63"
click at [118, 391] on div "chrome_reader_mode A la carta" at bounding box center [80, 387] width 149 height 25
click at [803, 104] on button "SEAT" at bounding box center [802, 99] width 78 height 26
click at [801, 94] on button "SEAT" at bounding box center [802, 99] width 78 height 26
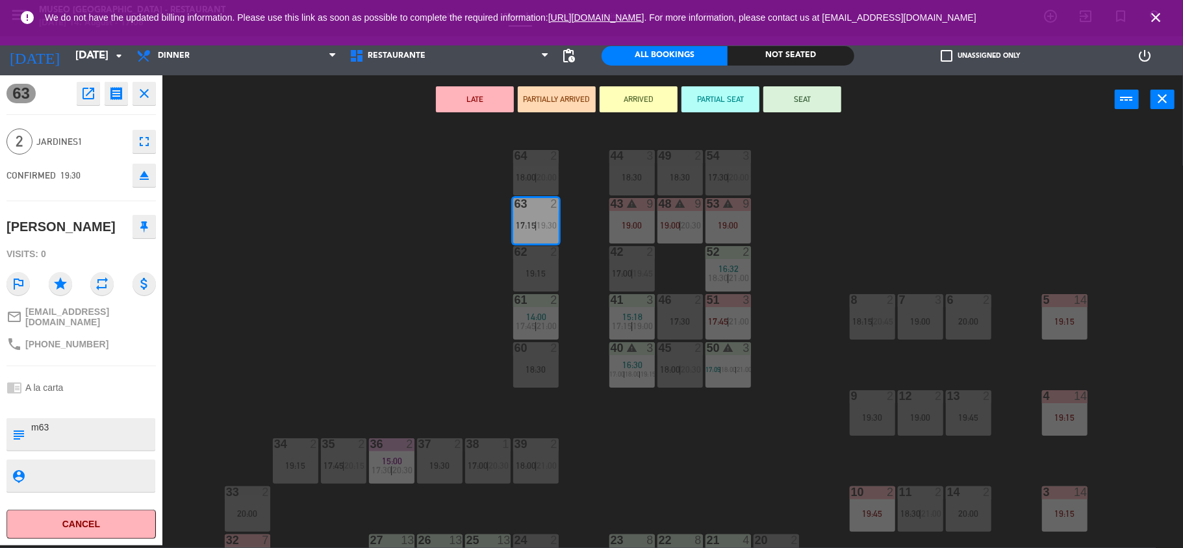
click at [785, 256] on div "44 3 18:30 49 2 18:30 54 3 17:30 | 20:00 64 2 18:00 | 20:00 48 warning 9 19:00 …" at bounding box center [678, 337] width 1009 height 421
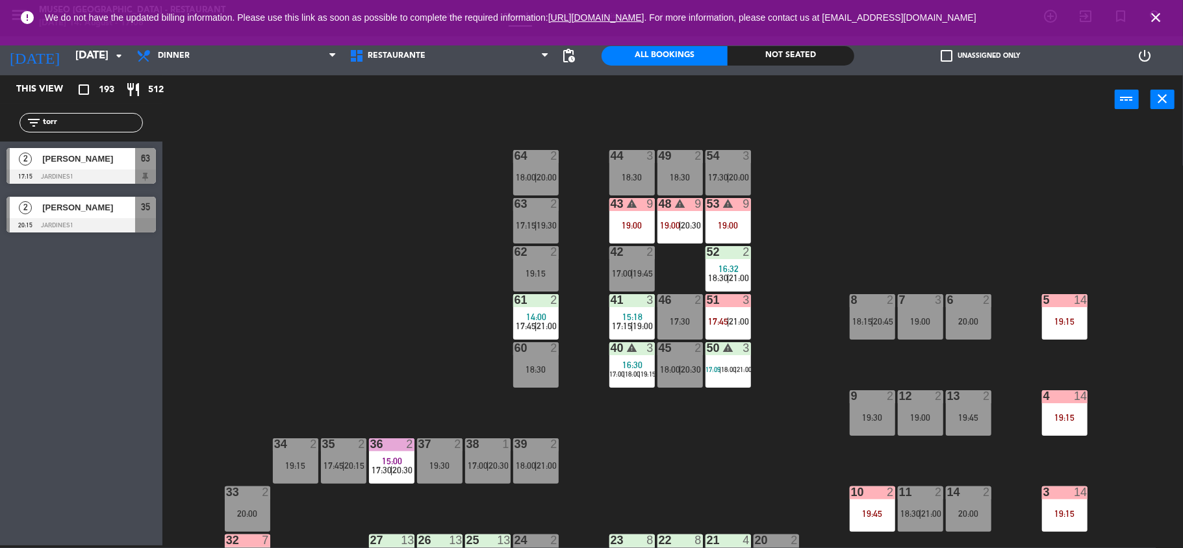
click at [541, 220] on span "19:30" at bounding box center [547, 225] width 20 height 10
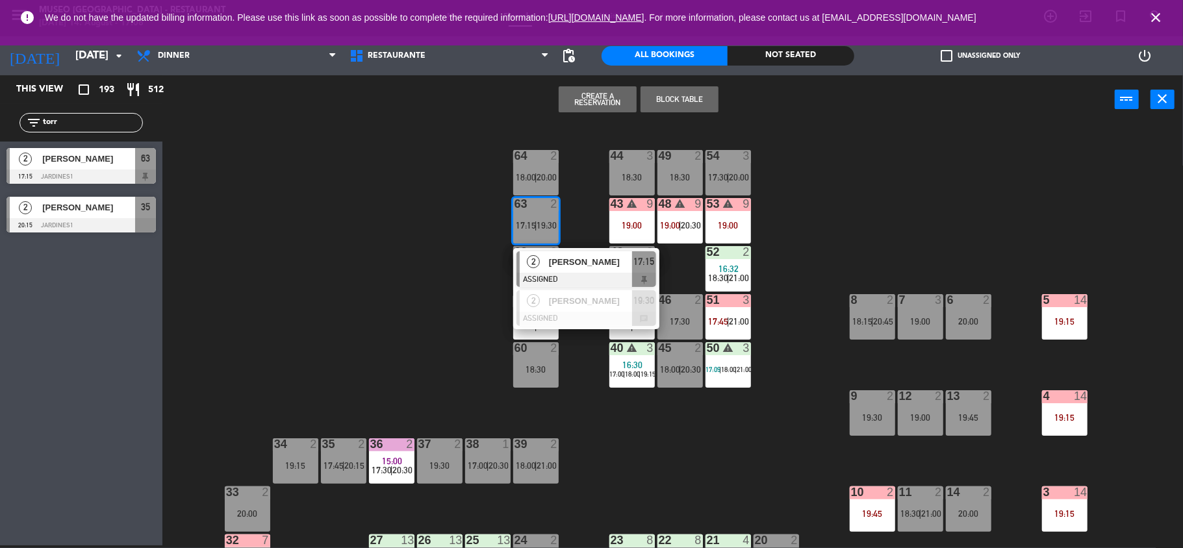
click at [568, 253] on div "[PERSON_NAME]" at bounding box center [589, 261] width 84 height 21
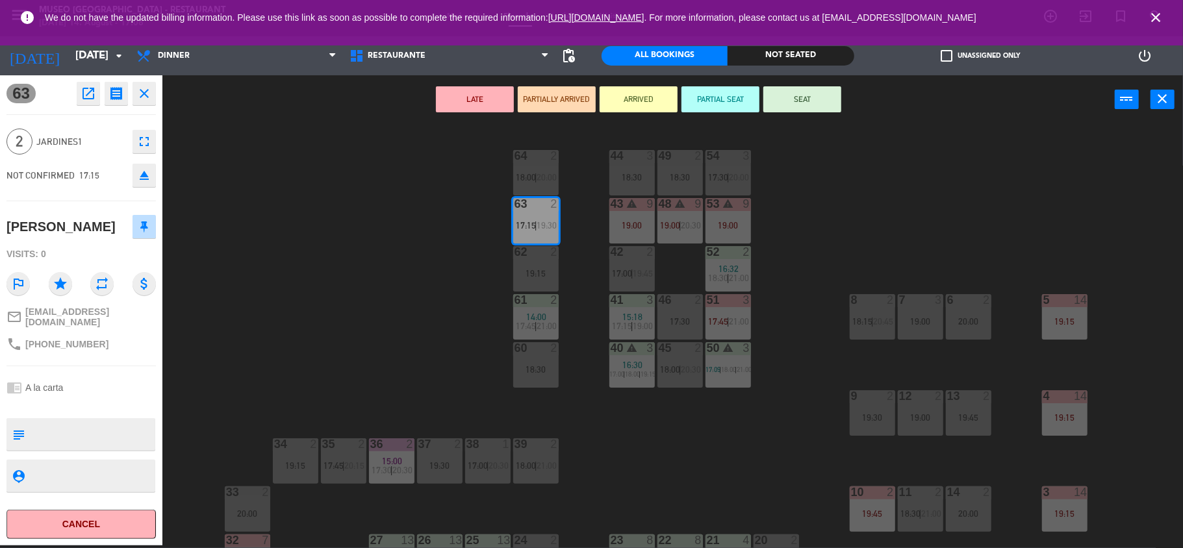
click at [821, 97] on button "SEAT" at bounding box center [802, 99] width 78 height 26
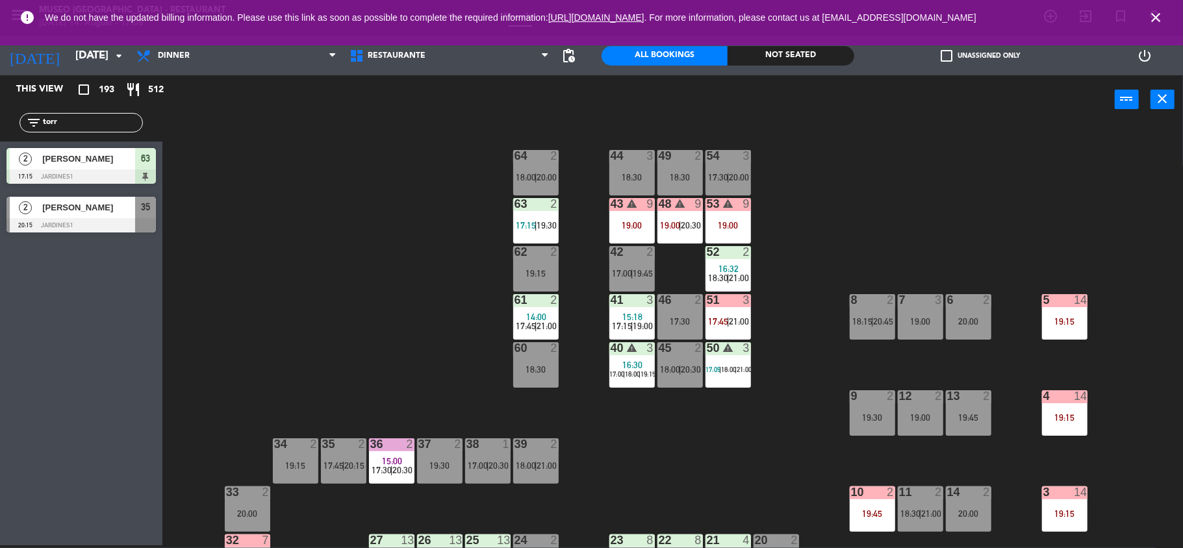
click at [556, 220] on span "19:30" at bounding box center [547, 225] width 20 height 10
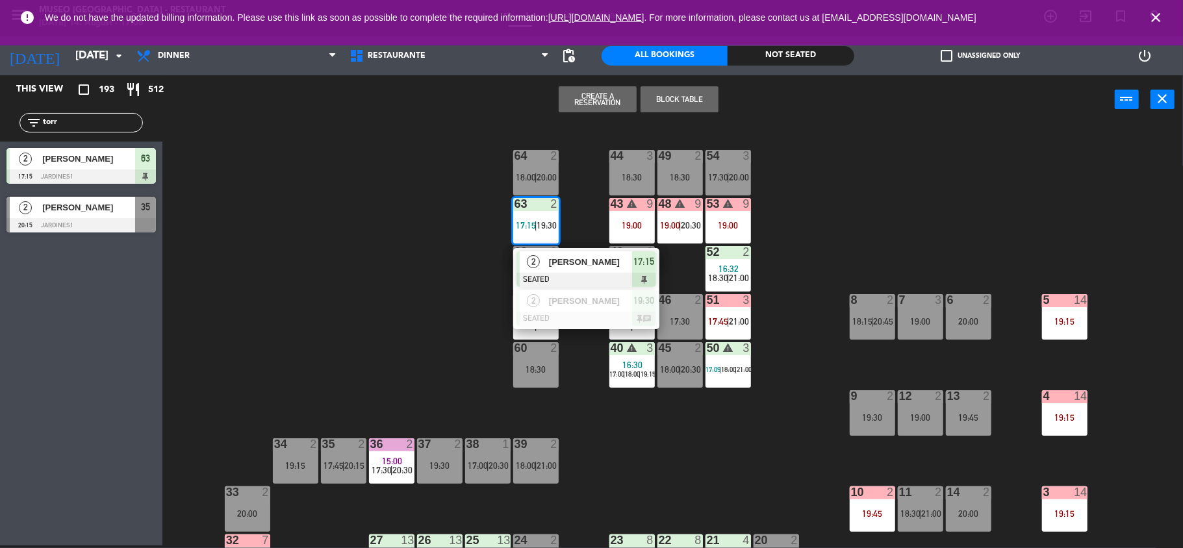
click at [566, 244] on div "44 3 18:30 49 2 18:30 54 3 17:30 | 20:00 64 2 18:00 | 20:00 48 warning 9 19:00 …" at bounding box center [678, 337] width 1009 height 421
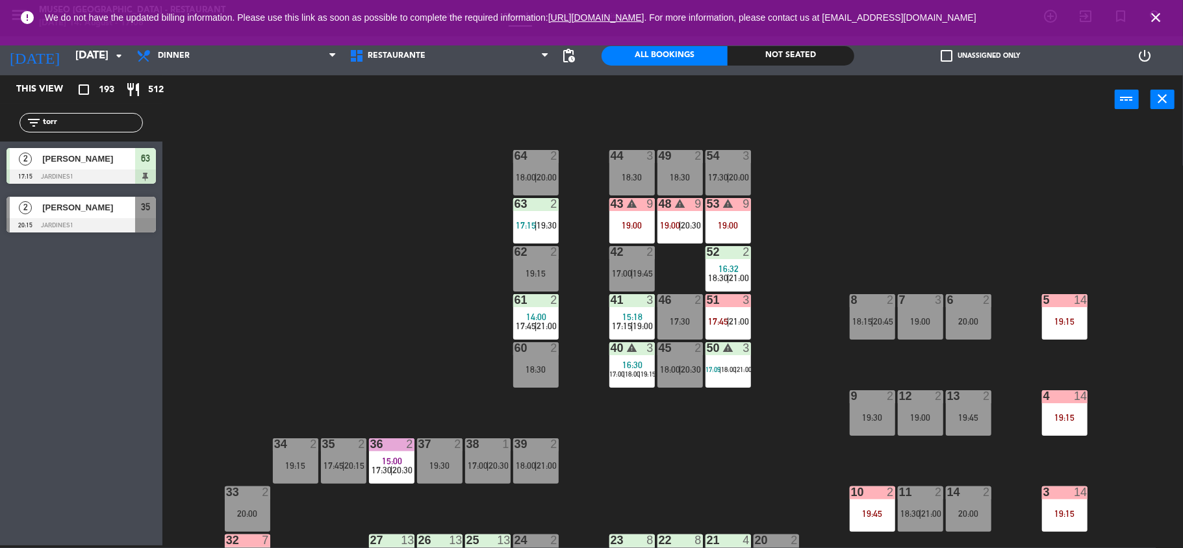
click at [538, 222] on span "19:30" at bounding box center [547, 225] width 20 height 10
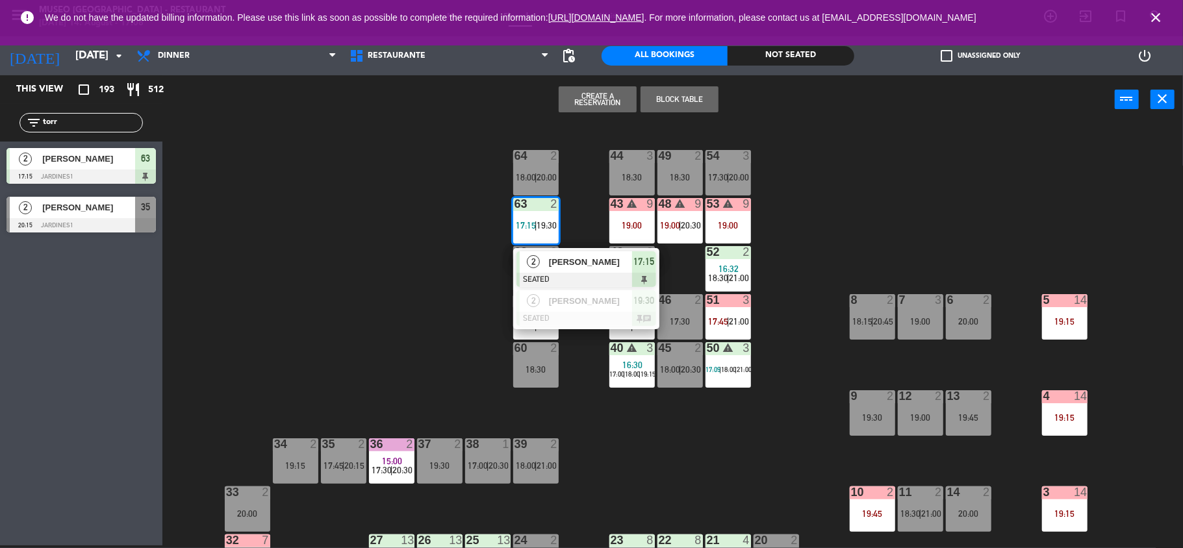
click at [575, 281] on div at bounding box center [586, 280] width 140 height 14
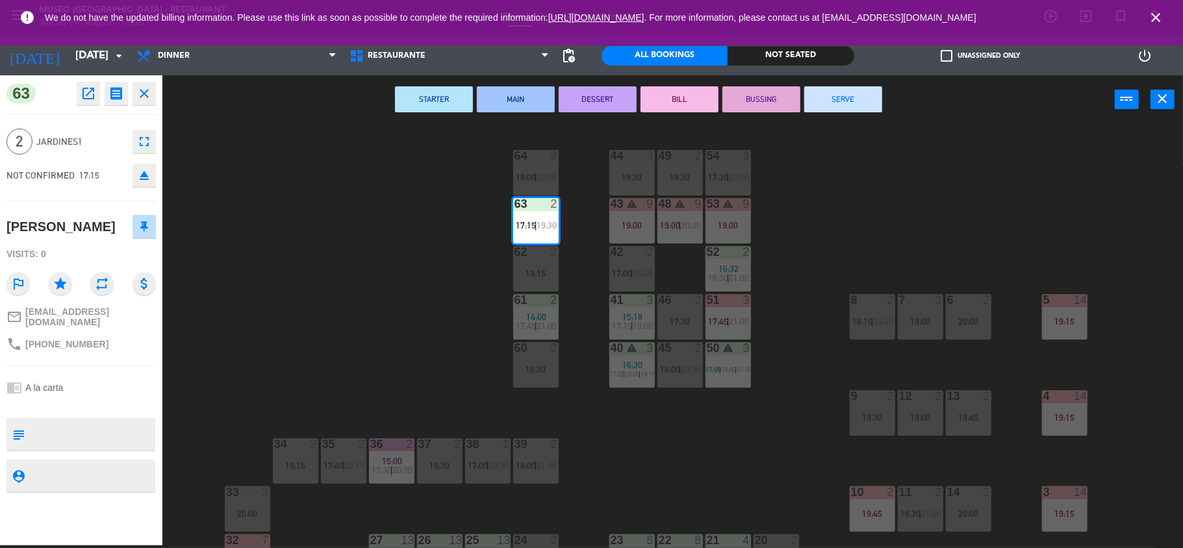
click at [56, 421] on textarea at bounding box center [92, 434] width 124 height 27
type textarea "m63"
click at [109, 394] on div "chrome_reader_mode A la carta" at bounding box center [80, 387] width 149 height 25
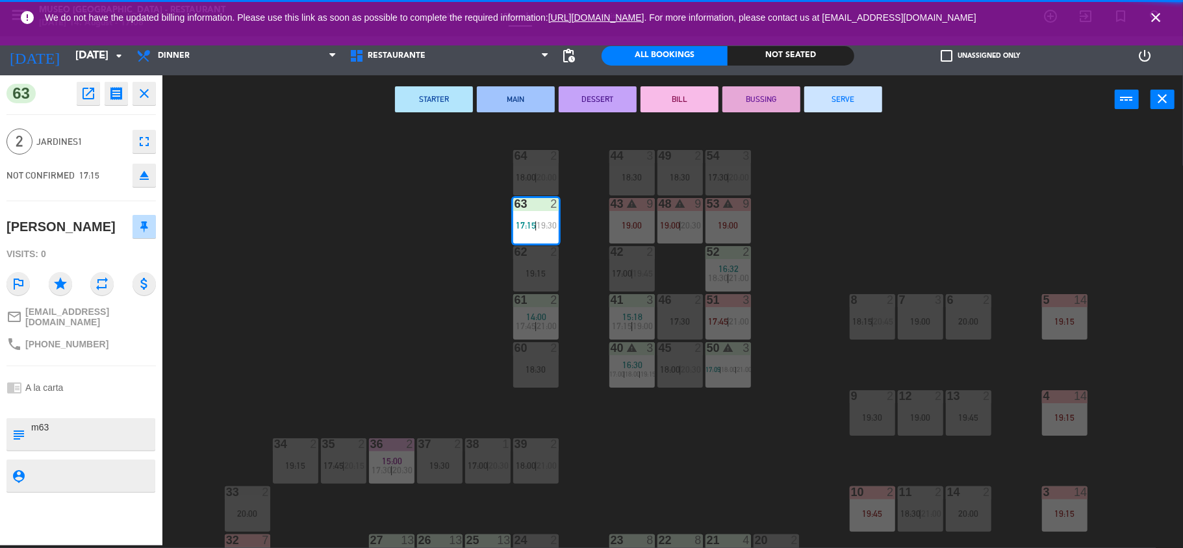
click at [407, 321] on div "44 3 18:30 49 2 18:30 54 3 17:30 | 20:00 64 2 18:00 | 20:00 48 warning 9 19:00 …" at bounding box center [678, 337] width 1009 height 421
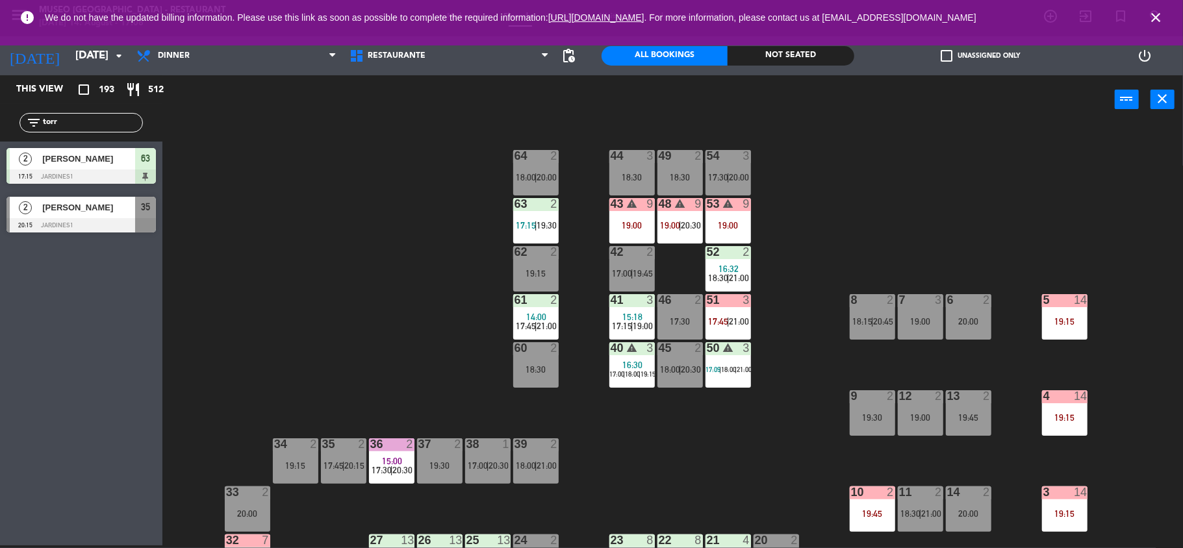
click at [564, 307] on div "44 3 18:30 49 2 18:30 54 3 17:30 | 20:00 64 2 18:00 | 20:00 48 warning 9 19:00 …" at bounding box center [678, 337] width 1009 height 421
click at [555, 305] on div "2" at bounding box center [554, 300] width 8 height 12
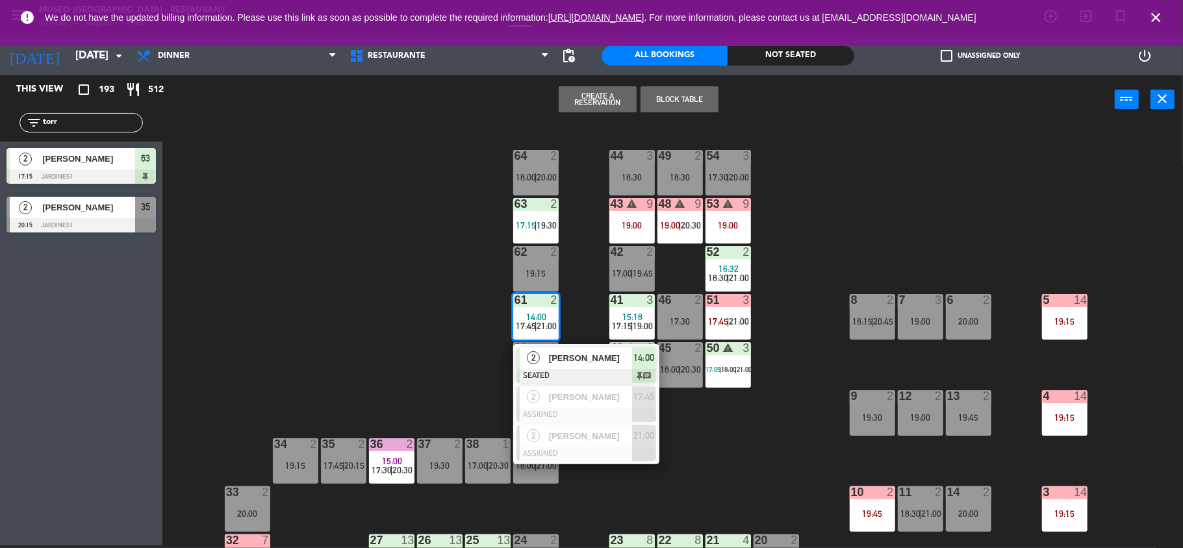
click at [596, 371] on div at bounding box center [586, 376] width 140 height 14
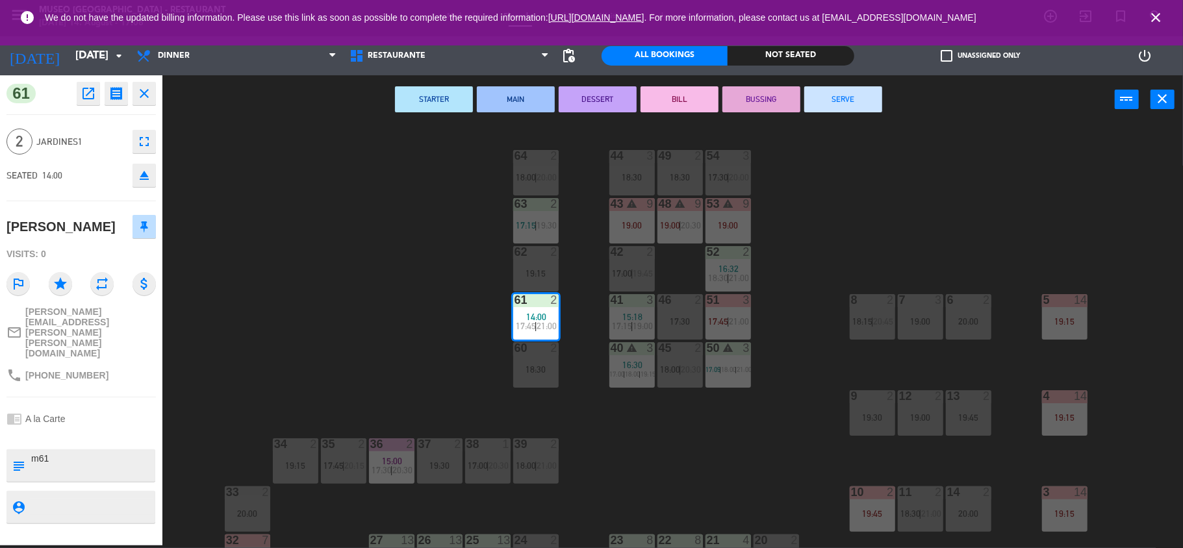
click at [850, 91] on button "SERVE" at bounding box center [843, 99] width 78 height 26
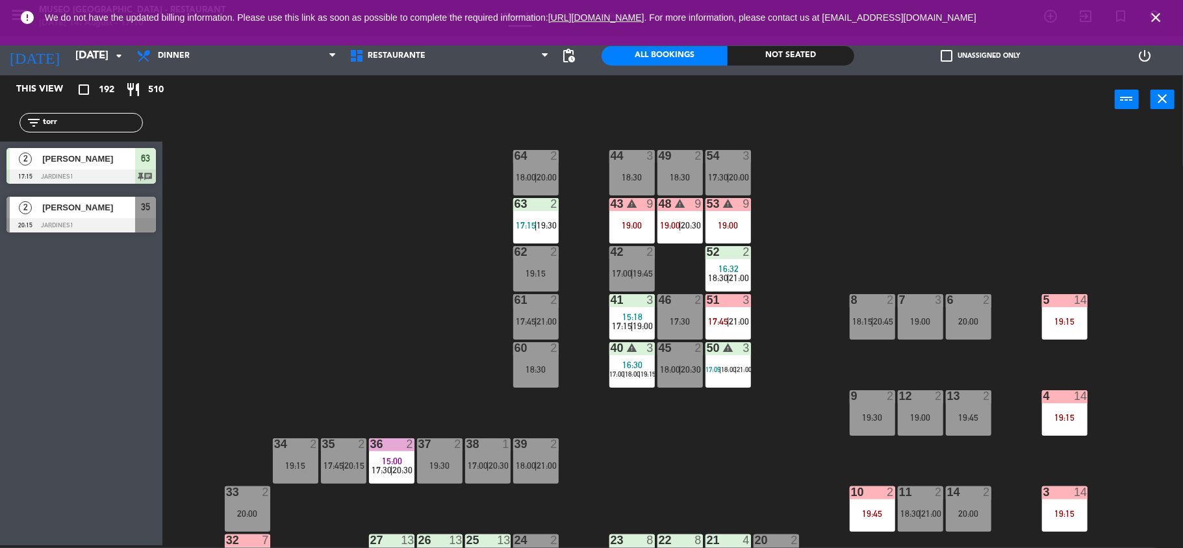
click at [82, 122] on input "torr" at bounding box center [92, 123] width 101 height 14
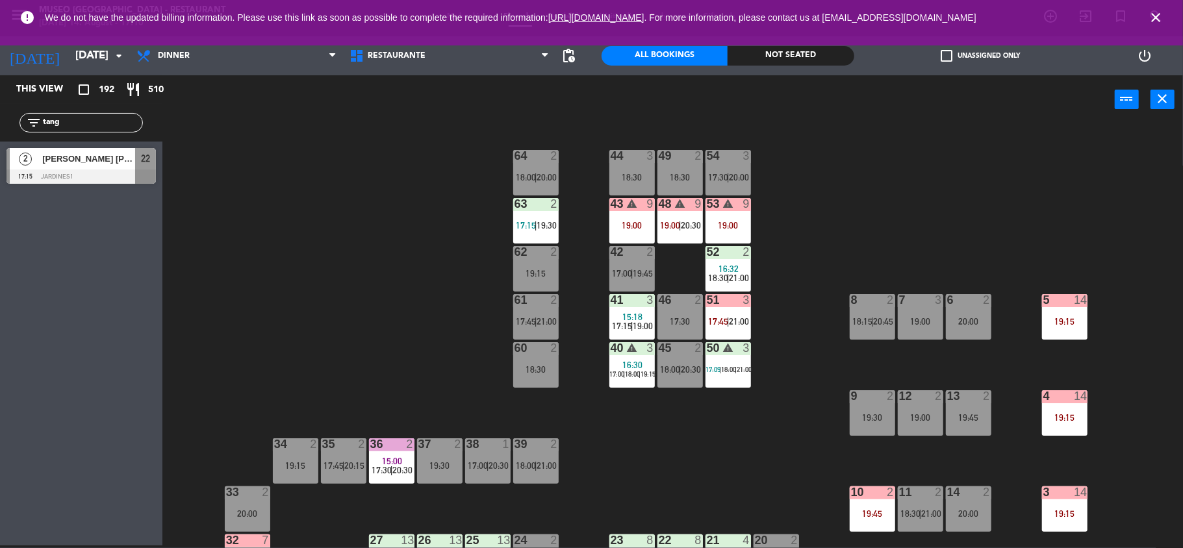
type input "tang"
click at [97, 168] on div "[PERSON_NAME] [PERSON_NAME]" at bounding box center [88, 158] width 94 height 21
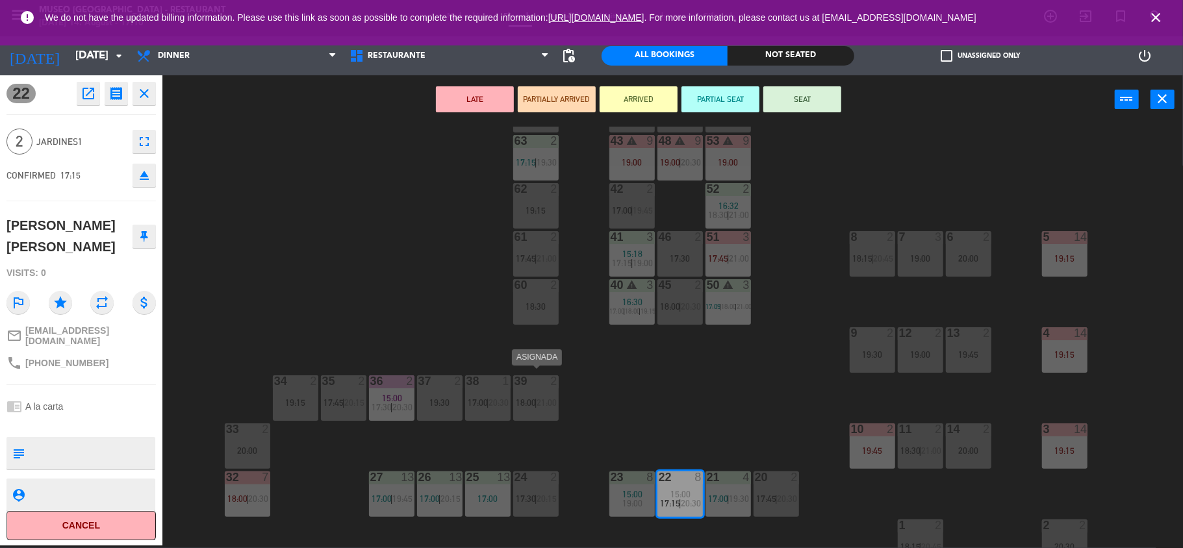
scroll to position [62, 0]
click at [535, 314] on div "60 2 18:30" at bounding box center [535, 302] width 45 height 45
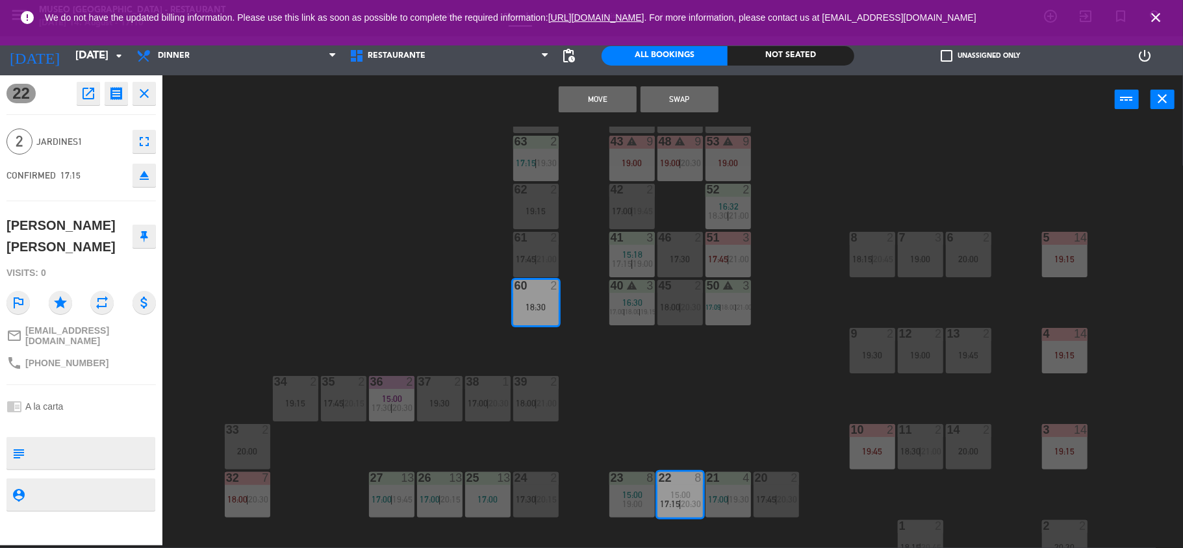
click at [606, 105] on button "Move" at bounding box center [598, 99] width 78 height 26
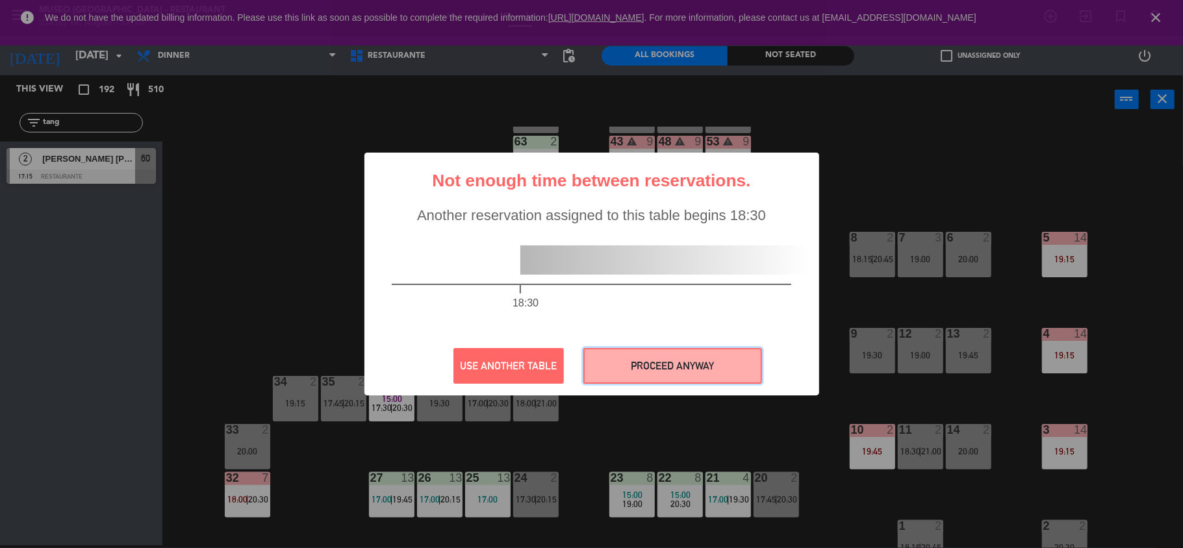
click at [627, 381] on button "PROCEED ANYWAY" at bounding box center [672, 366] width 179 height 36
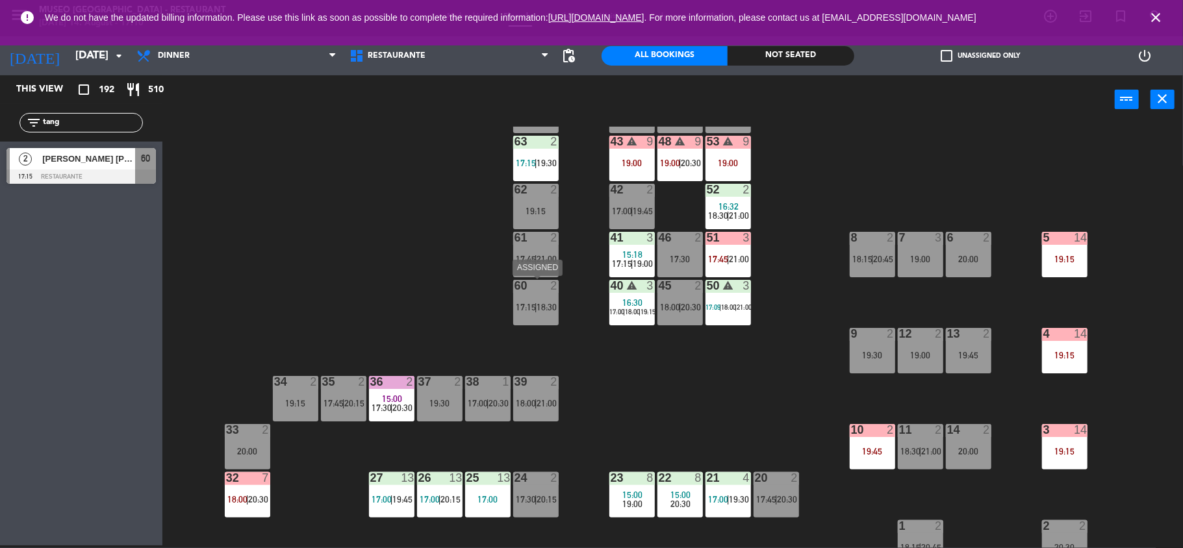
click at [547, 302] on span "18:30" at bounding box center [547, 307] width 20 height 10
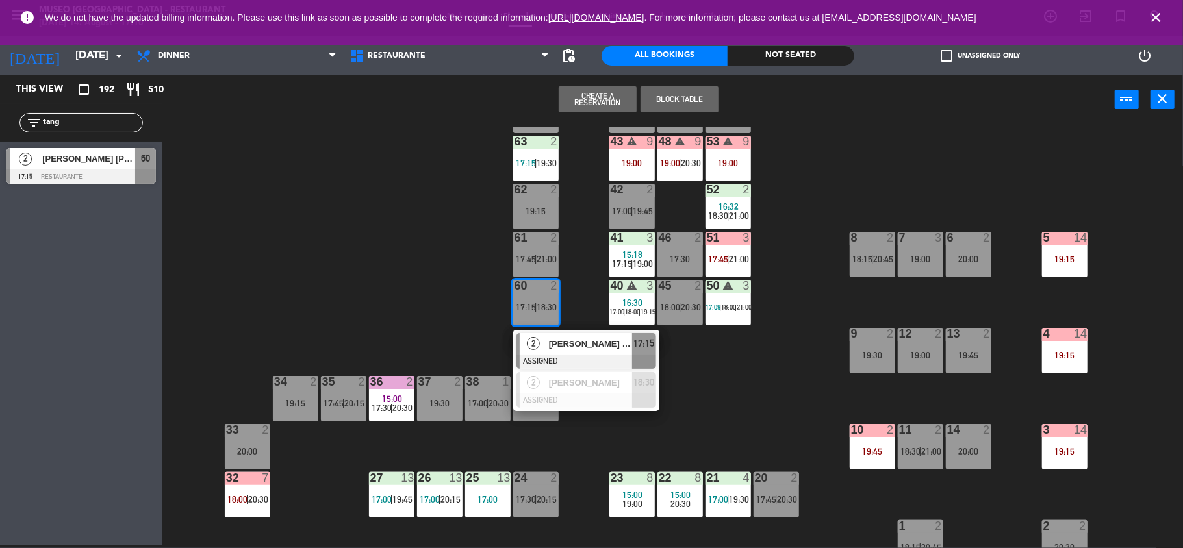
click at [586, 361] on div at bounding box center [586, 362] width 140 height 14
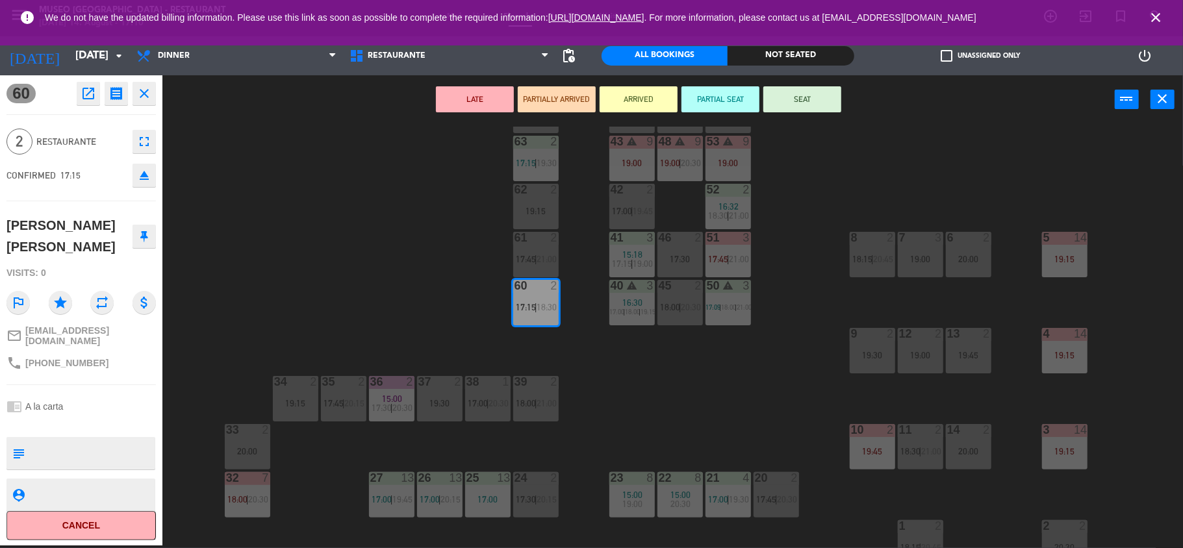
click at [40, 440] on textarea at bounding box center [92, 453] width 124 height 27
type textarea "m60"
click at [121, 394] on div "chrome_reader_mode A la carta" at bounding box center [80, 406] width 149 height 25
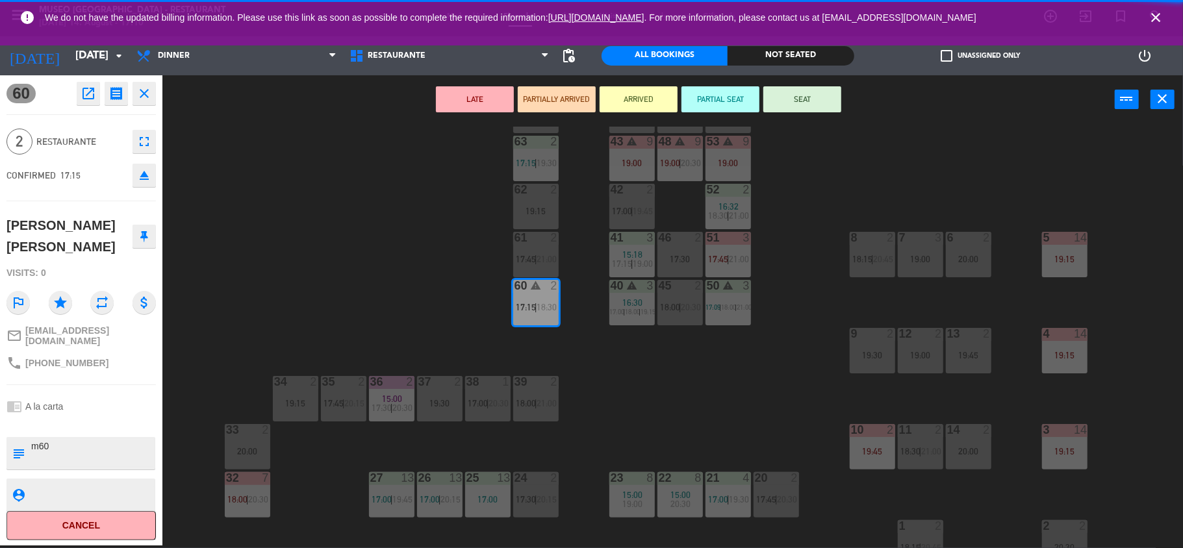
click at [121, 394] on div "chrome_reader_mode A la carta" at bounding box center [80, 406] width 149 height 25
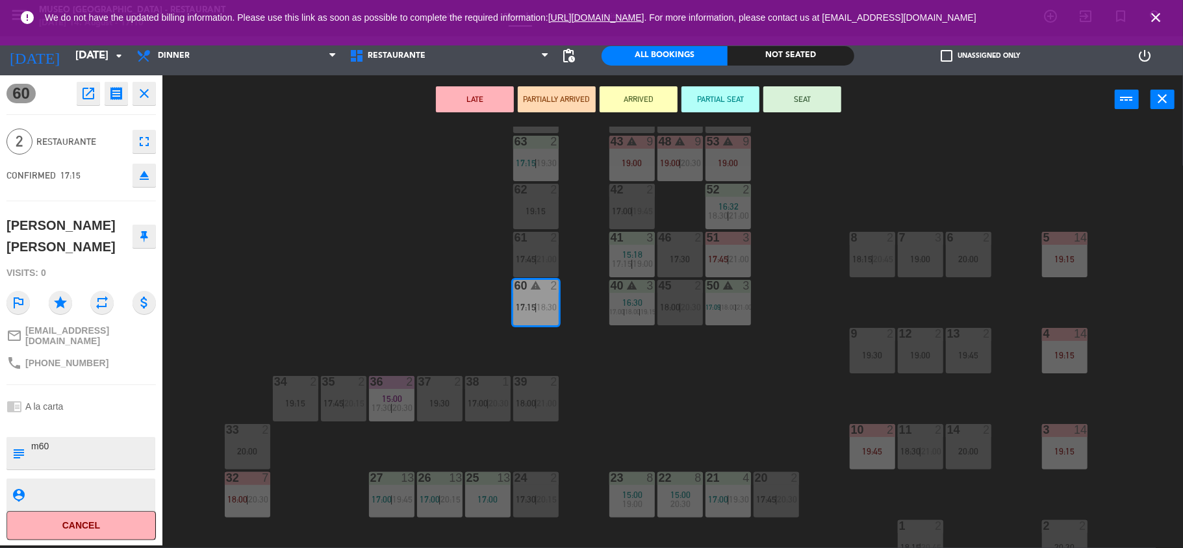
click at [809, 104] on button "SEAT" at bounding box center [802, 99] width 78 height 26
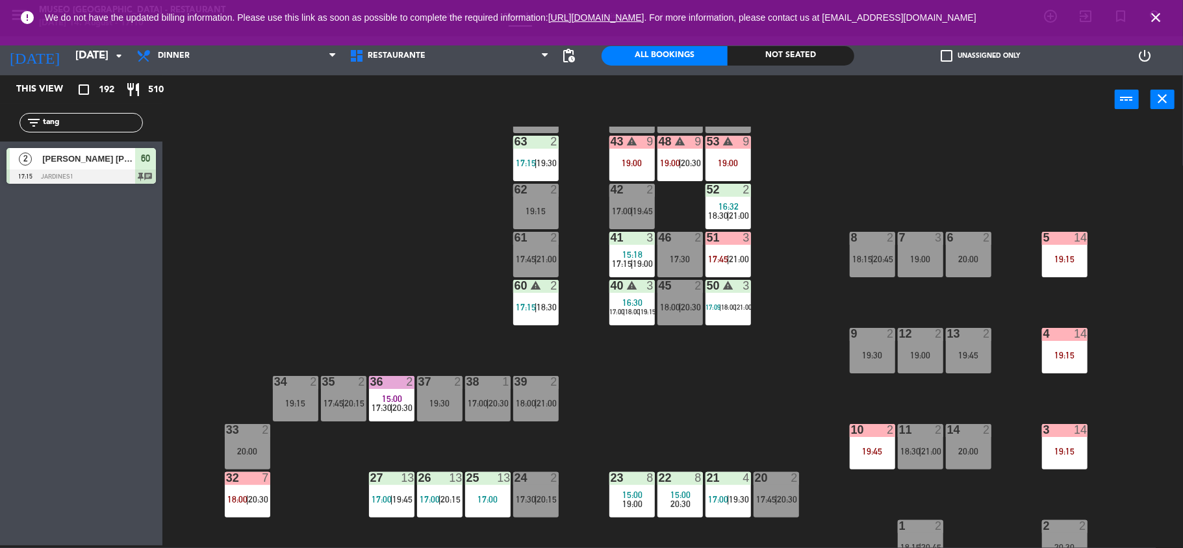
click at [541, 292] on div "60 warning 2" at bounding box center [535, 286] width 45 height 13
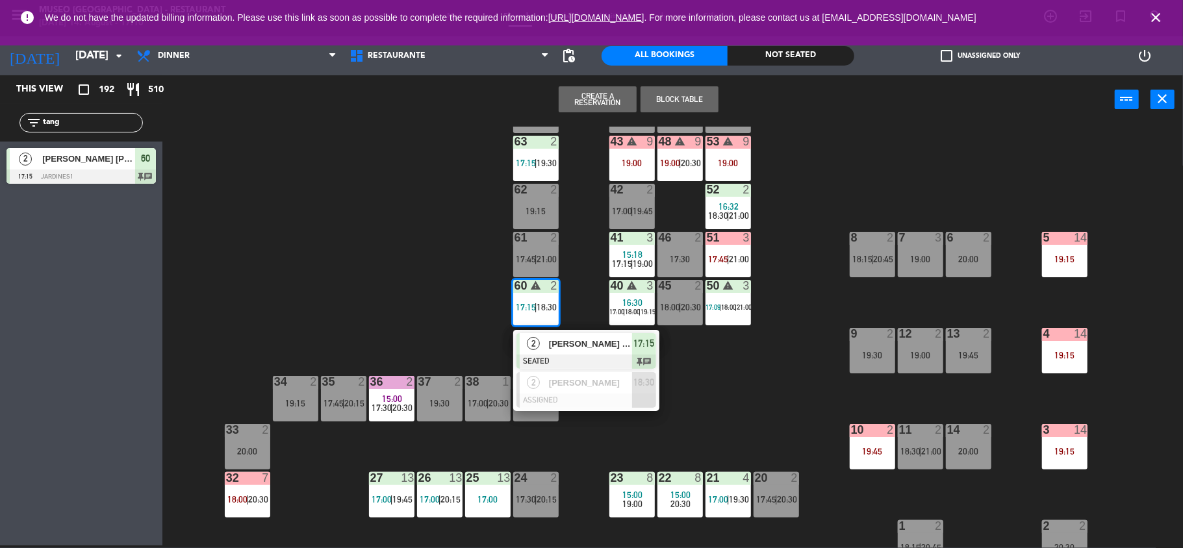
click at [562, 331] on div "2 Enge Tang SEATED 17:15 chat" at bounding box center [586, 351] width 146 height 42
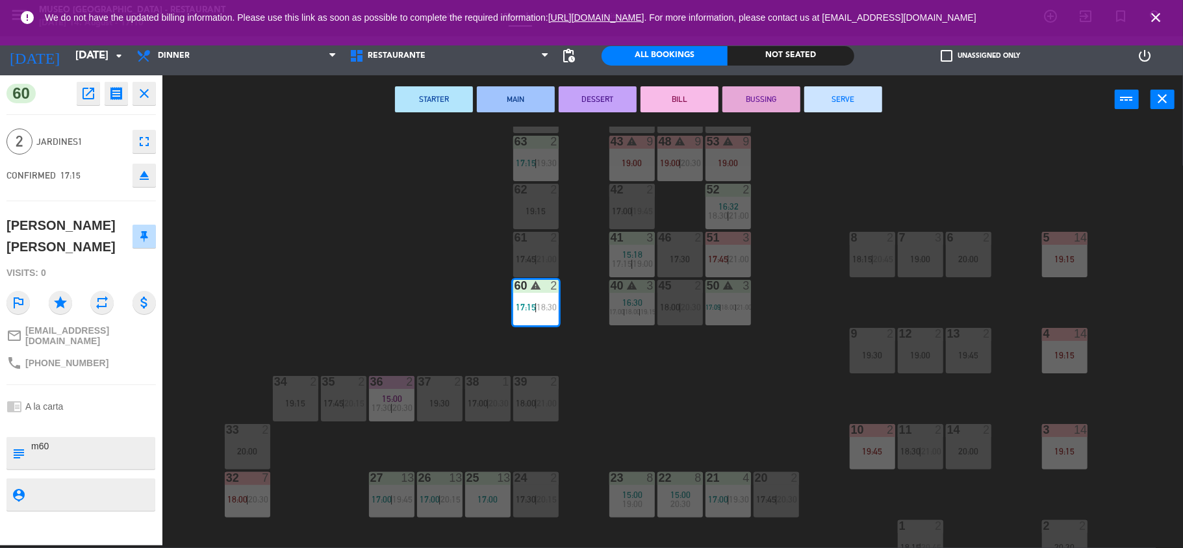
click at [538, 210] on div "19:15" at bounding box center [535, 211] width 45 height 9
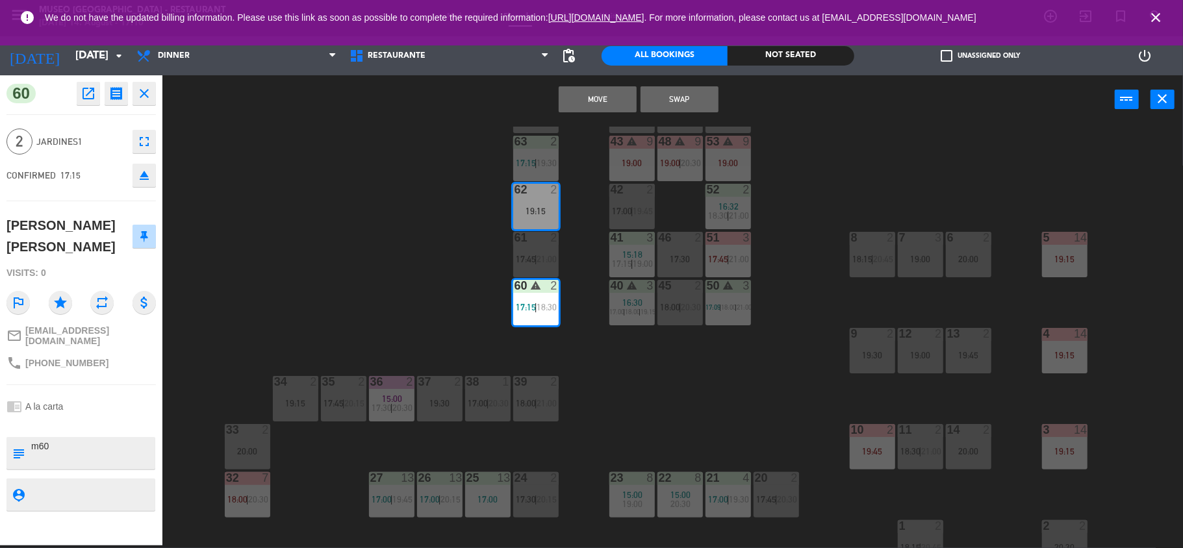
click at [614, 97] on button "Move" at bounding box center [598, 99] width 78 height 26
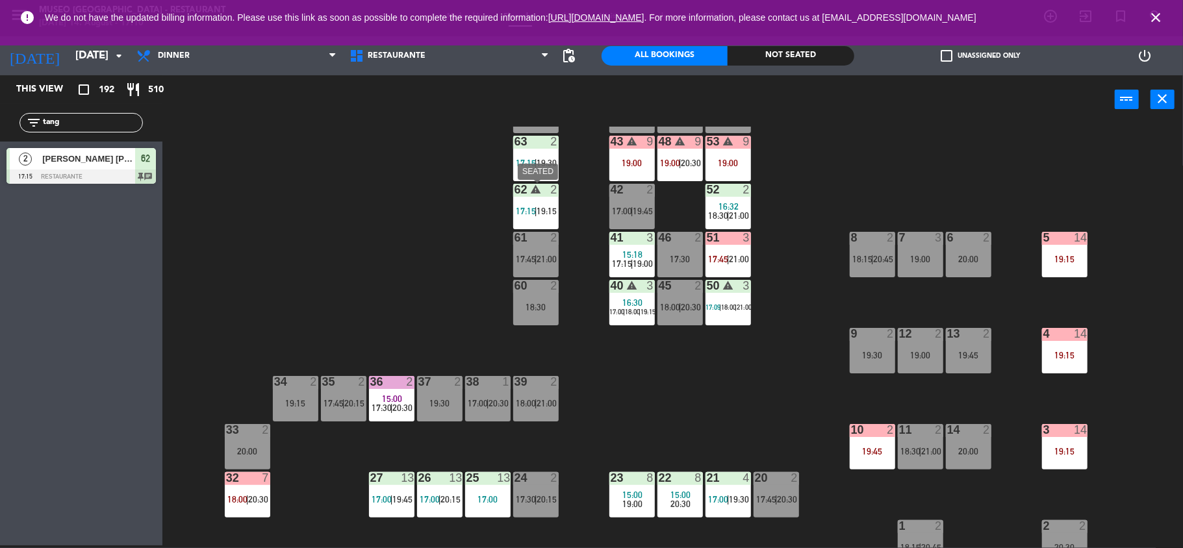
click at [531, 203] on div "62 warning 2 17:15 | 19:15" at bounding box center [535, 206] width 45 height 45
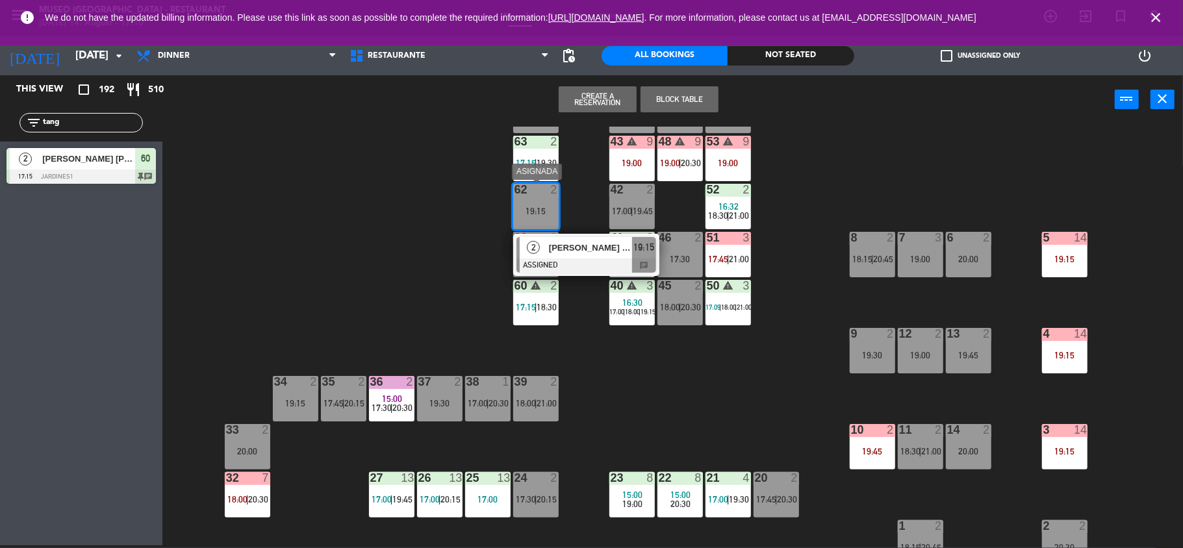
click at [561, 268] on div at bounding box center [586, 265] width 140 height 14
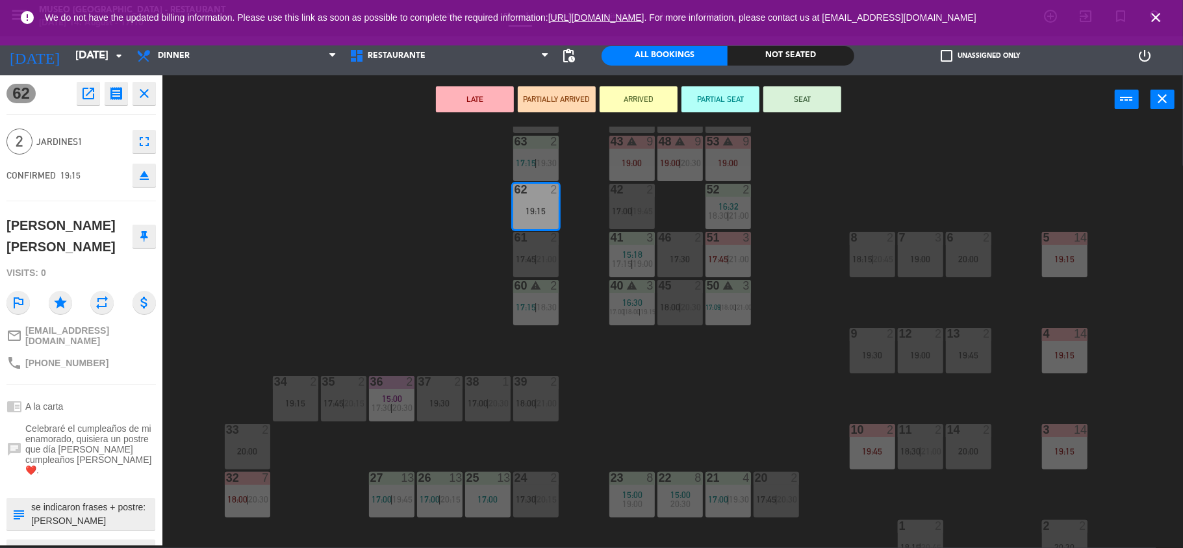
click at [301, 296] on div "44 3 18:30 49 2 18:30 54 3 17:30 | 20:00 64 2 18:00 | 20:00 48 warning 9 19:00 …" at bounding box center [678, 337] width 1009 height 421
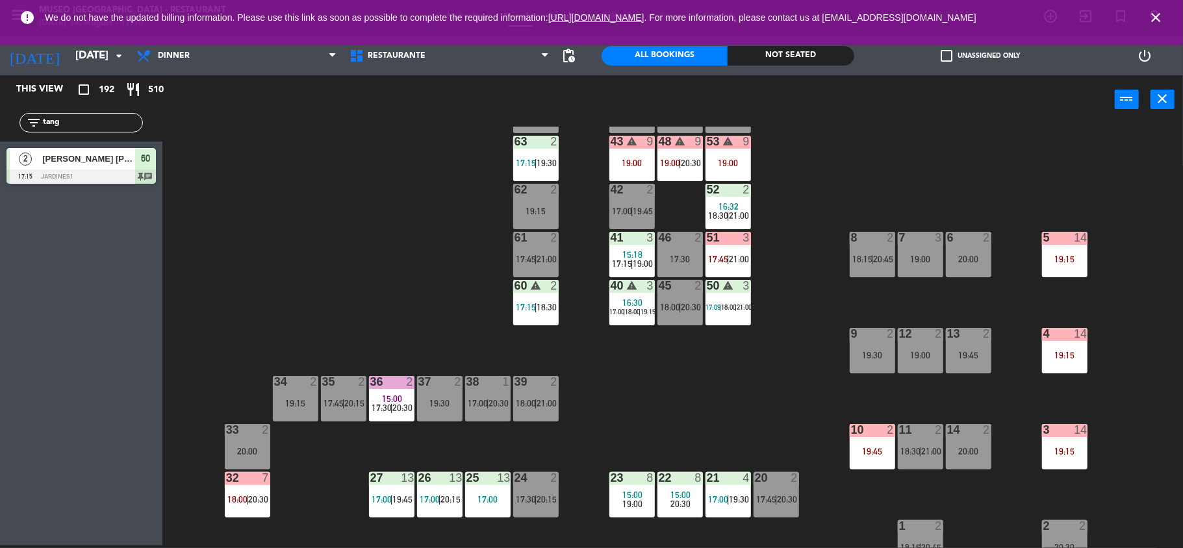
click at [538, 307] on span "18:30" at bounding box center [547, 307] width 20 height 10
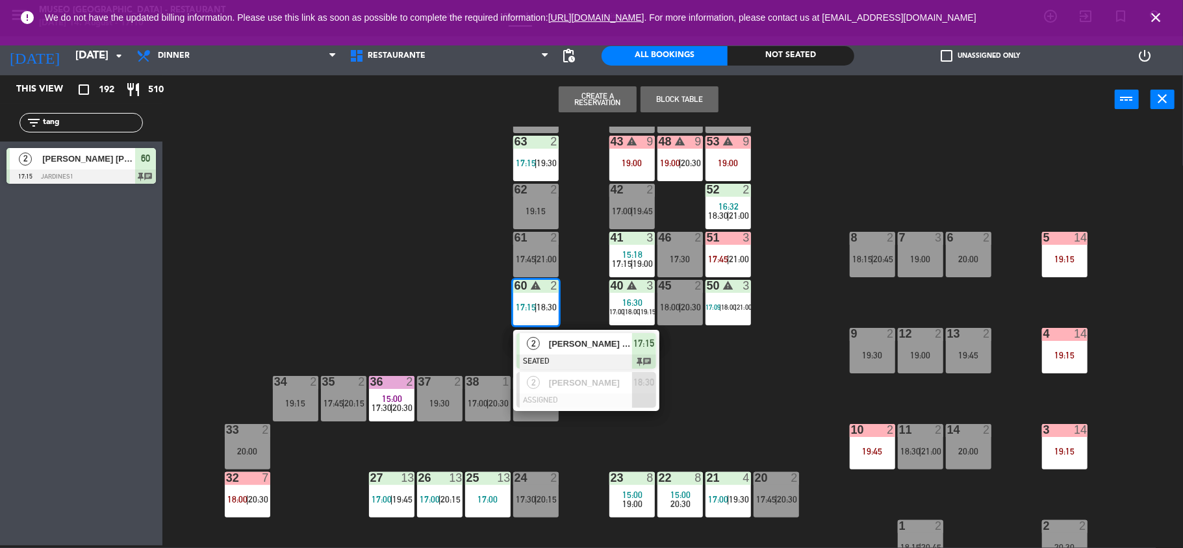
click at [562, 346] on span "[PERSON_NAME] [PERSON_NAME]" at bounding box center [590, 344] width 83 height 14
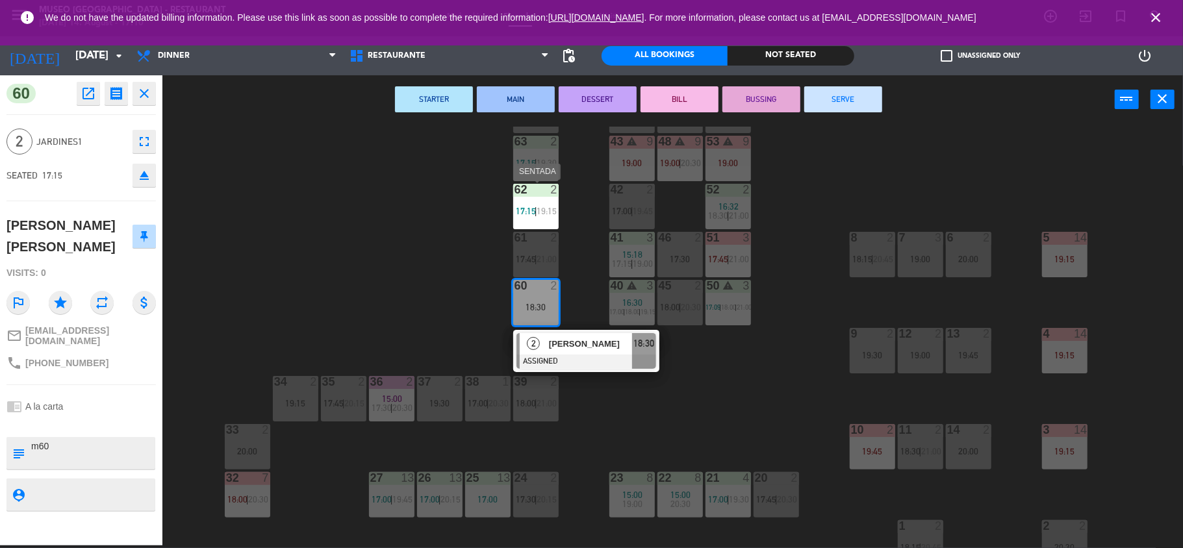
click at [527, 201] on div "62 2 17:15 | 19:15" at bounding box center [535, 206] width 45 height 45
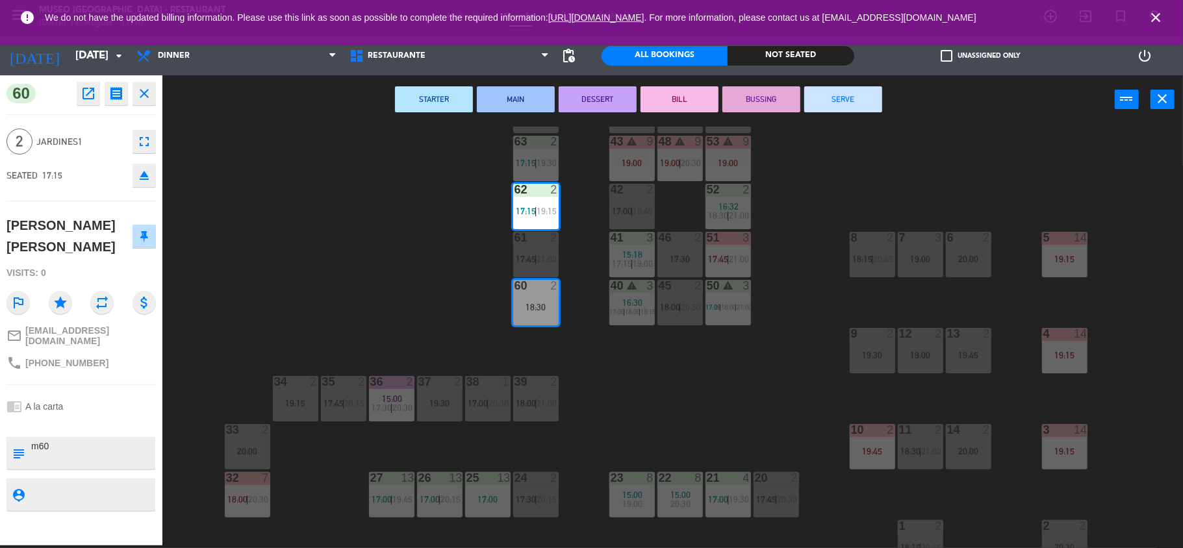
click at [438, 217] on div "44 3 18:30 49 2 18:30 54 3 17:30 | 20:00 64 2 18:00 | 20:00 48 warning 9 19:00 …" at bounding box center [678, 337] width 1009 height 421
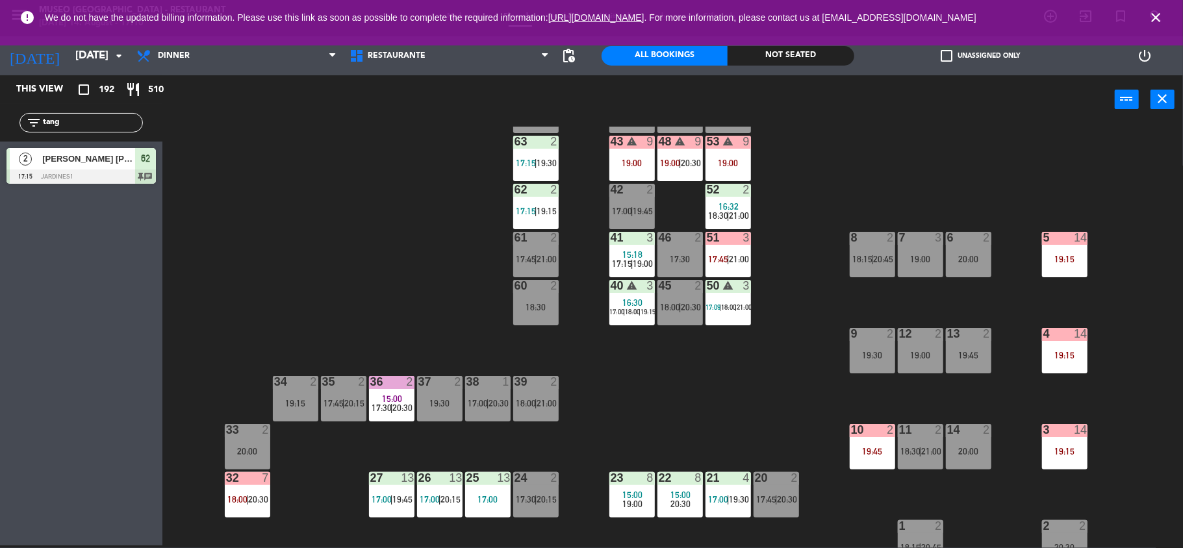
click at [538, 217] on div "62 2 17:15 | 19:15" at bounding box center [535, 206] width 45 height 45
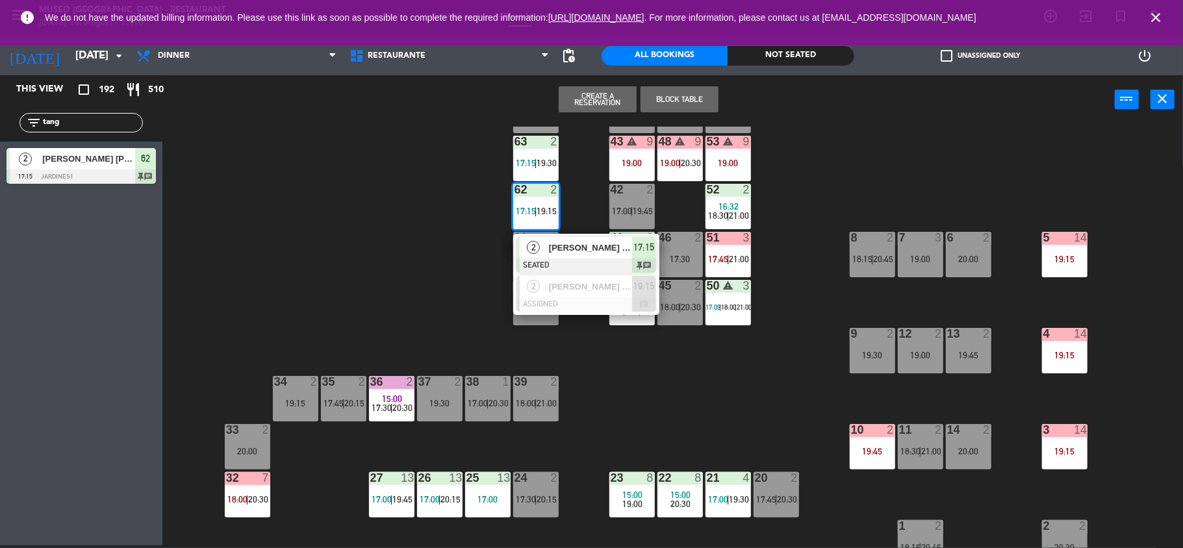
click at [553, 235] on div "2 Enge Tang SEATED 17:15 chat" at bounding box center [586, 255] width 146 height 42
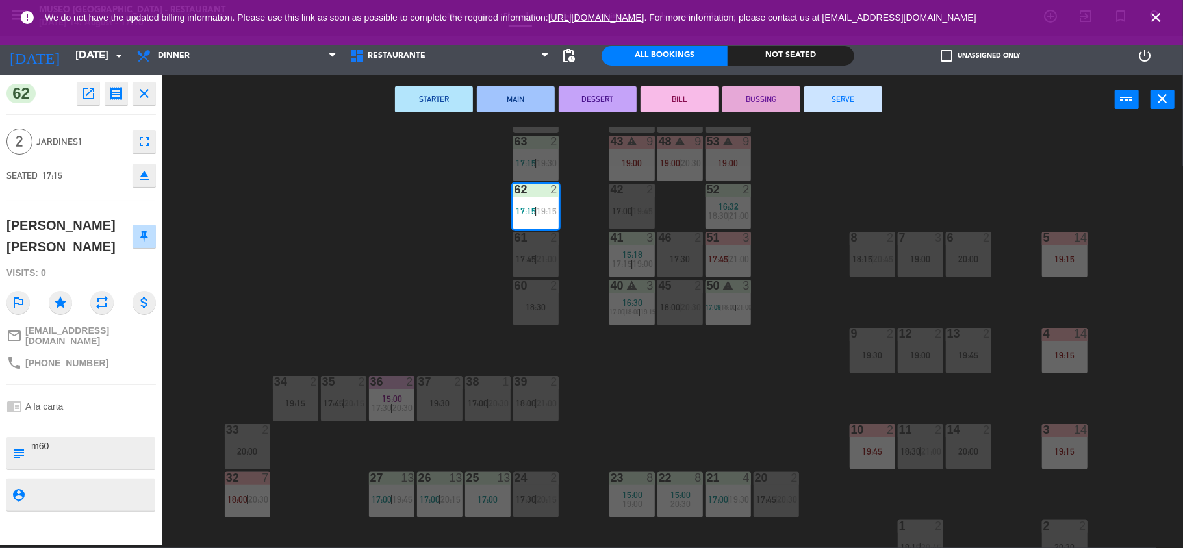
click at [65, 440] on textarea at bounding box center [92, 453] width 124 height 27
type textarea "m62"
click at [133, 394] on div "chrome_reader_mode A la carta" at bounding box center [80, 406] width 149 height 25
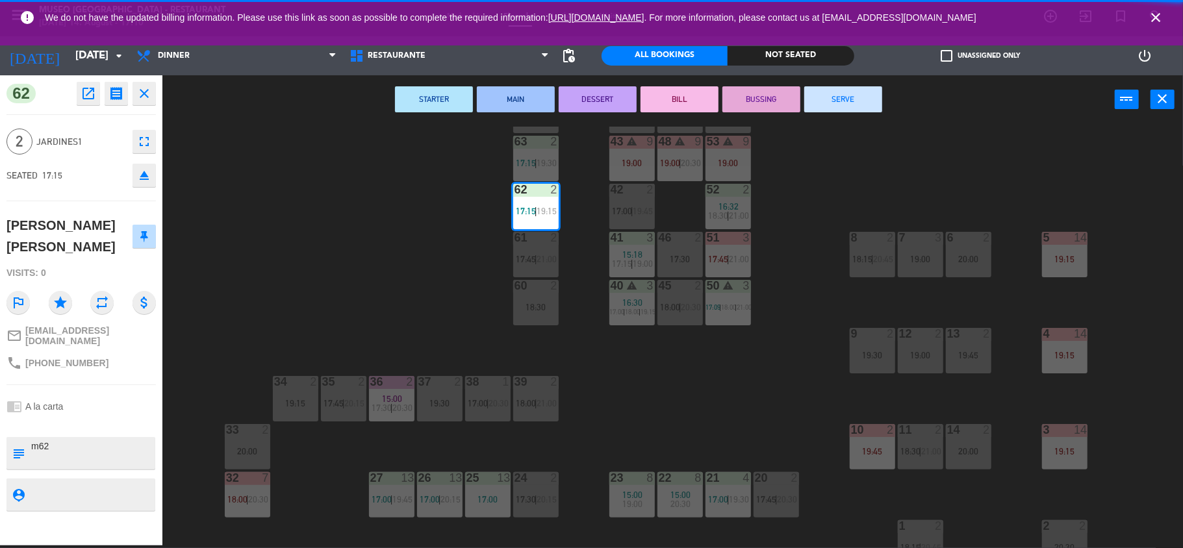
click at [133, 394] on div "chrome_reader_mode A la carta" at bounding box center [80, 406] width 149 height 25
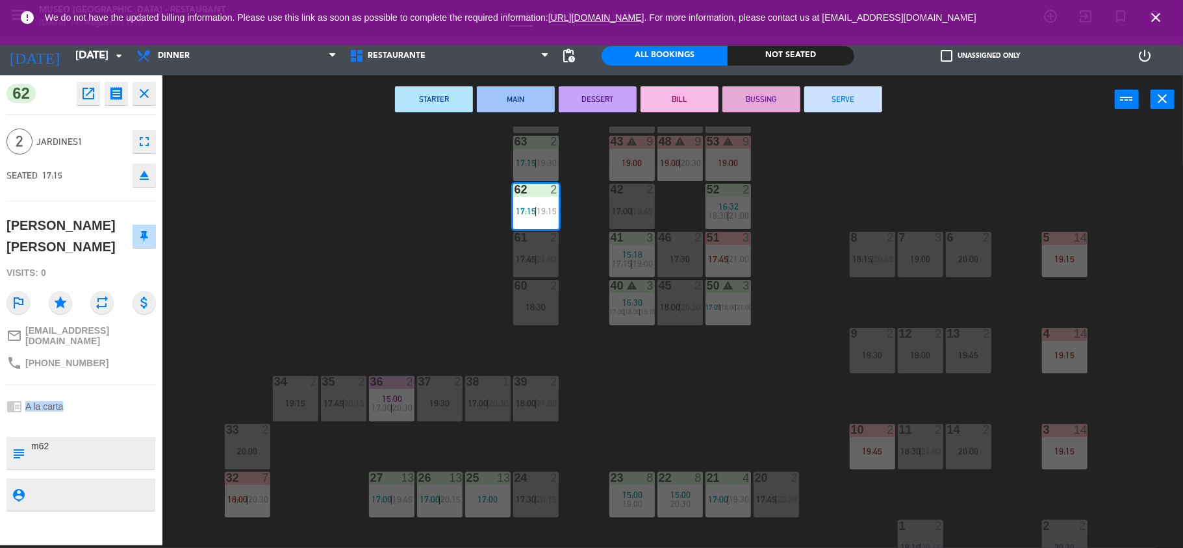
click at [133, 394] on div "chrome_reader_mode A la carta" at bounding box center [80, 406] width 149 height 25
click at [103, 364] on div "62 open_in_new receipt 5:15 PM [DATE] 2 people Enge Tang Table 62 EXPERIENCE A …" at bounding box center [81, 310] width 162 height 470
click at [435, 283] on div "44 3 18:30 49 2 18:30 54 3 17:30 | 20:00 64 2 18:00 | 20:00 48 warning 9 19:00 …" at bounding box center [678, 337] width 1009 height 421
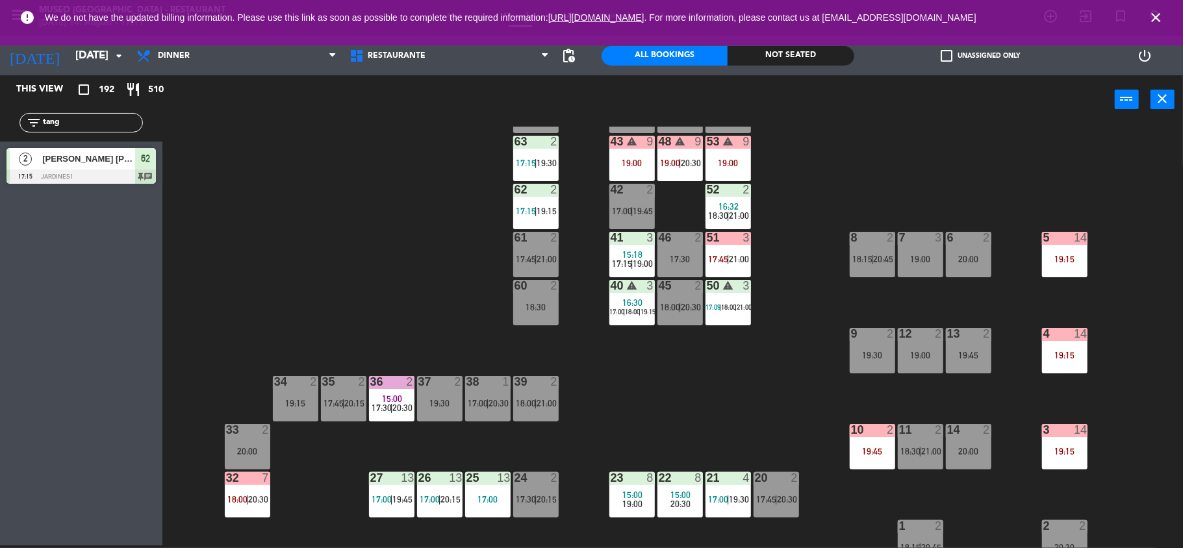
click at [399, 392] on div "36 2 15:00 17:30 | 20:30" at bounding box center [391, 398] width 45 height 45
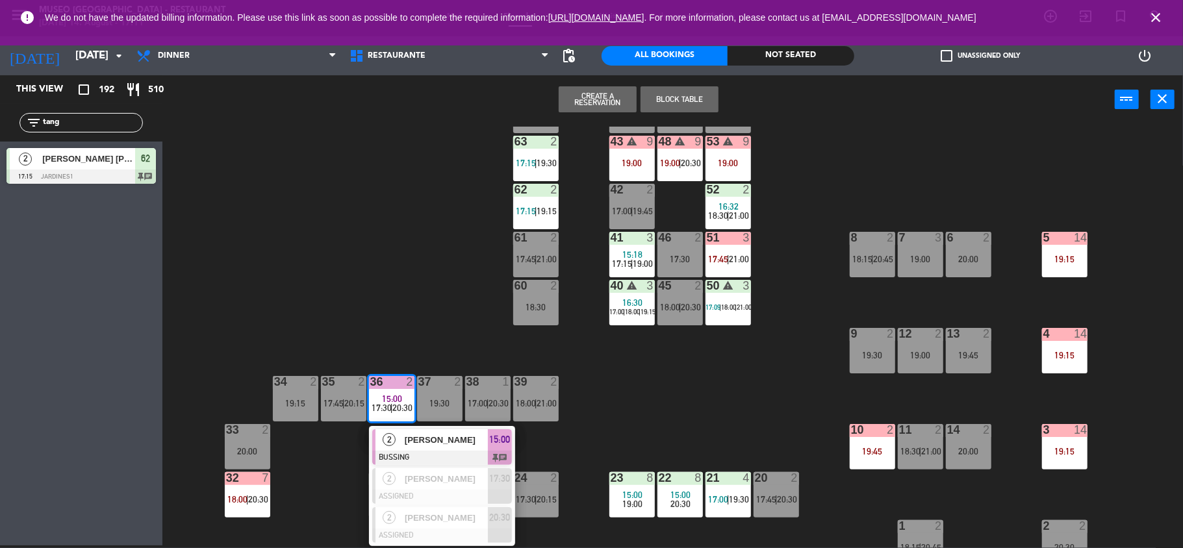
click at [452, 455] on div at bounding box center [442, 458] width 140 height 14
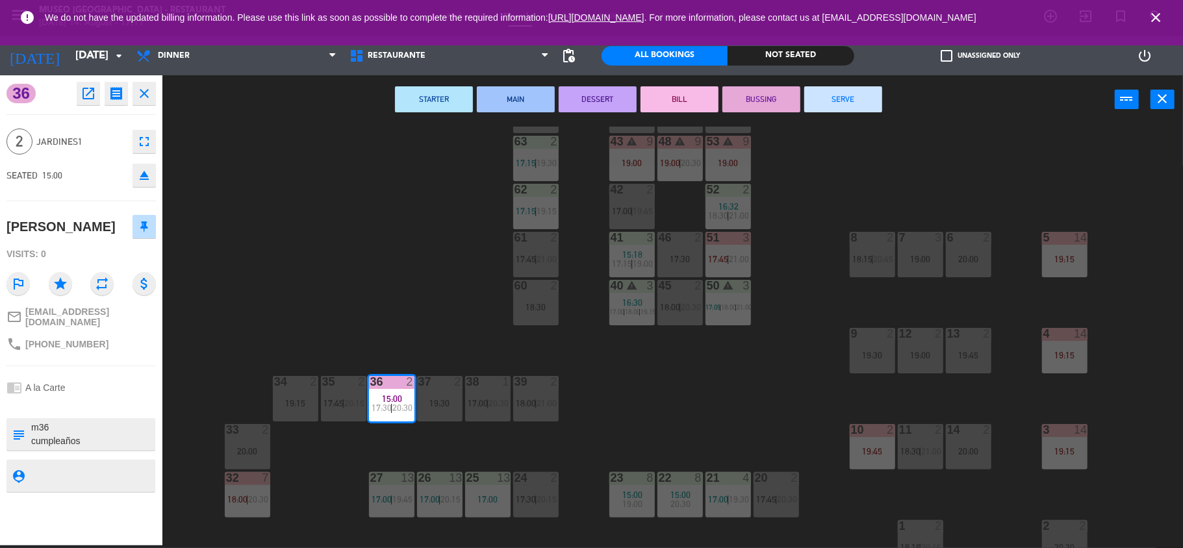
click at [833, 103] on button "SERVE" at bounding box center [843, 99] width 78 height 26
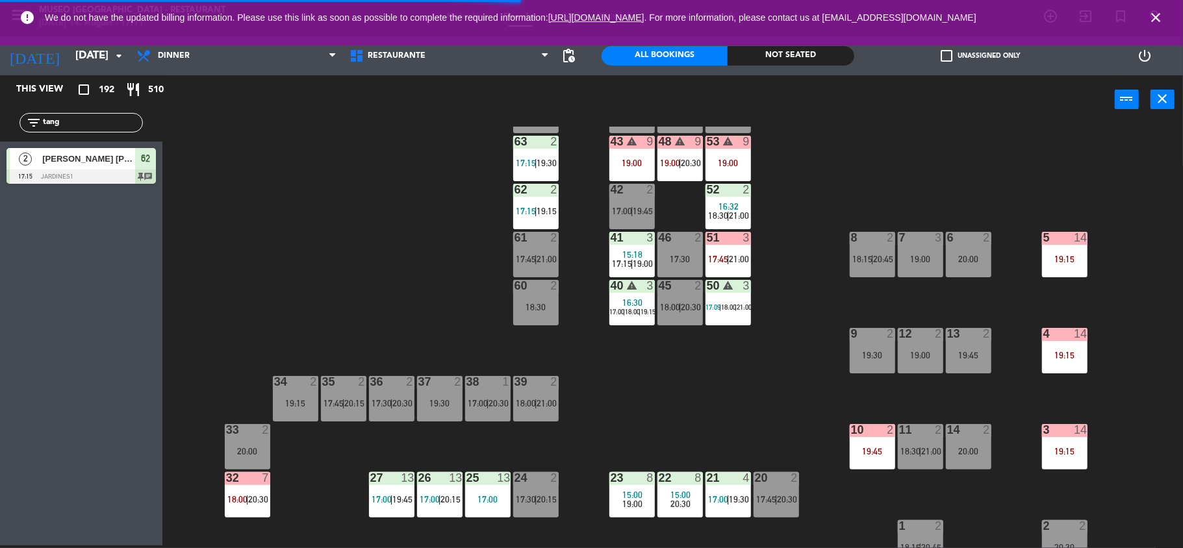
click at [117, 130] on div "filter_list tang" at bounding box center [80, 122] width 123 height 19
click at [113, 125] on div "filter_list tang" at bounding box center [80, 122] width 123 height 19
click at [113, 125] on input "tang" at bounding box center [92, 123] width 101 height 14
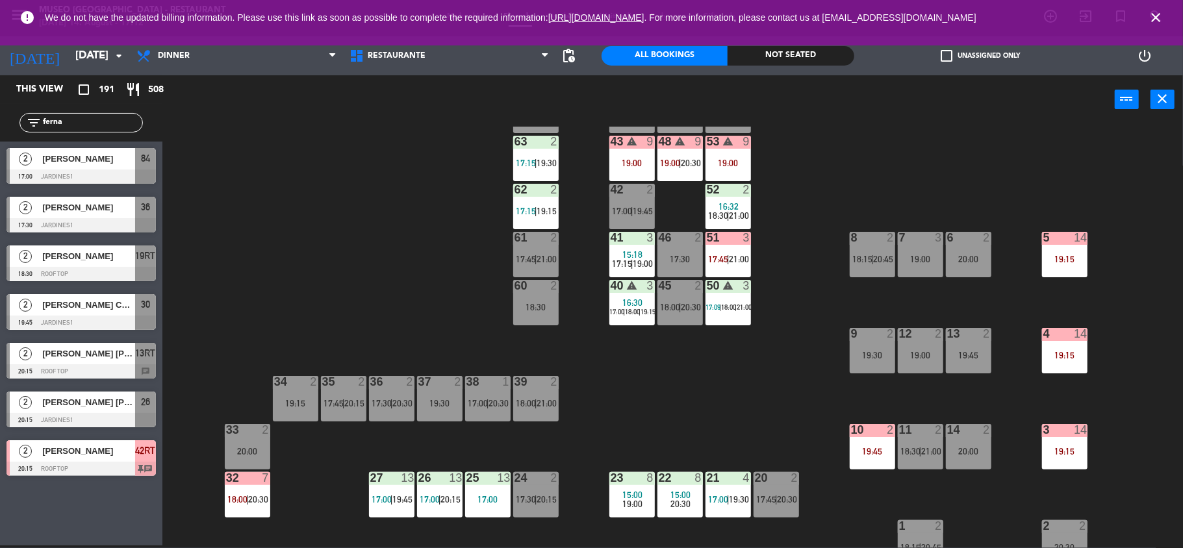
type input "ferna"
click at [110, 164] on span "[PERSON_NAME]" at bounding box center [88, 159] width 93 height 14
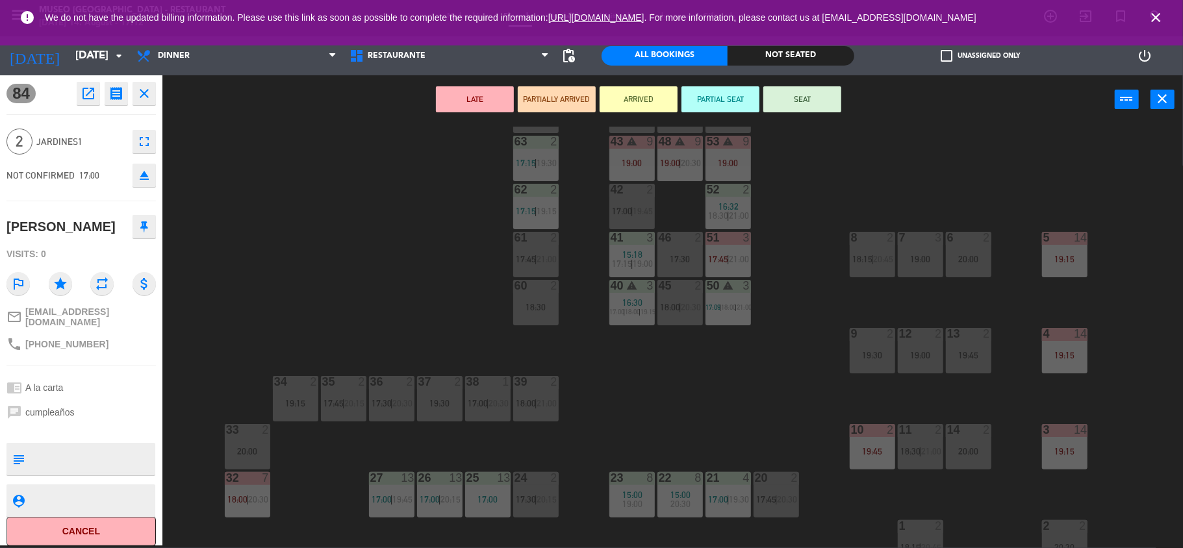
click at [304, 271] on div "44 3 18:30 49 2 18:30 54 3 17:30 | 20:00 64 2 18:00 | 20:00 48 warning 9 19:00 …" at bounding box center [678, 337] width 1009 height 421
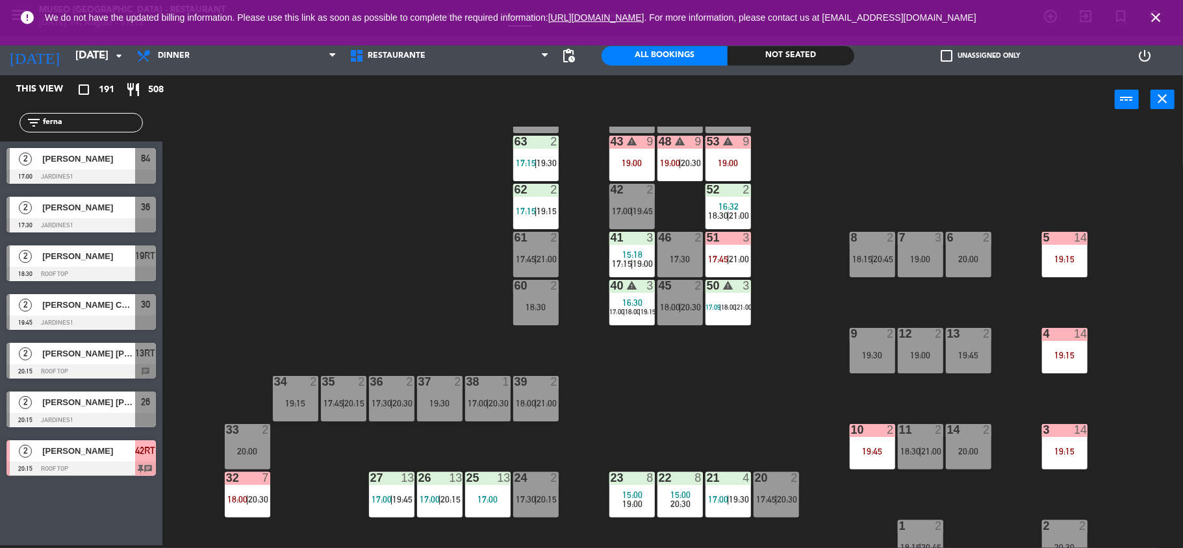
click at [89, 127] on input "ferna" at bounding box center [92, 123] width 101 height 14
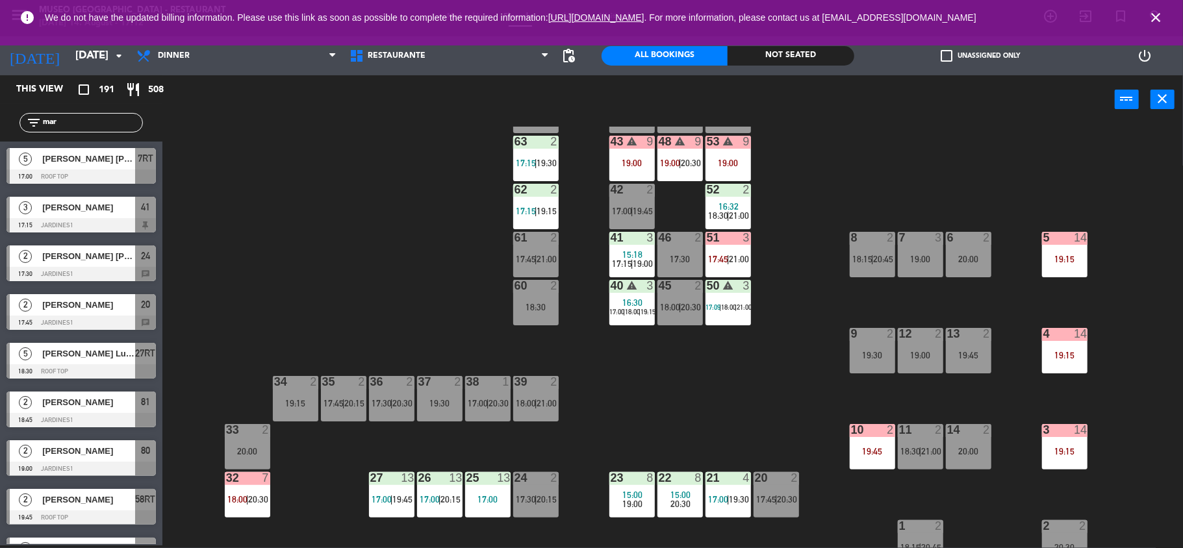
click at [343, 277] on div "44 3 18:30 49 2 18:30 54 3 17:30 | 20:00 64 2 18:00 | 20:00 48 warning 9 19:00 …" at bounding box center [678, 337] width 1009 height 421
click at [92, 125] on input "mar" at bounding box center [92, 123] width 101 height 14
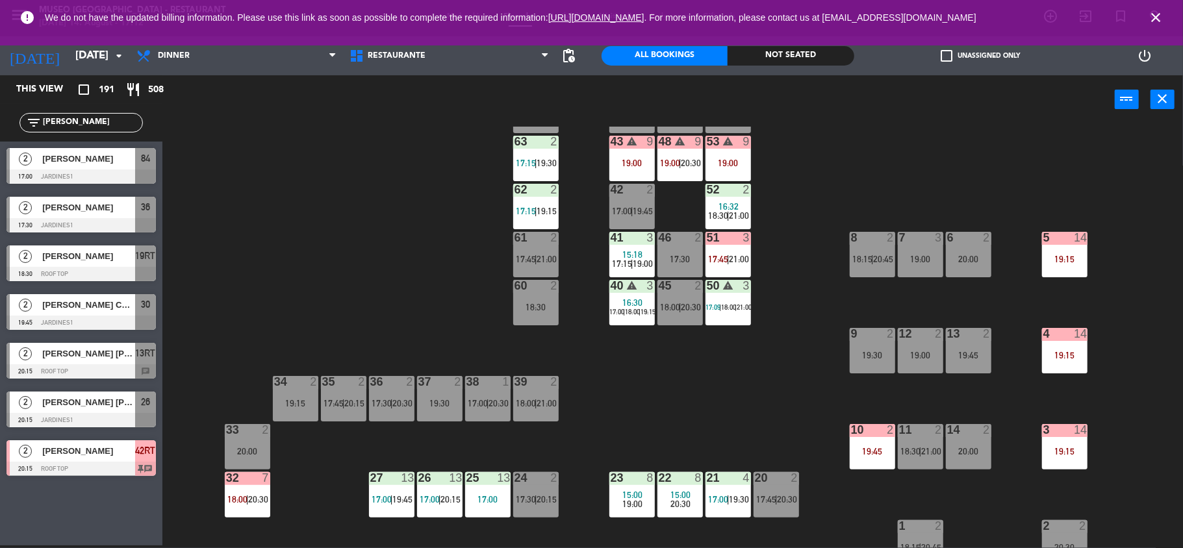
type input "[PERSON_NAME]"
click at [107, 177] on div at bounding box center [80, 177] width 149 height 14
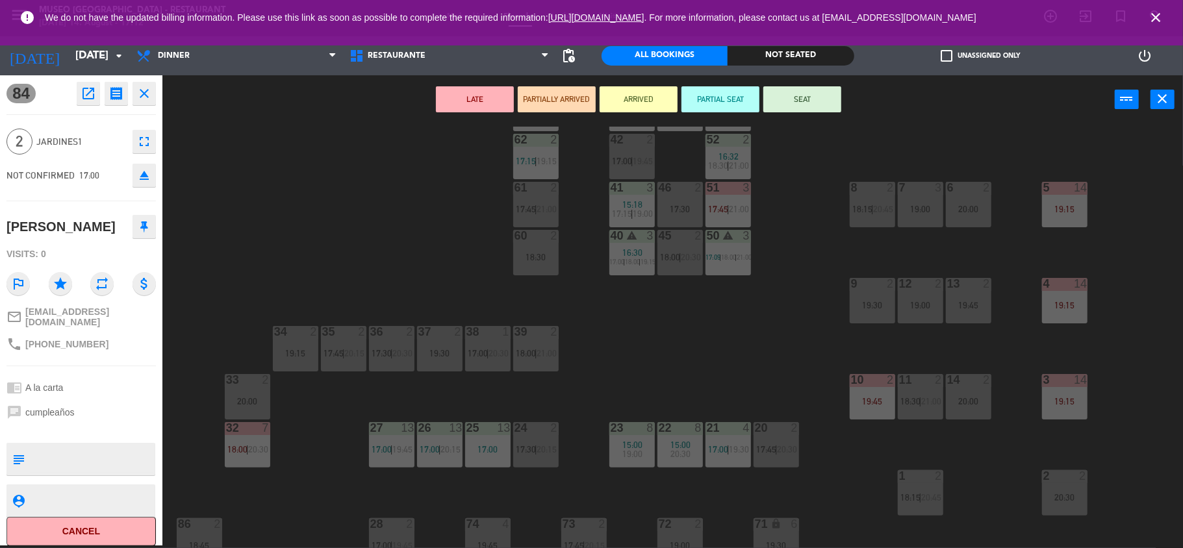
scroll to position [142, 0]
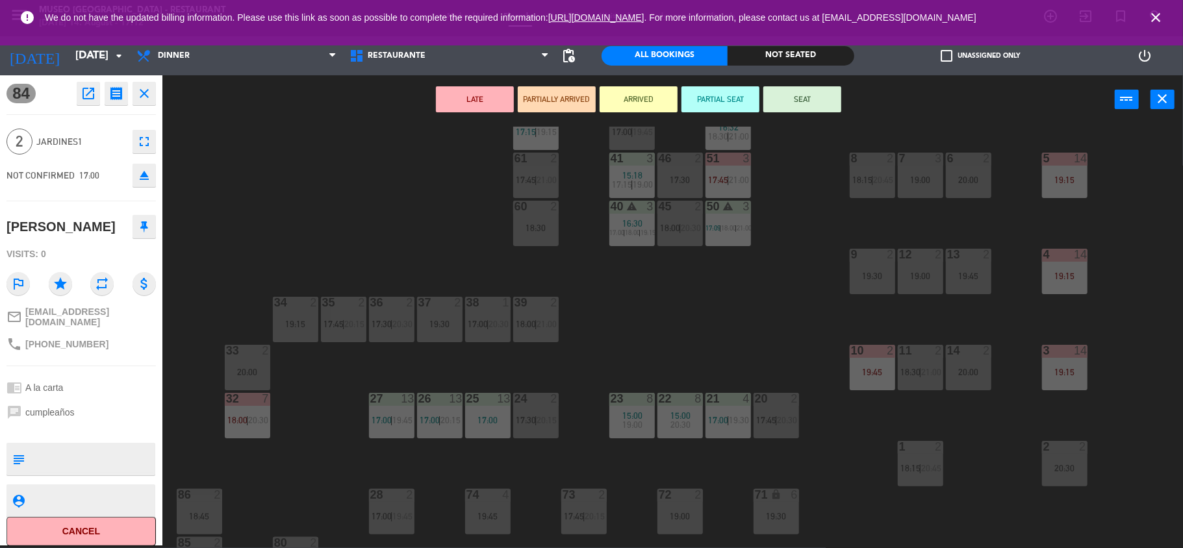
click at [434, 308] on div "37 2" at bounding box center [439, 303] width 45 height 13
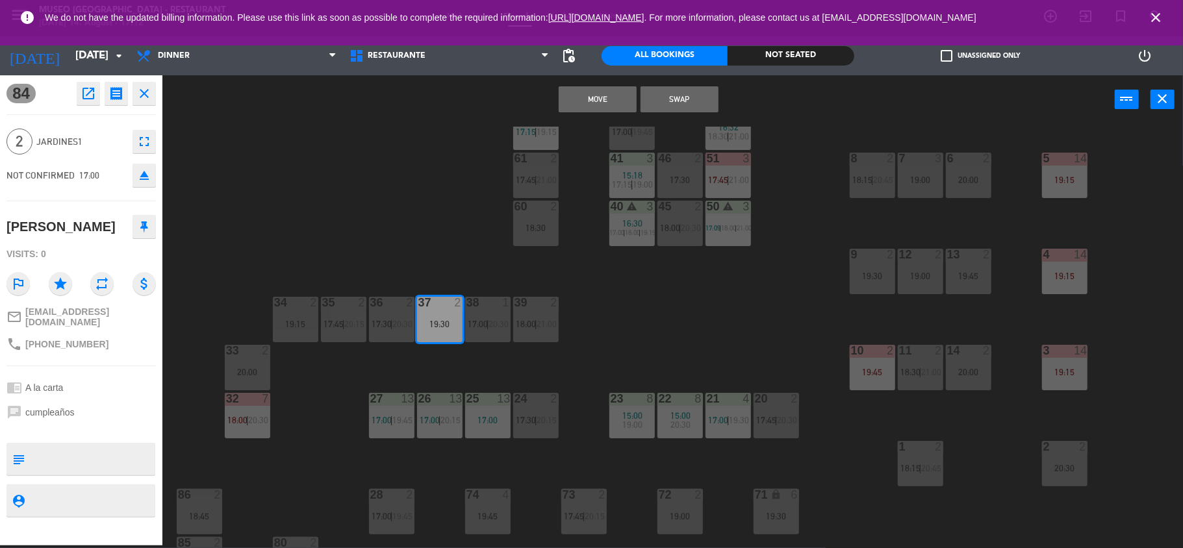
click at [449, 310] on div "37 2 19:30" at bounding box center [439, 319] width 45 height 45
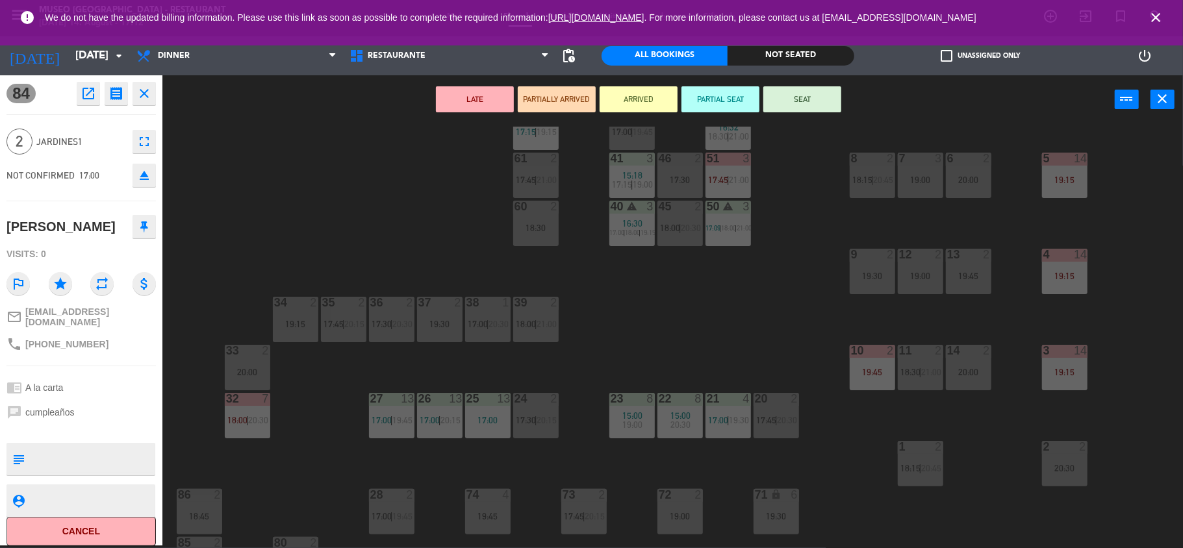
click at [446, 302] on div at bounding box center [439, 303] width 21 height 12
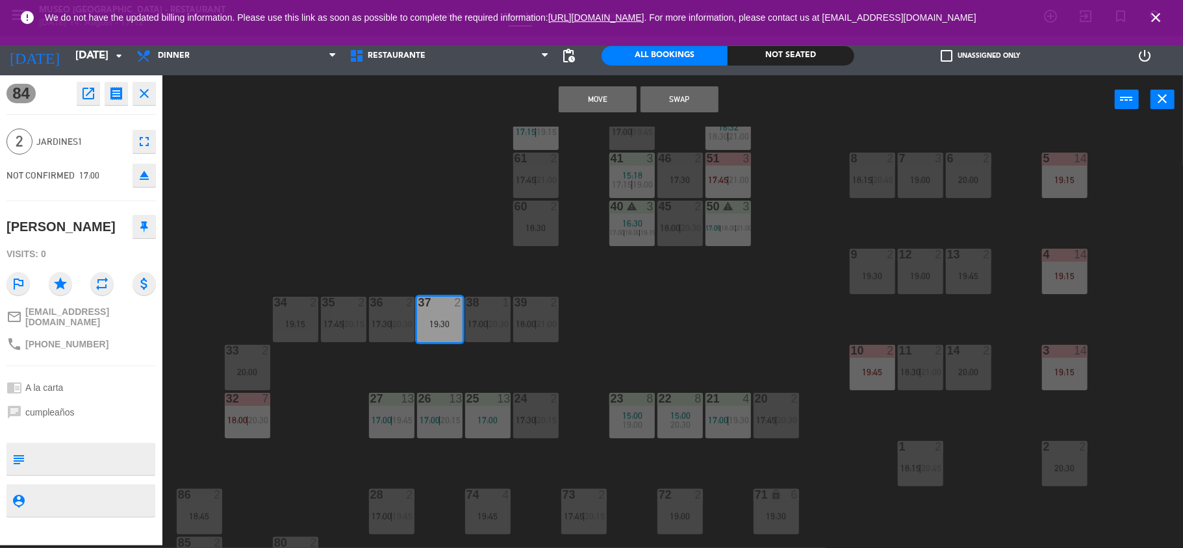
click at [610, 97] on button "Move" at bounding box center [598, 99] width 78 height 26
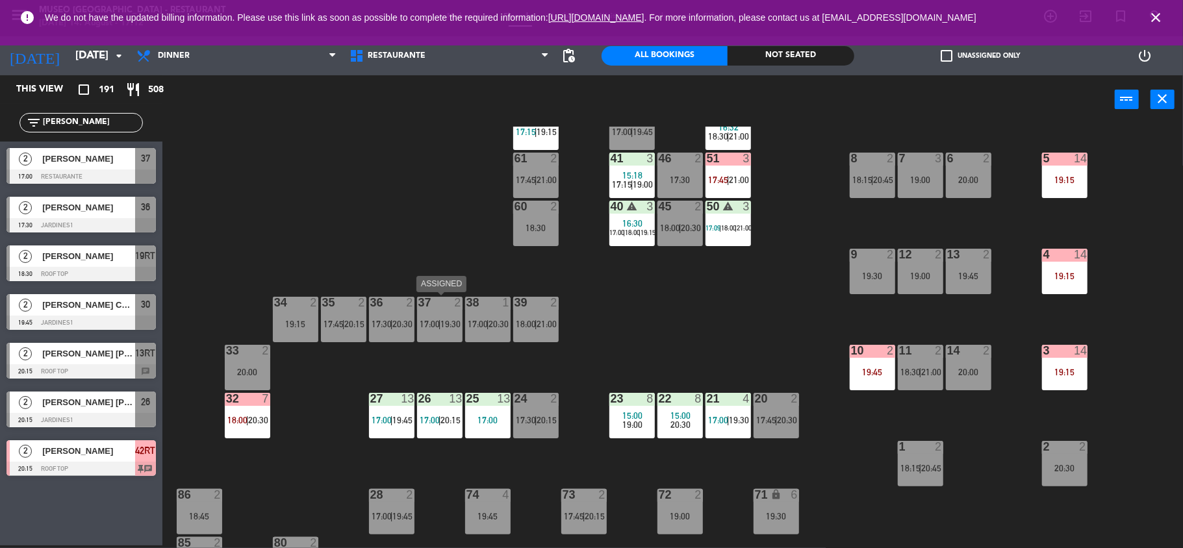
click at [435, 338] on div "37 2 17:00 | 19:30" at bounding box center [439, 319] width 45 height 45
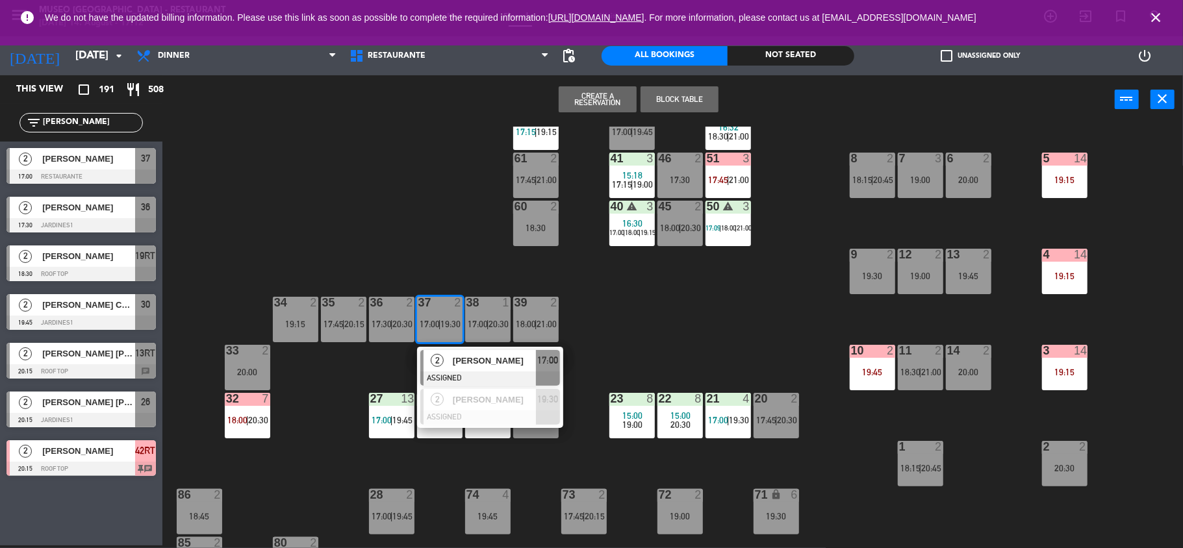
click at [449, 351] on div "2" at bounding box center [437, 360] width 28 height 21
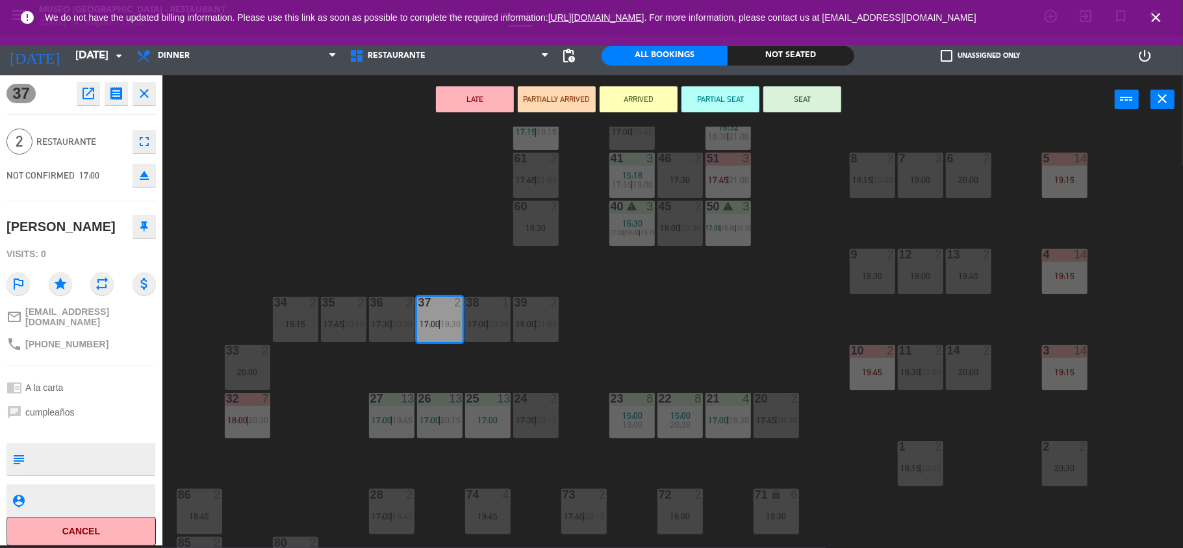
click at [118, 464] on textarea at bounding box center [92, 459] width 124 height 27
type textarea "m37"
click at [123, 411] on div "chat cumpleaños" at bounding box center [80, 412] width 149 height 25
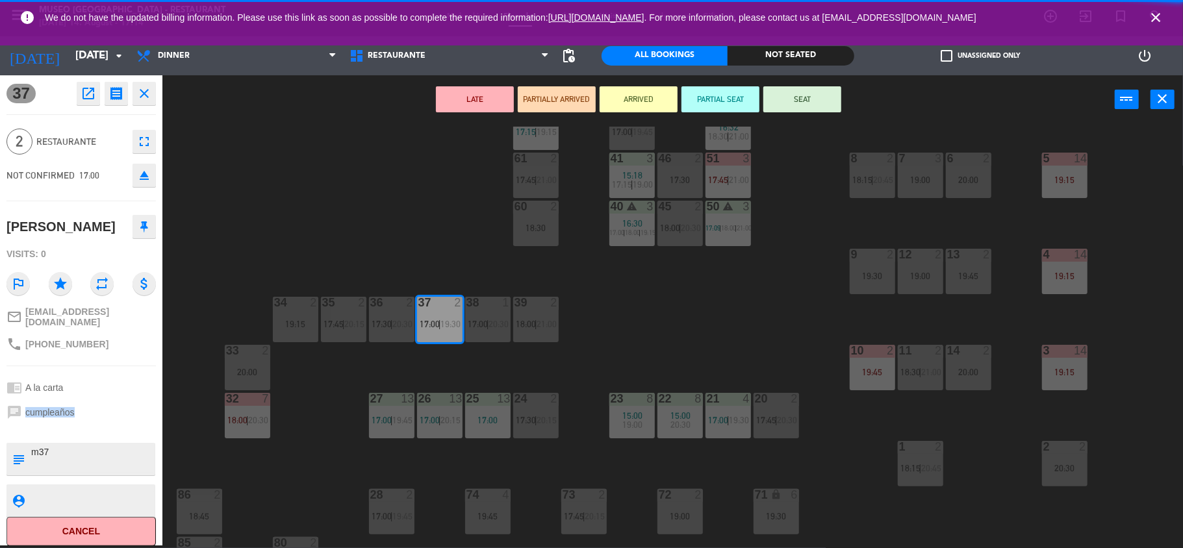
click at [123, 411] on div "chat cumpleaños" at bounding box center [80, 412] width 149 height 25
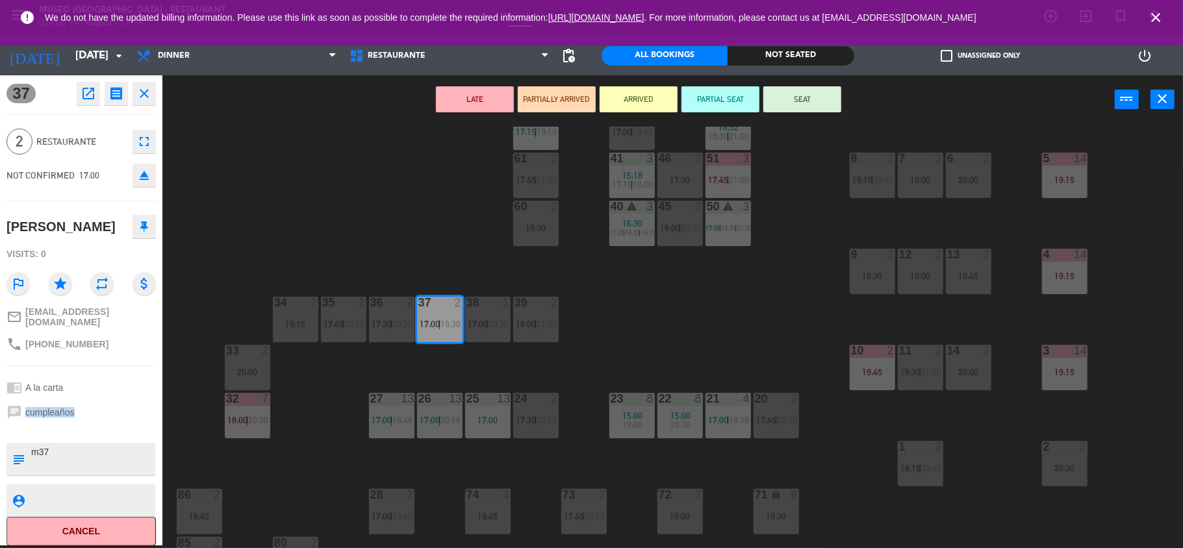
click at [805, 105] on button "SEAT" at bounding box center [802, 99] width 78 height 26
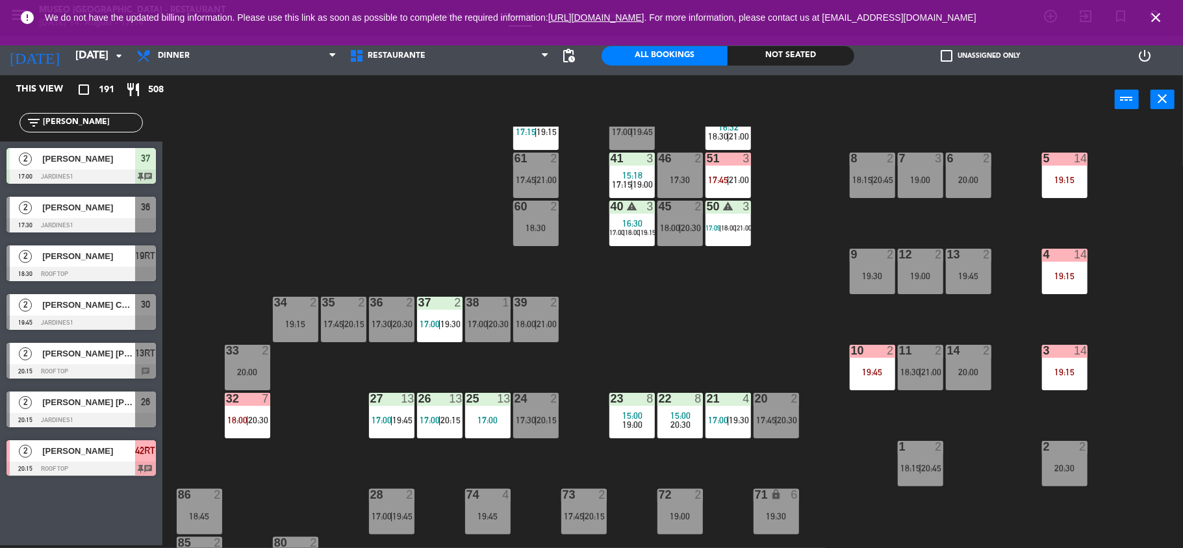
click at [1161, 17] on icon "close" at bounding box center [1156, 18] width 16 height 16
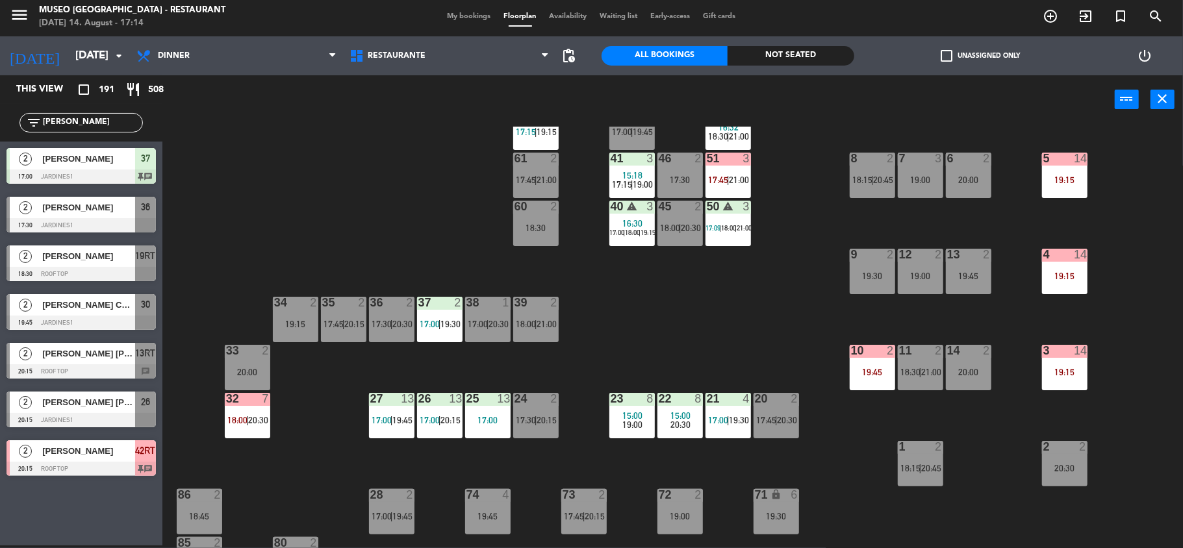
click at [101, 123] on input "[PERSON_NAME]" at bounding box center [92, 123] width 101 height 14
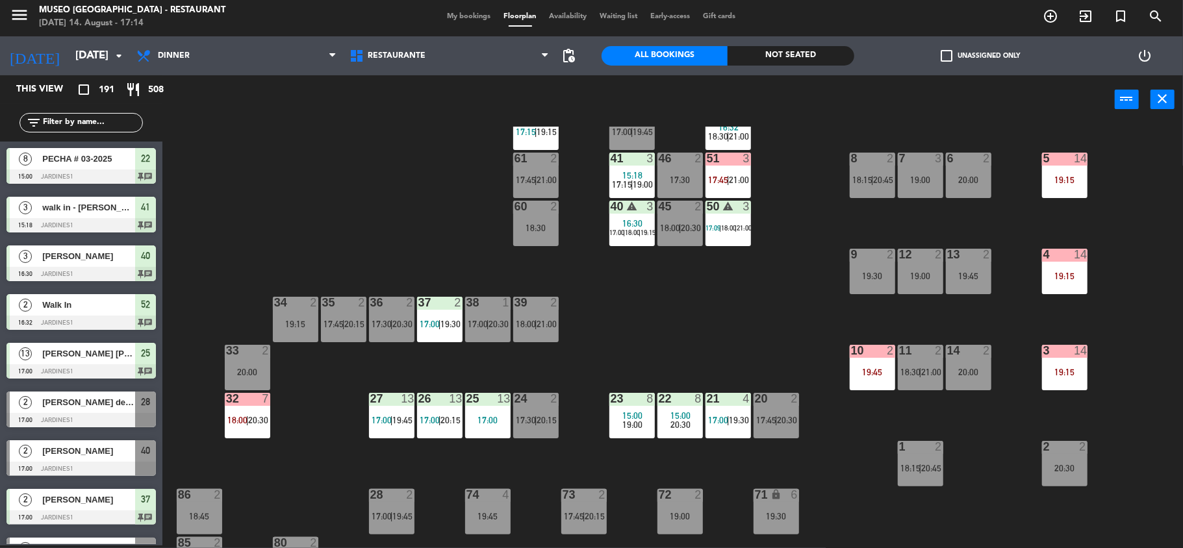
scroll to position [0, 0]
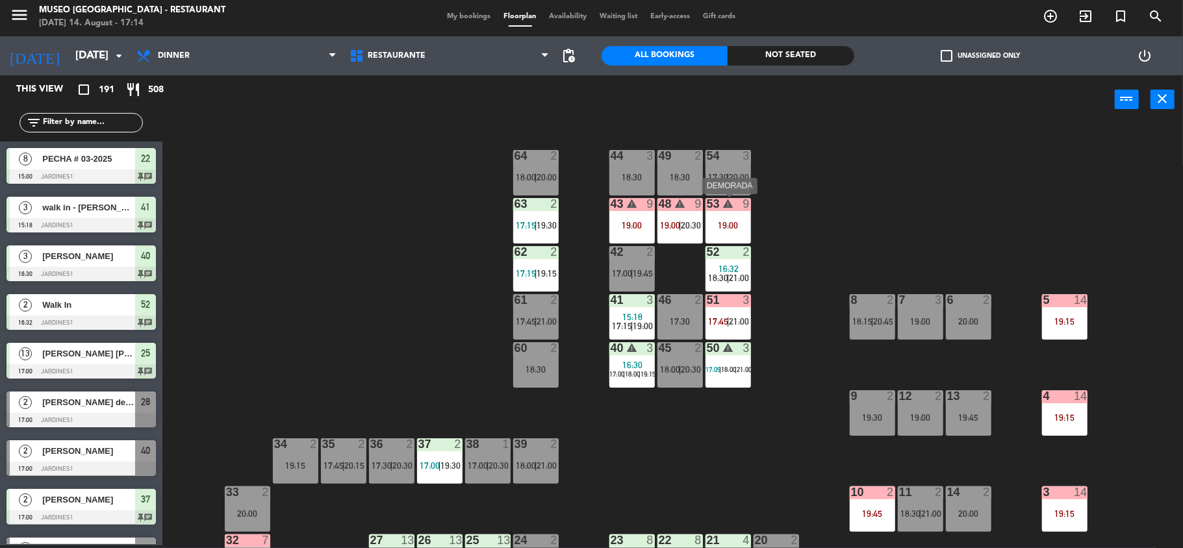
click at [723, 218] on div "53 warning 9 19:00" at bounding box center [727, 220] width 45 height 45
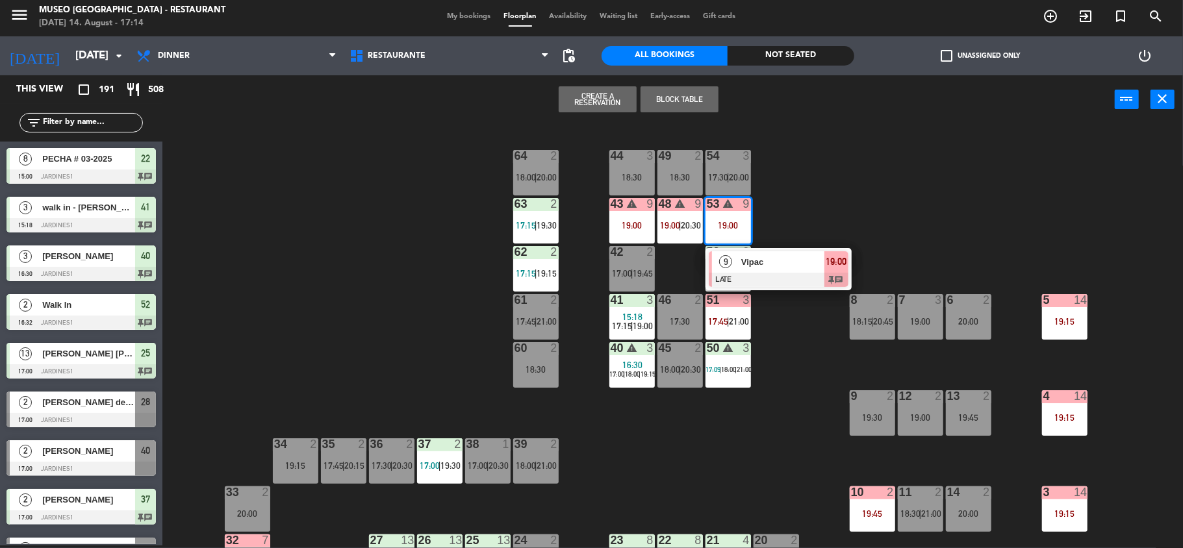
click at [747, 273] on div at bounding box center [779, 280] width 140 height 14
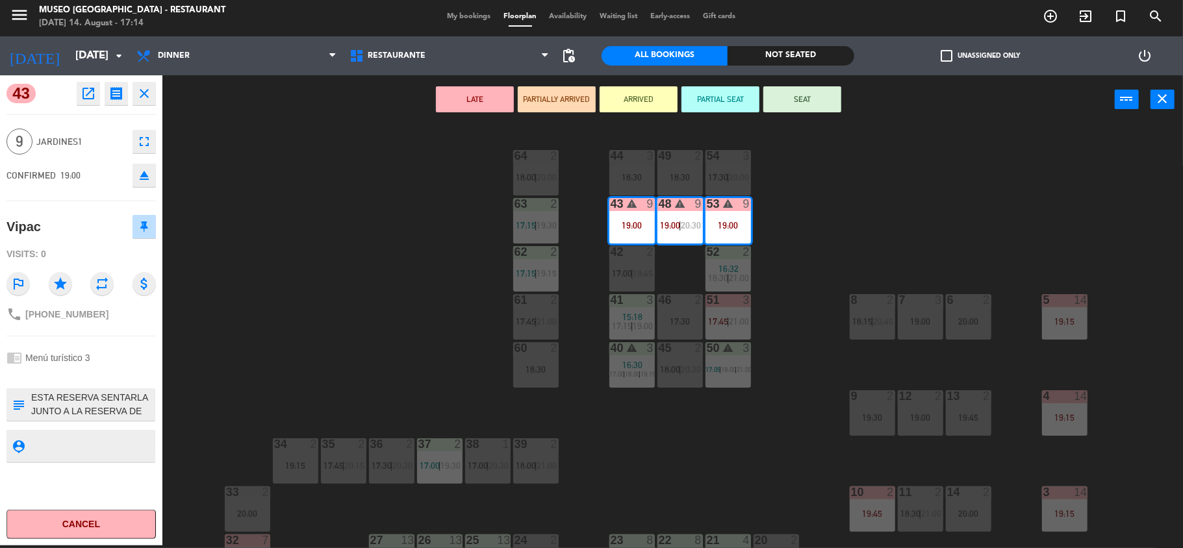
click at [679, 484] on div "44 3 18:30 49 2 18:30 54 3 17:30 | 20:00 64 2 18:00 | 20:00 48 warning 9 19:00 …" at bounding box center [678, 337] width 1009 height 421
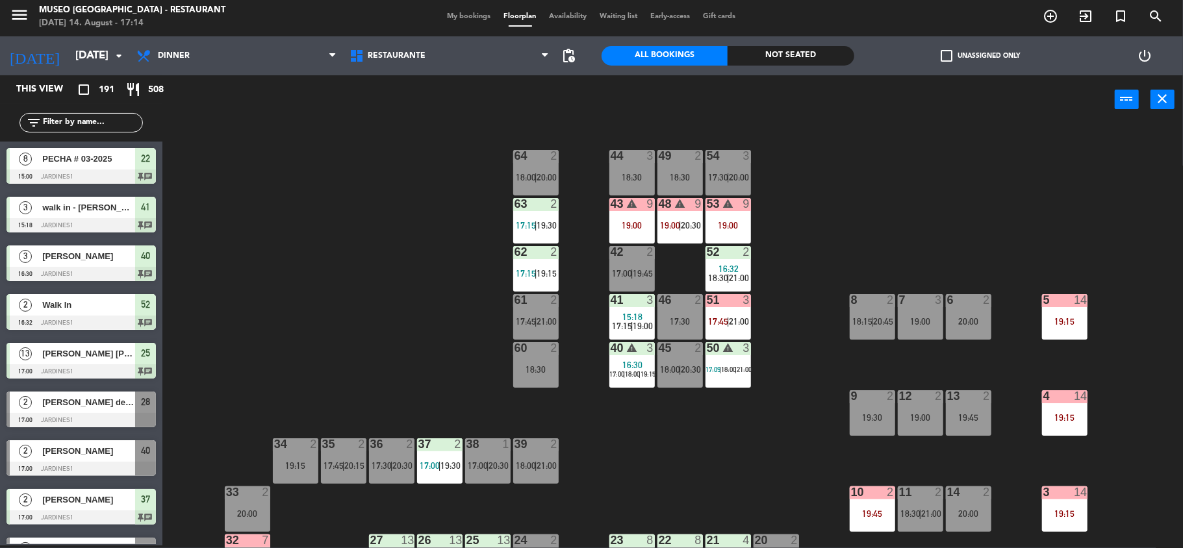
click at [712, 214] on div "53 warning 9 19:00" at bounding box center [727, 220] width 45 height 45
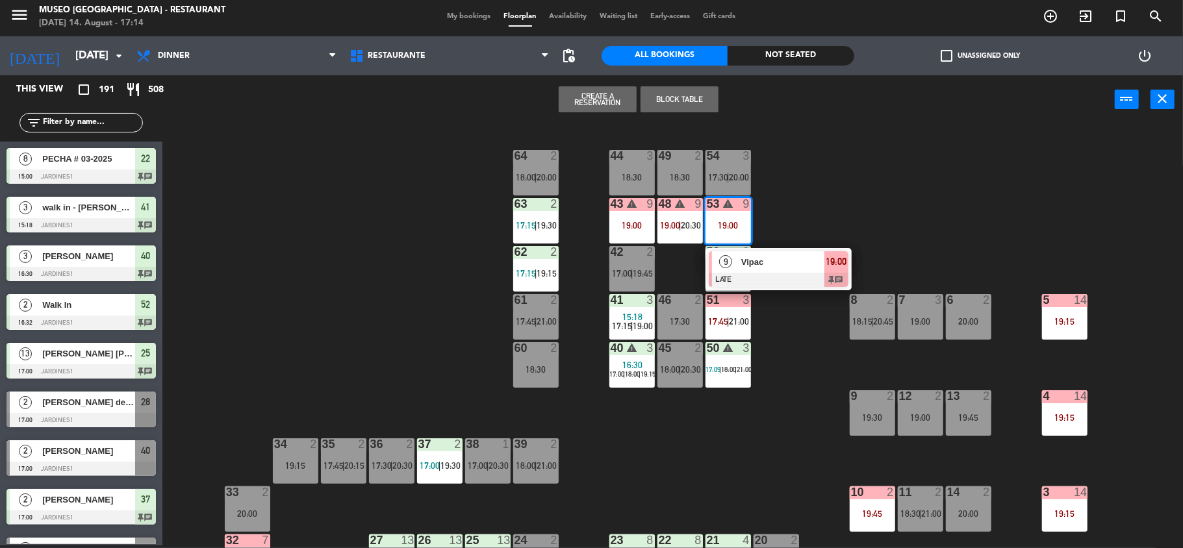
click at [752, 252] on div "Vipac" at bounding box center [782, 261] width 84 height 21
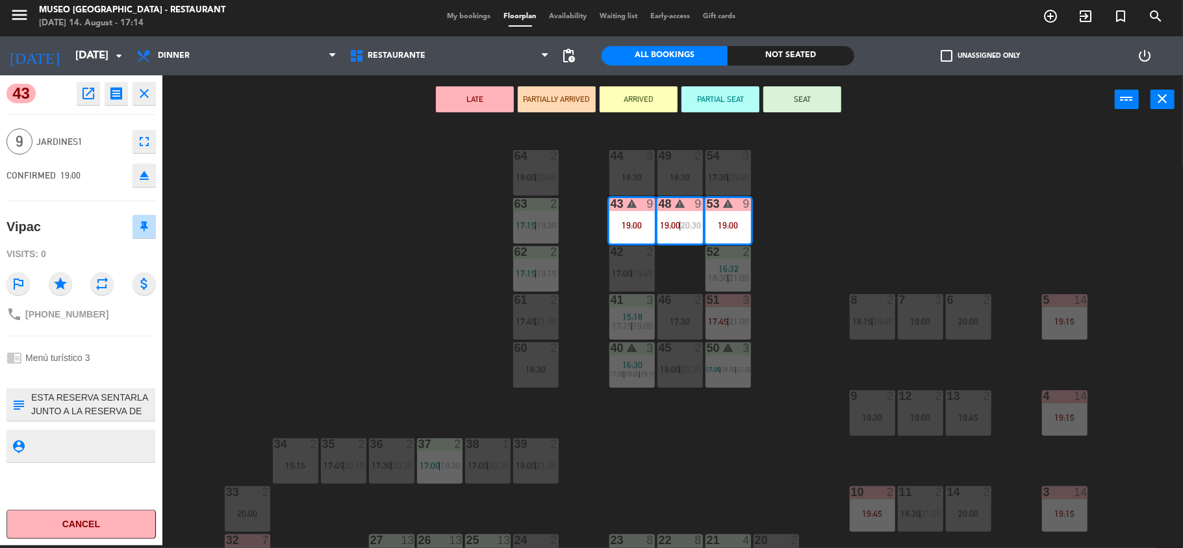
click at [91, 102] on button "open_in_new" at bounding box center [88, 93] width 23 height 23
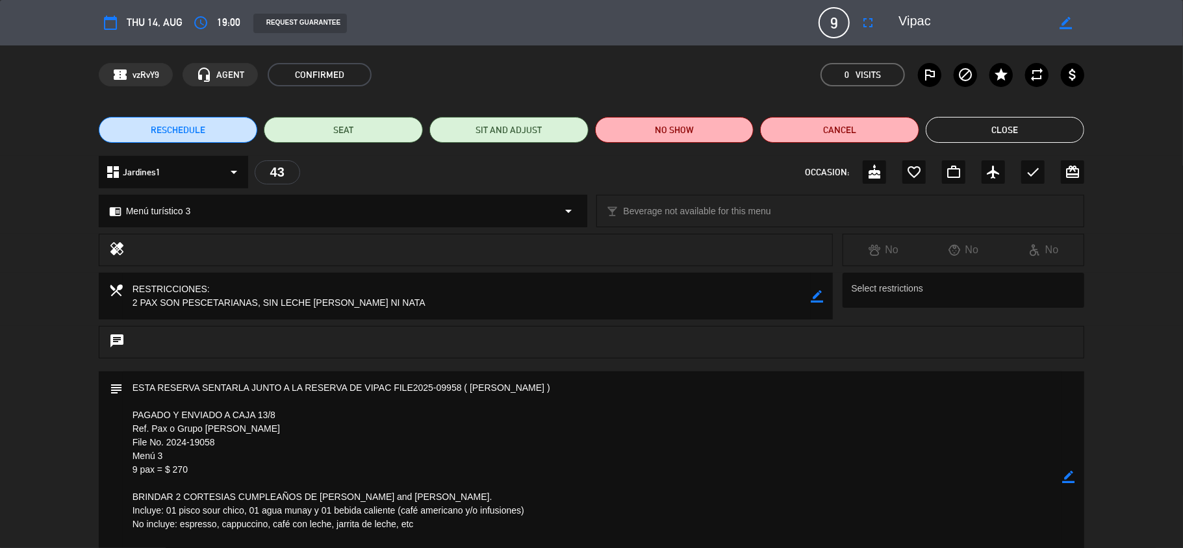
click at [995, 122] on button "Close" at bounding box center [1004, 130] width 159 height 26
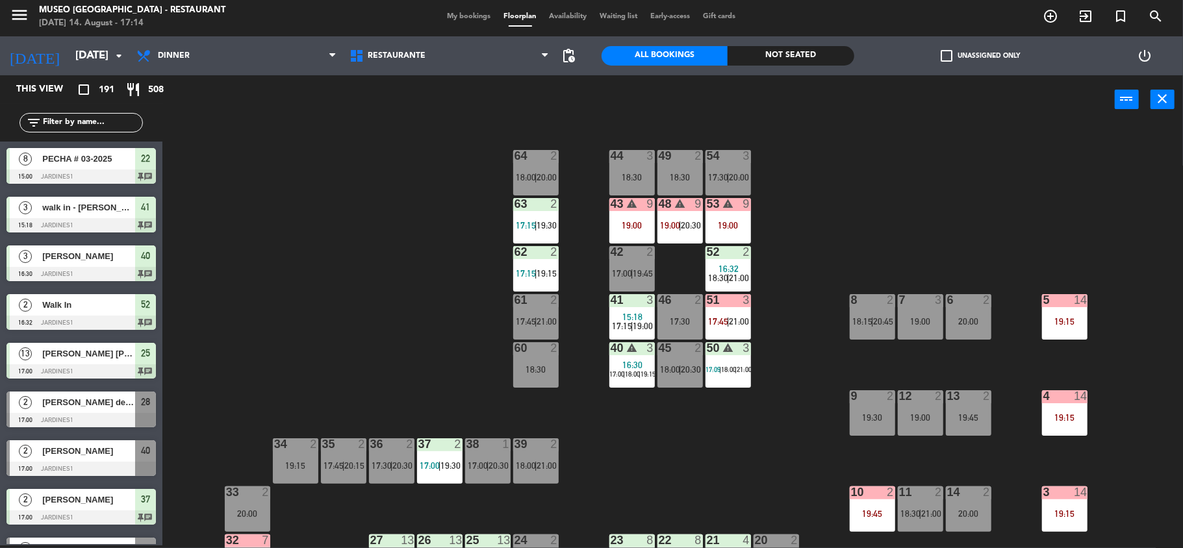
scroll to position [3, 0]
click at [731, 303] on div at bounding box center [727, 300] width 21 height 12
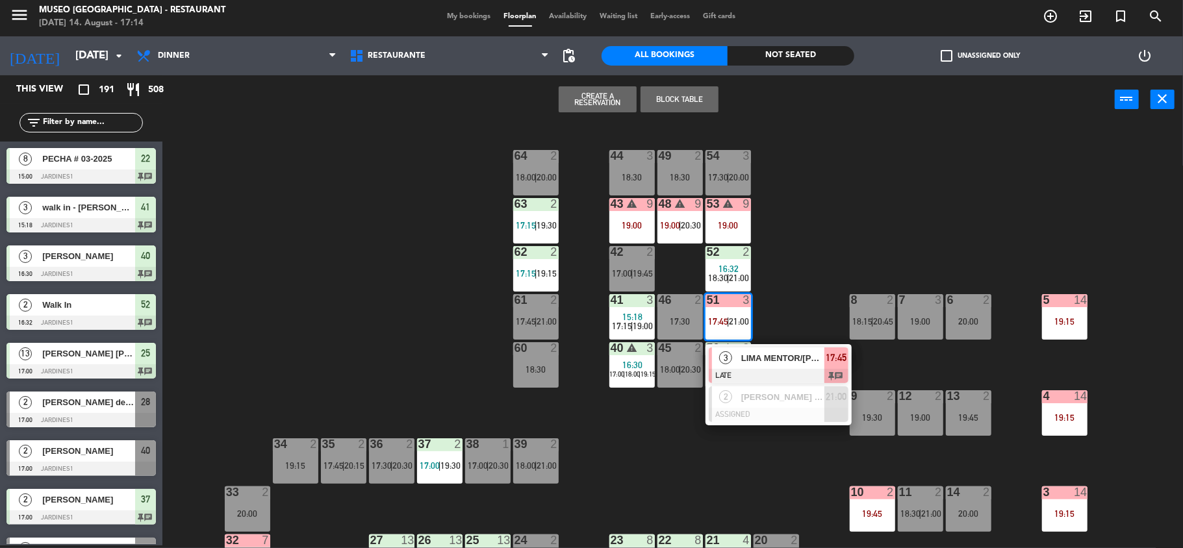
click at [760, 353] on span "LIMA MENTOR/[PERSON_NAME] x3" at bounding box center [782, 358] width 83 height 14
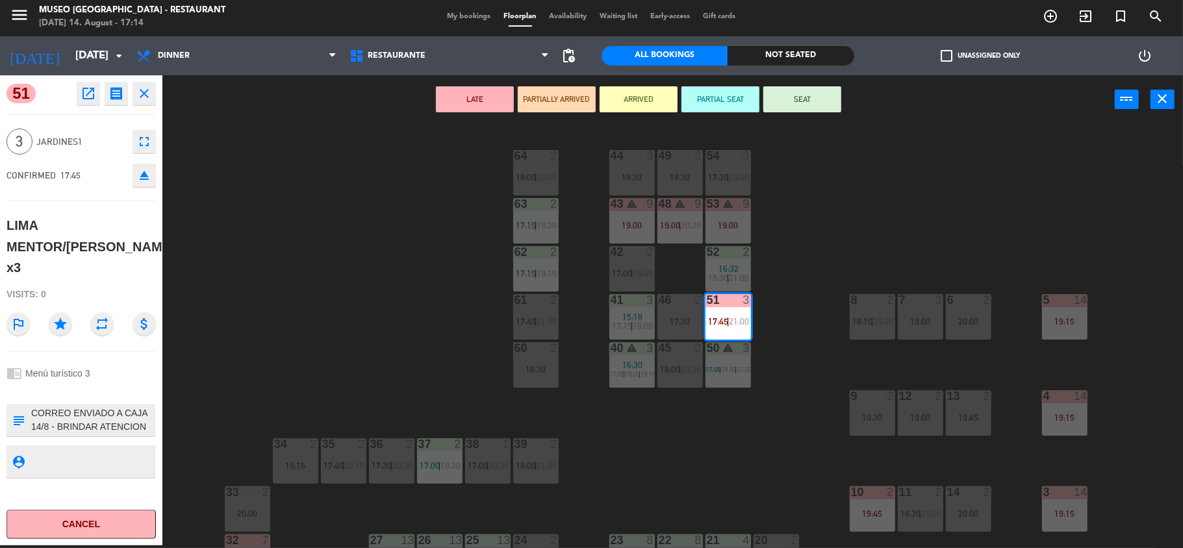
click at [81, 92] on icon "open_in_new" at bounding box center [89, 94] width 16 height 16
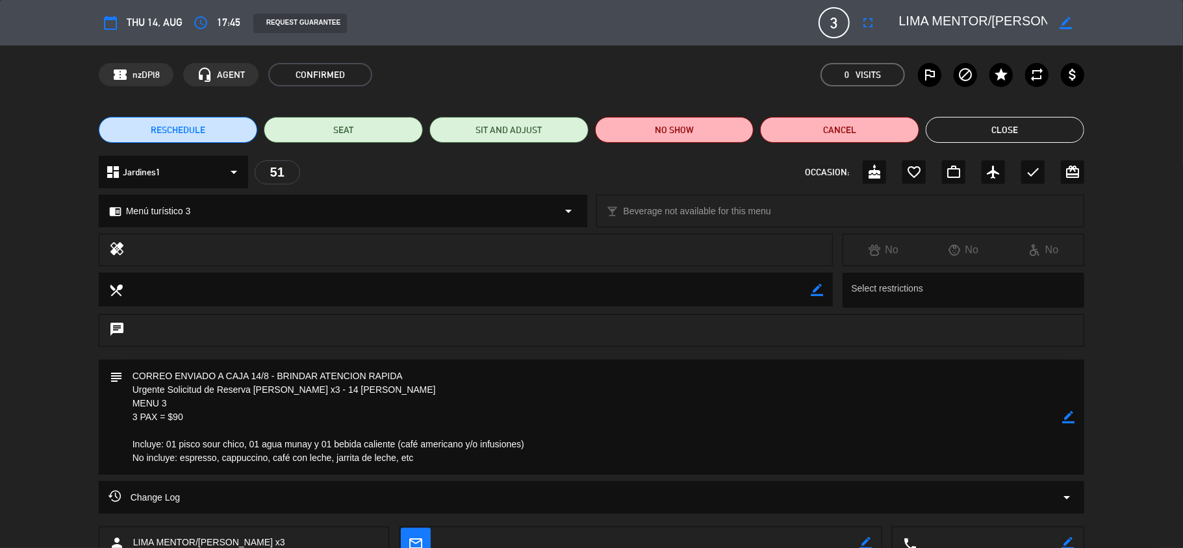
click at [1003, 129] on button "Close" at bounding box center [1004, 130] width 159 height 26
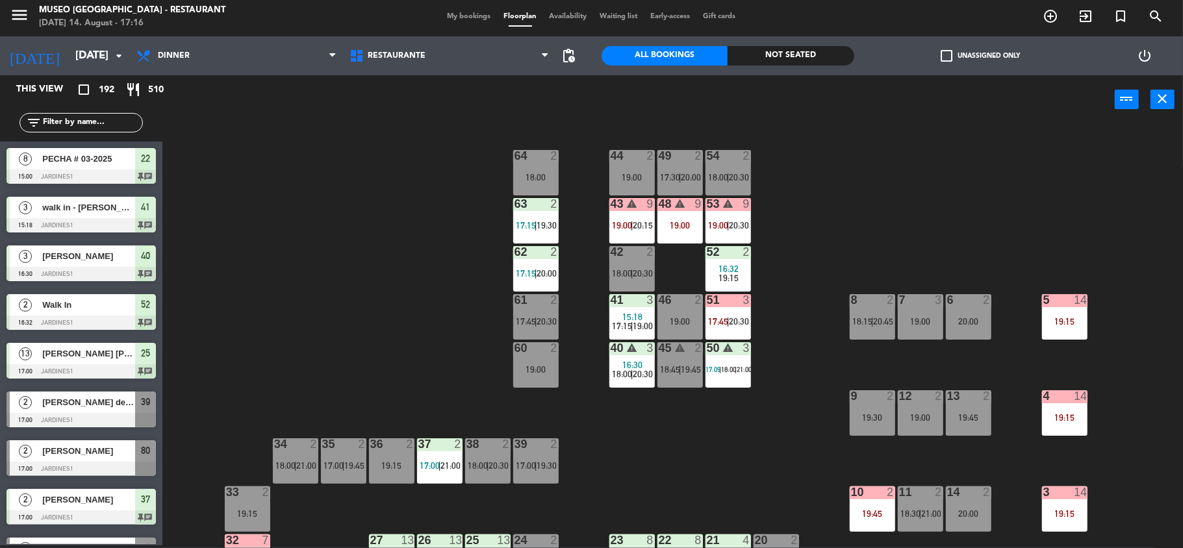
click at [807, 275] on div "44 2 19:00 49 2 17:30 | 20:00 54 2 18:00 | 20:30 64 2 18:00 48 warning 9 19:00 …" at bounding box center [678, 337] width 1009 height 421
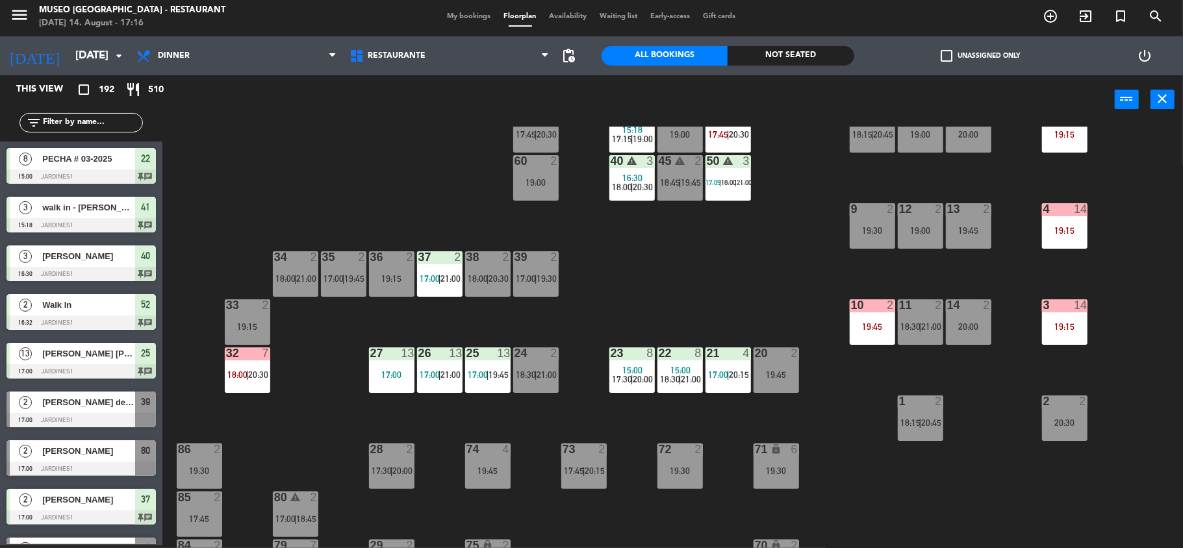
scroll to position [188, 0]
click at [538, 361] on div "24 2 18:30 | 21:00" at bounding box center [535, 369] width 45 height 45
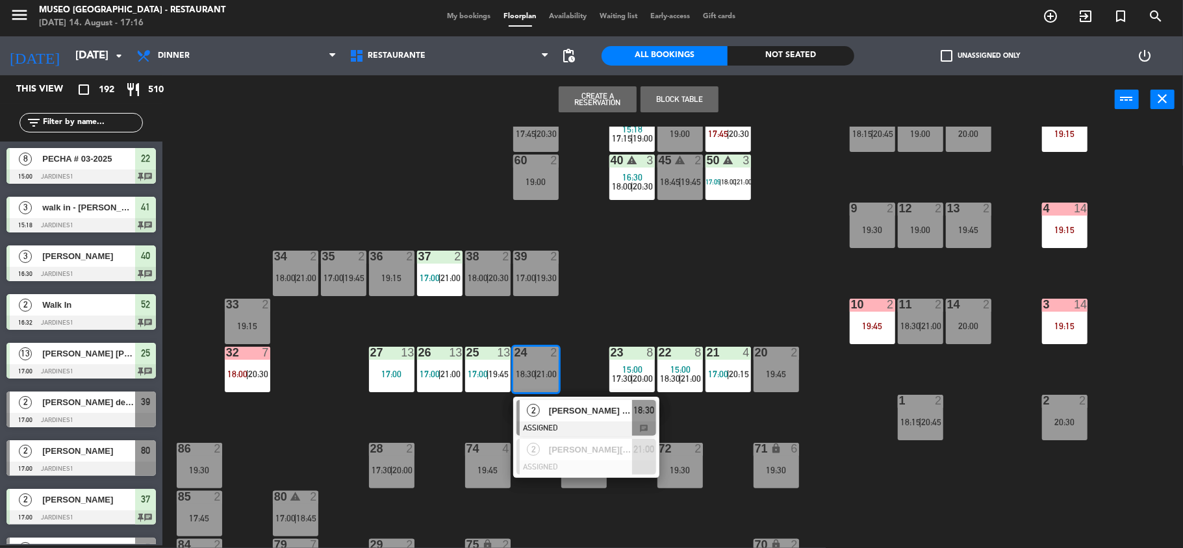
click at [568, 409] on span "[PERSON_NAME] [PERSON_NAME]" at bounding box center [590, 411] width 83 height 14
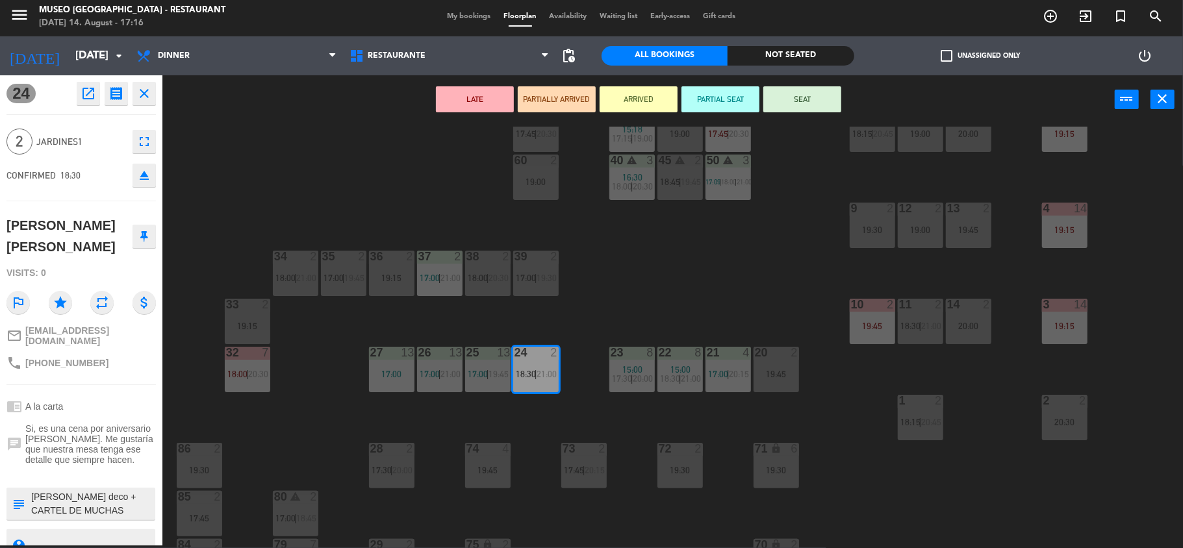
click at [383, 270] on div "36 2 19:15" at bounding box center [391, 273] width 45 height 45
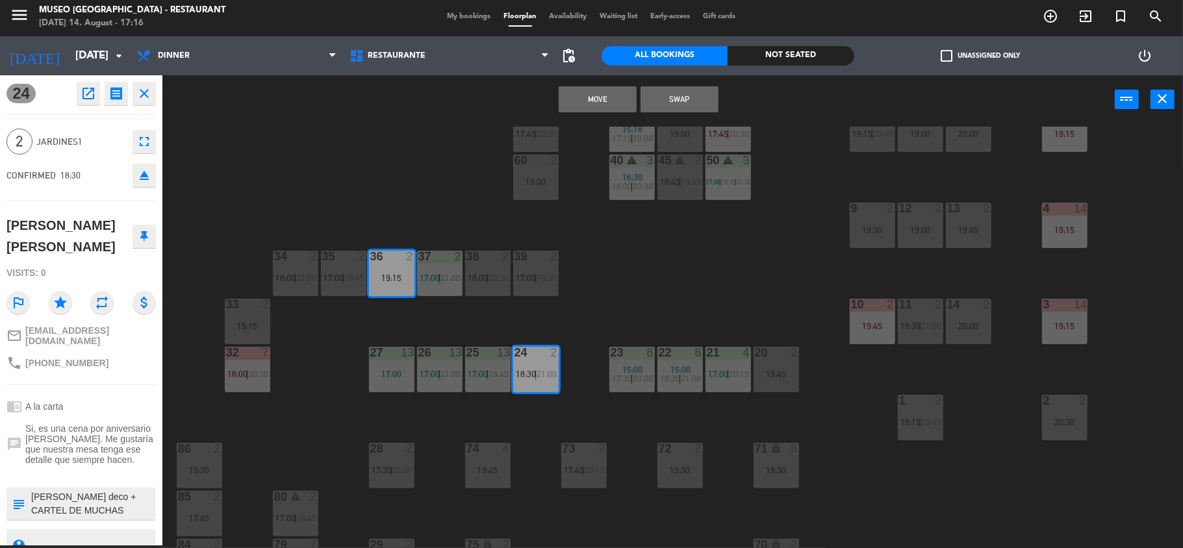
click at [581, 99] on button "Move" at bounding box center [598, 99] width 78 height 26
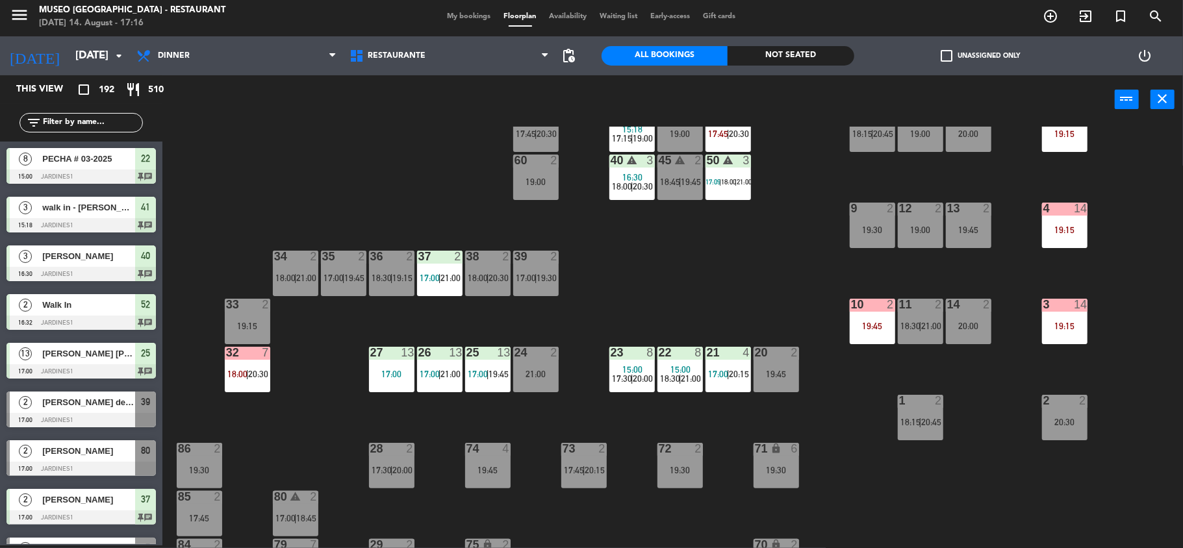
scroll to position [3, 0]
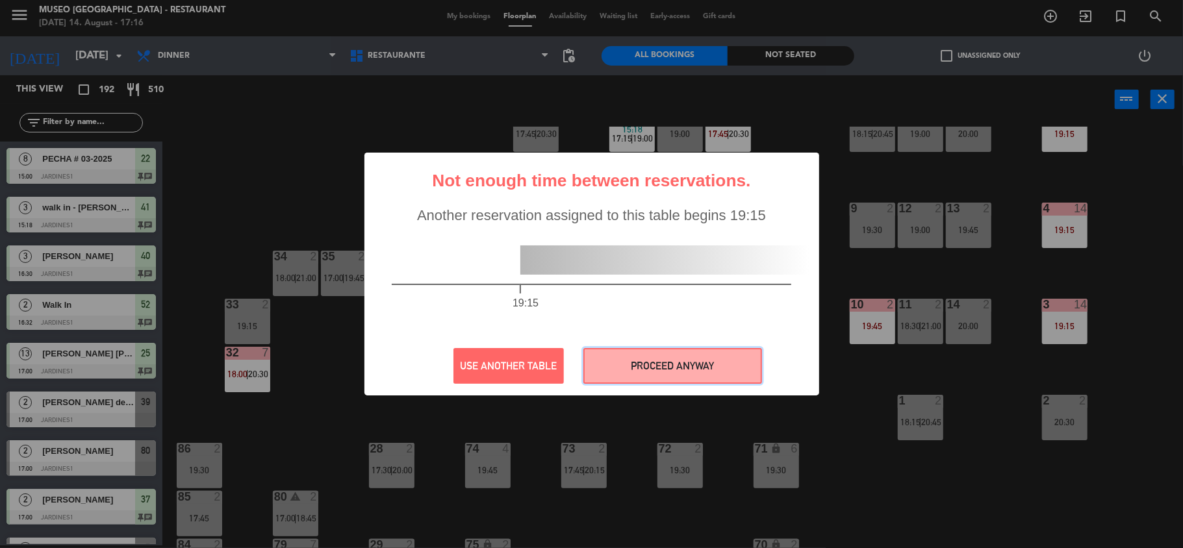
click at [673, 369] on button "PROCEED ANYWAY" at bounding box center [672, 366] width 179 height 36
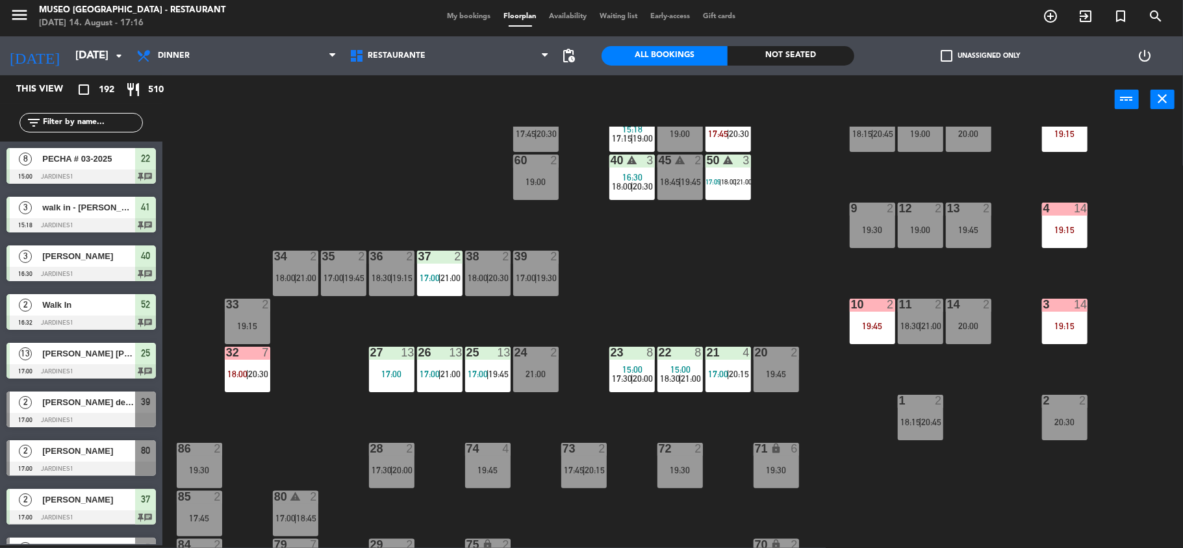
click at [530, 377] on div "21:00" at bounding box center [535, 374] width 45 height 9
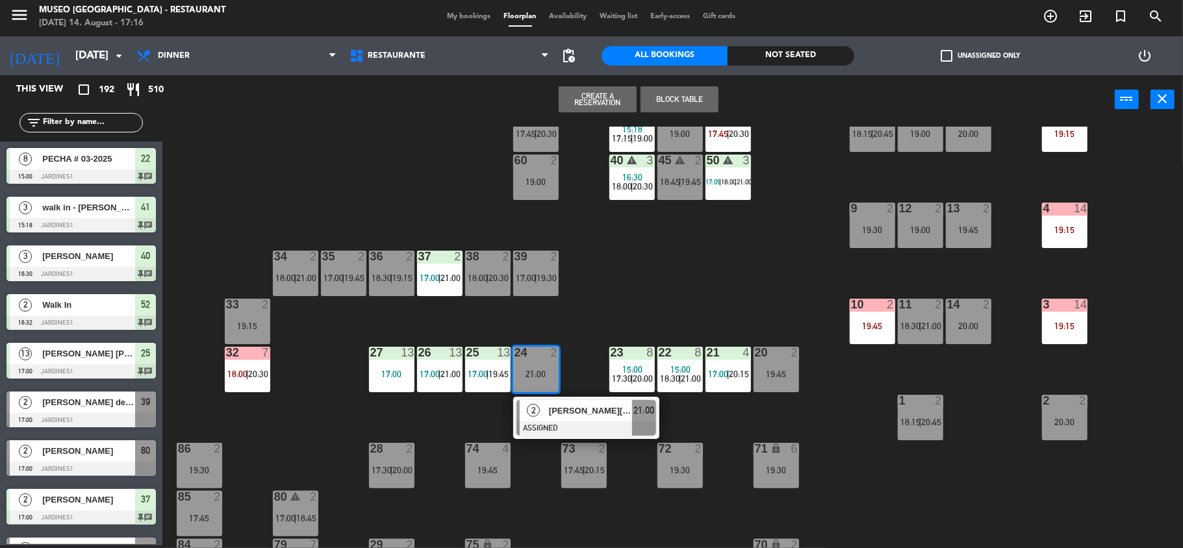
click at [599, 286] on div "44 2 19:00 49 2 17:30 | 20:00 54 2 18:00 | 20:30 64 2 18:00 48 warning 9 19:00 …" at bounding box center [678, 337] width 1009 height 421
